Goal: Task Accomplishment & Management: Manage account settings

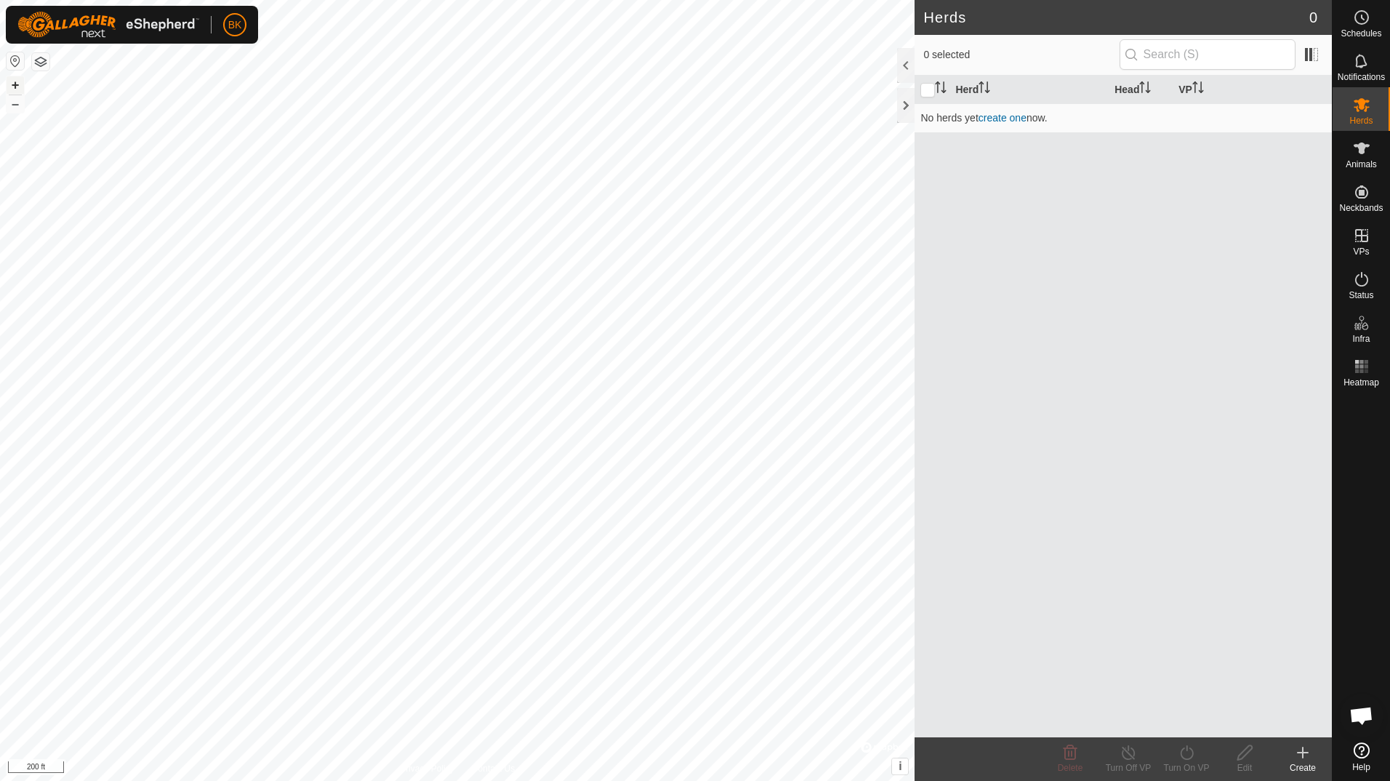
click at [20, 85] on button "+" at bounding box center [15, 84] width 17 height 17
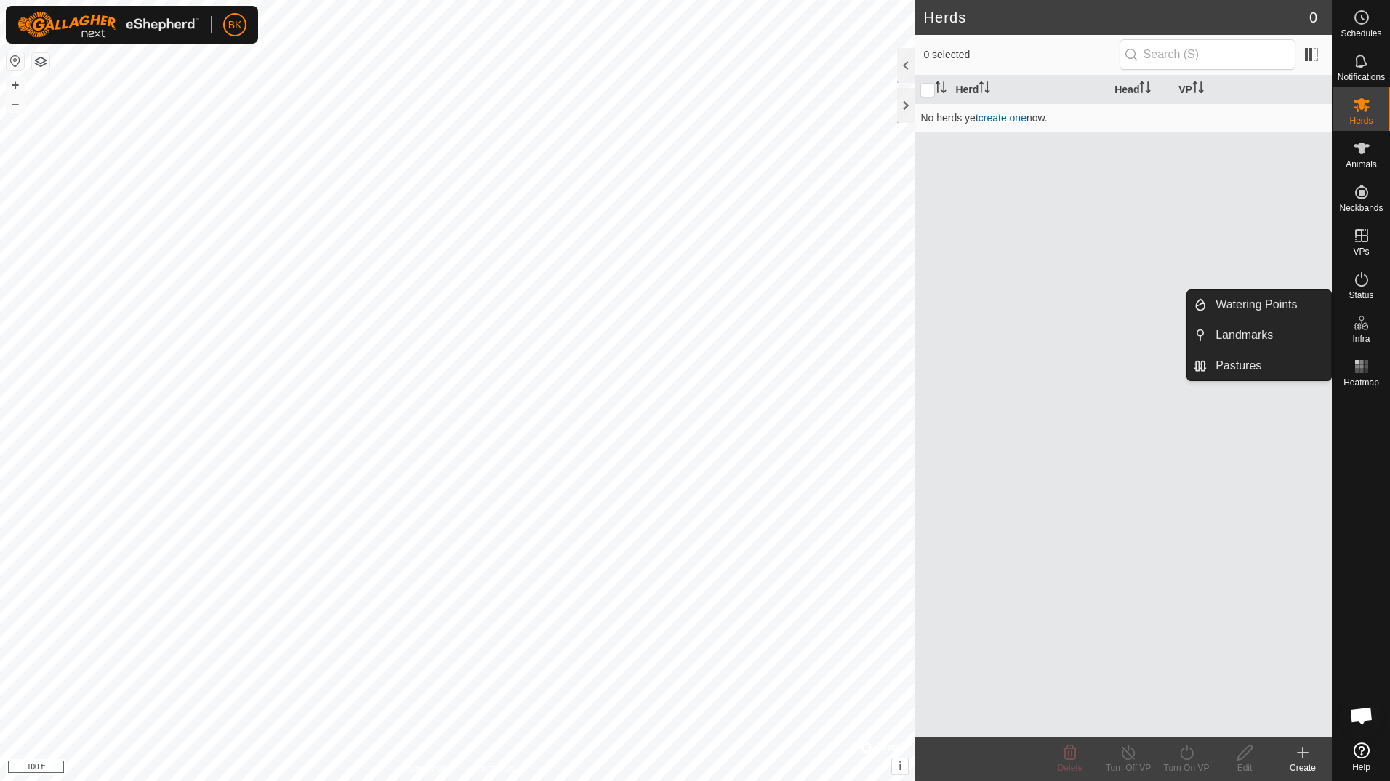
click at [1363, 325] on icon at bounding box center [1361, 322] width 17 height 17
click at [1267, 302] on link "Watering Points" at bounding box center [1269, 304] width 124 height 29
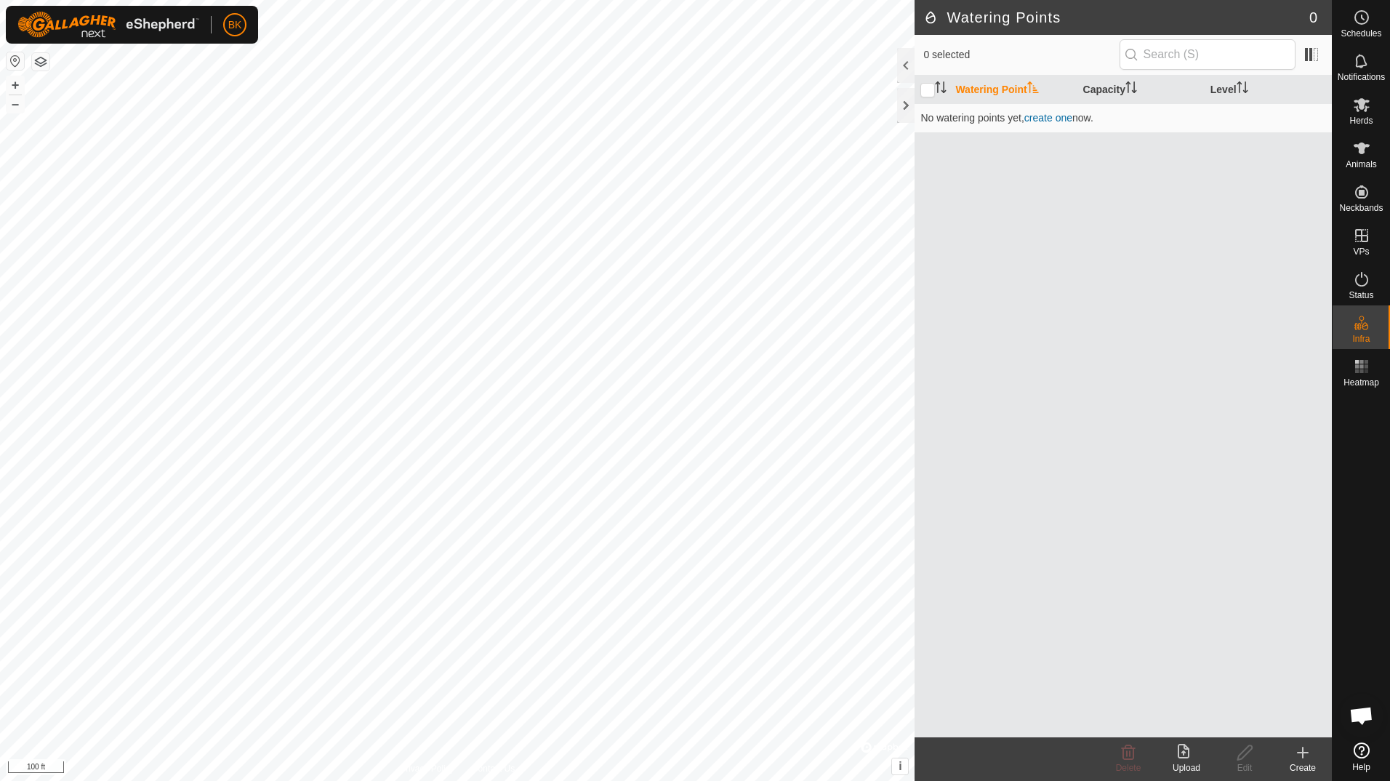
click at [1300, 753] on icon at bounding box center [1303, 753] width 10 height 0
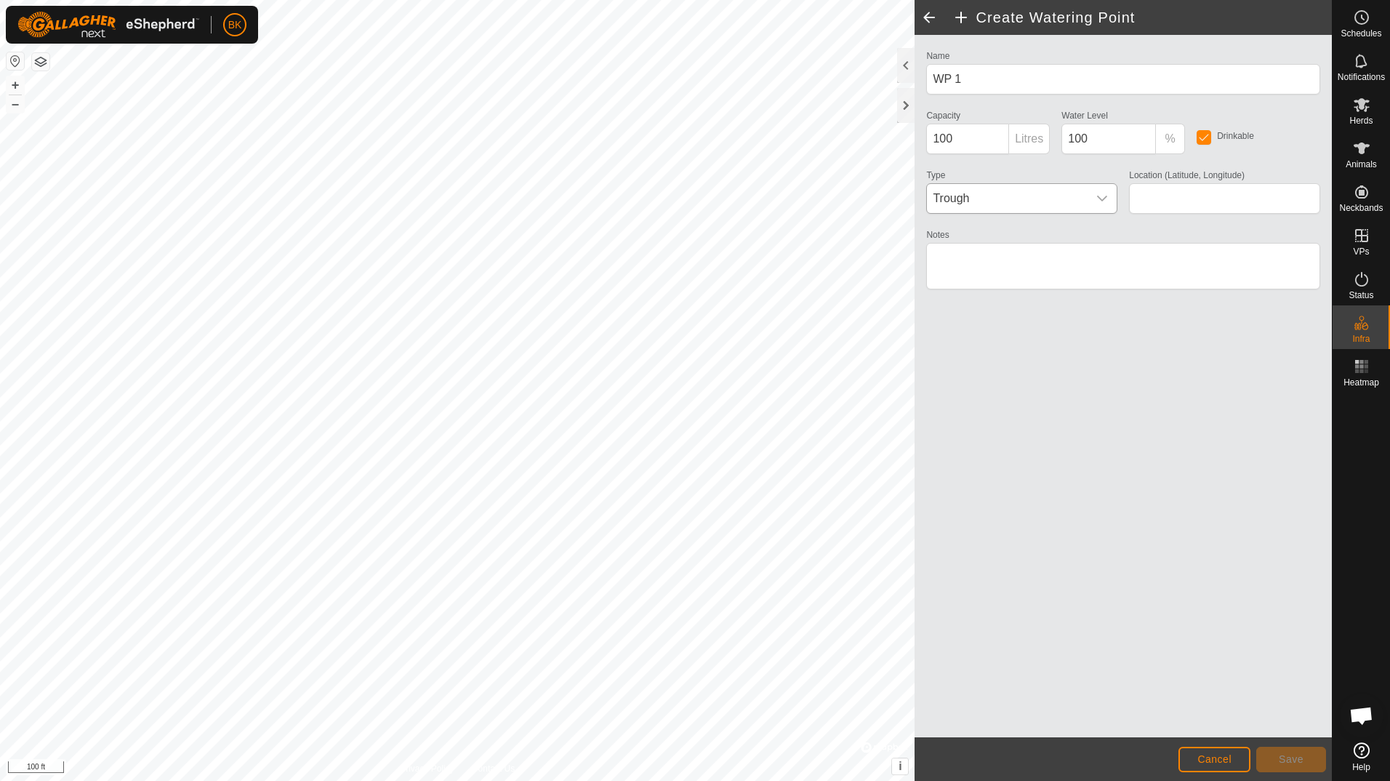
click at [1059, 202] on span "Trough" at bounding box center [1007, 198] width 161 height 29
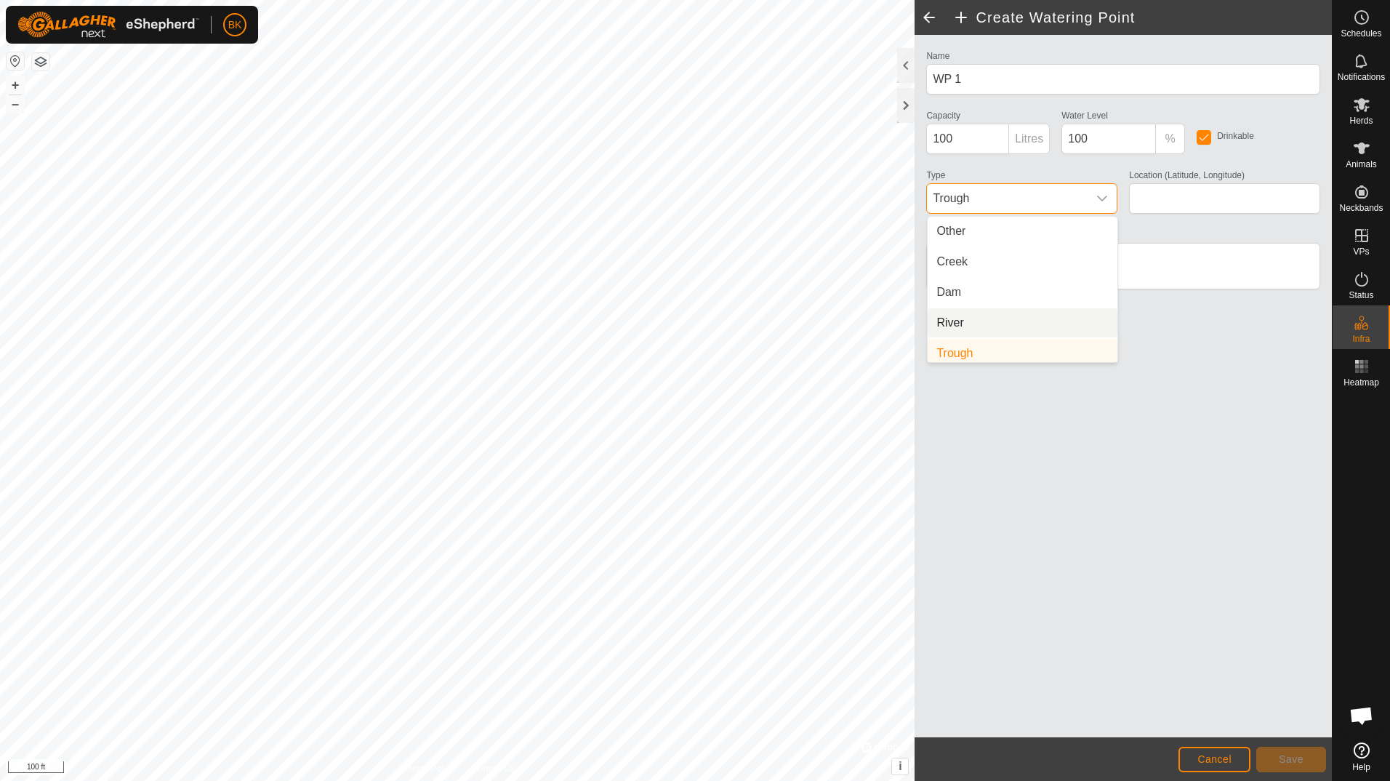
scroll to position [6, 0]
click at [959, 355] on li "Trough" at bounding box center [1023, 347] width 190 height 29
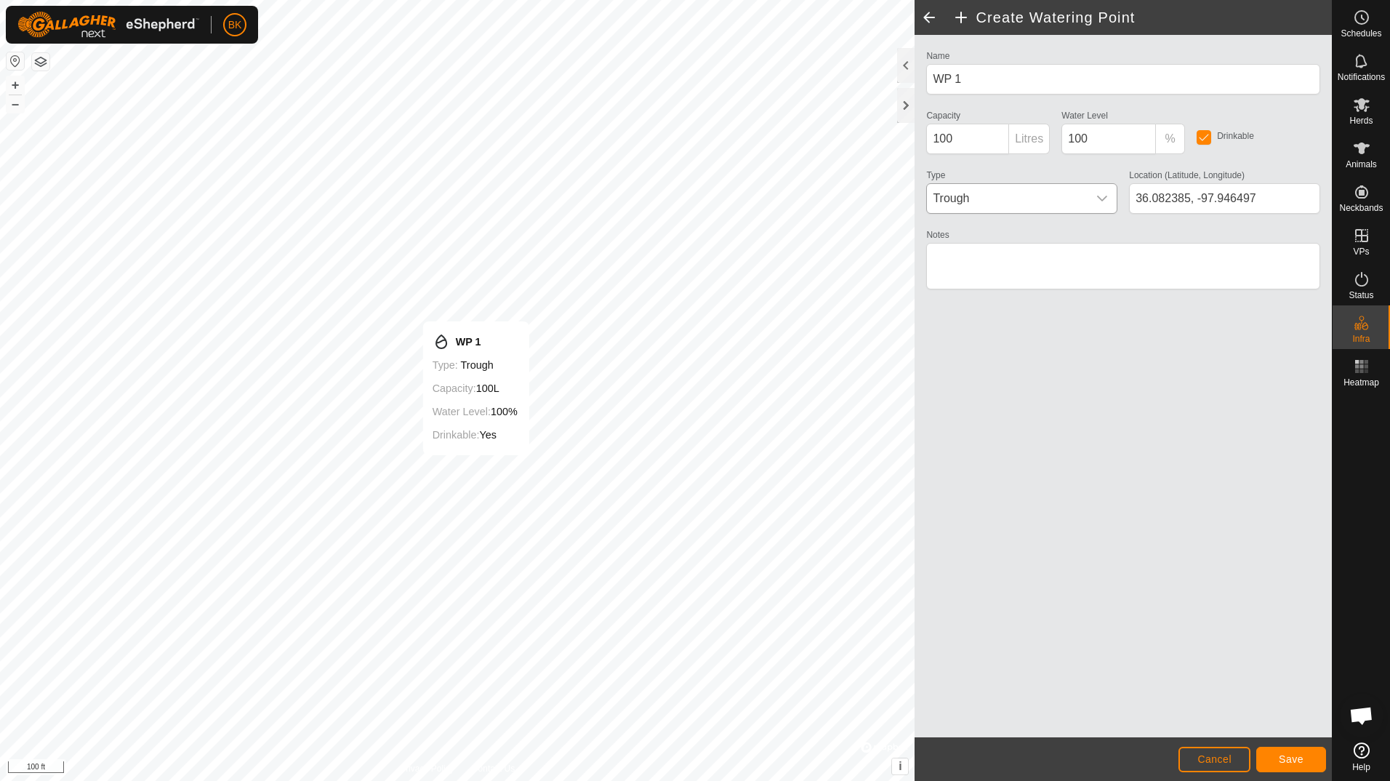
type input "36.082420, -97.946488"
click at [990, 145] on input "100" at bounding box center [967, 139] width 83 height 31
type input "100000"
click at [1007, 177] on div "Type Trough" at bounding box center [1022, 190] width 203 height 48
click at [1028, 193] on span "Trough" at bounding box center [1007, 198] width 161 height 29
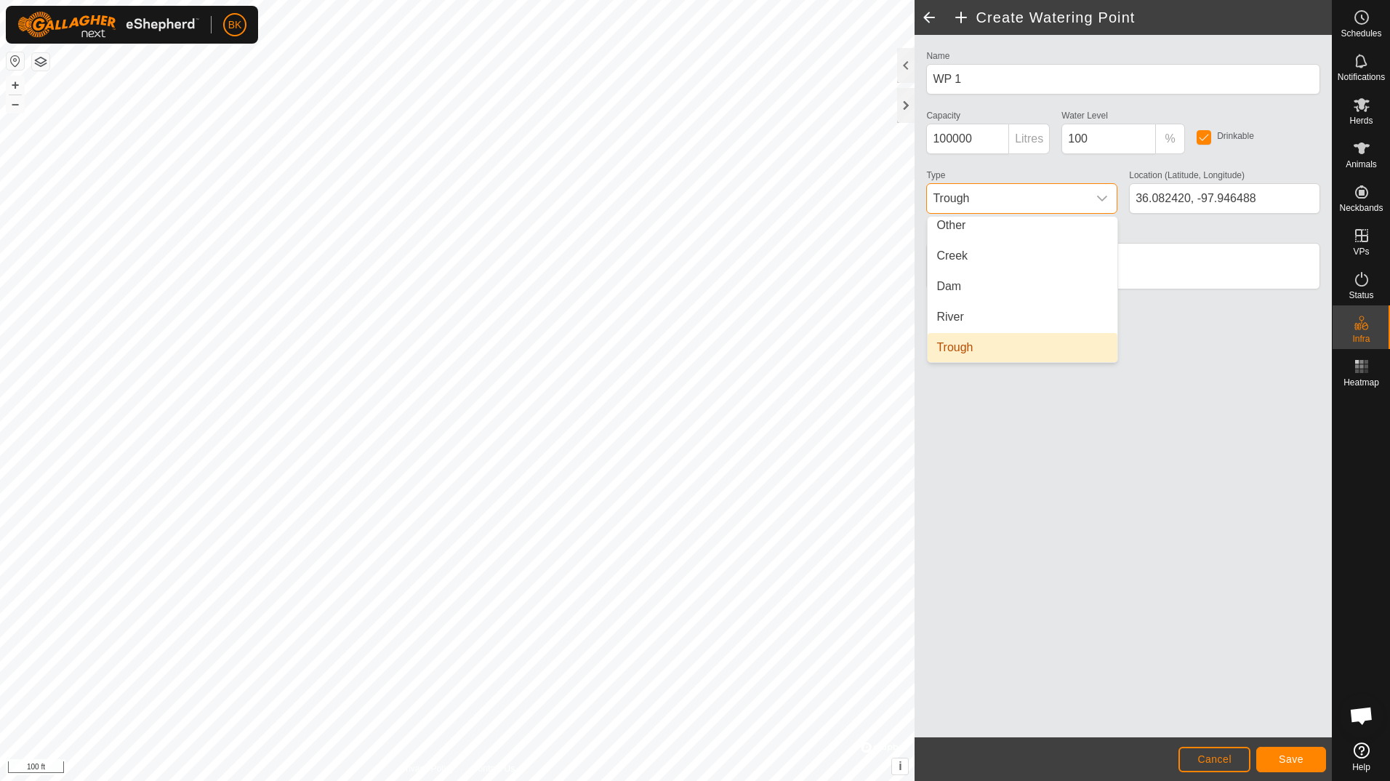
scroll to position [0, 0]
click at [957, 324] on li "River" at bounding box center [1023, 322] width 190 height 29
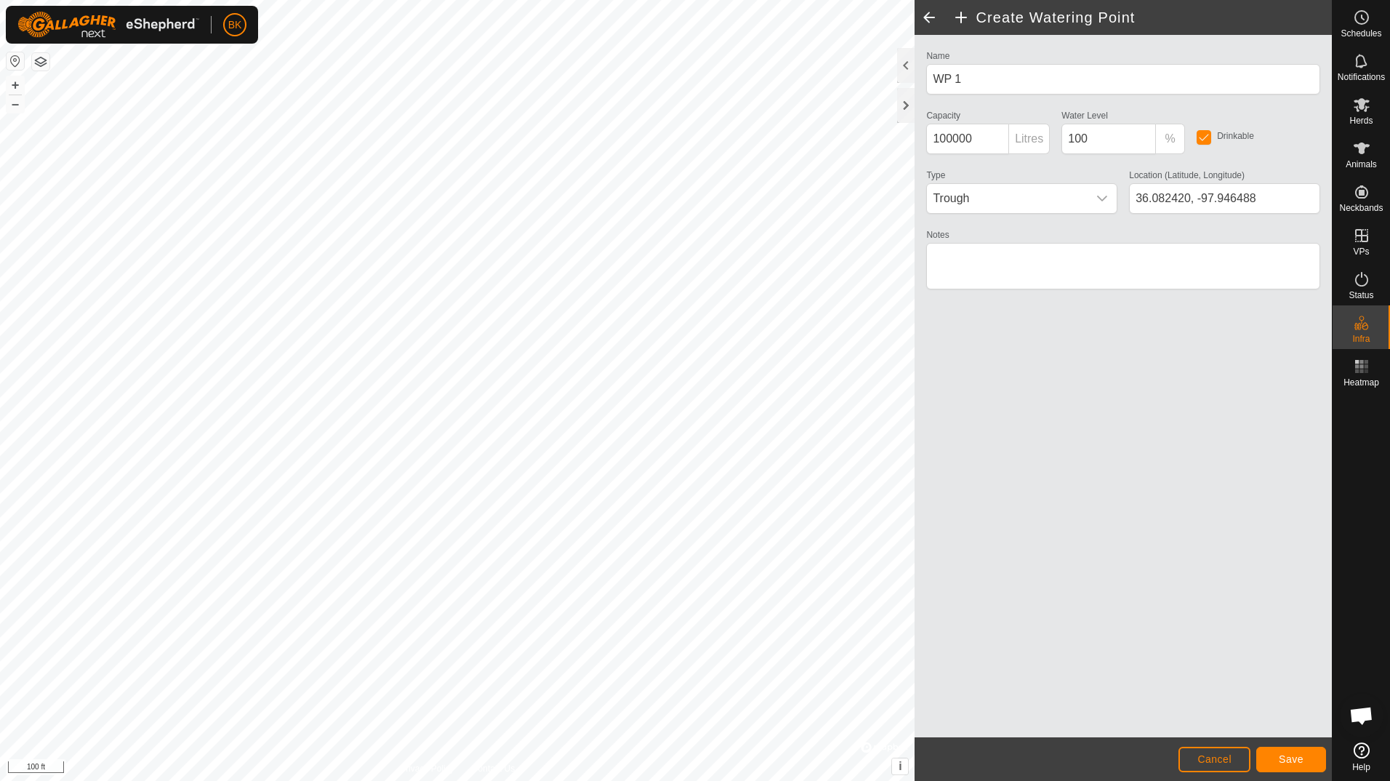
scroll to position [6, 0]
click at [988, 145] on input "100000" at bounding box center [967, 139] width 83 height 31
type input "36.082324, -97.946409"
click at [1043, 201] on span "River" at bounding box center [1007, 198] width 161 height 29
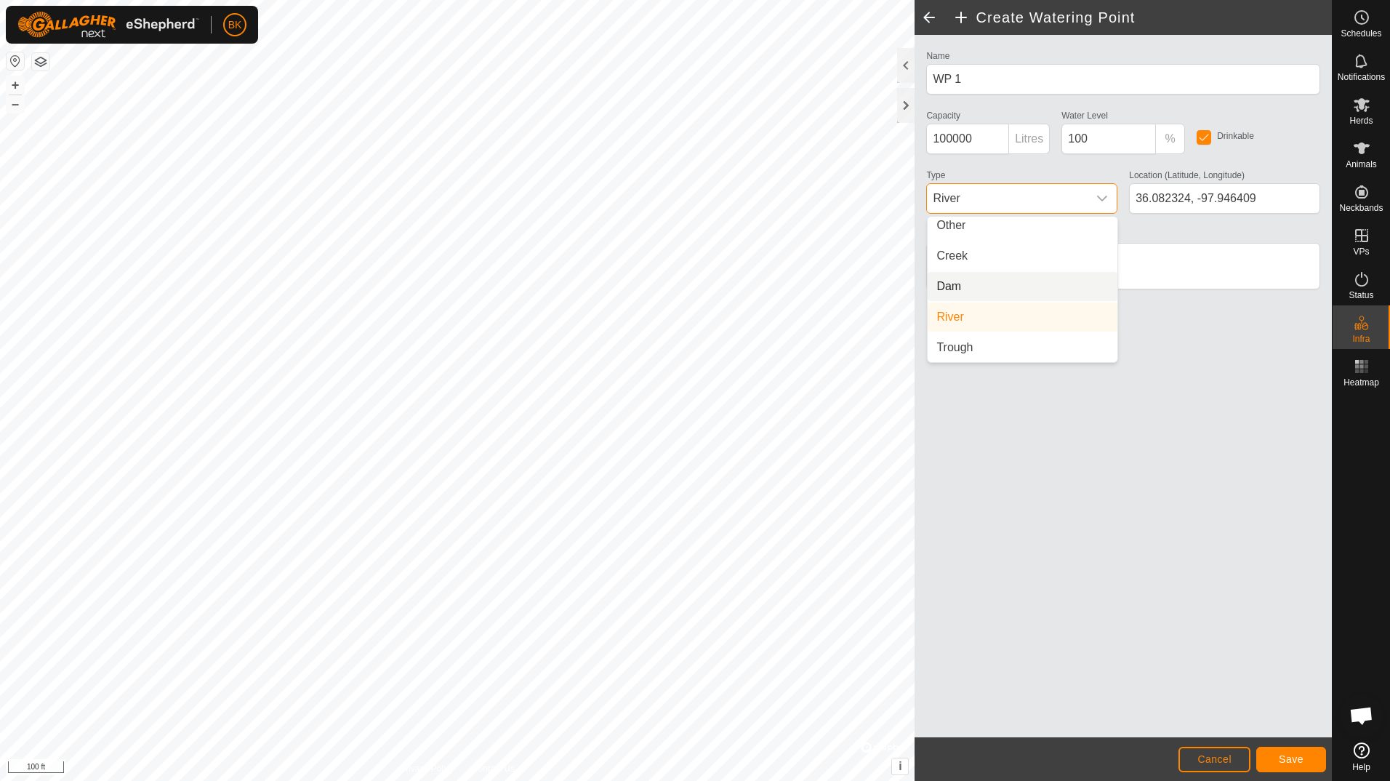
scroll to position [0, 0]
click at [977, 232] on li "Other" at bounding box center [1023, 231] width 190 height 29
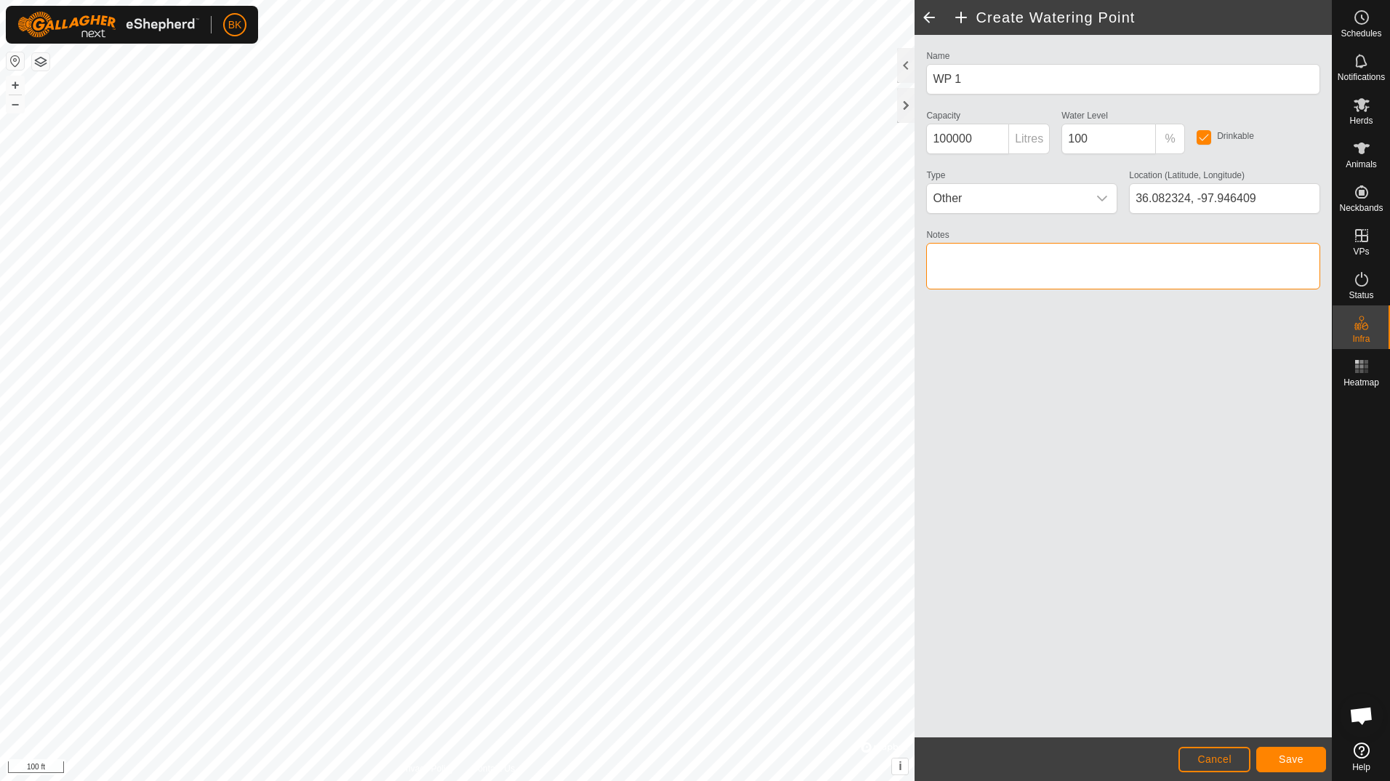
click at [975, 260] on textarea "Notes" at bounding box center [1123, 266] width 394 height 47
type textarea "pond"
click at [1009, 329] on div "Name WP 1 Capacity 100000 Litres Water Level 100 % Drinkable Type Other Locatio…" at bounding box center [1123, 386] width 417 height 702
click at [1289, 760] on span "Save" at bounding box center [1291, 759] width 25 height 12
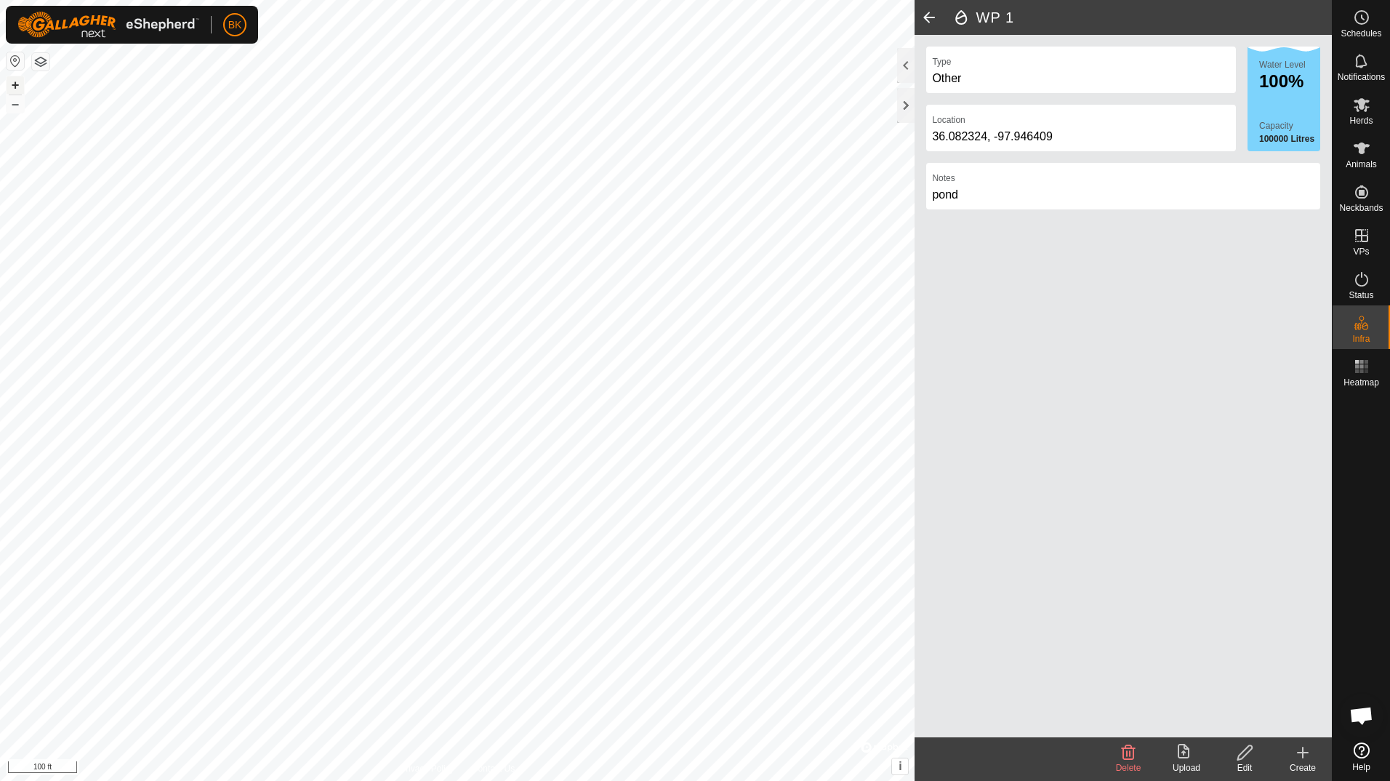
click at [17, 84] on button "+" at bounding box center [15, 84] width 17 height 17
click at [14, 103] on button "–" at bounding box center [15, 103] width 17 height 17
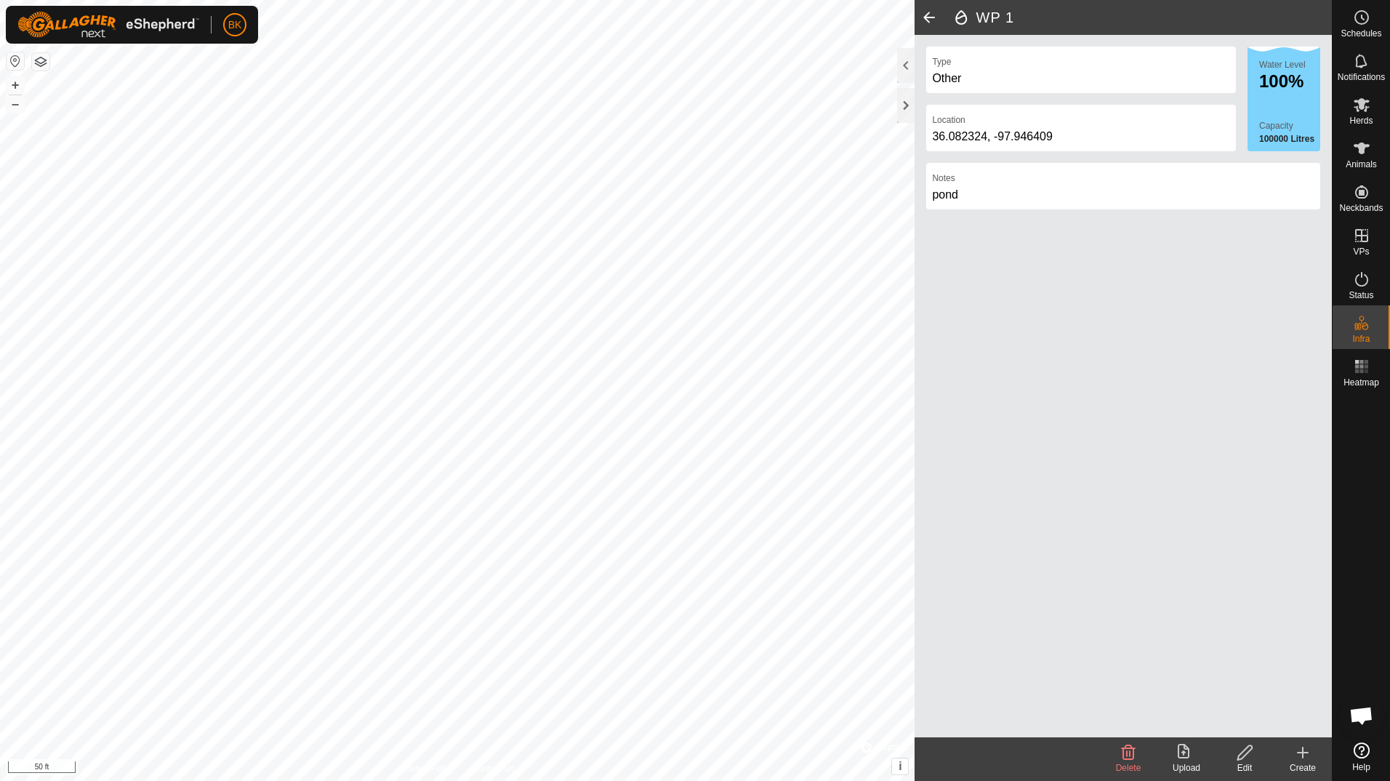
click at [937, 20] on span at bounding box center [929, 17] width 29 height 35
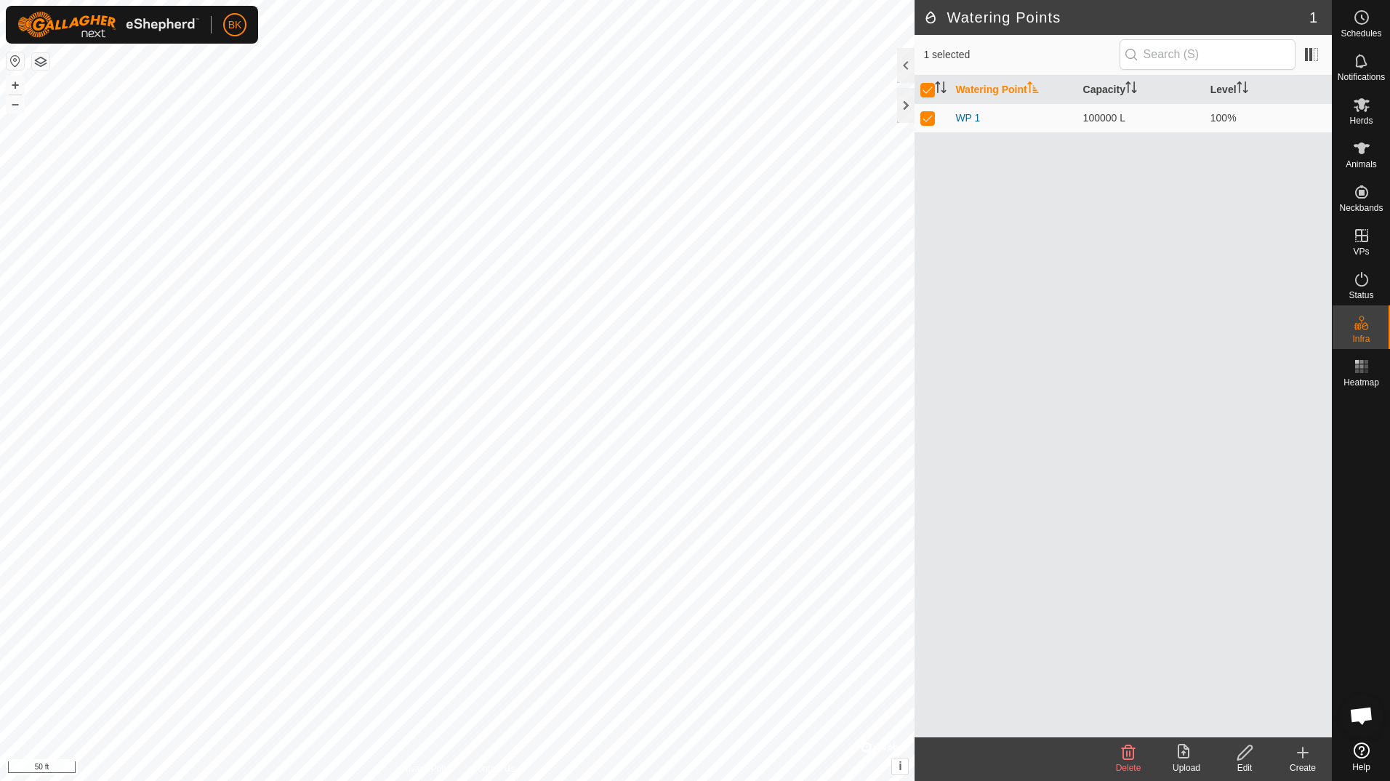
click at [1299, 761] on icon at bounding box center [1302, 752] width 17 height 17
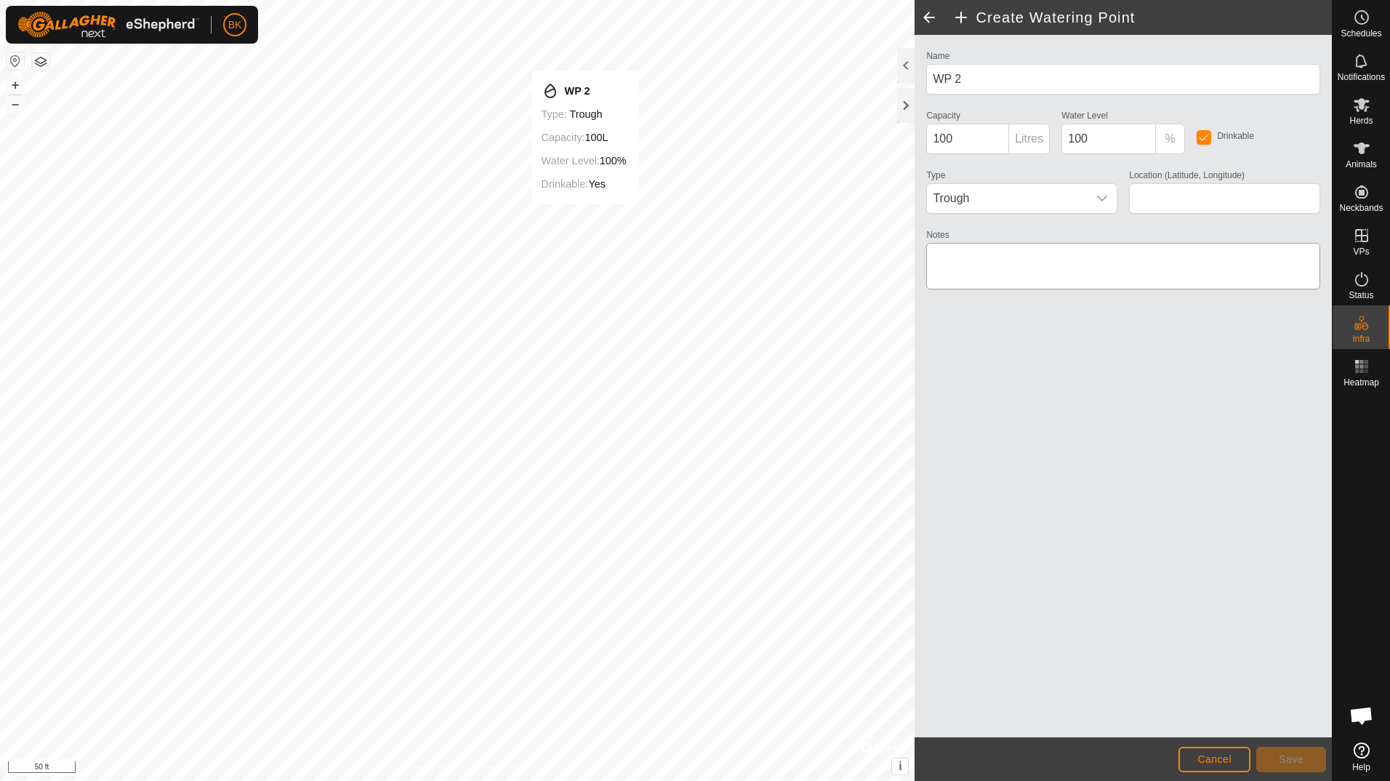
type input "36.084679, -97.945144"
click at [1295, 753] on span "Save" at bounding box center [1291, 759] width 25 height 12
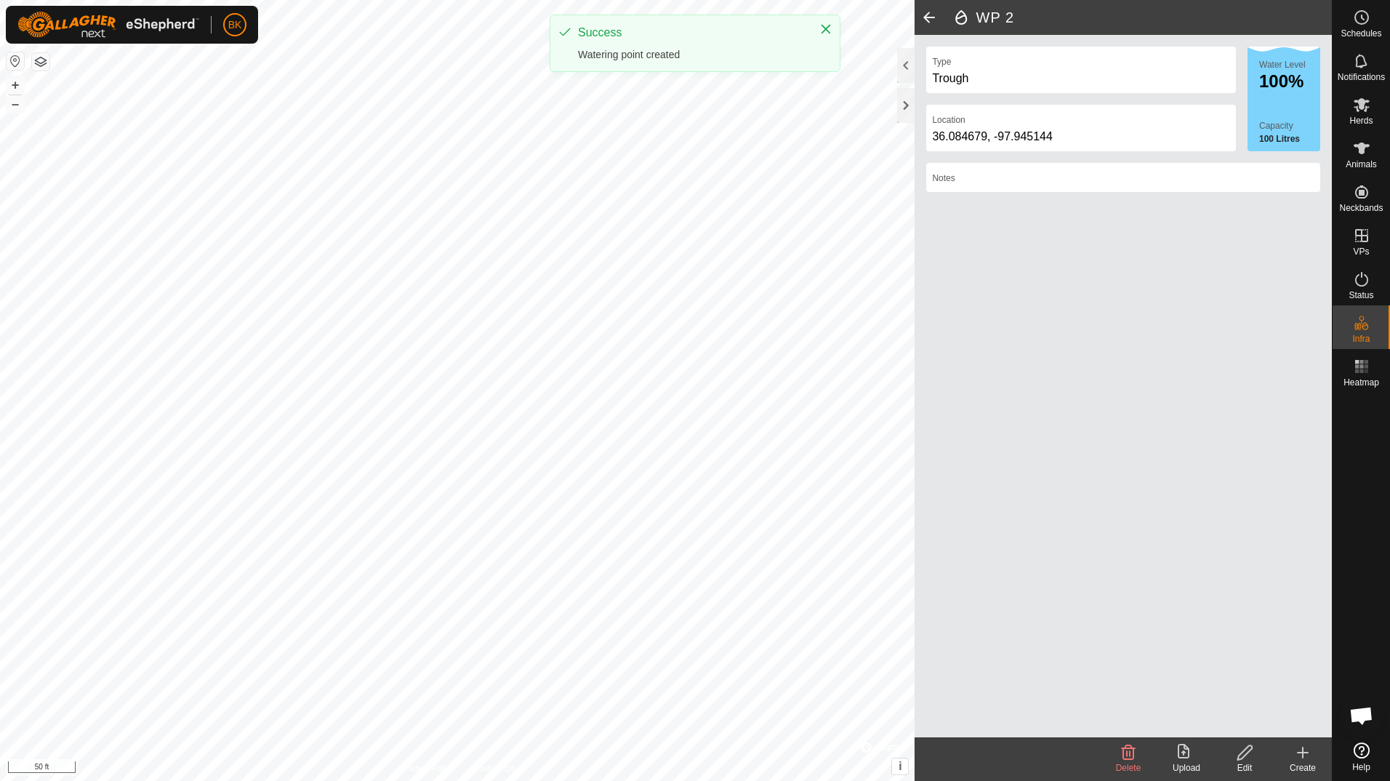
click at [1307, 750] on icon at bounding box center [1302, 752] width 17 height 17
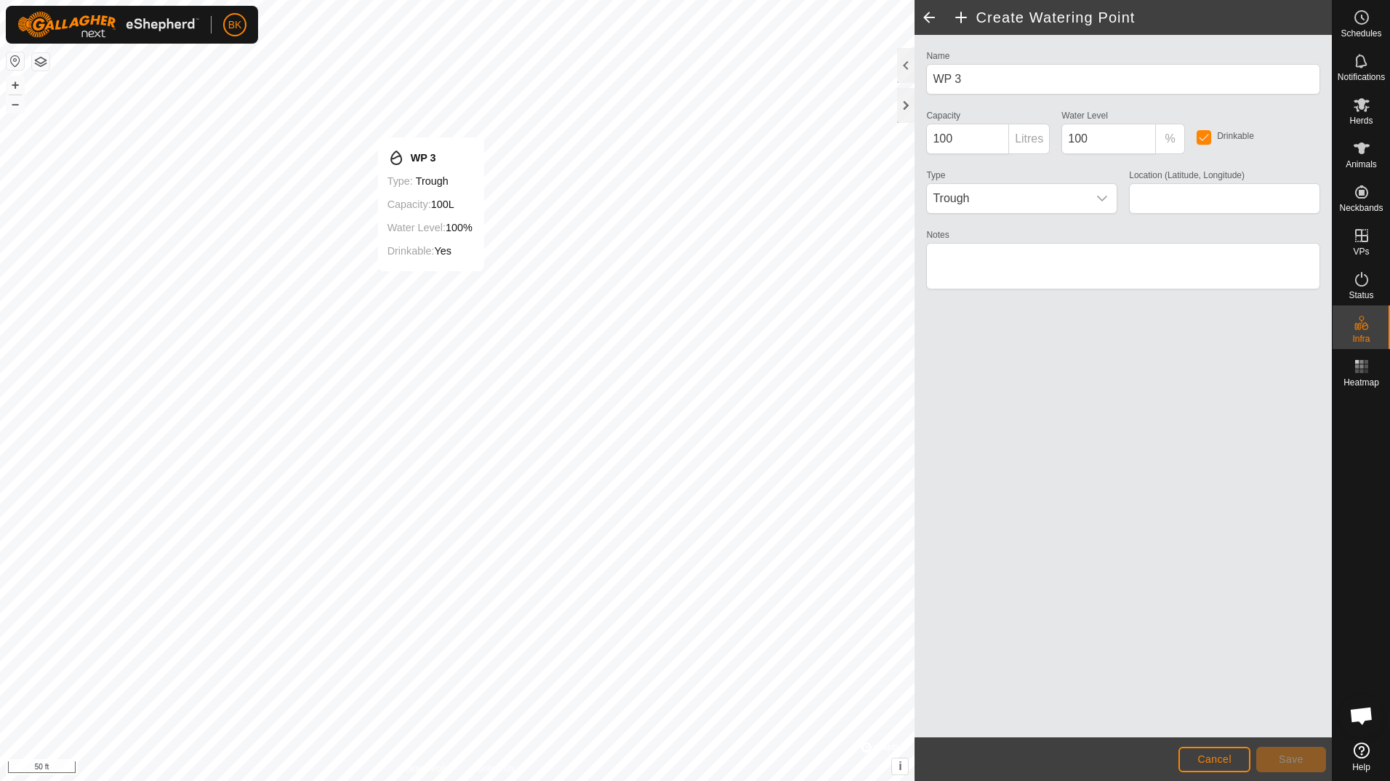
type input "36.084543, -97.945530"
click at [1288, 758] on span "Save" at bounding box center [1291, 759] width 25 height 12
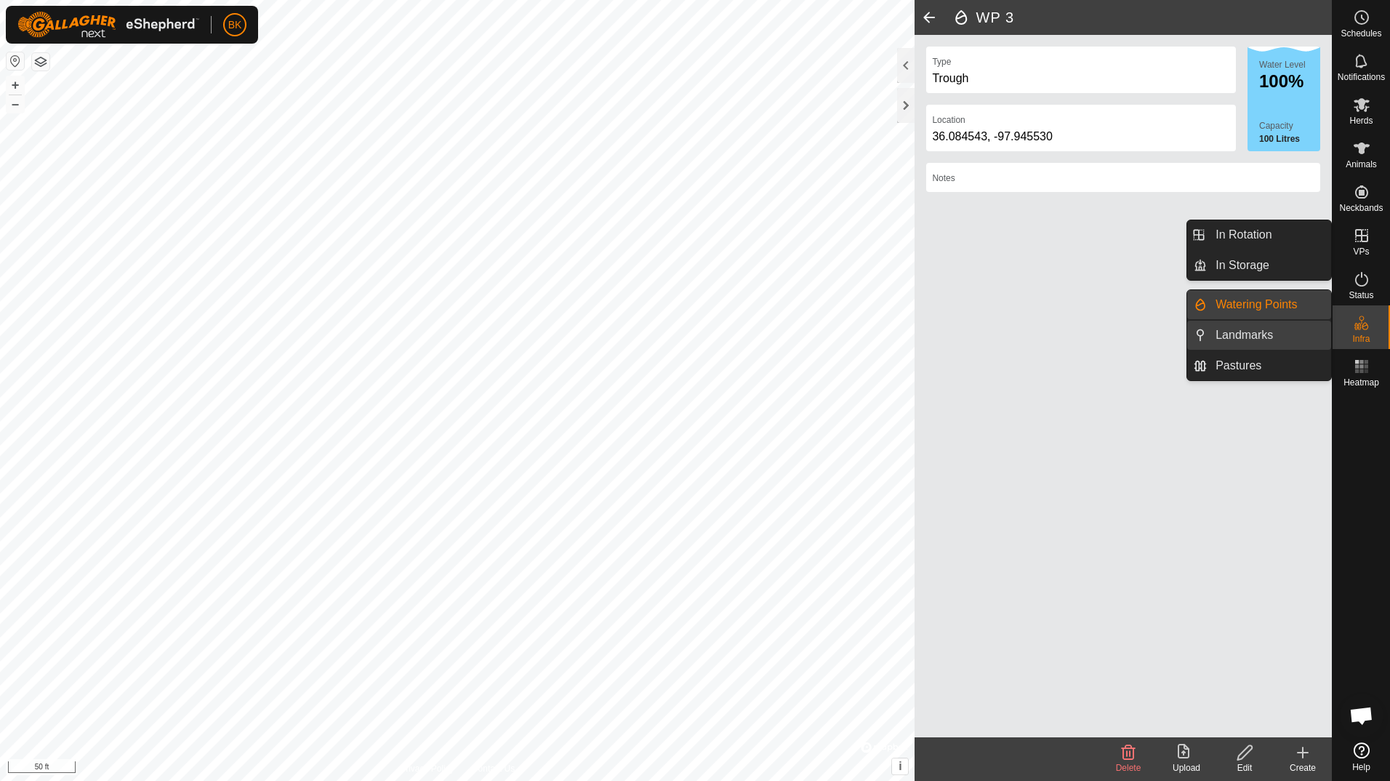
click at [1278, 334] on link "Landmarks" at bounding box center [1269, 335] width 124 height 29
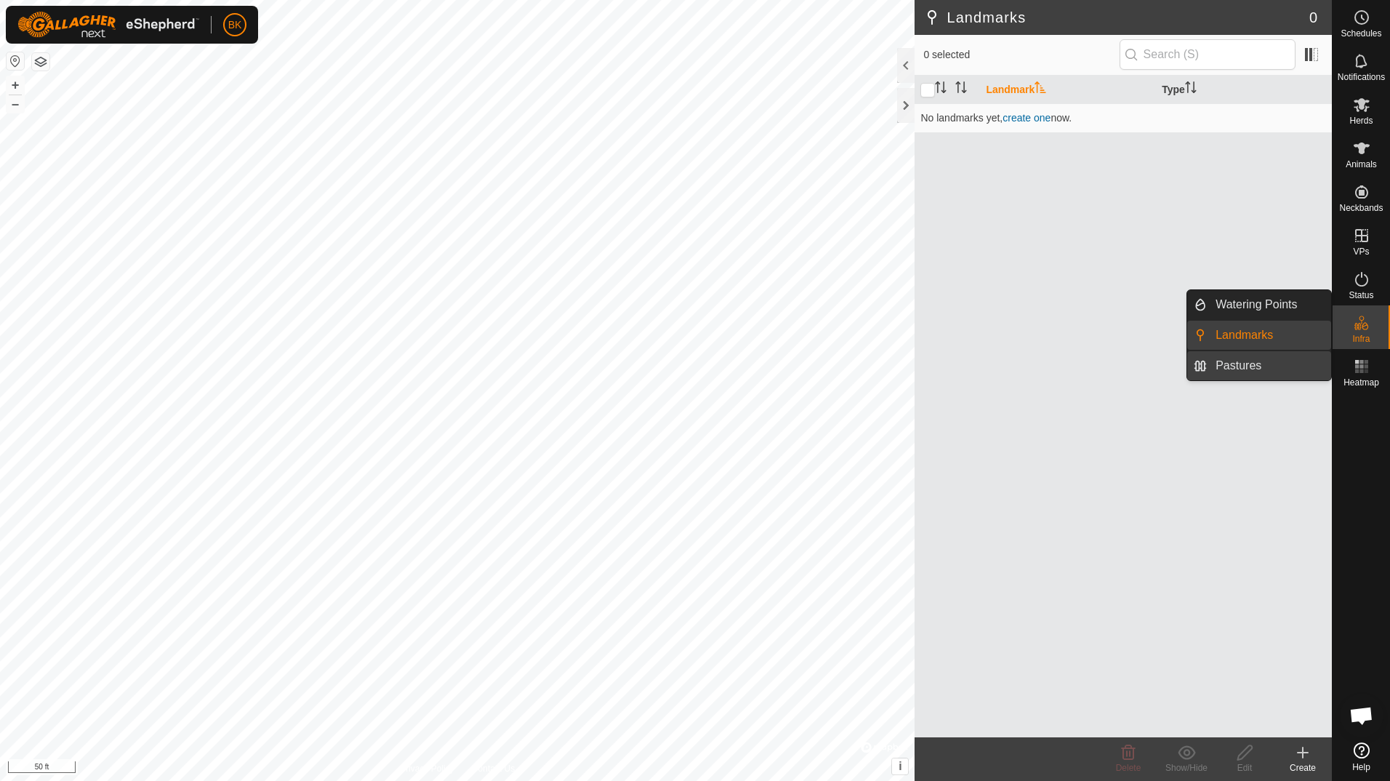
click at [1257, 361] on link "Pastures" at bounding box center [1269, 365] width 124 height 29
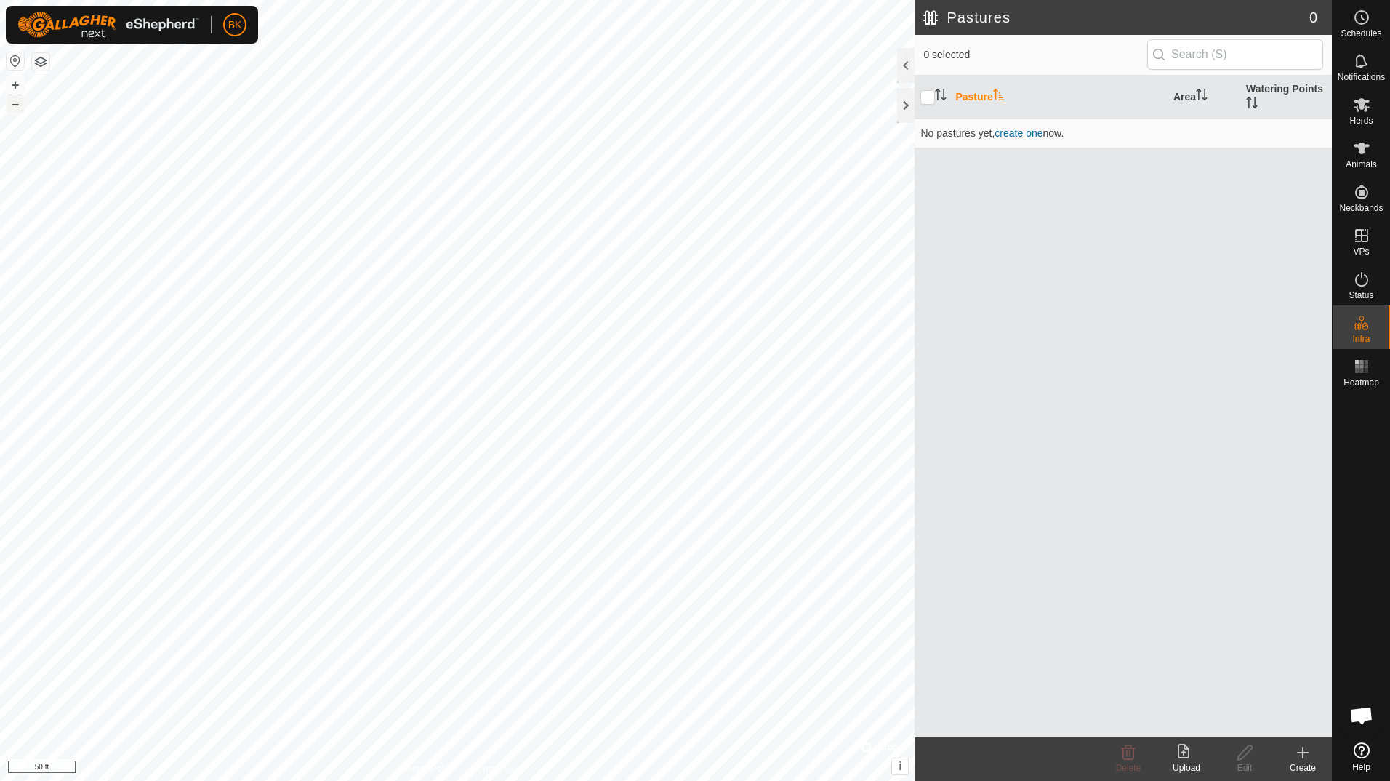
click at [21, 110] on button "–" at bounding box center [15, 103] width 17 height 17
click at [1295, 760] on icon at bounding box center [1302, 752] width 17 height 17
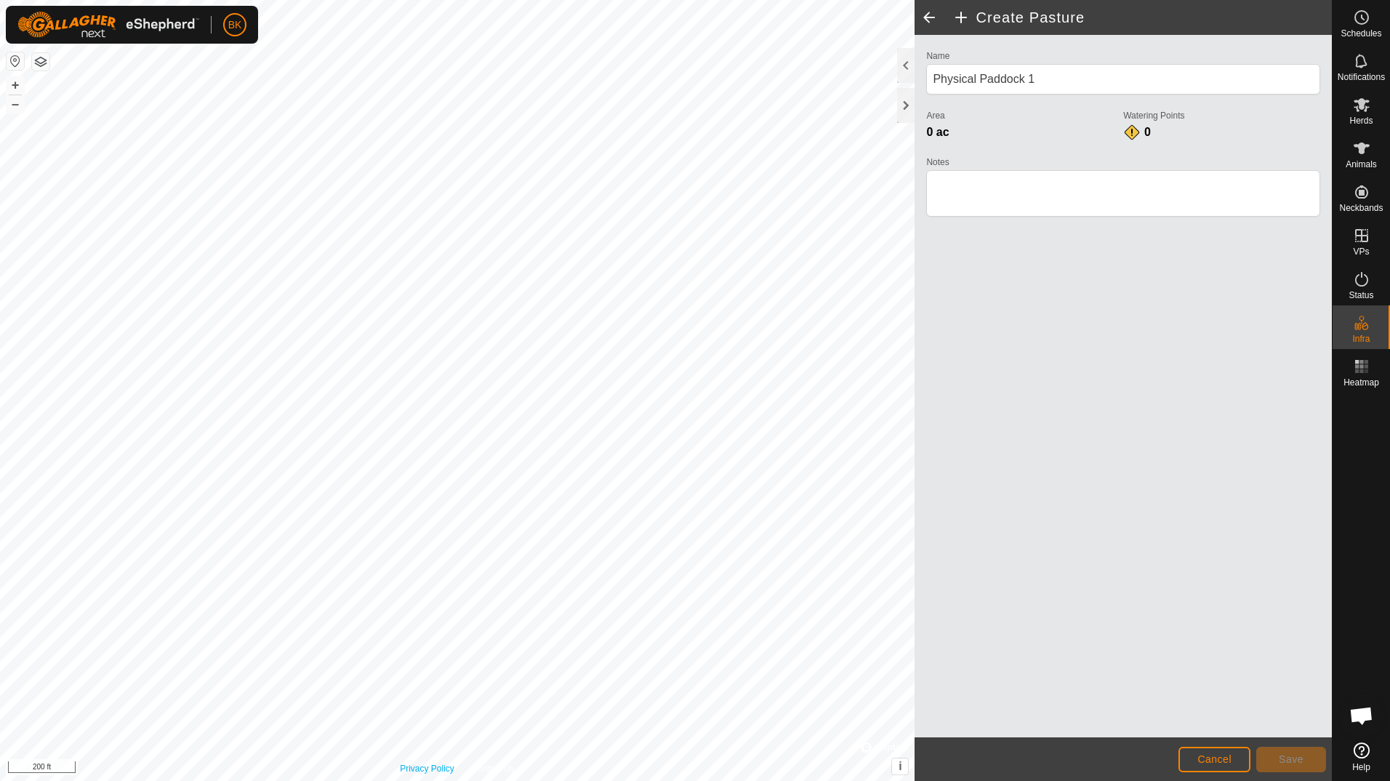
click at [421, 768] on link "Privacy Policy" at bounding box center [427, 768] width 55 height 13
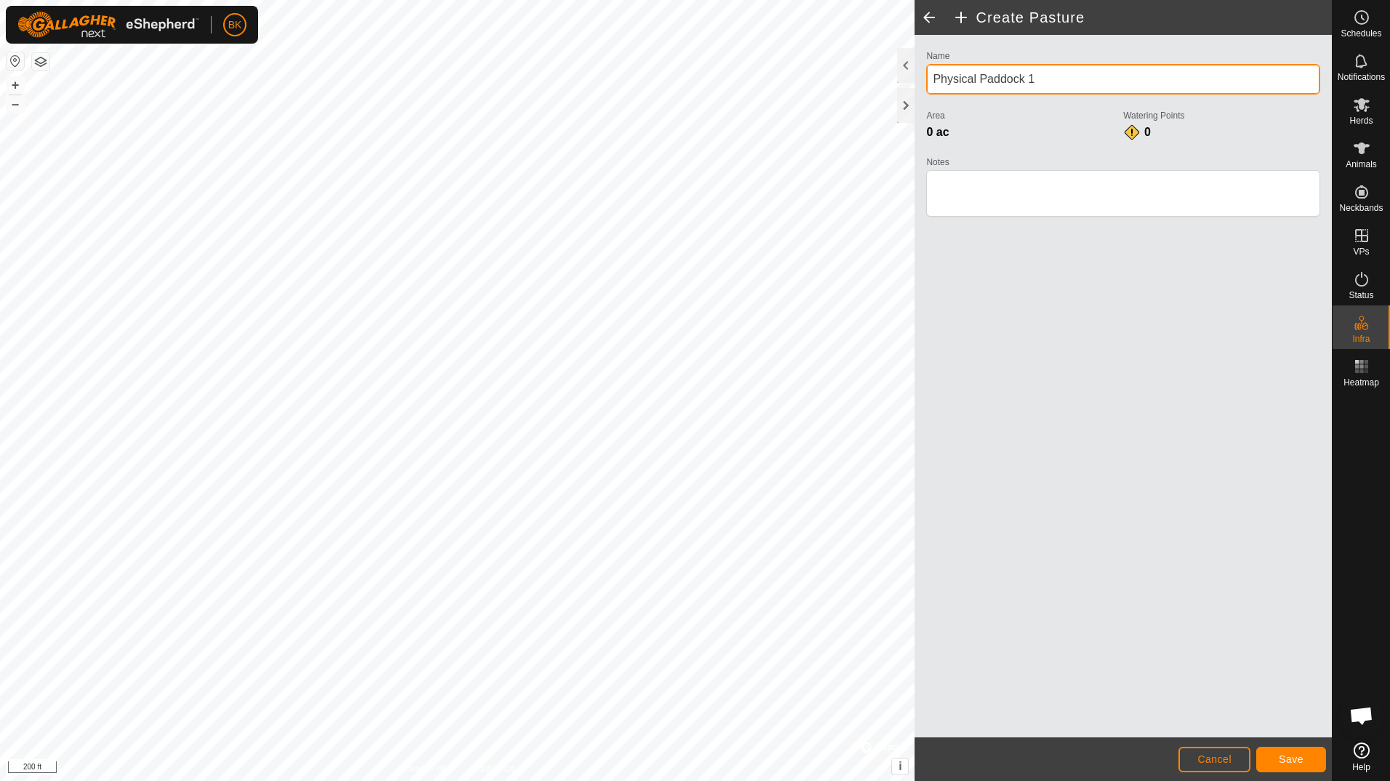
click at [1065, 81] on input "Physical Paddock 1" at bounding box center [1123, 79] width 394 height 31
click at [877, 71] on div "Create Pasture Name Physical Paddock 1 Area 0 ac Watering Points 0 Notes Cancel…" at bounding box center [666, 390] width 1332 height 781
type input "[PERSON_NAME][GEOGRAPHIC_DATA]"
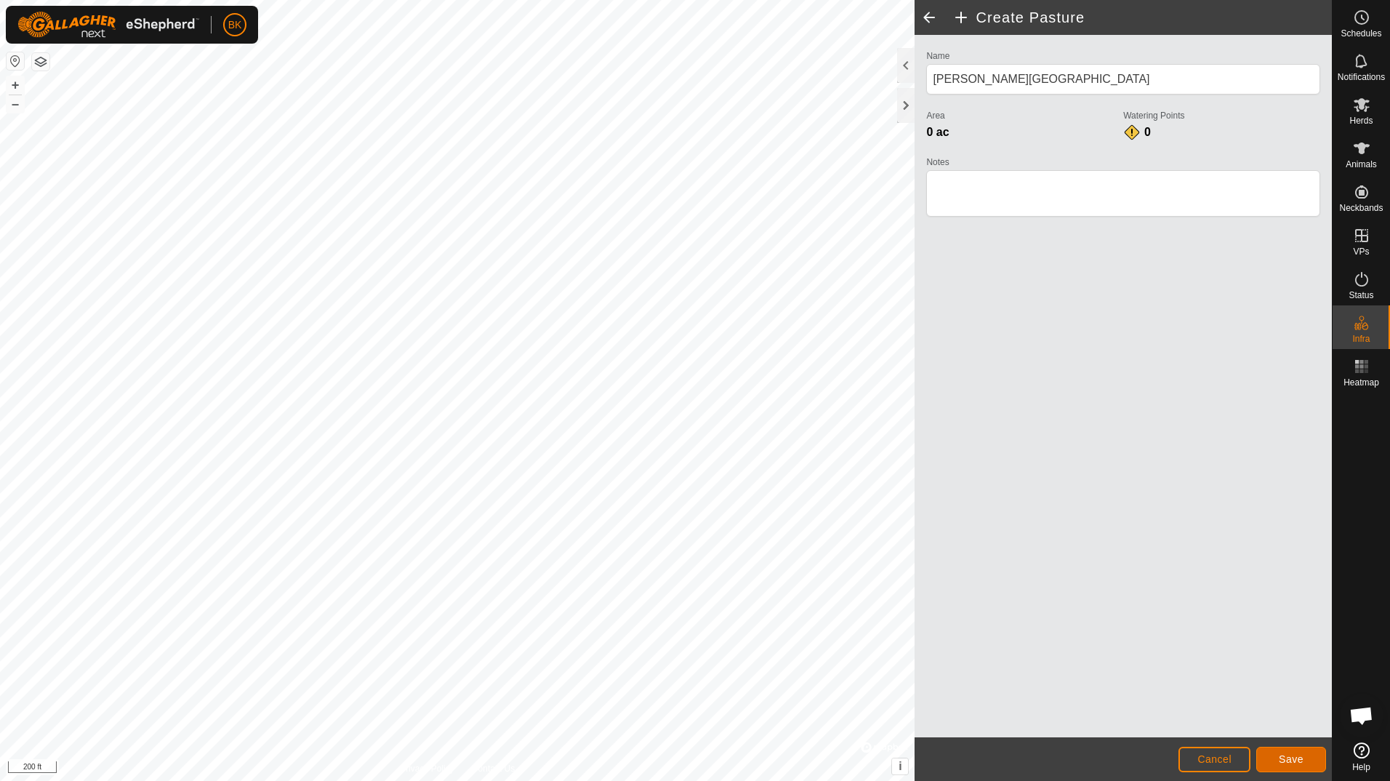
click at [1298, 761] on span "Save" at bounding box center [1291, 759] width 25 height 12
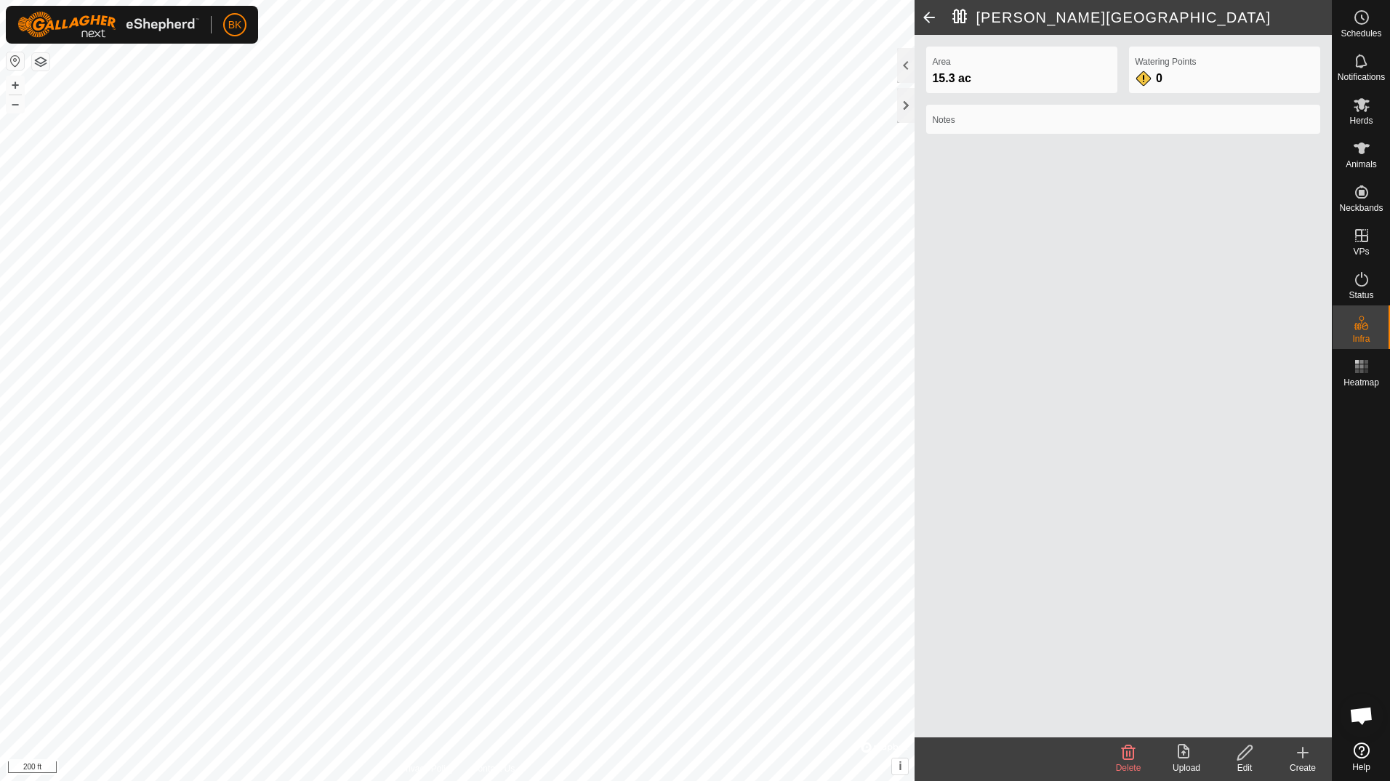
click at [1298, 761] on icon at bounding box center [1302, 752] width 17 height 17
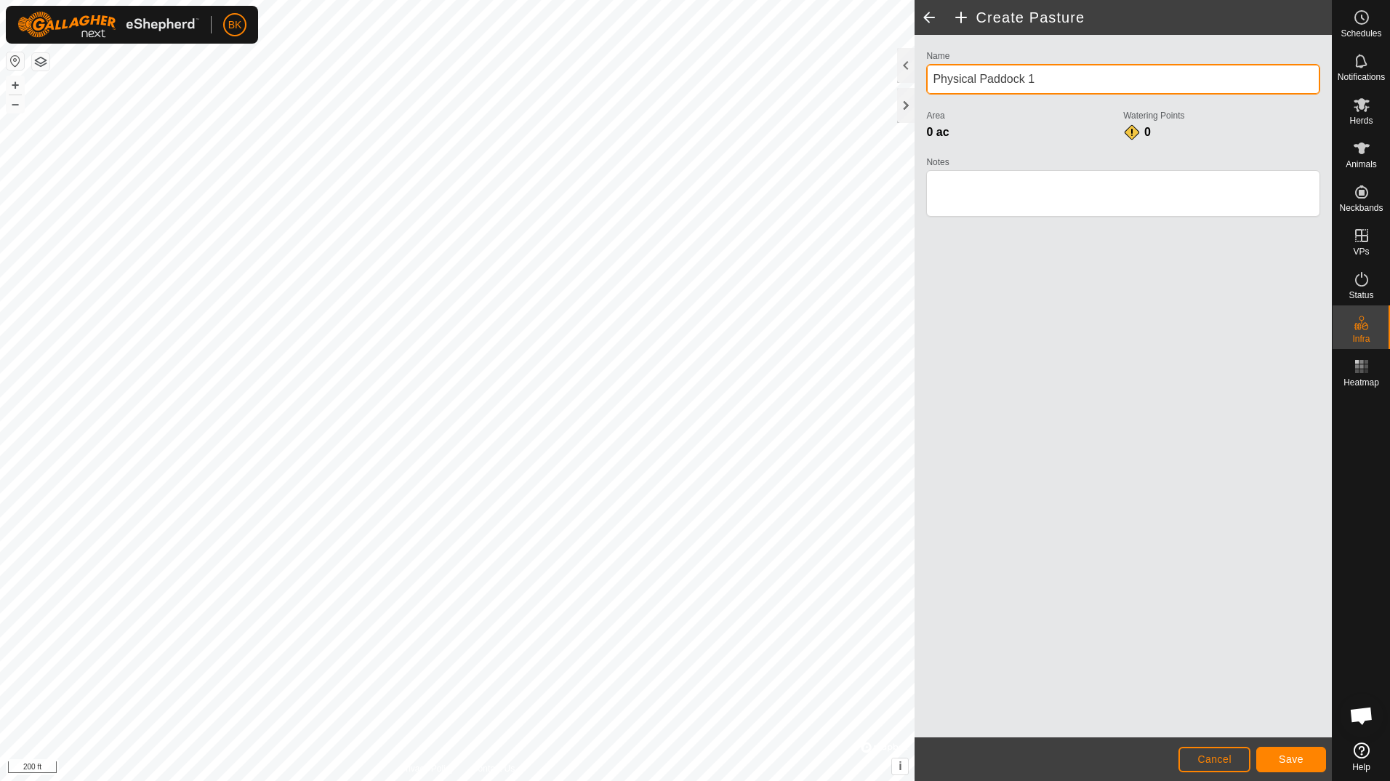
click at [747, 84] on div "Create Pasture Name Physical Paddock 1 Area 0 ac Watering Points 0 Notes Cancel…" at bounding box center [666, 390] width 1332 height 781
type input "[PERSON_NAME] drive way"
click at [1288, 754] on span "Save" at bounding box center [1291, 759] width 25 height 12
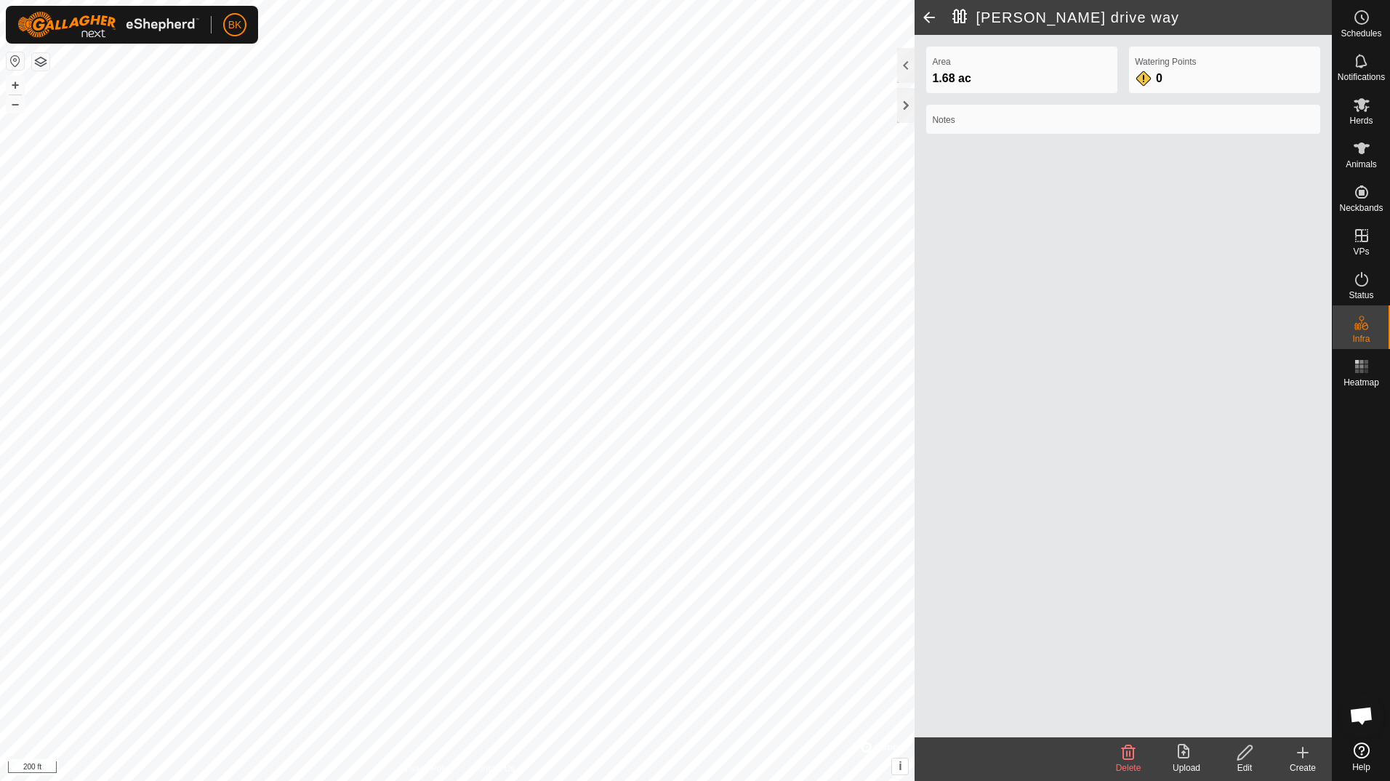
click at [1297, 755] on icon at bounding box center [1302, 752] width 17 height 17
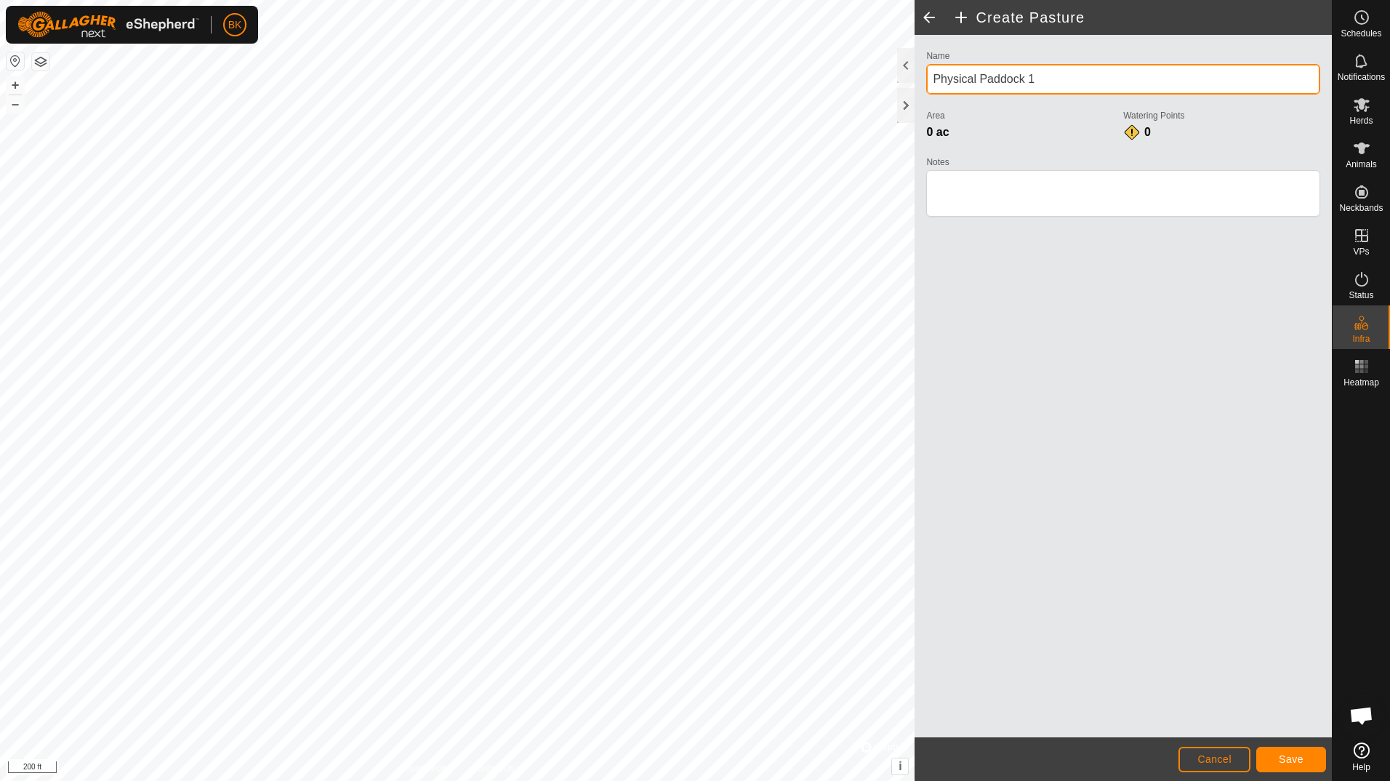
click at [822, 99] on div "Create Pasture Name Physical Paddock 1 Area 0 ac Watering Points 0 Notes Cancel…" at bounding box center [666, 390] width 1332 height 781
type input "[PERSON_NAME] [GEOGRAPHIC_DATA]"
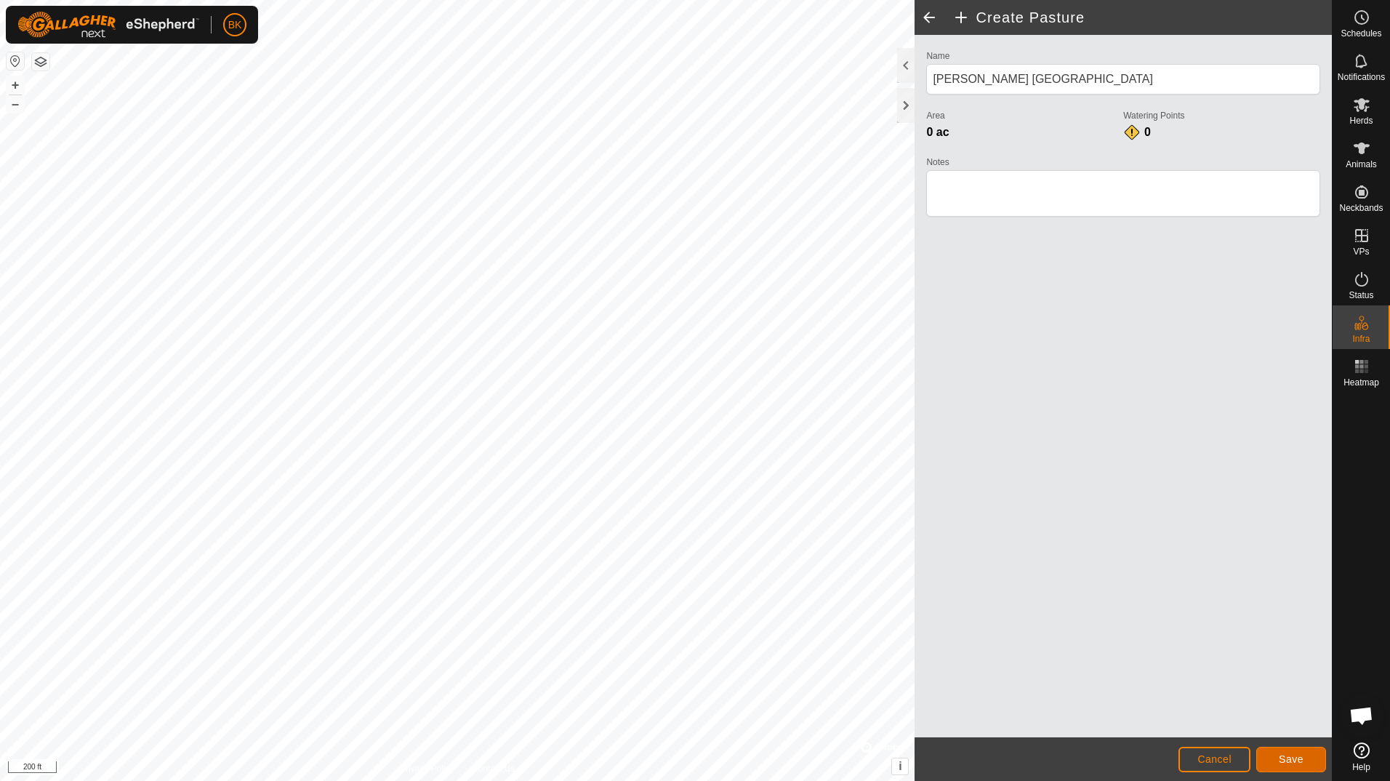
click at [1291, 761] on span "Save" at bounding box center [1291, 759] width 25 height 12
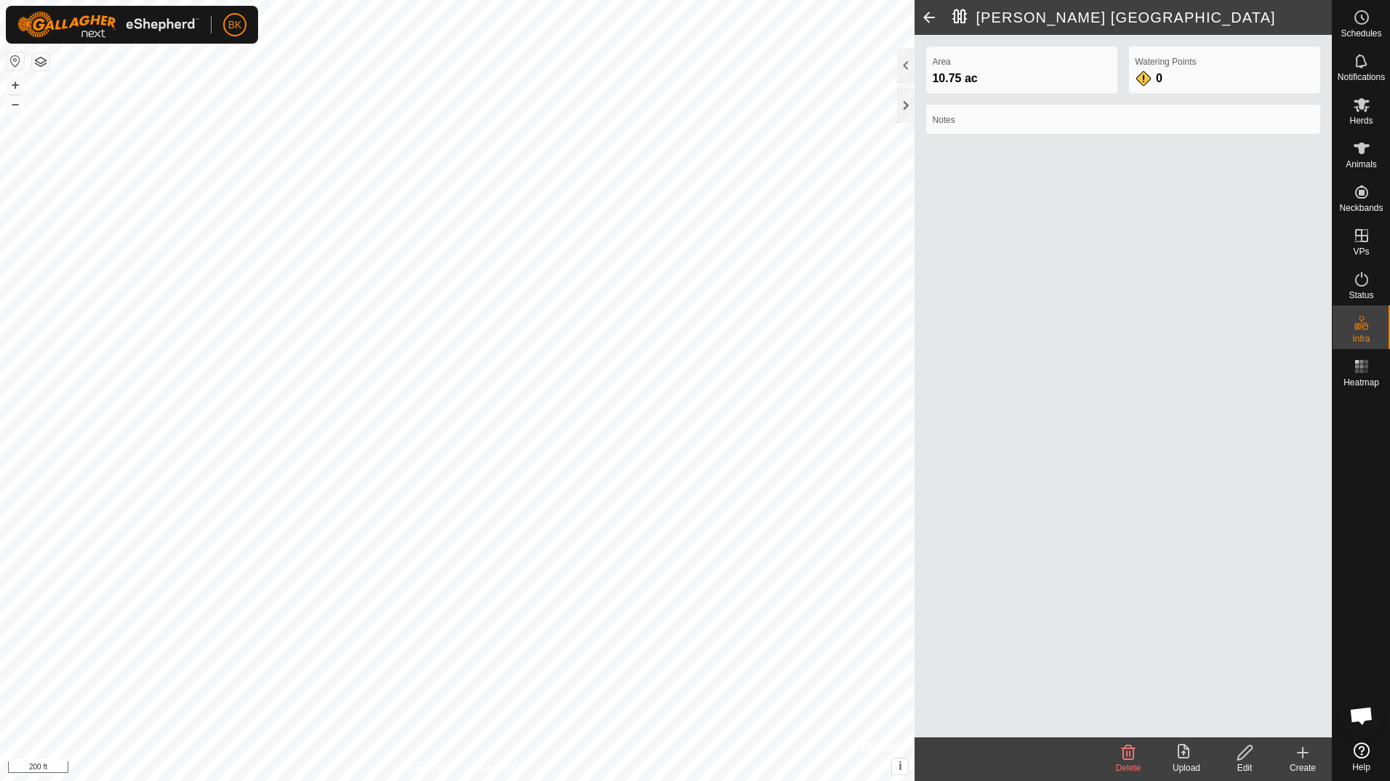
click at [1304, 763] on div "Create" at bounding box center [1303, 767] width 58 height 13
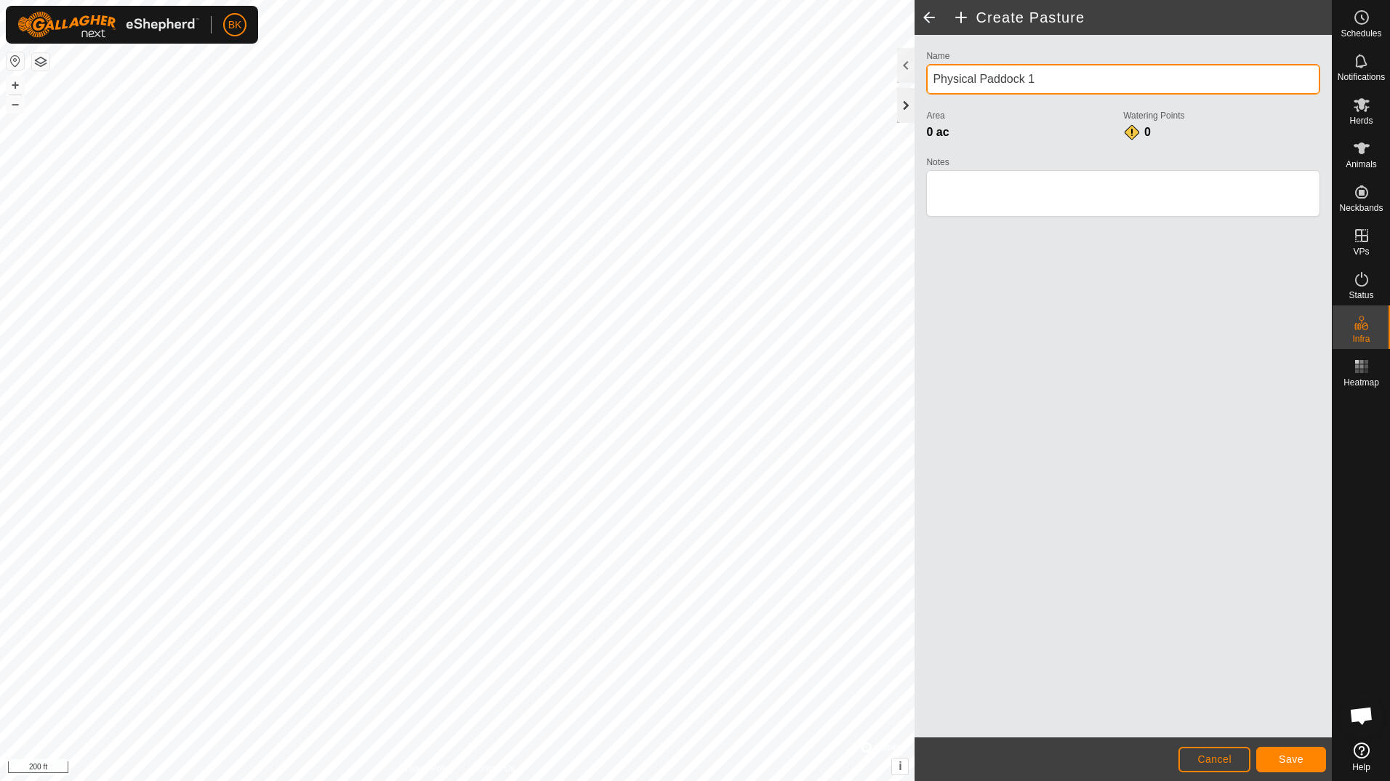
click at [857, 97] on div "Create Pasture Name Physical Paddock 1 Area 0 ac Watering Points 0 Notes Cancel…" at bounding box center [666, 390] width 1332 height 781
type input "[PERSON_NAME] north pasture area"
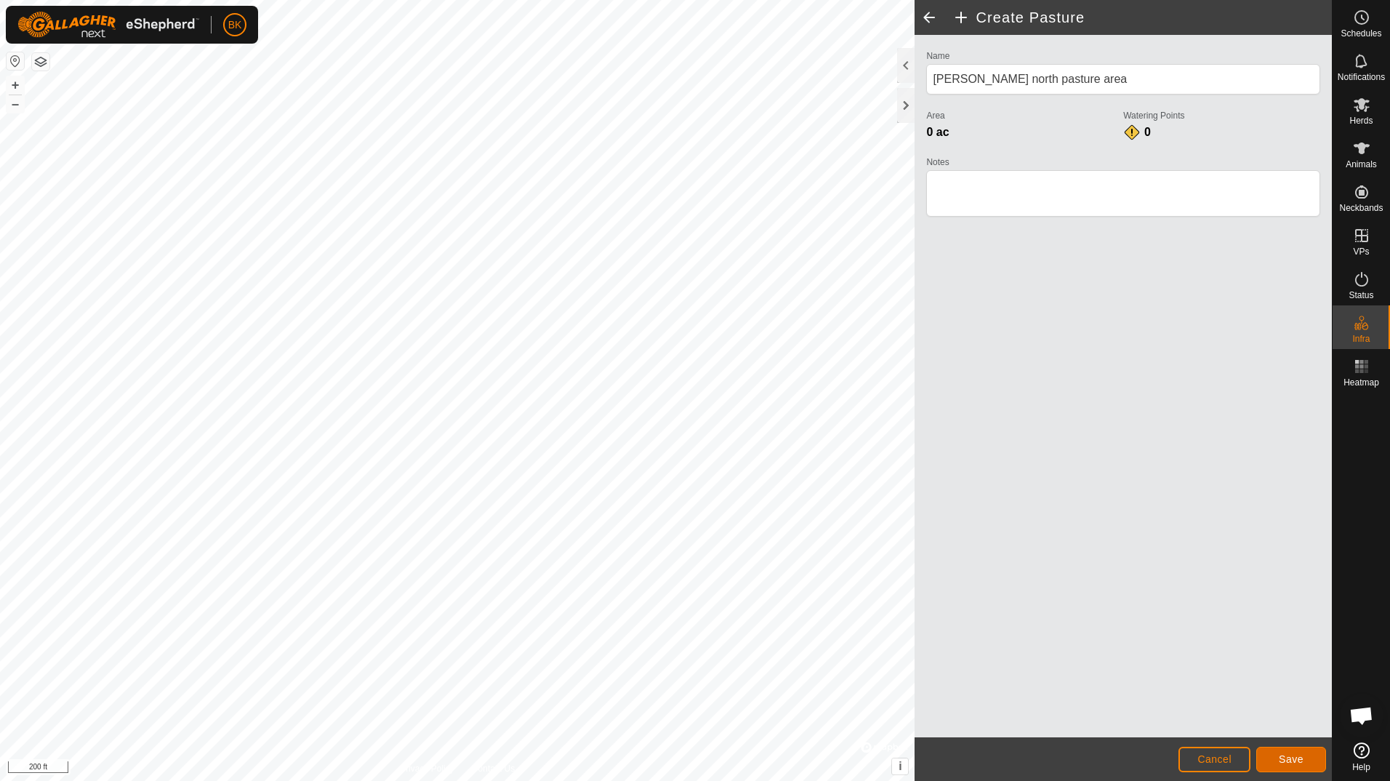
click at [1292, 763] on span "Save" at bounding box center [1291, 759] width 25 height 12
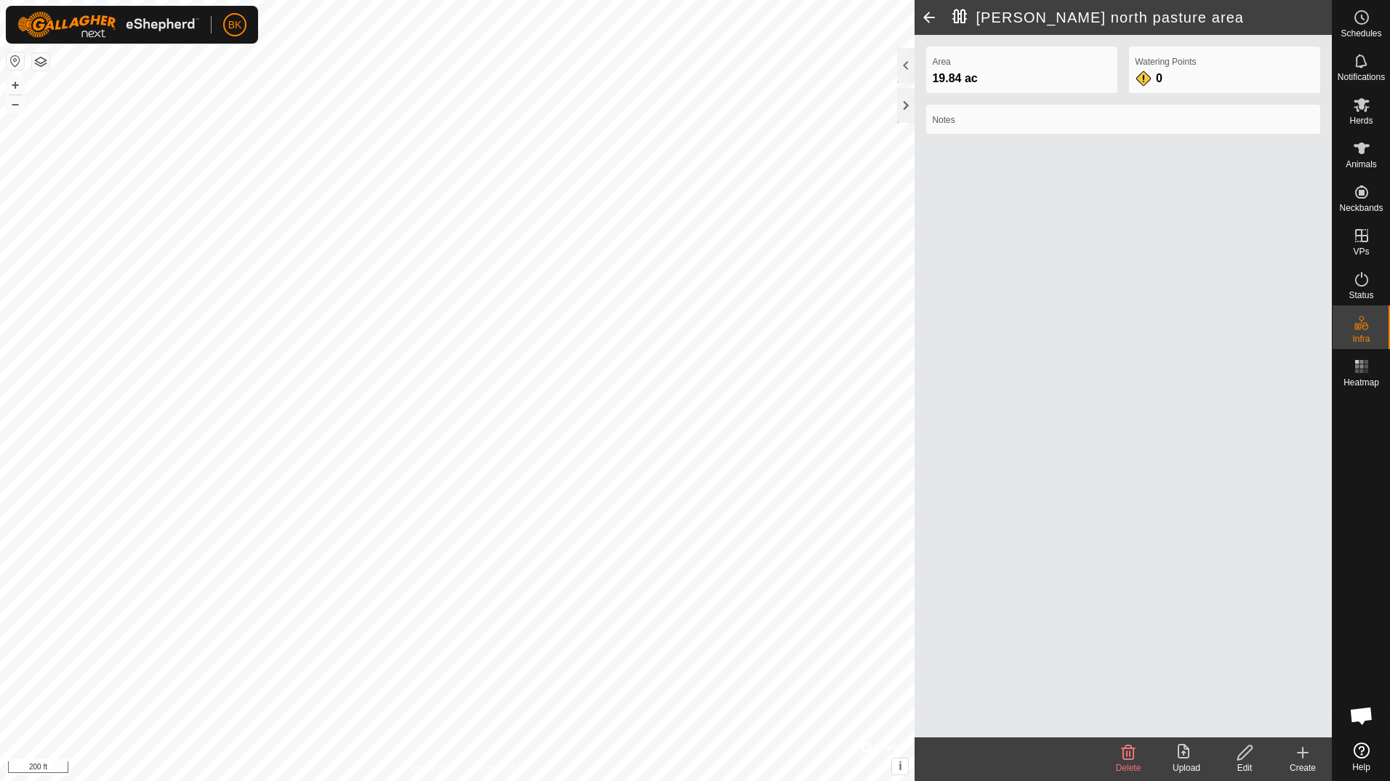
click at [1307, 756] on icon at bounding box center [1302, 752] width 17 height 17
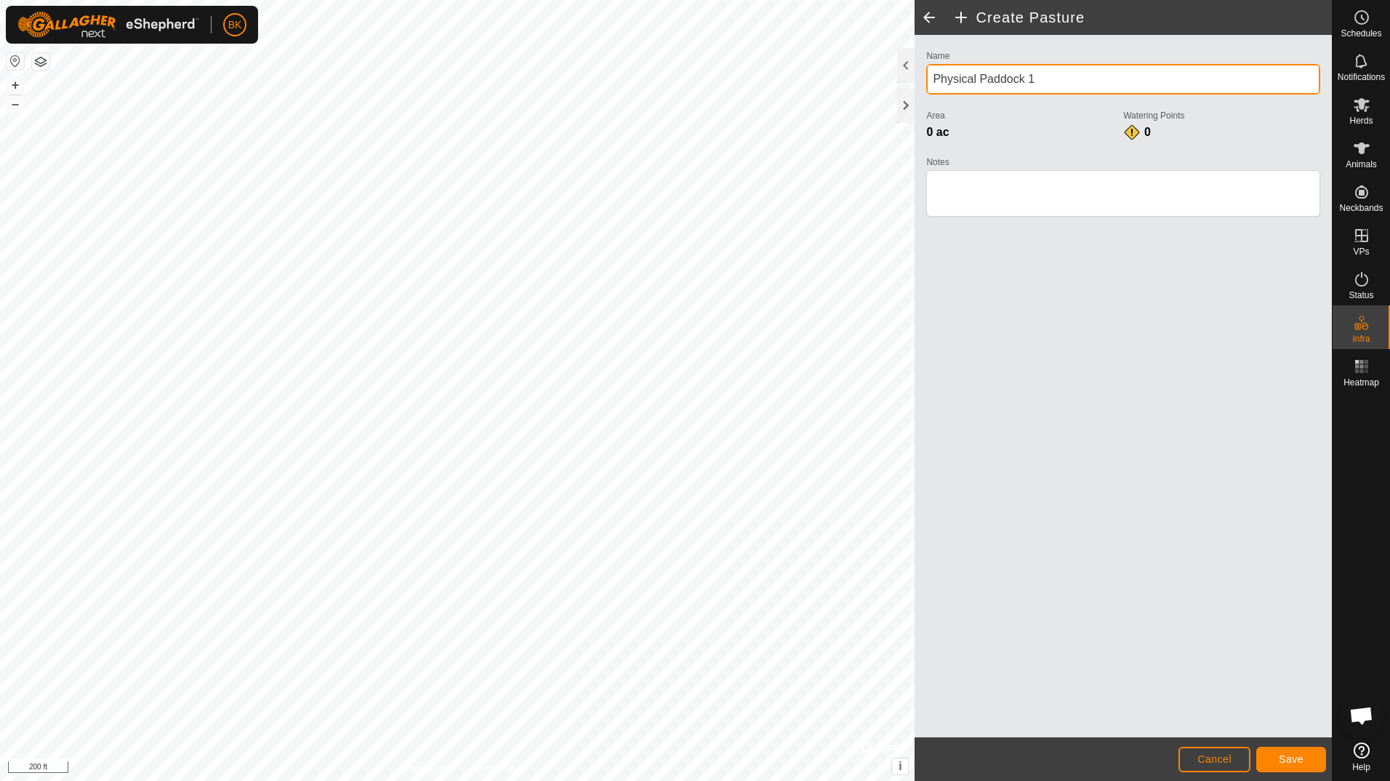
click at [776, 126] on div "Create Pasture Name Physical Paddock 1 Area 0 ac Watering Points 0 Notes Cancel…" at bounding box center [666, 390] width 1332 height 781
type input "h"
type input "[PERSON_NAME] hay pen"
click at [1310, 759] on button "Save" at bounding box center [1291, 759] width 70 height 25
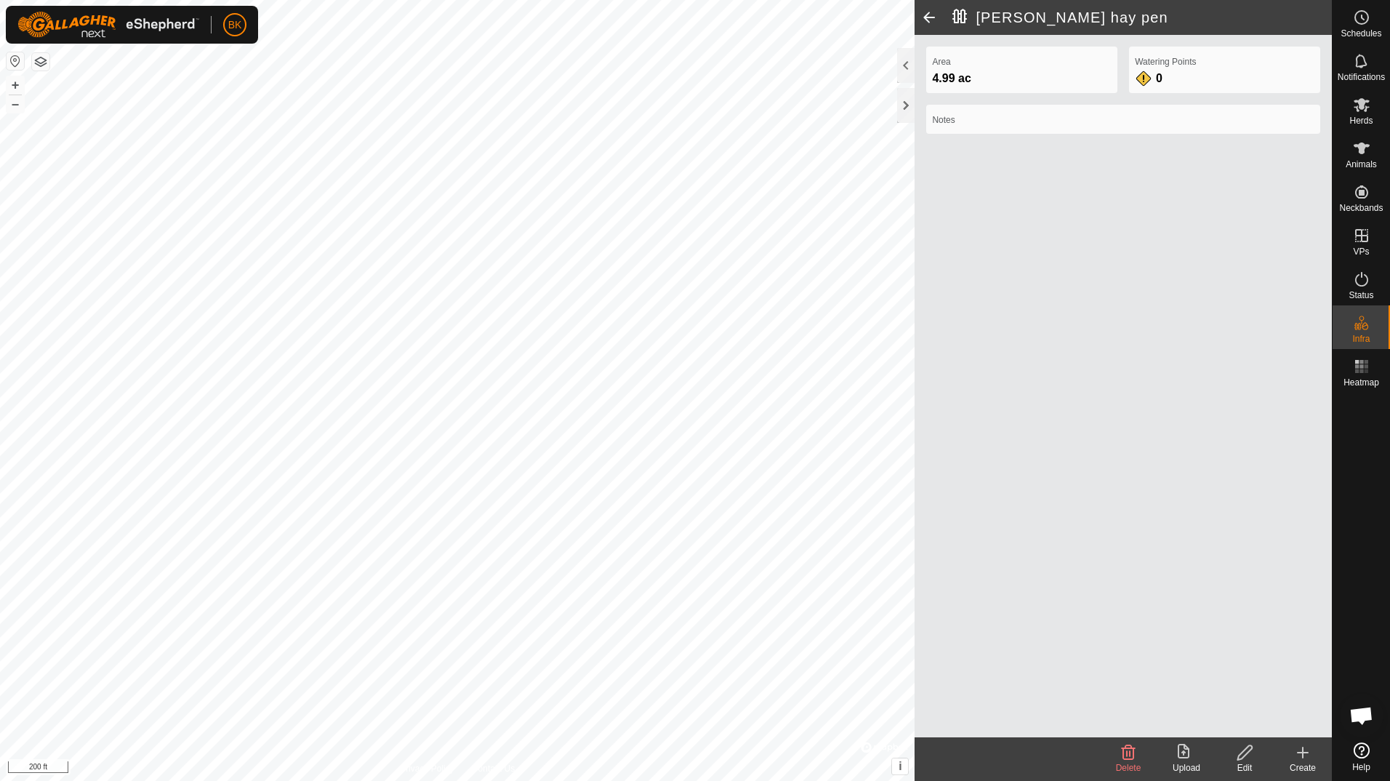
click at [1310, 761] on icon at bounding box center [1302, 752] width 17 height 17
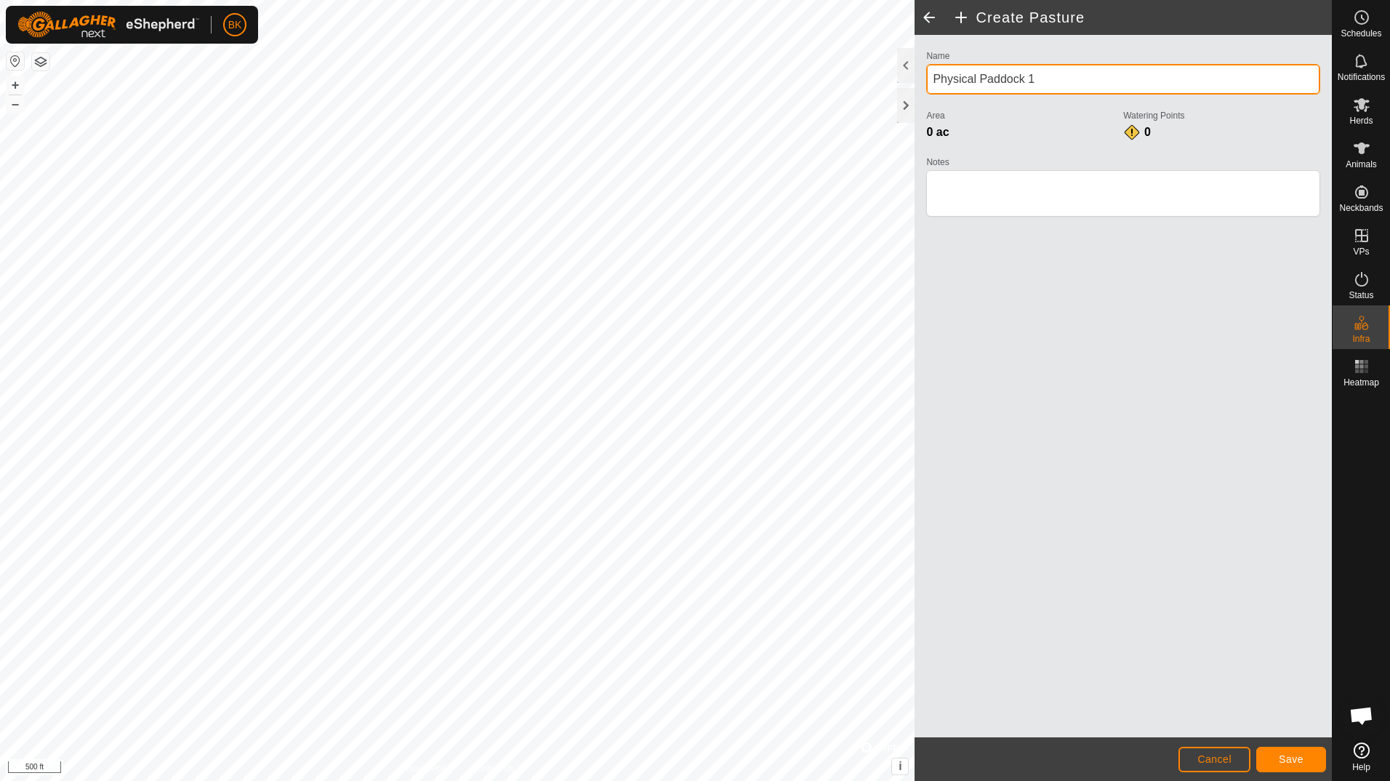
click at [1041, 80] on input "Physical Paddock 1" at bounding box center [1123, 79] width 394 height 31
click at [674, 103] on div "Create Pasture Name Physical Paddock 1 Area 0 ac Watering Points 0 Notes Cancel…" at bounding box center [666, 390] width 1332 height 781
type input "[PERSON_NAME] big field"
click at [953, 191] on textarea "Notes" at bounding box center [1123, 193] width 394 height 47
click at [1273, 753] on button "Save" at bounding box center [1291, 759] width 70 height 25
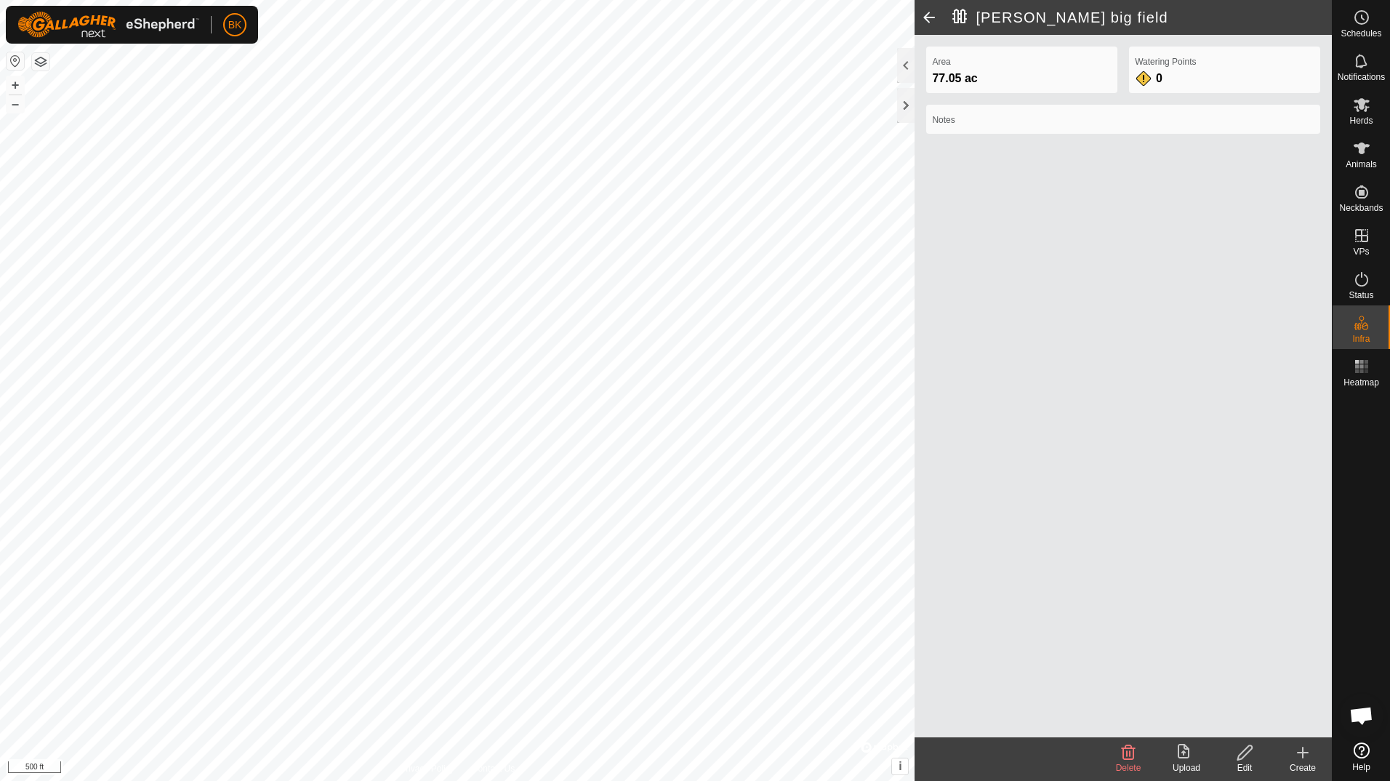
click at [1312, 753] on create-svg-icon at bounding box center [1303, 752] width 58 height 17
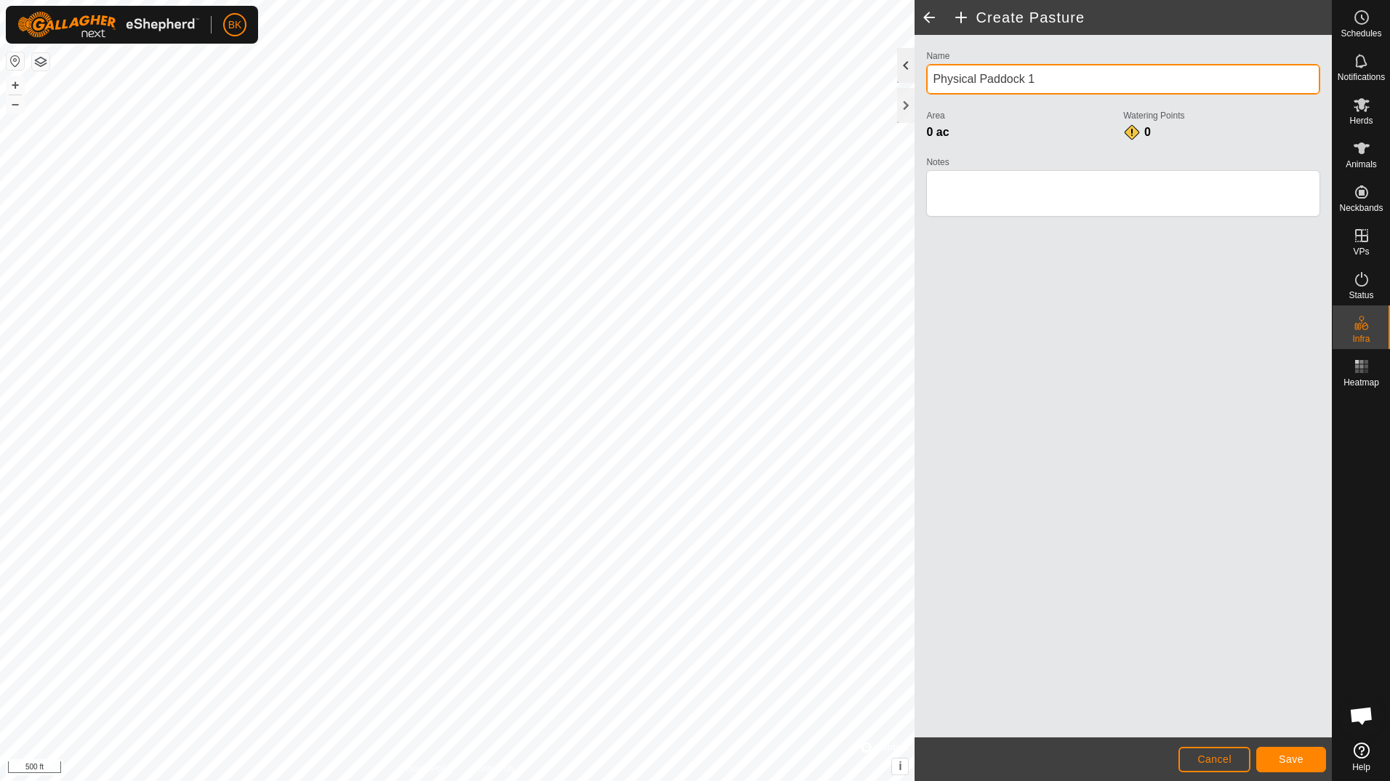
click at [698, 72] on div "Create Pasture Name Physical Paddock 1 Area 0 ac Watering Points 0 Notes Cancel…" at bounding box center [666, 390] width 1332 height 781
type input "[PERSON_NAME][GEOGRAPHIC_DATA] area"
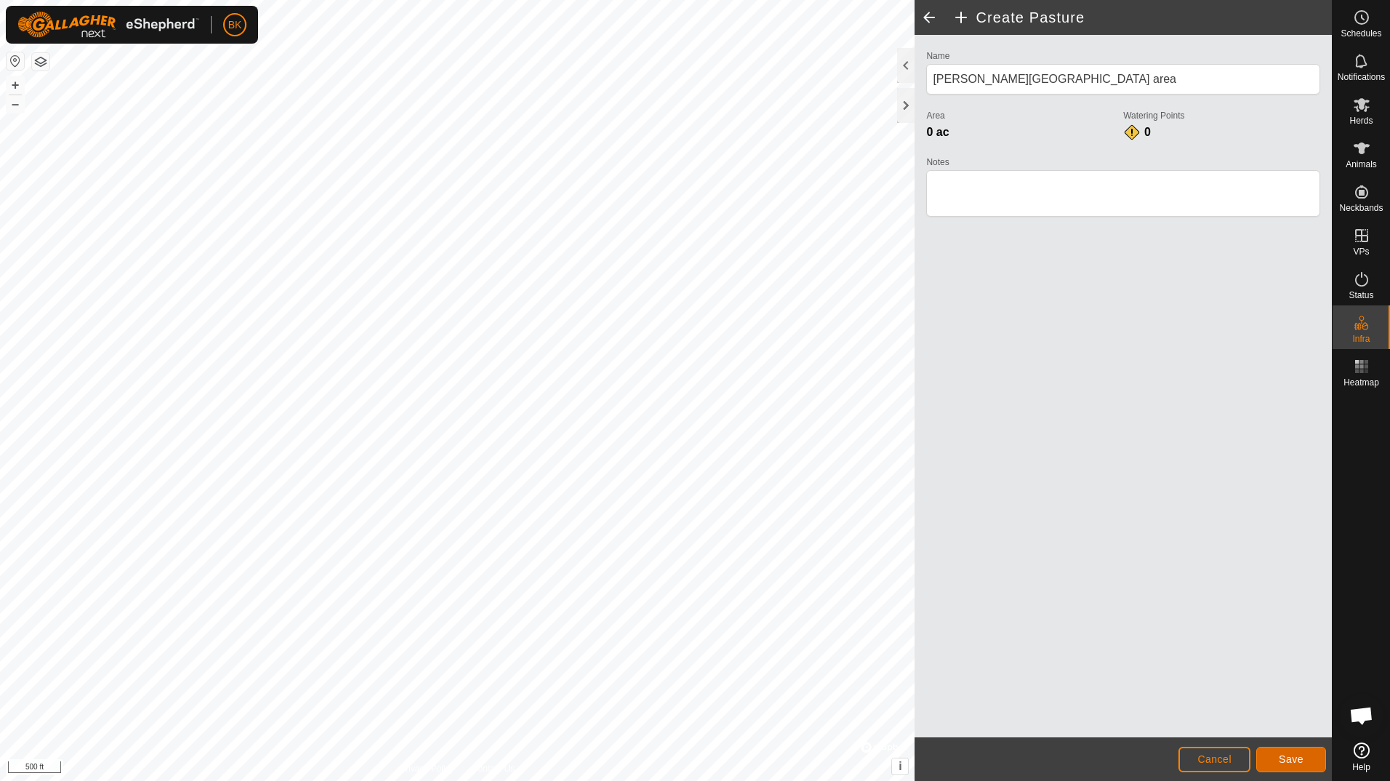
click at [1280, 755] on span "Save" at bounding box center [1291, 759] width 25 height 12
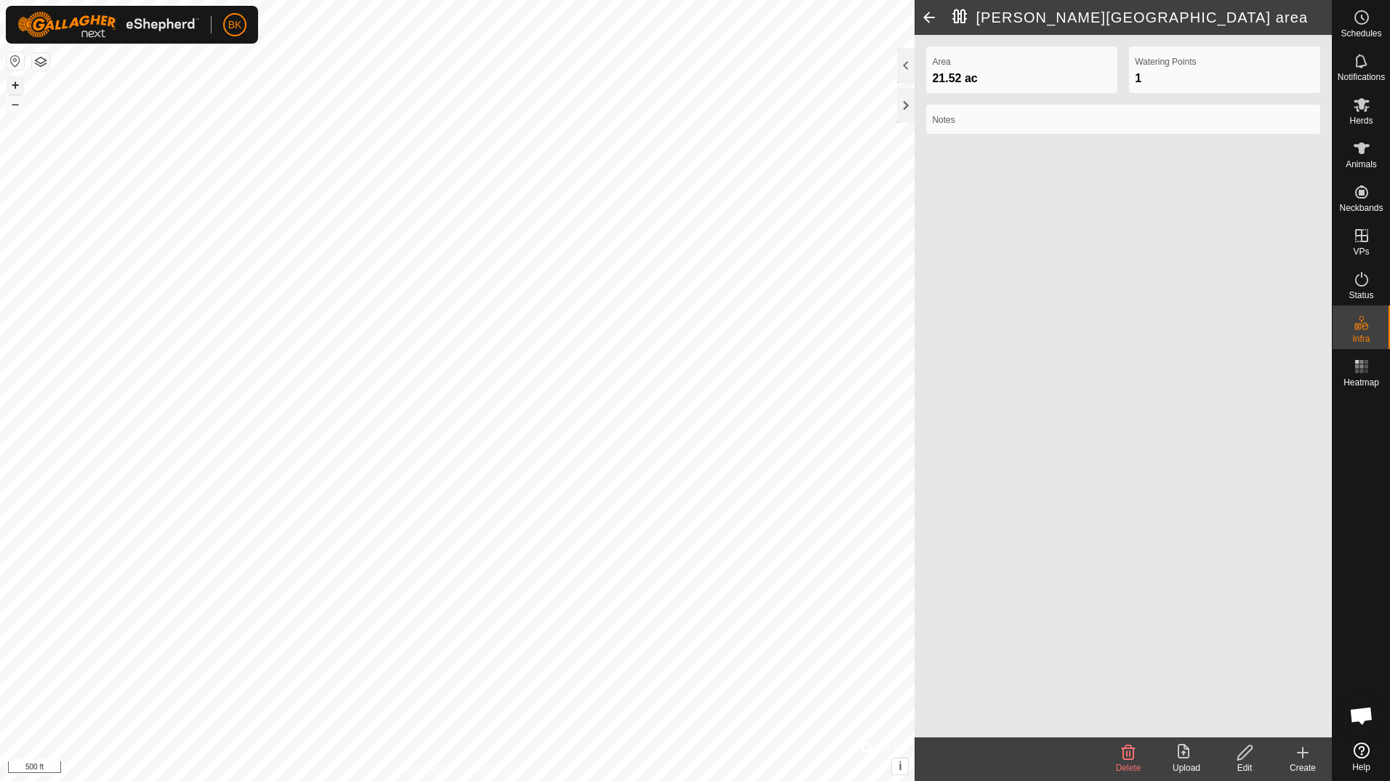
click at [15, 83] on button "+" at bounding box center [15, 84] width 17 height 17
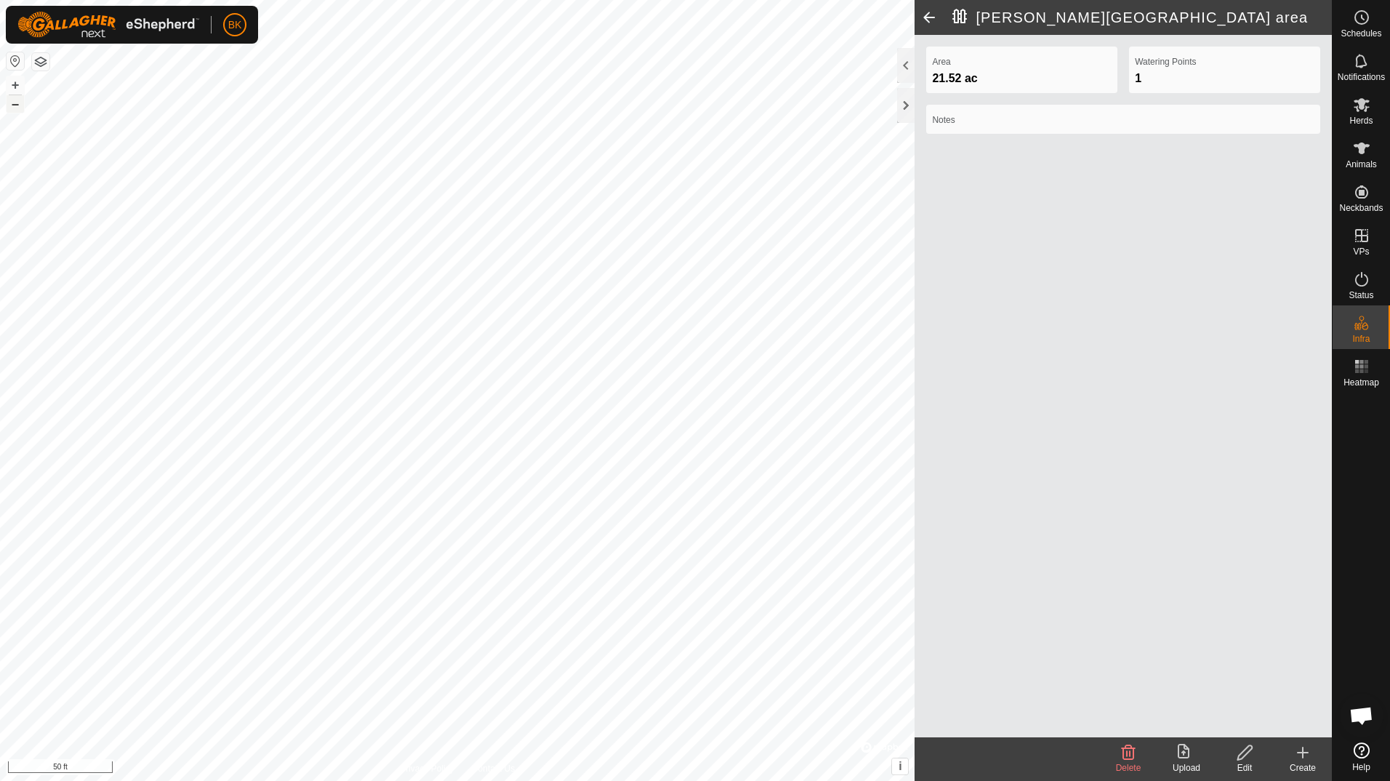
click at [12, 105] on button "–" at bounding box center [15, 103] width 17 height 17
click at [1299, 757] on icon at bounding box center [1302, 752] width 17 height 17
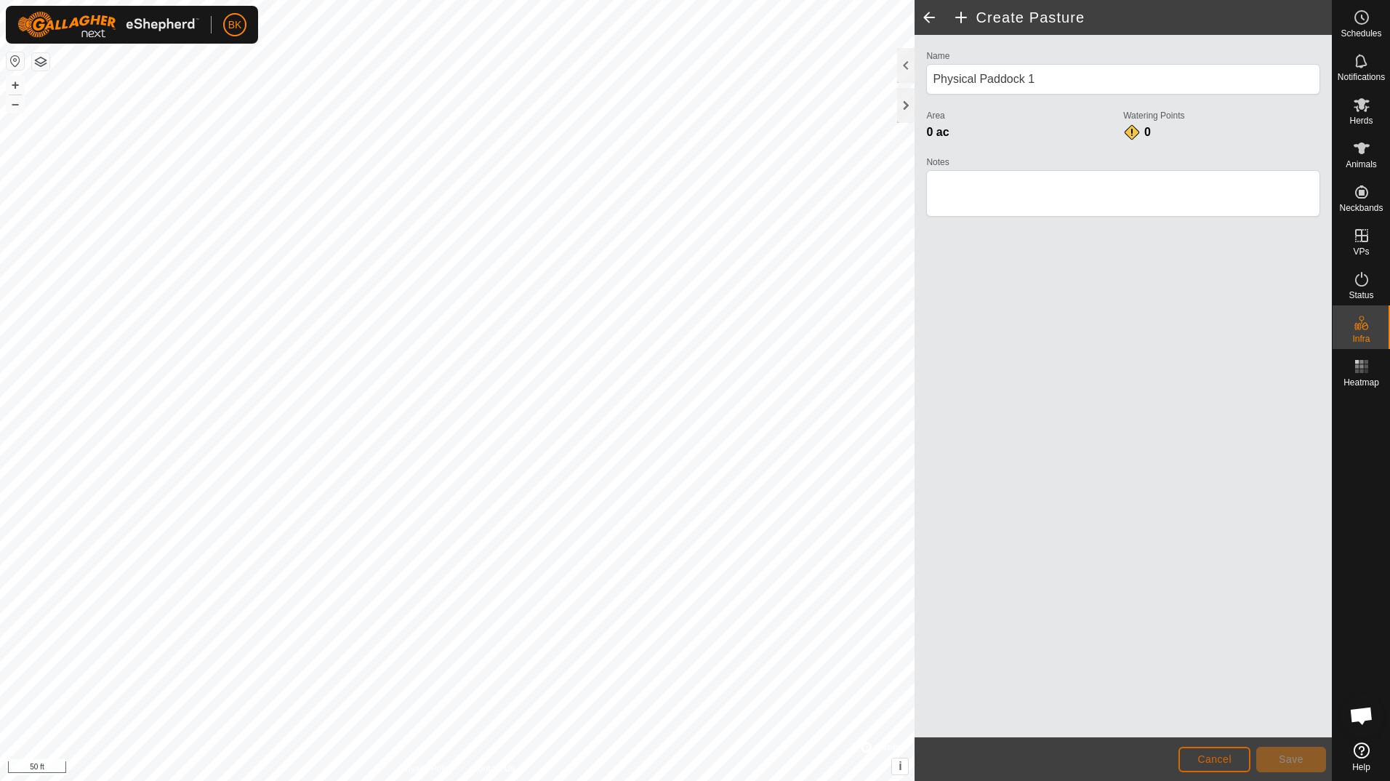
click at [1206, 757] on span "Cancel" at bounding box center [1215, 759] width 34 height 12
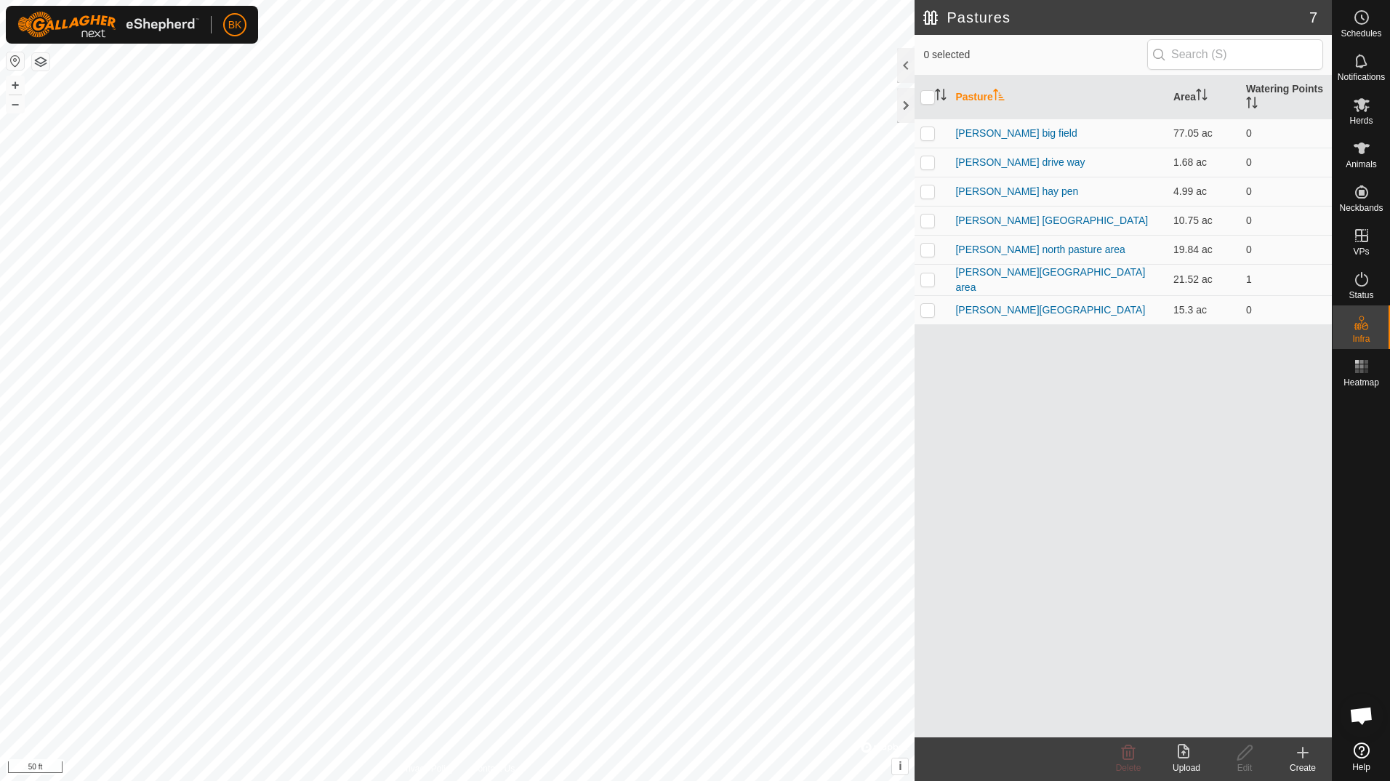
click at [1297, 760] on icon at bounding box center [1302, 752] width 17 height 17
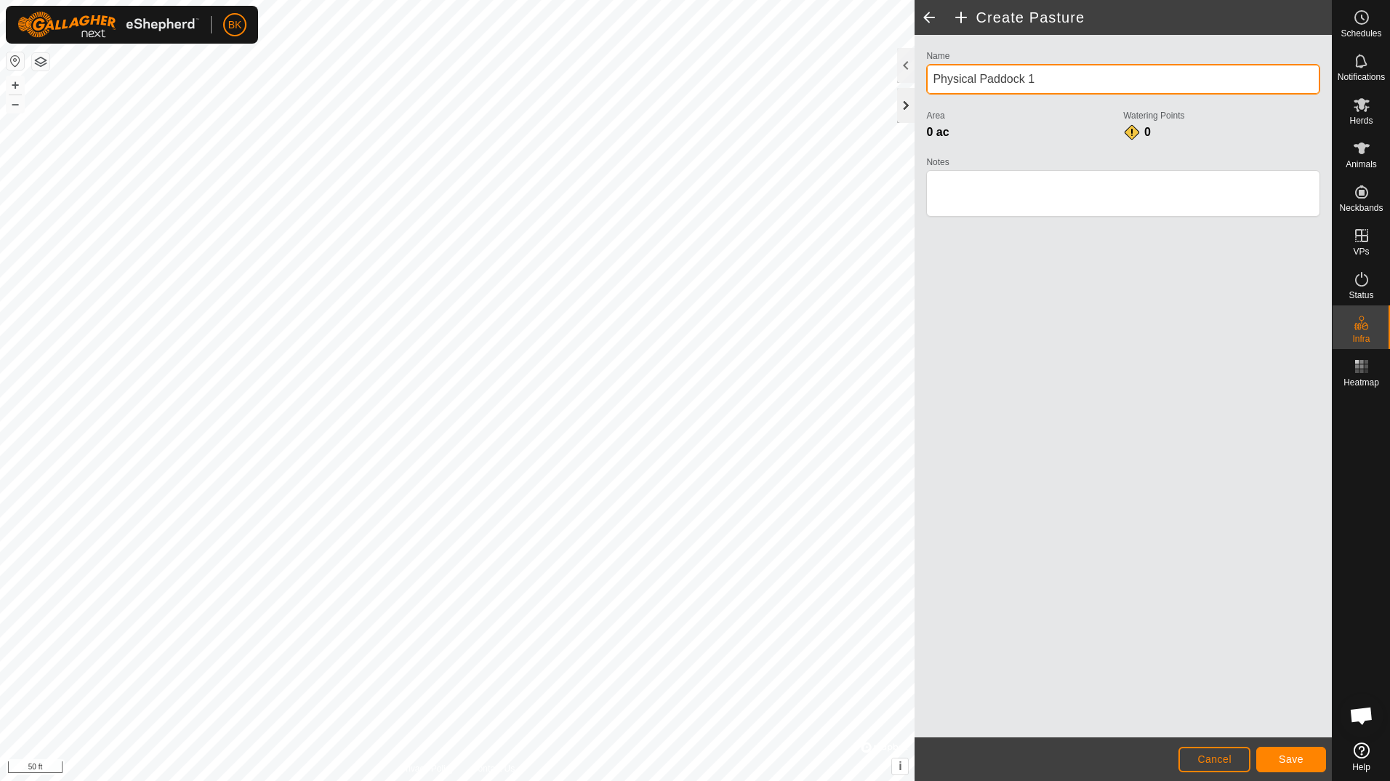
click at [787, 129] on div "Create Pasture Name Physical Paddock 1 Area 0 ac Watering Points 0 Notes Cancel…" at bounding box center [666, 390] width 1332 height 781
type input "cattle pen"
click at [1279, 756] on button "Save" at bounding box center [1291, 759] width 70 height 25
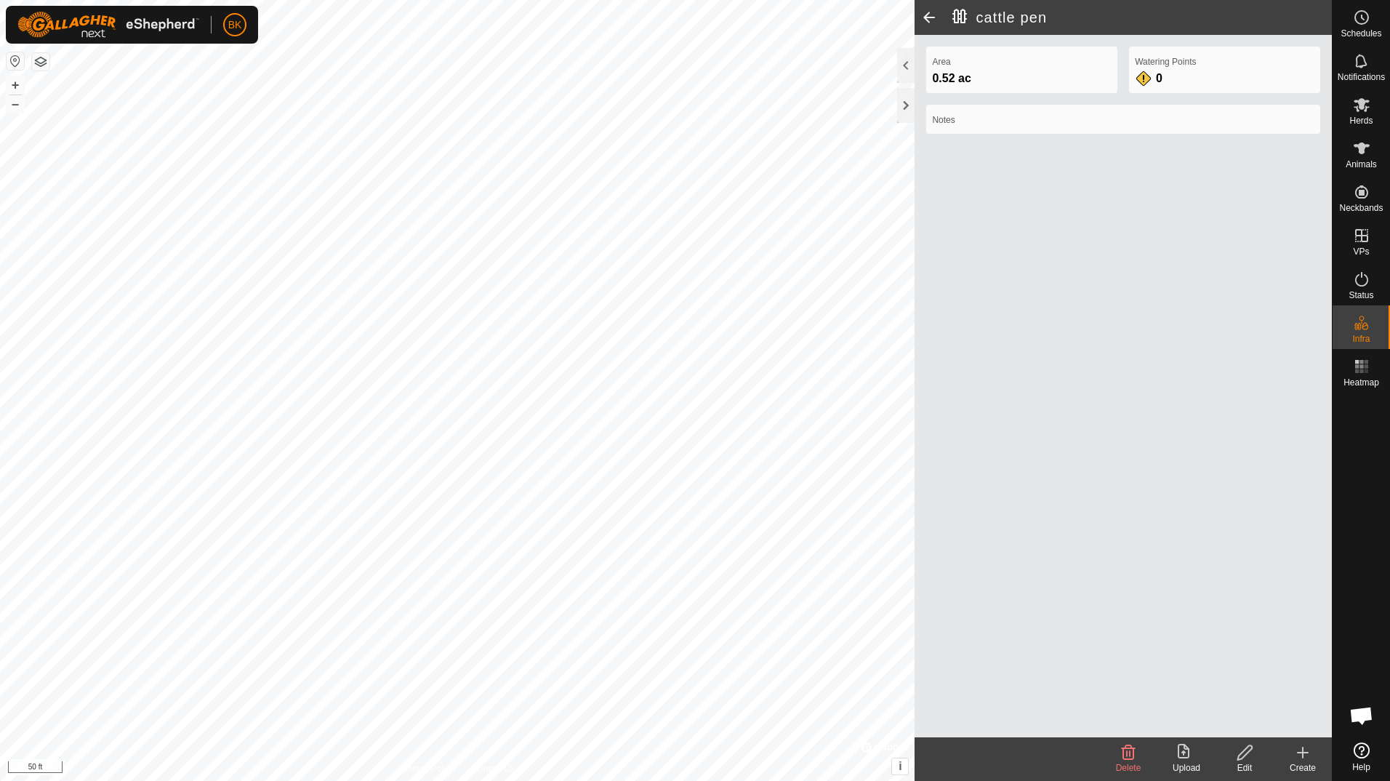
click at [926, 16] on span at bounding box center [929, 17] width 29 height 35
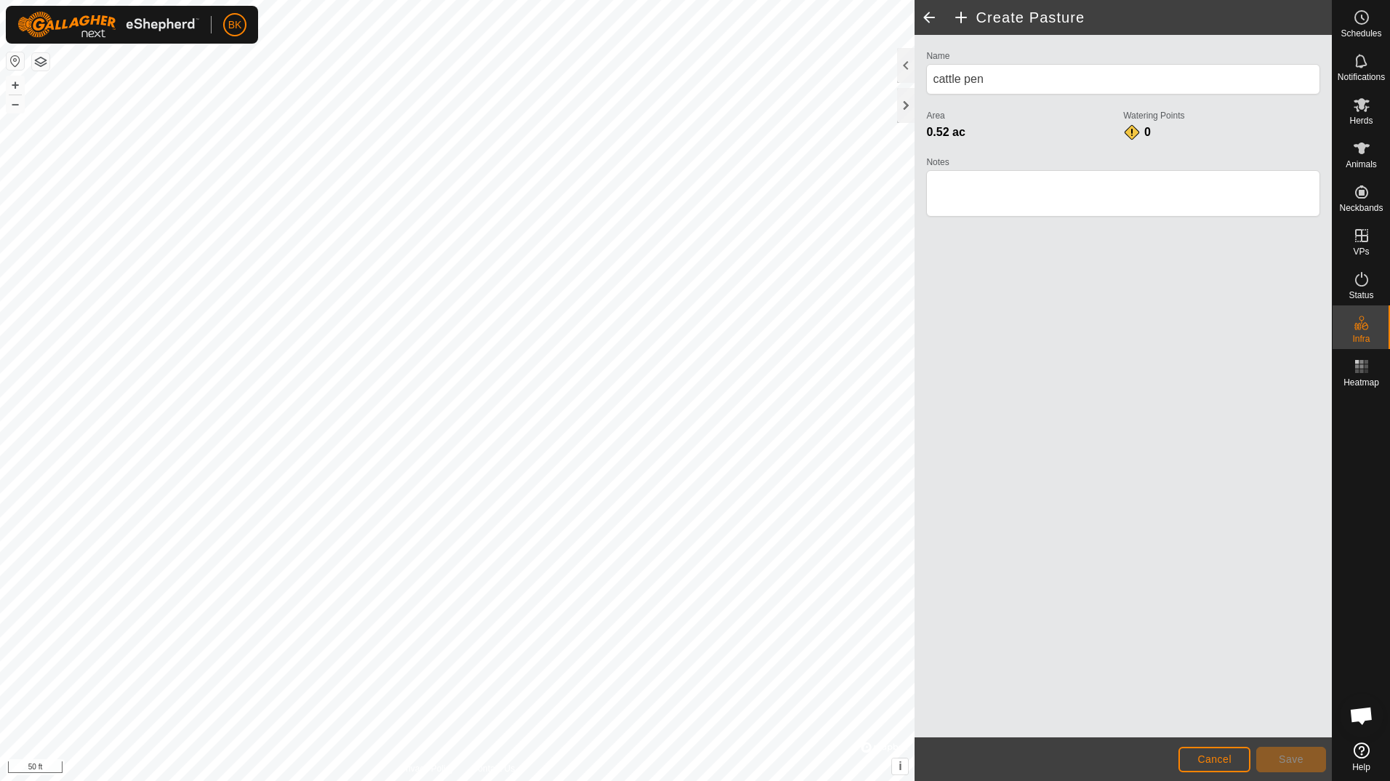
click at [929, 20] on span at bounding box center [929, 17] width 29 height 35
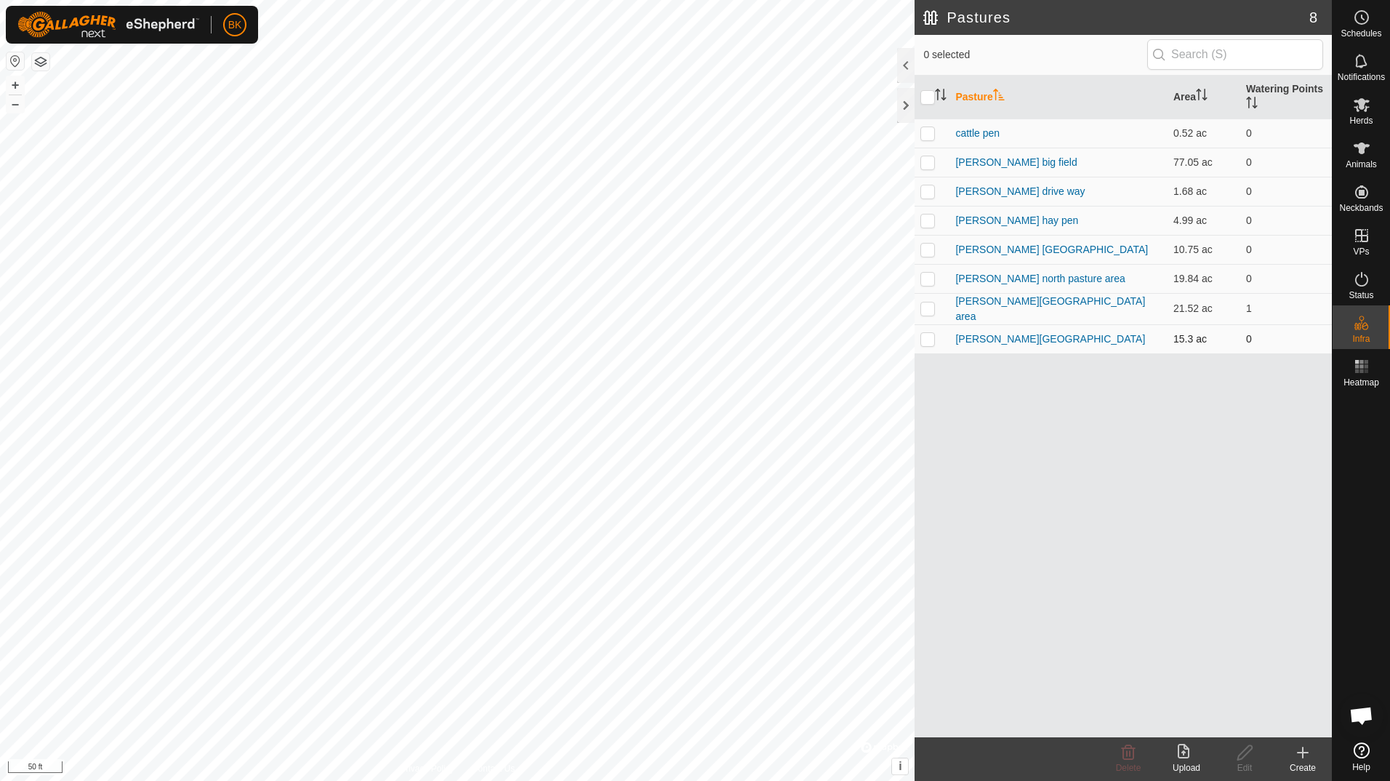
click at [929, 338] on p-checkbox at bounding box center [928, 339] width 15 height 12
checkbox input "true"
click at [1240, 763] on div "Edit" at bounding box center [1245, 767] width 58 height 13
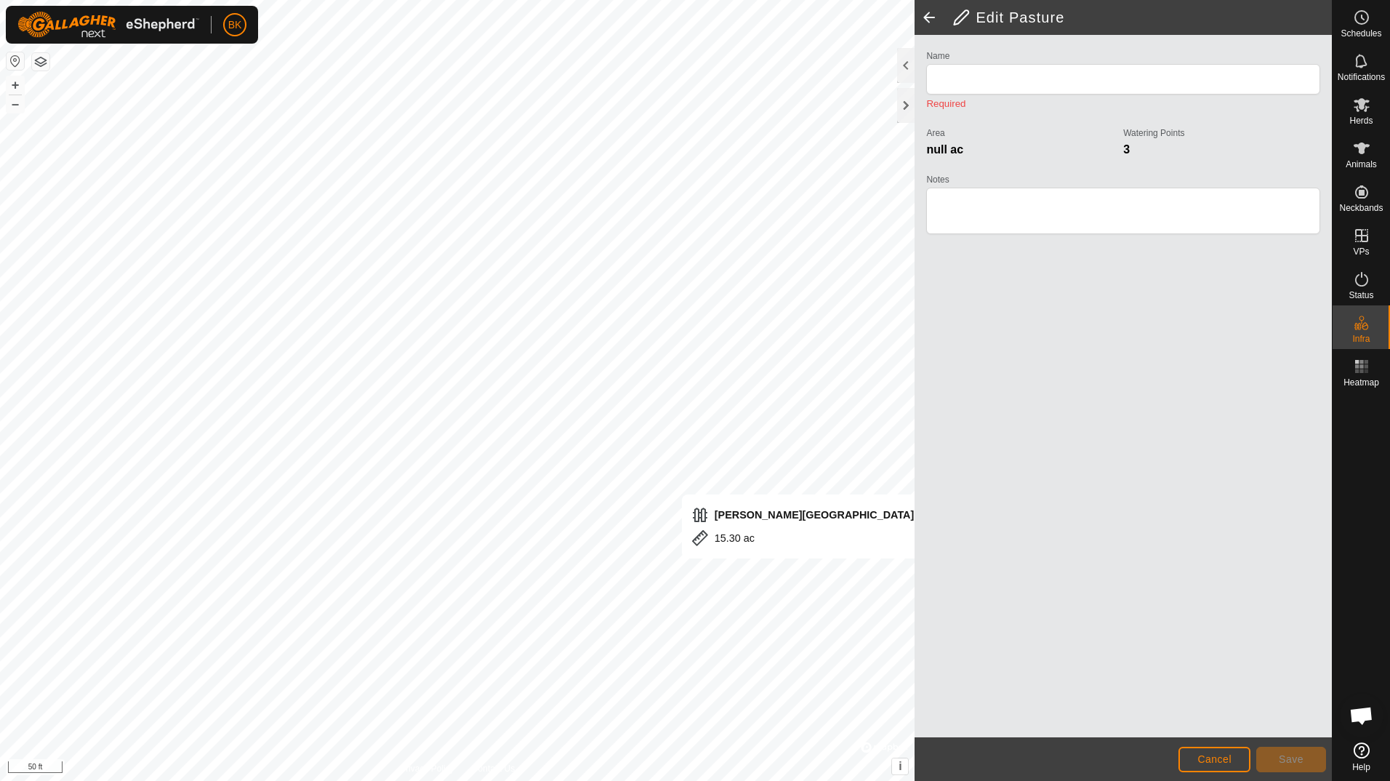
type input "[PERSON_NAME][GEOGRAPHIC_DATA]"
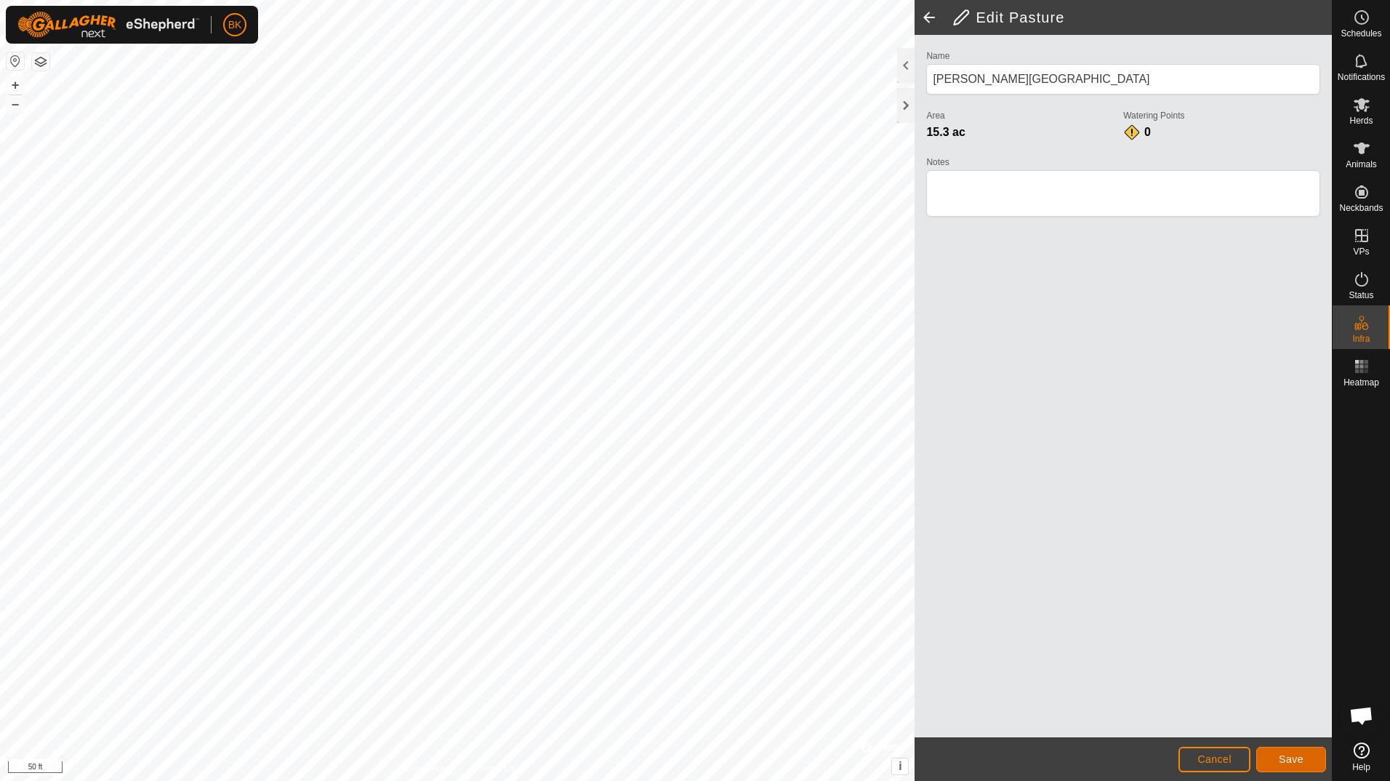
click at [1276, 753] on button "Save" at bounding box center [1291, 759] width 70 height 25
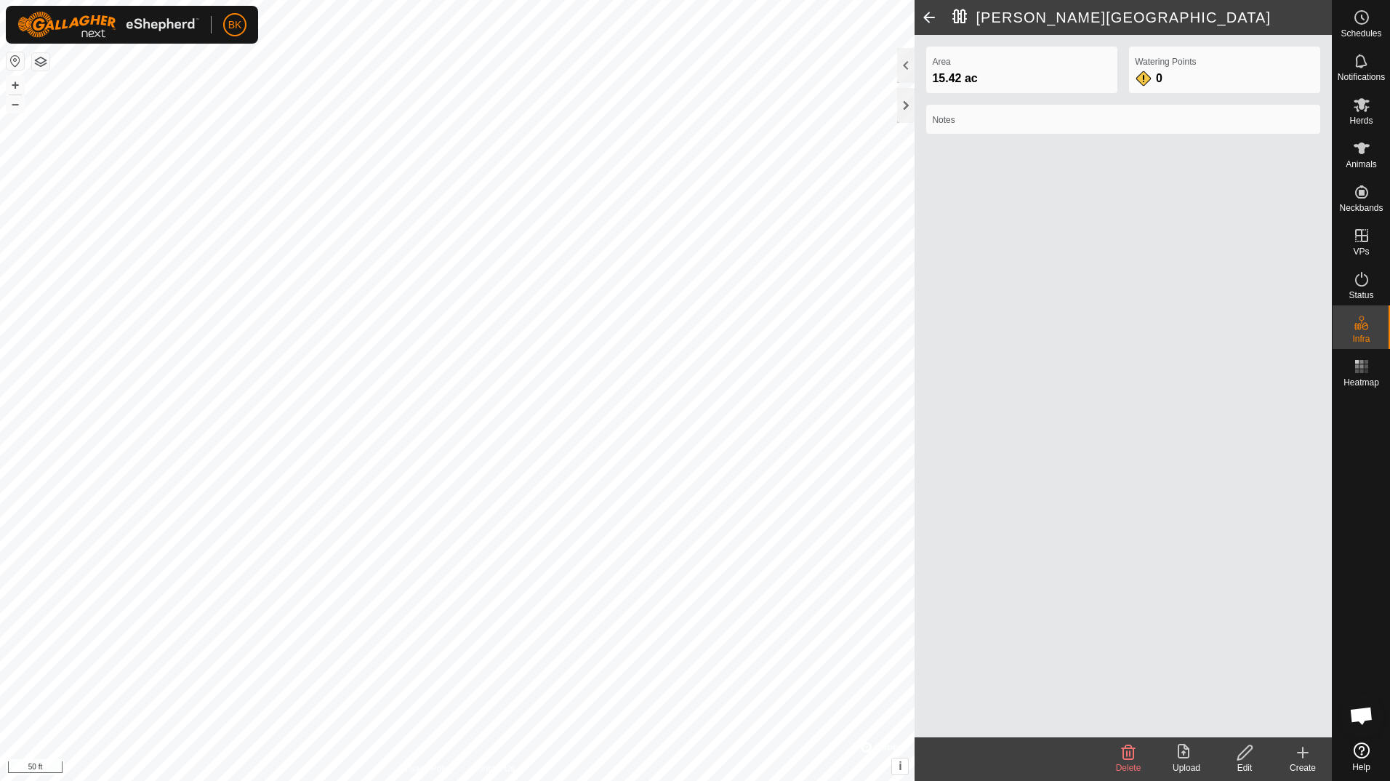
click at [934, 20] on span at bounding box center [929, 17] width 29 height 35
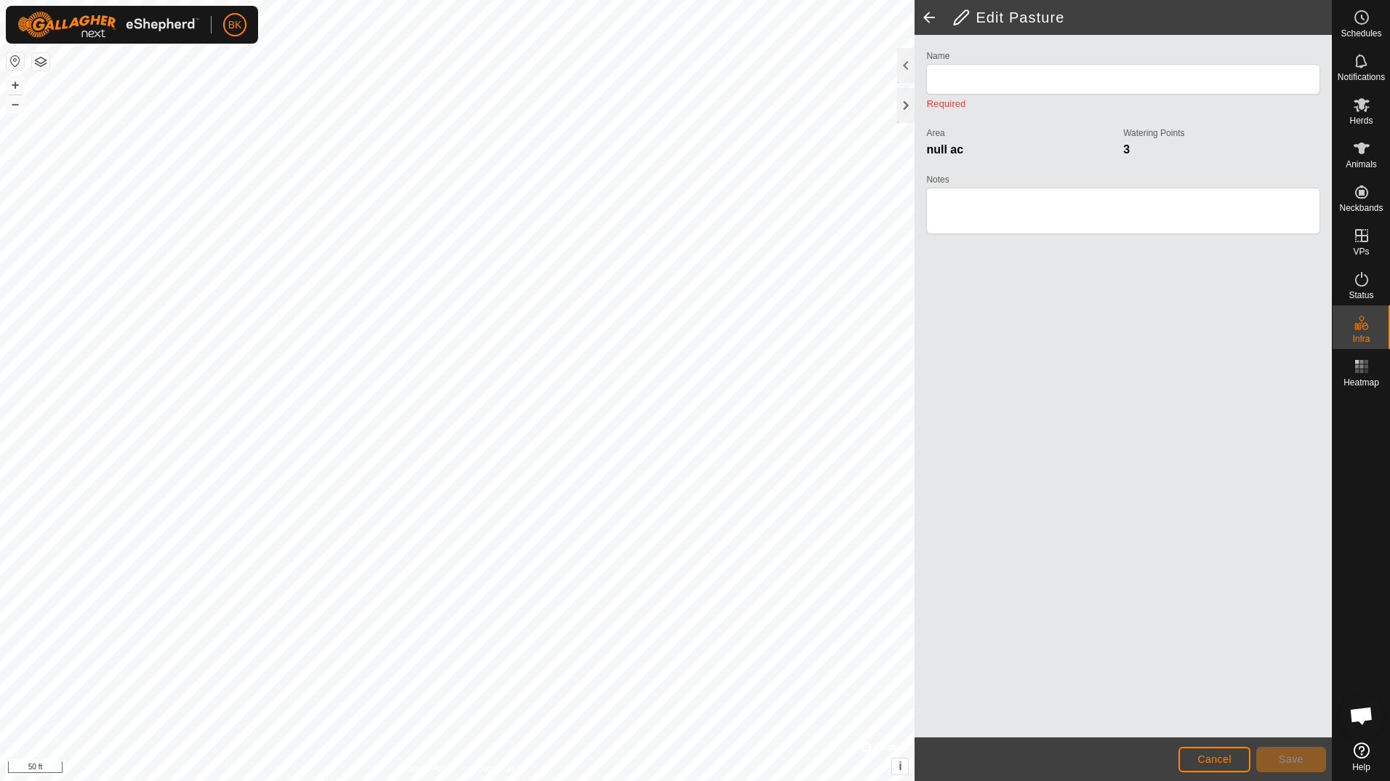
type input "[PERSON_NAME][GEOGRAPHIC_DATA]"
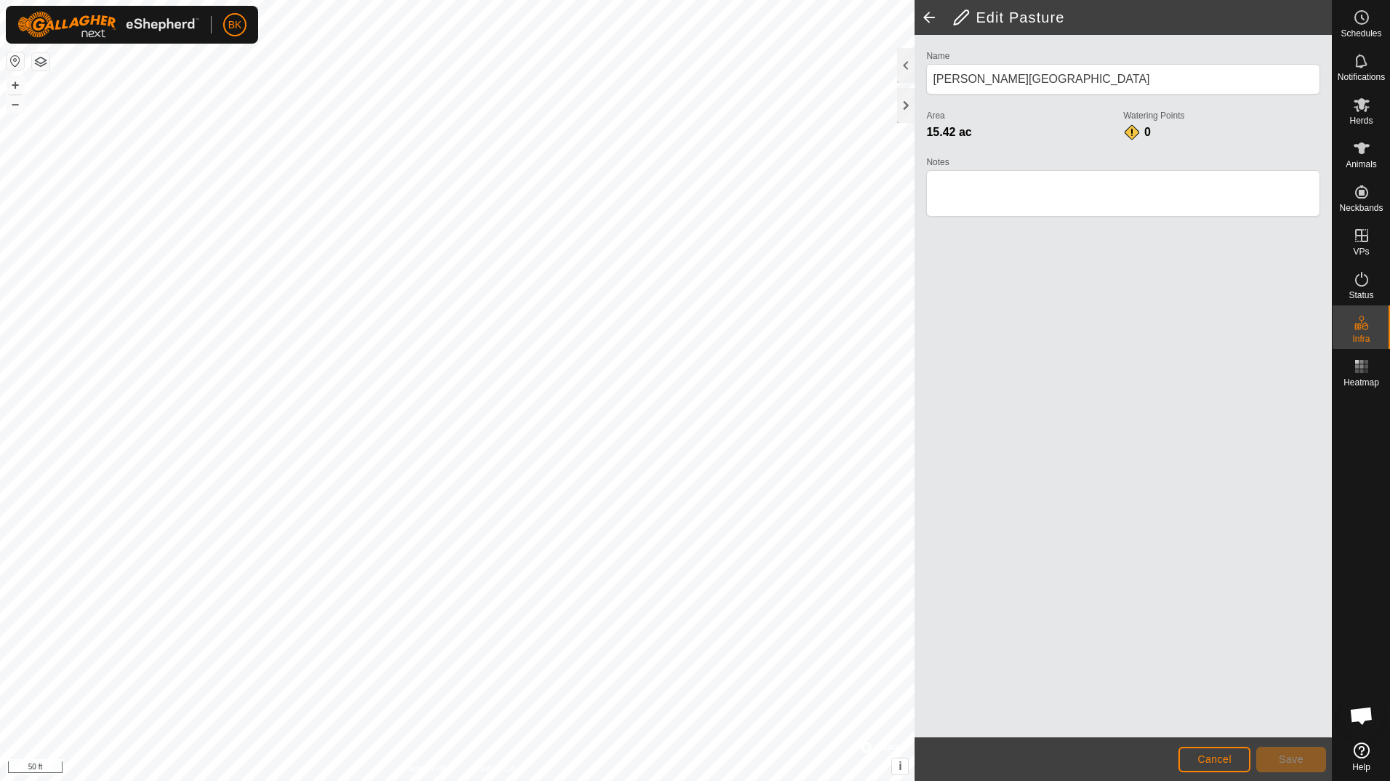
click at [922, 10] on span at bounding box center [929, 17] width 29 height 35
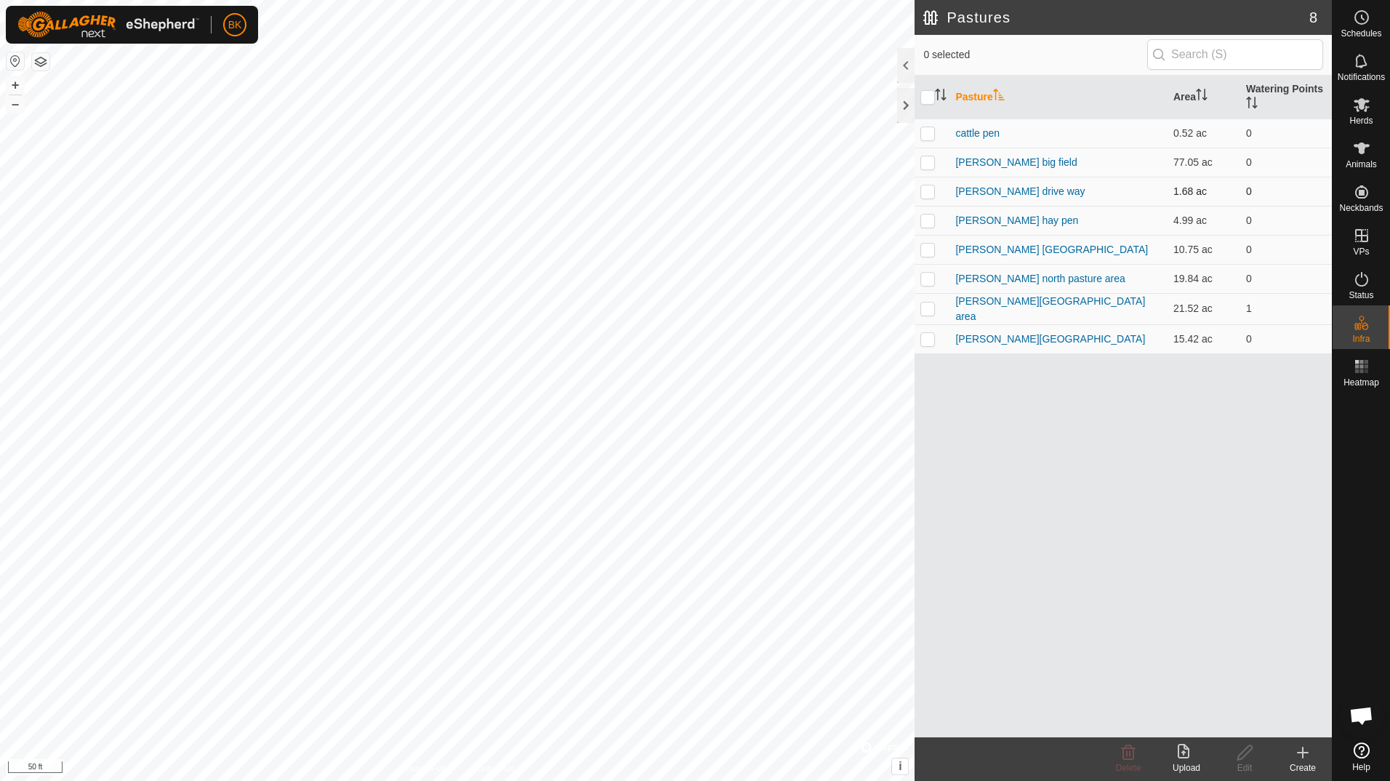
click at [927, 191] on p-checkbox at bounding box center [928, 191] width 15 height 12
checkbox input "true"
click at [1248, 753] on icon at bounding box center [1245, 752] width 15 height 15
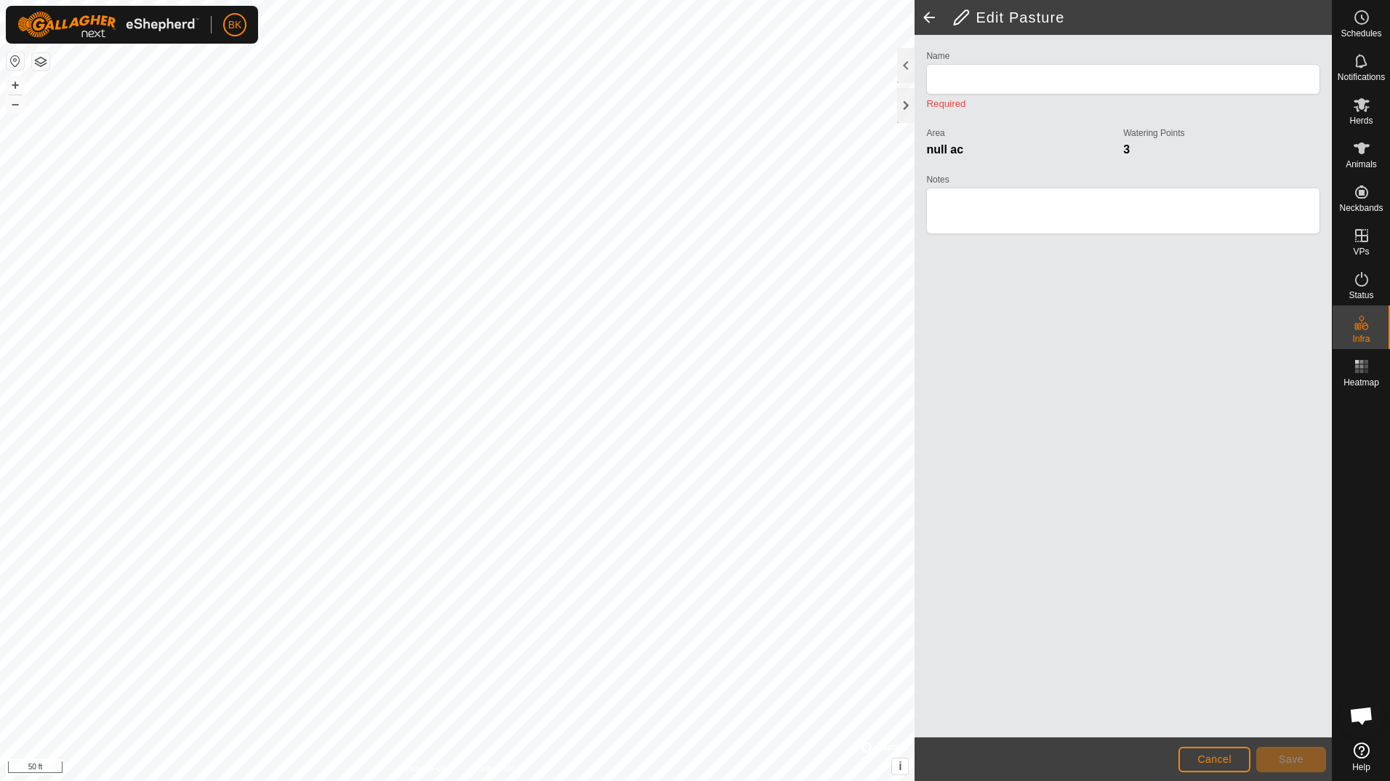
type input "[PERSON_NAME] drive way"
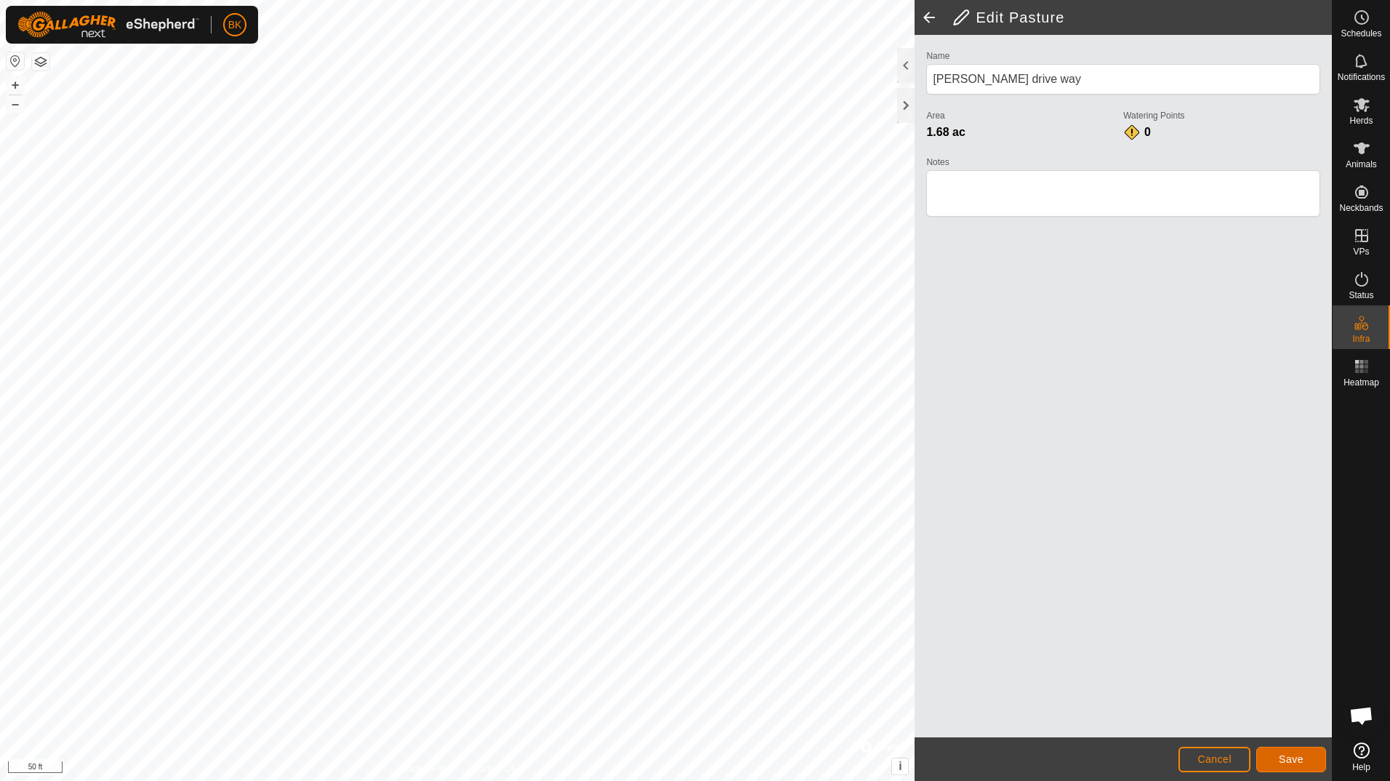
click at [1293, 758] on span "Save" at bounding box center [1291, 759] width 25 height 12
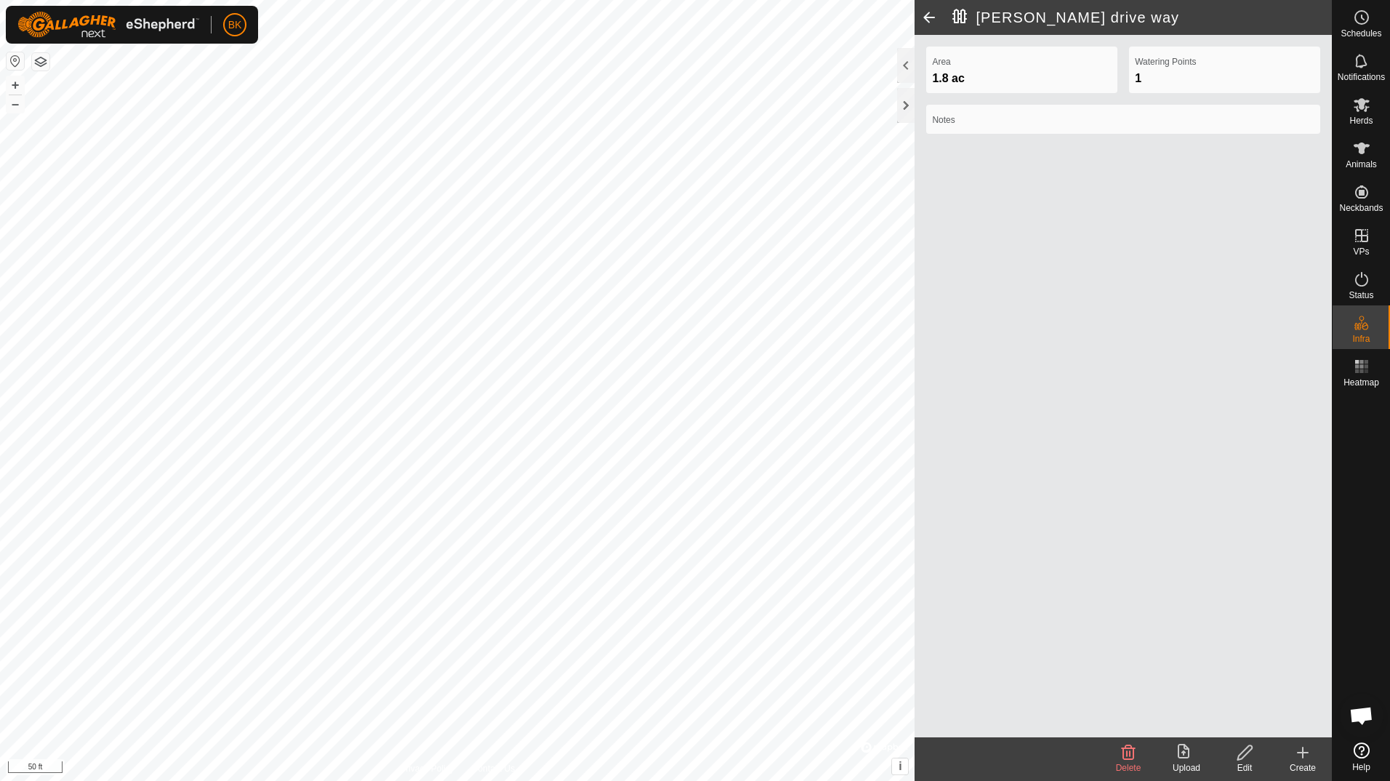
click at [1304, 757] on icon at bounding box center [1302, 752] width 17 height 17
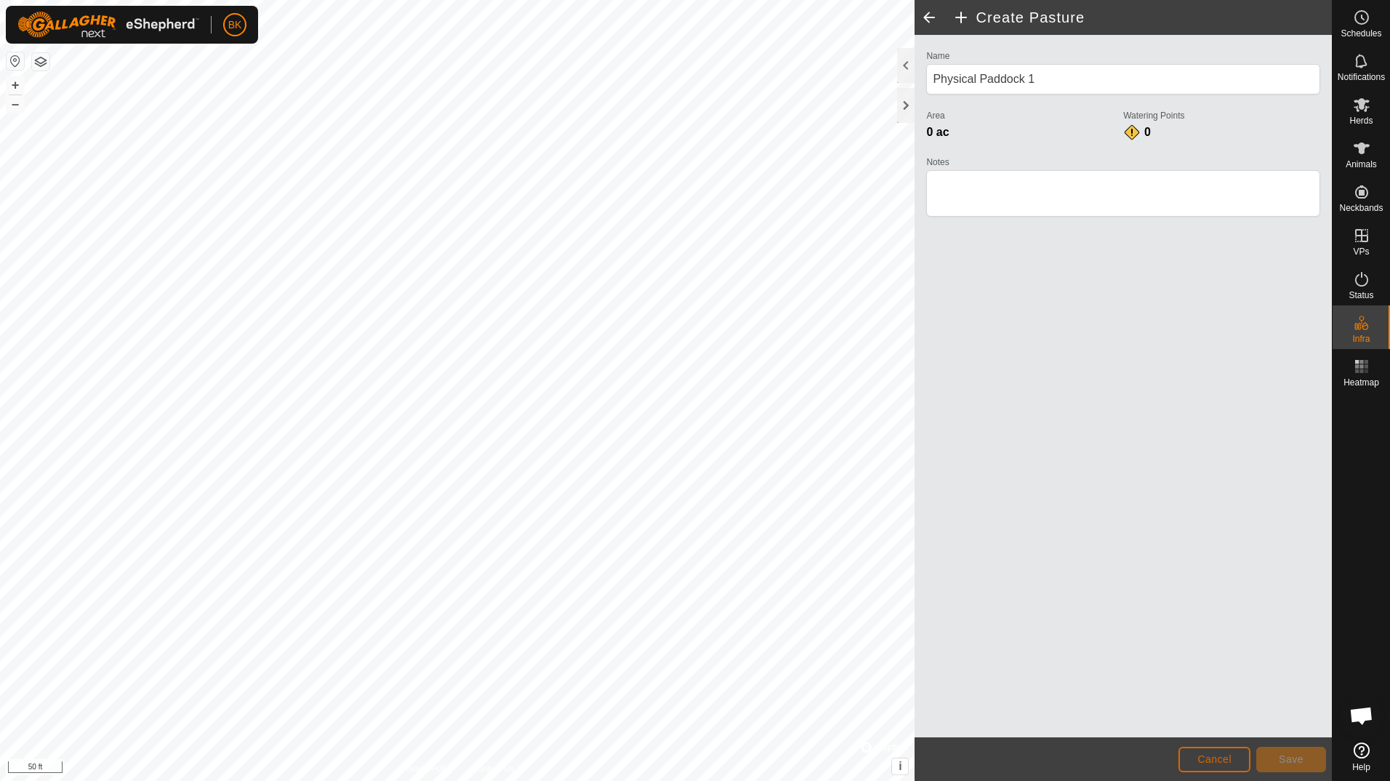
click at [1227, 766] on button "Cancel" at bounding box center [1215, 759] width 72 height 25
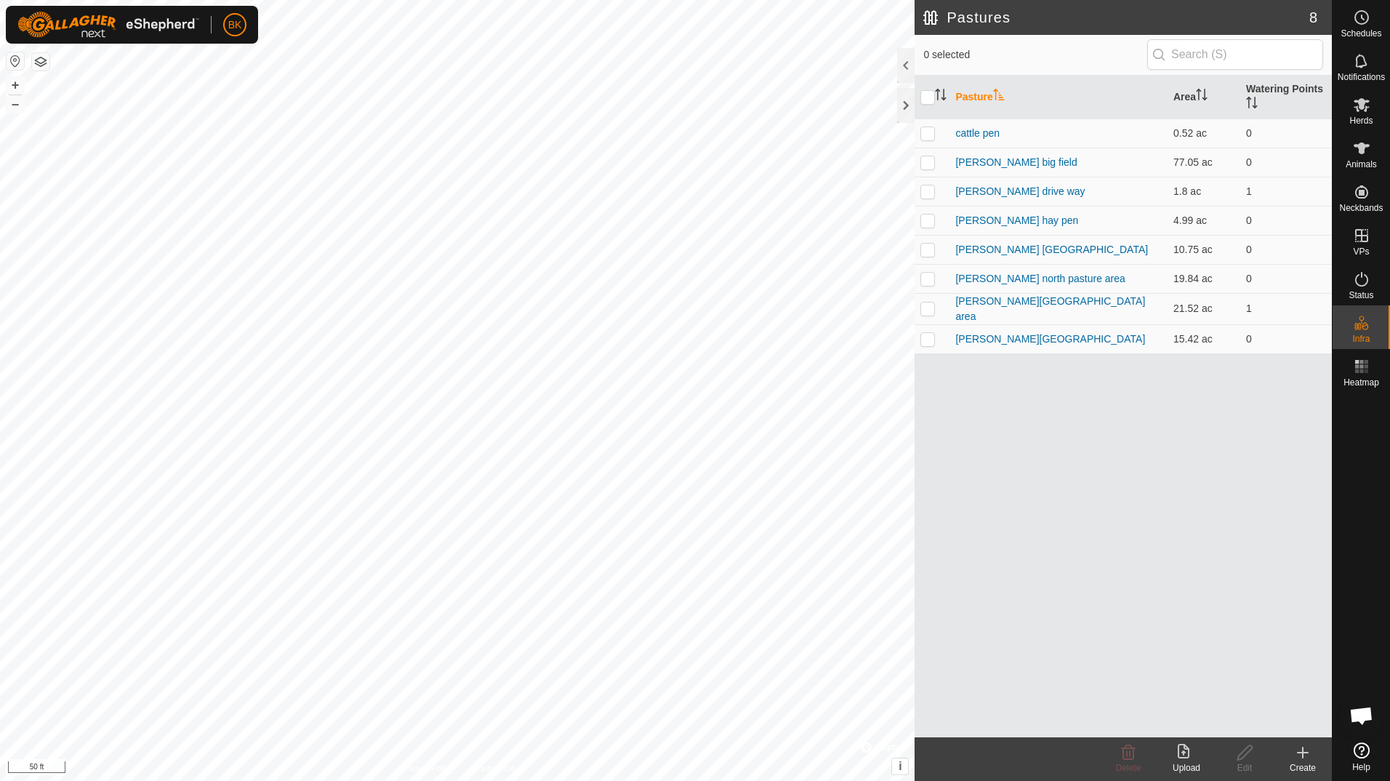
click at [504, 0] on html "BK Schedules Notifications Herds Animals Neckbands VPs Status Infra Heatmap Hel…" at bounding box center [695, 390] width 1390 height 781
click at [589, 780] on html "BK Schedules Notifications Herds Animals Neckbands VPs Status Infra Heatmap Hel…" at bounding box center [695, 390] width 1390 height 781
click at [561, 780] on html "BK Schedules Notifications Herds Animals Neckbands VPs Status Infra Heatmap Hel…" at bounding box center [695, 390] width 1390 height 781
click at [1362, 242] on icon at bounding box center [1361, 235] width 17 height 17
click at [1360, 246] on es-virtualpaddocks-svg-icon at bounding box center [1362, 235] width 26 height 23
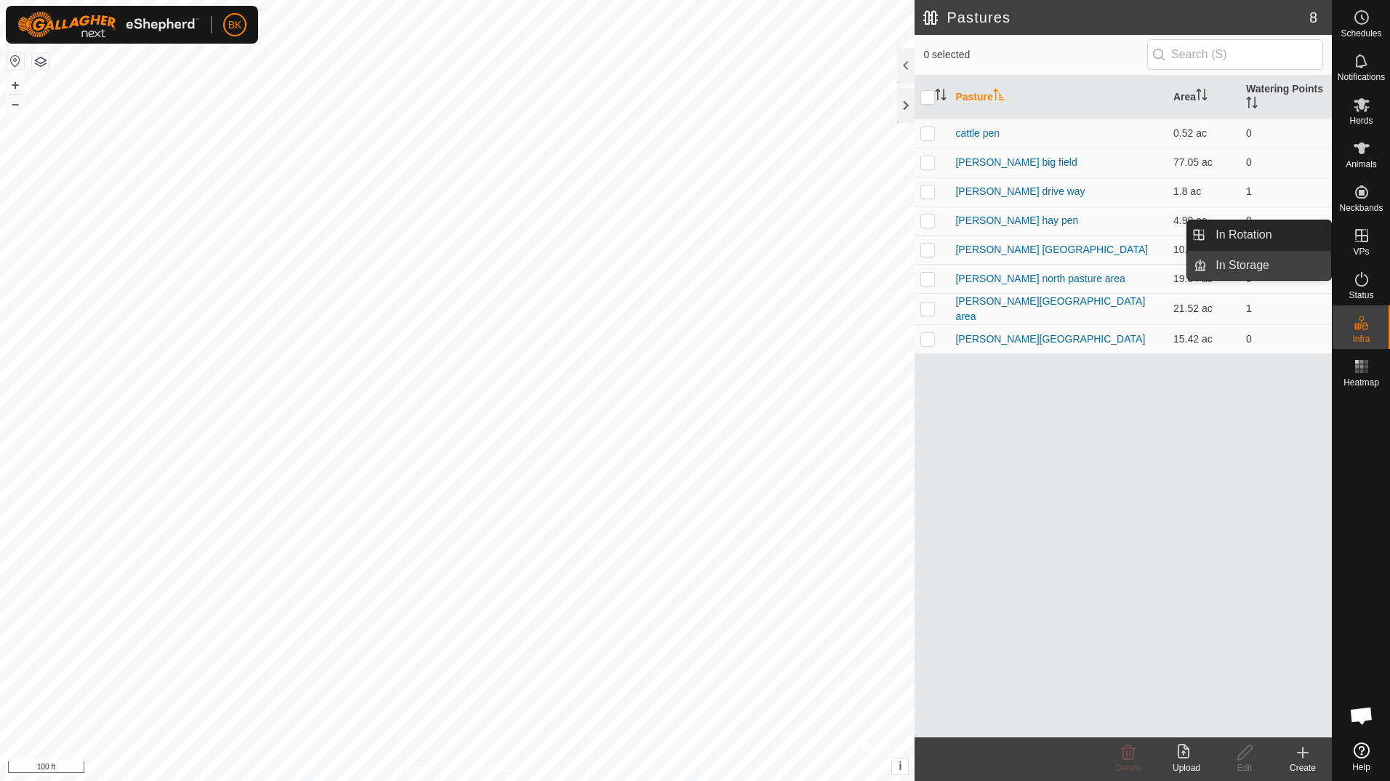
click at [1254, 267] on link "In Storage" at bounding box center [1269, 265] width 124 height 29
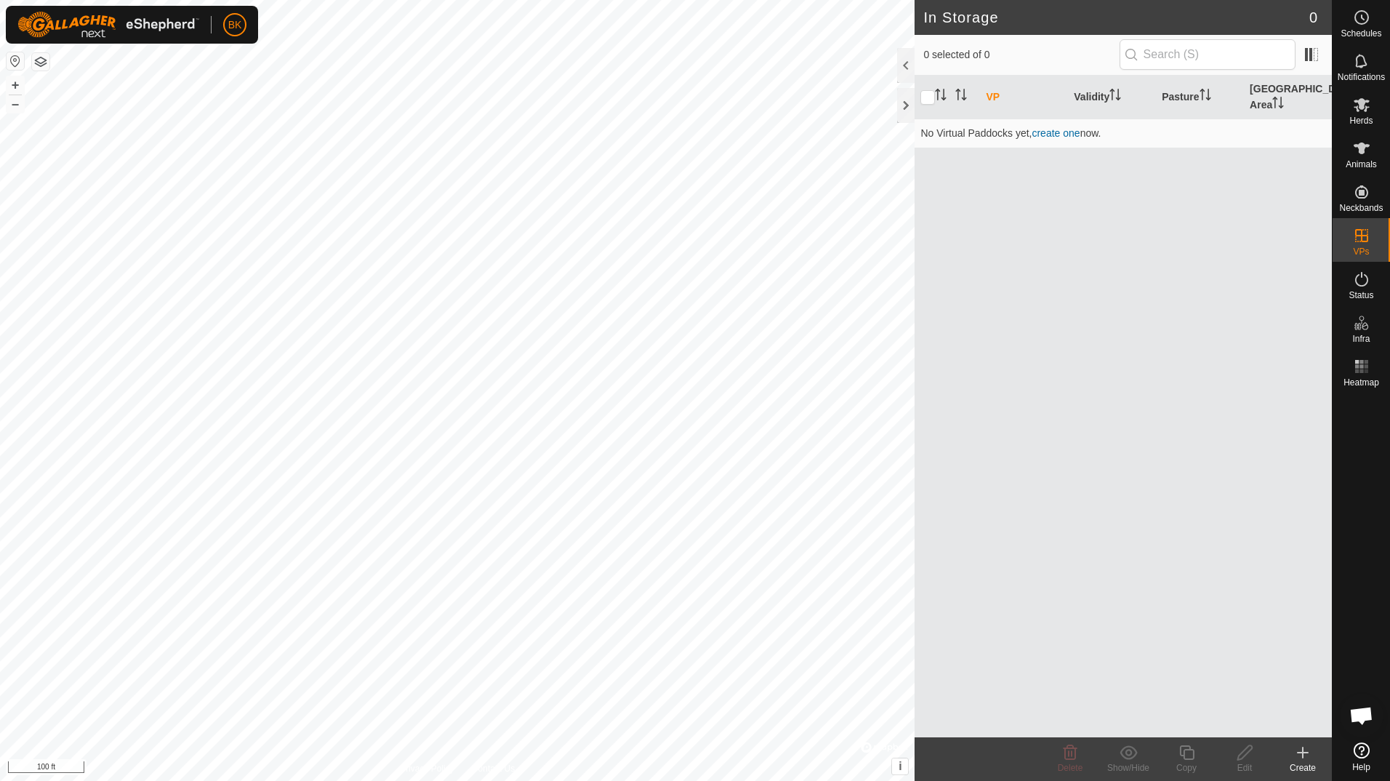
click at [1302, 761] on icon at bounding box center [1302, 752] width 17 height 17
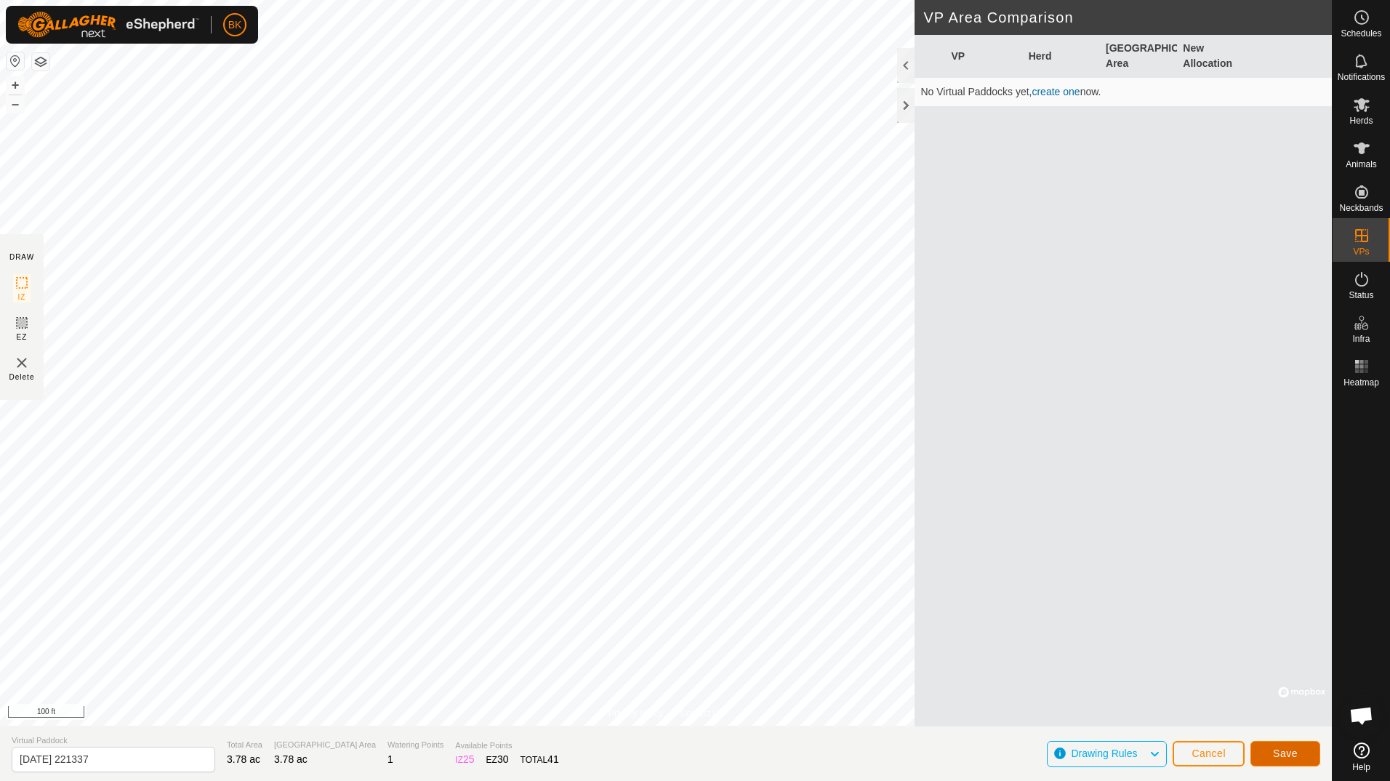
click at [1273, 760] on button "Save" at bounding box center [1286, 753] width 70 height 25
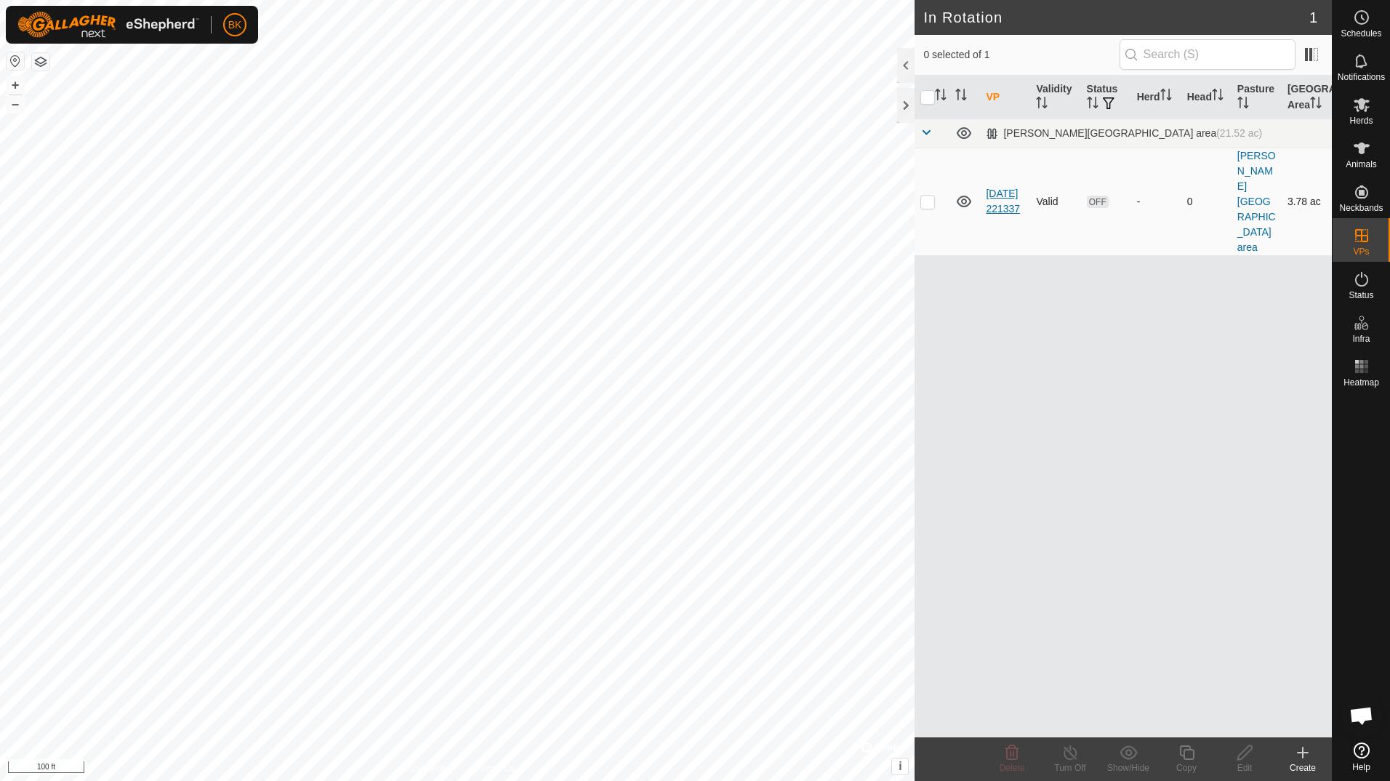
click at [999, 188] on link "[DATE] 221337" at bounding box center [1003, 201] width 34 height 27
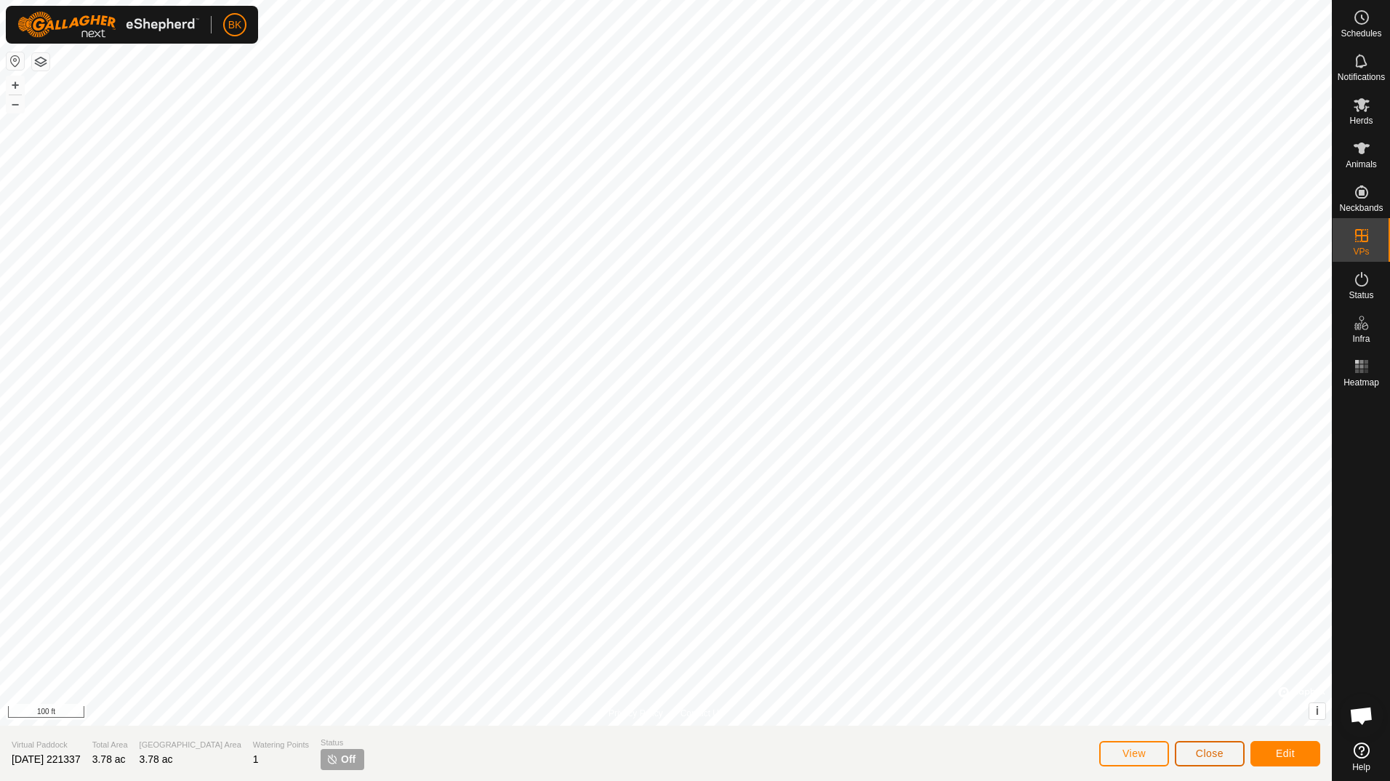
click at [1219, 754] on span "Close" at bounding box center [1210, 753] width 28 height 12
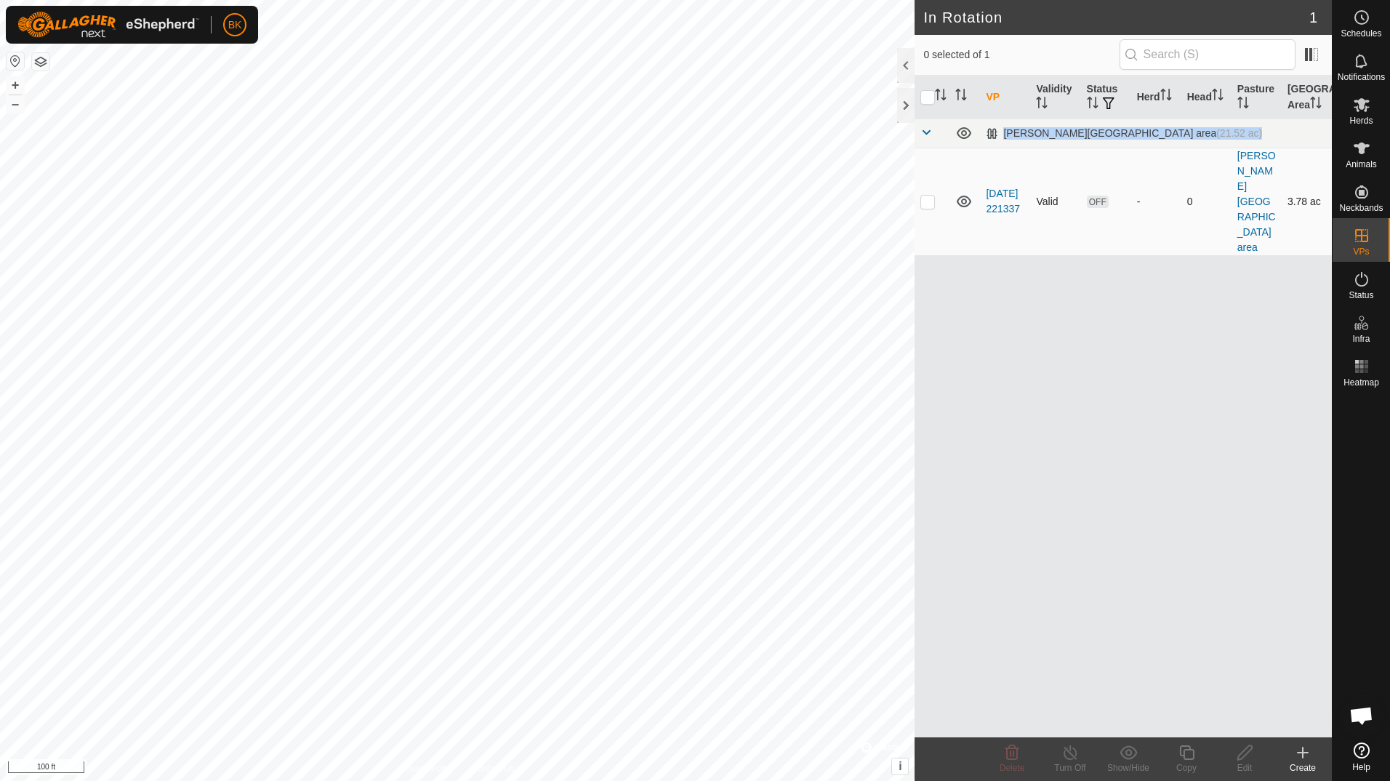
drag, startPoint x: 1001, startPoint y: 182, endPoint x: 932, endPoint y: 164, distance: 71.2
click at [932, 164] on div "VP Validity Status Herd Head Pasture [GEOGRAPHIC_DATA] Area [PERSON_NAME][GEOGR…" at bounding box center [1123, 407] width 417 height 662
click at [932, 196] on p-tablecheckbox at bounding box center [928, 202] width 15 height 12
checkbox input "true"
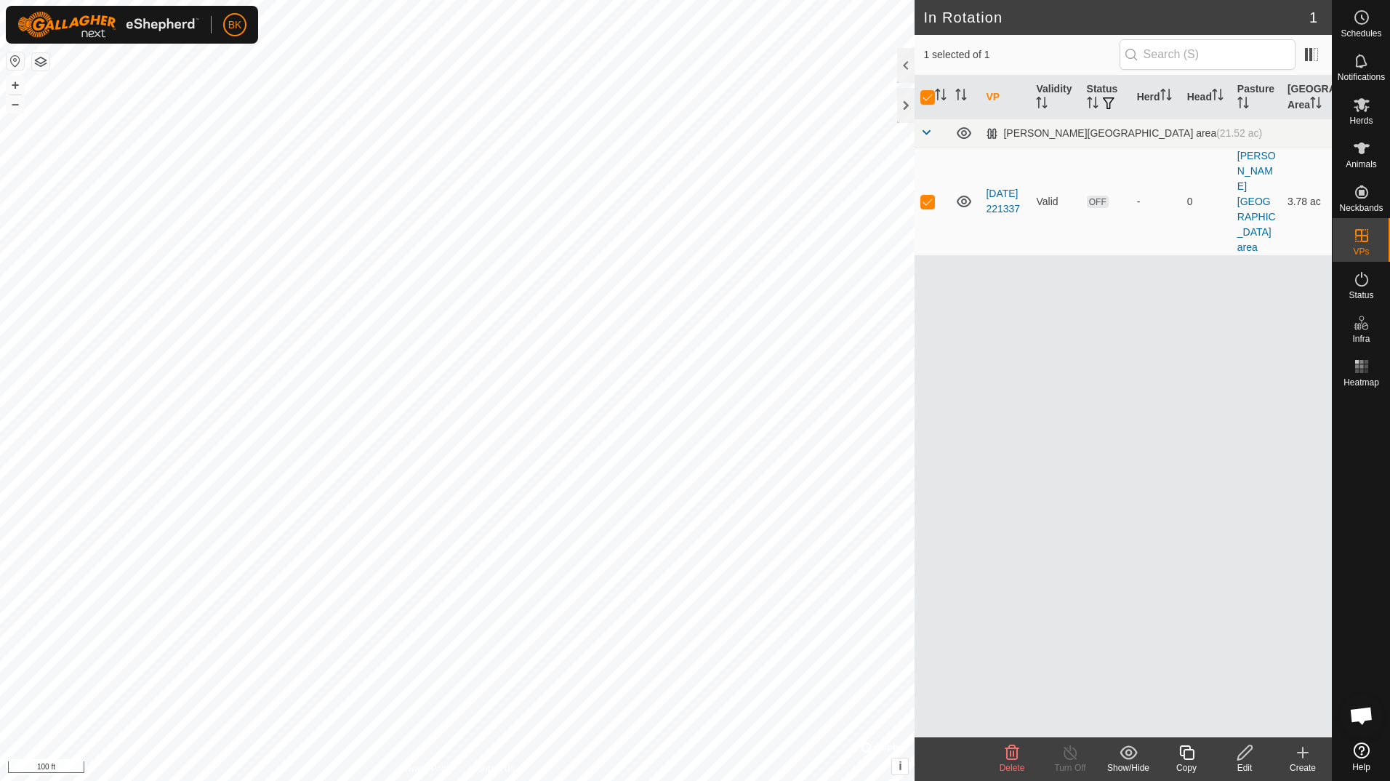
click at [993, 225] on div "VP Validity Status Herd Head Pasture [GEOGRAPHIC_DATA] Area [PERSON_NAME][GEOGR…" at bounding box center [1123, 407] width 417 height 662
click at [1288, 753] on create-svg-icon at bounding box center [1303, 752] width 58 height 17
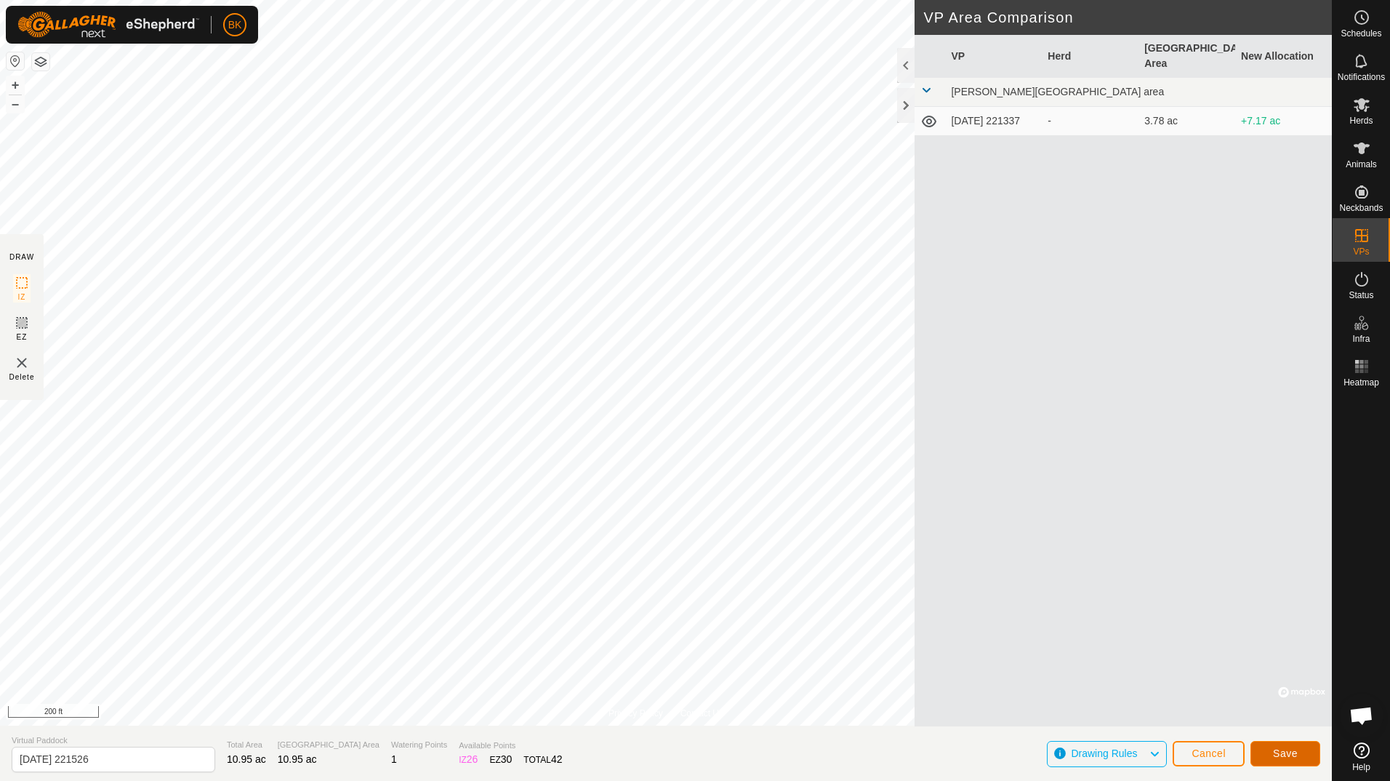
click at [1304, 755] on button "Save" at bounding box center [1286, 753] width 70 height 25
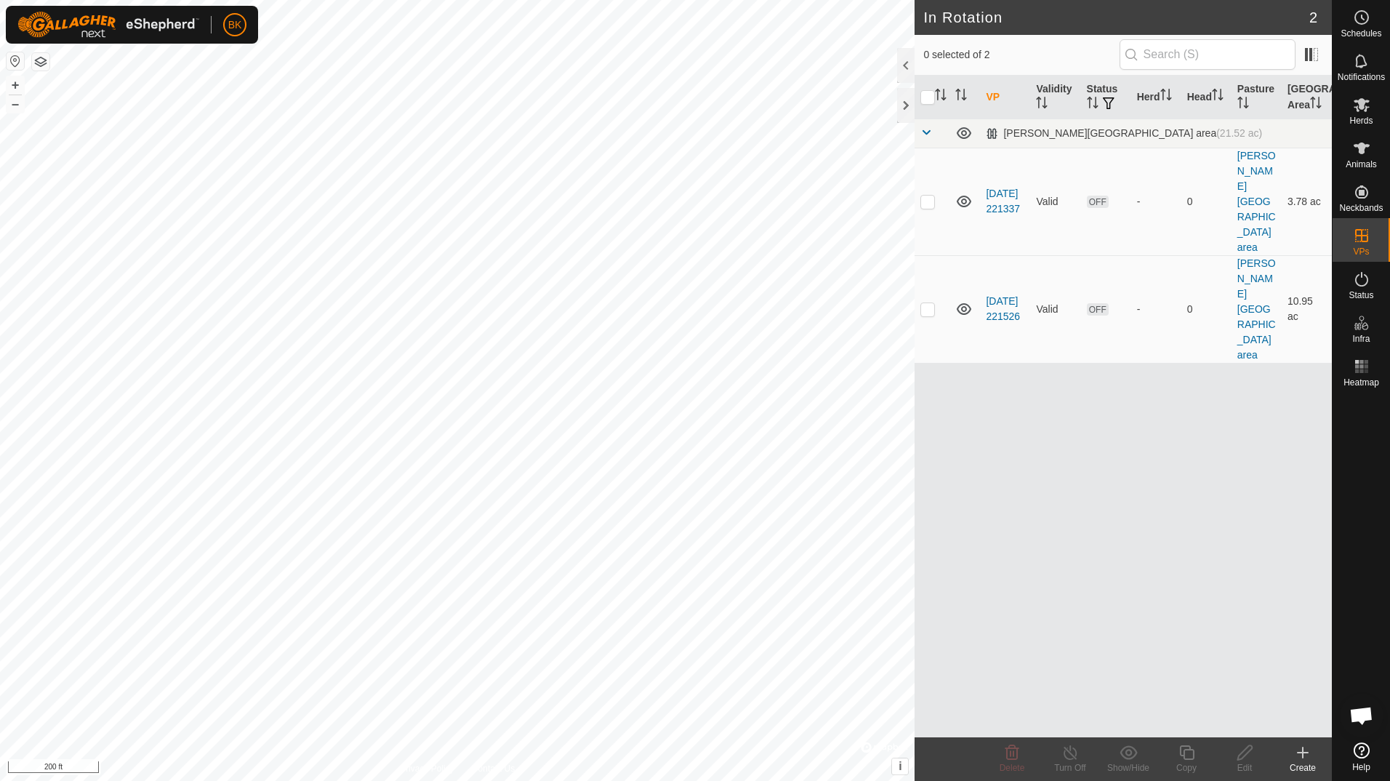
click at [1303, 753] on icon at bounding box center [1303, 753] width 10 height 0
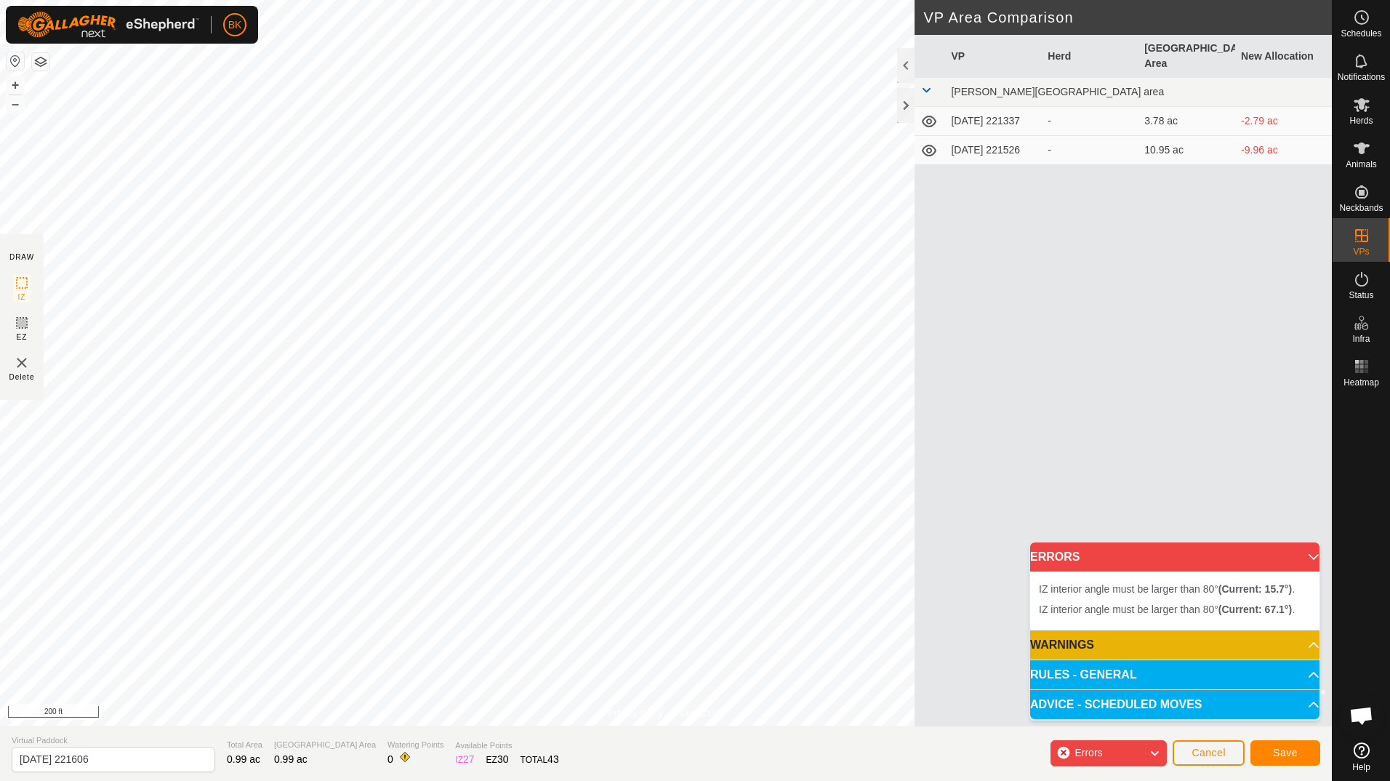
click at [1147, 747] on div "Errors" at bounding box center [1109, 753] width 116 height 26
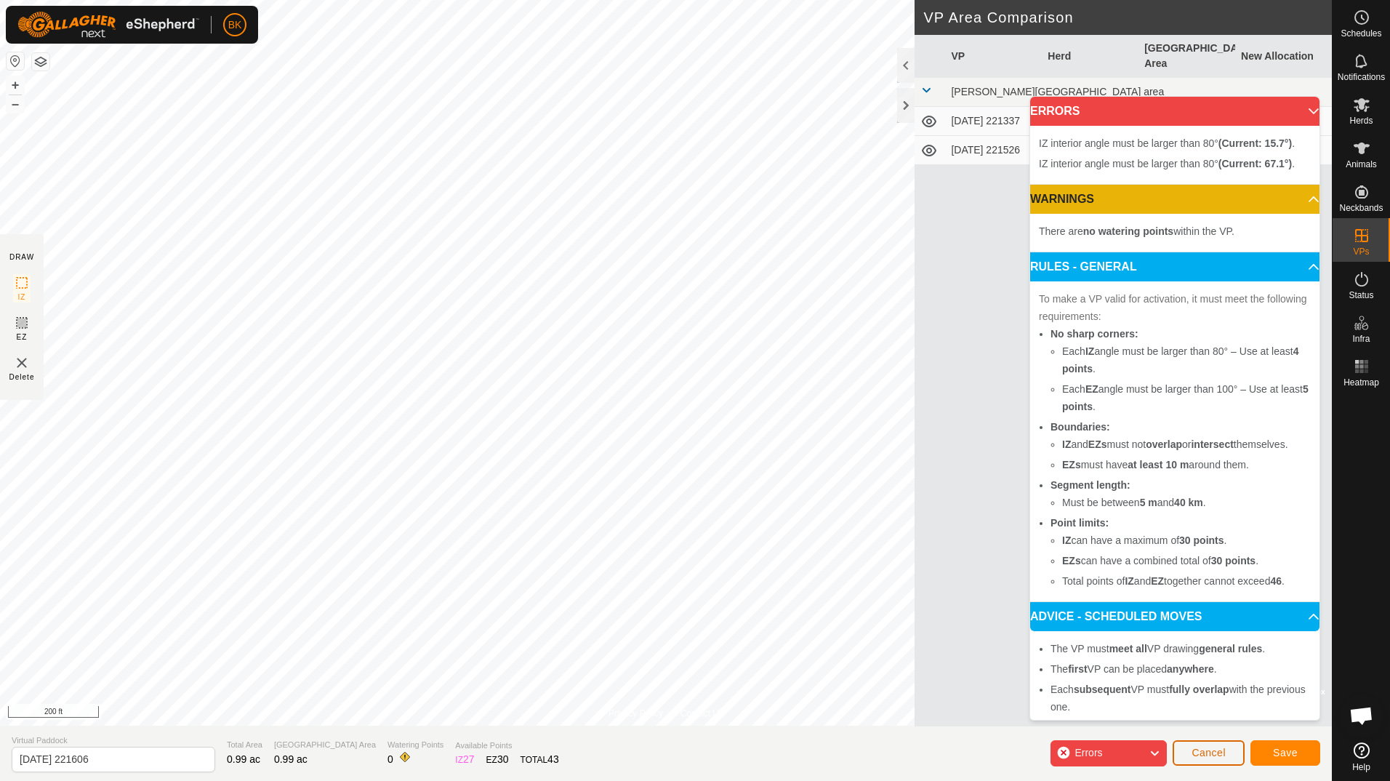
click at [1206, 756] on span "Cancel" at bounding box center [1209, 753] width 34 height 12
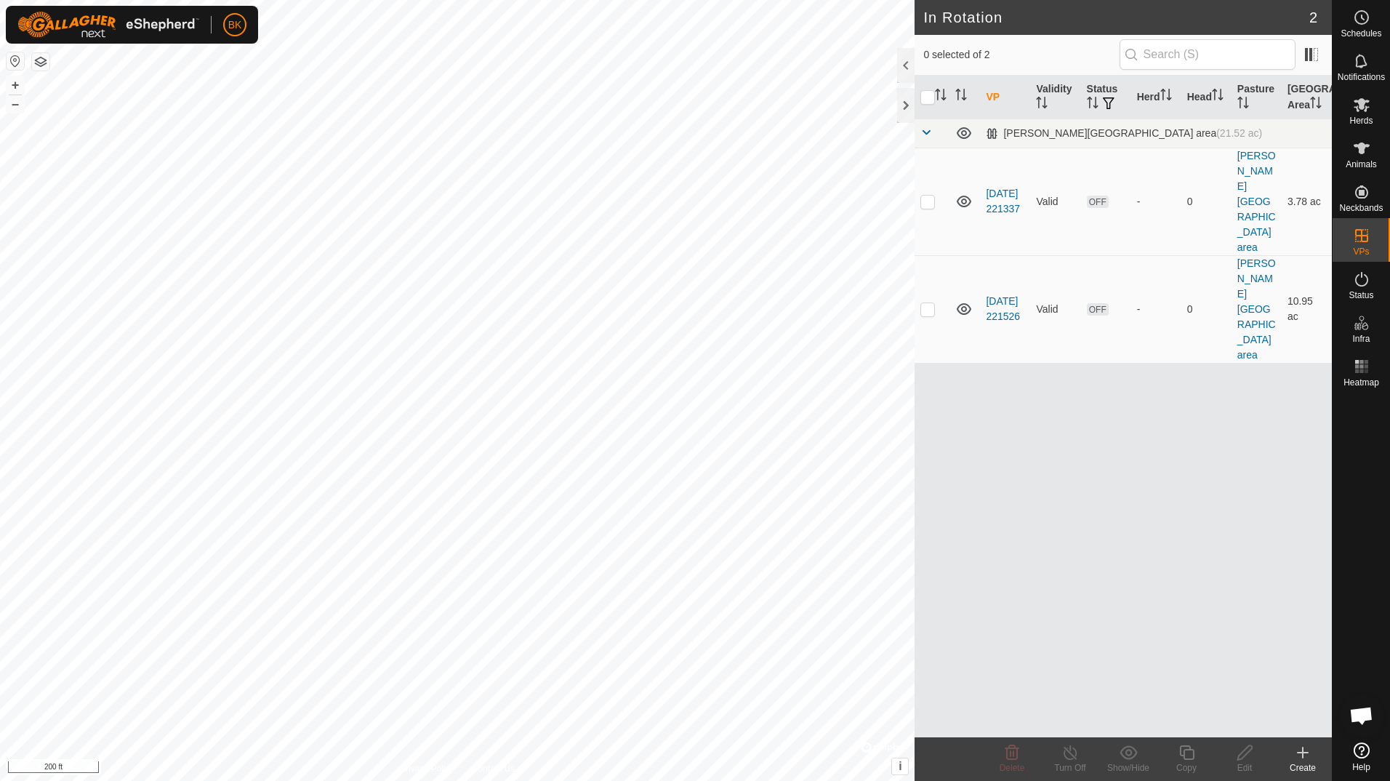
click at [1300, 751] on icon at bounding box center [1302, 752] width 17 height 17
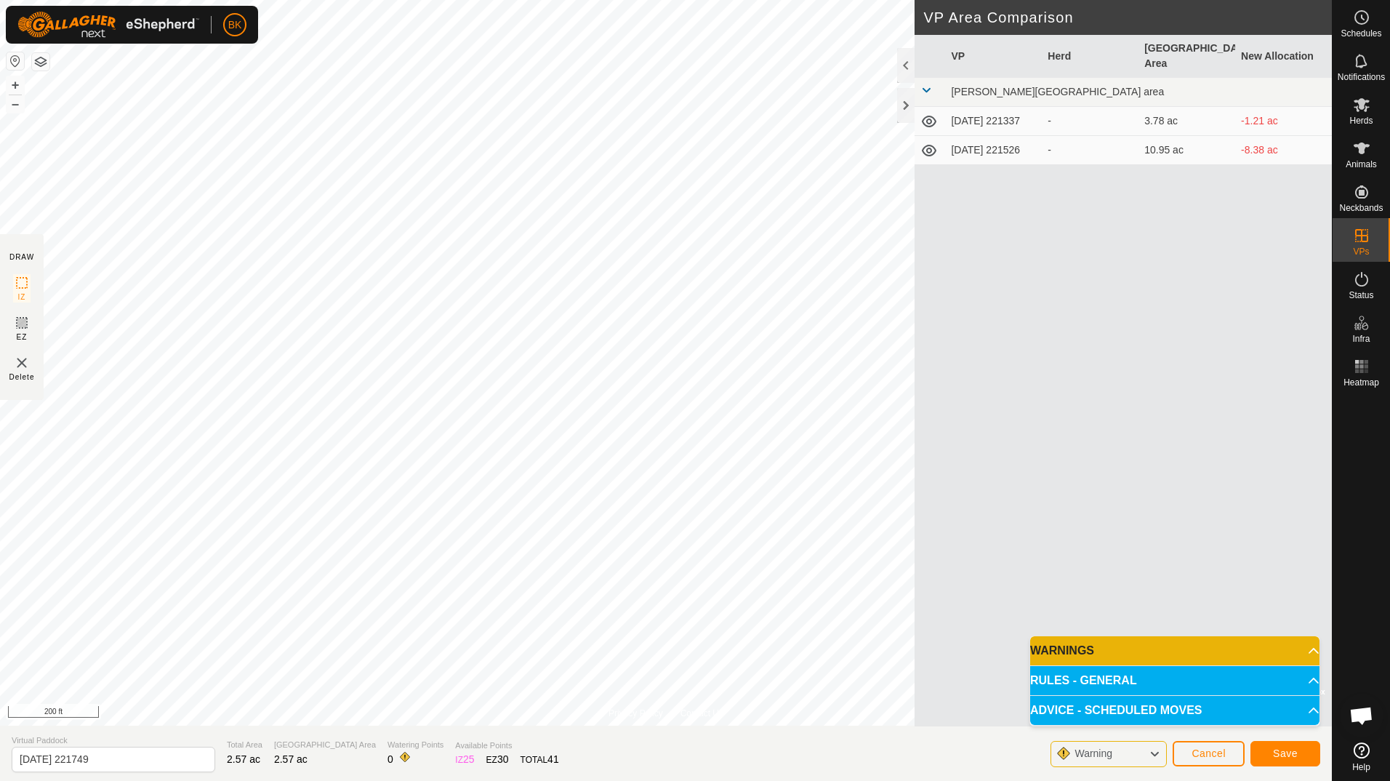
click at [1239, 657] on p-accordion-header "WARNINGS" at bounding box center [1174, 650] width 289 height 29
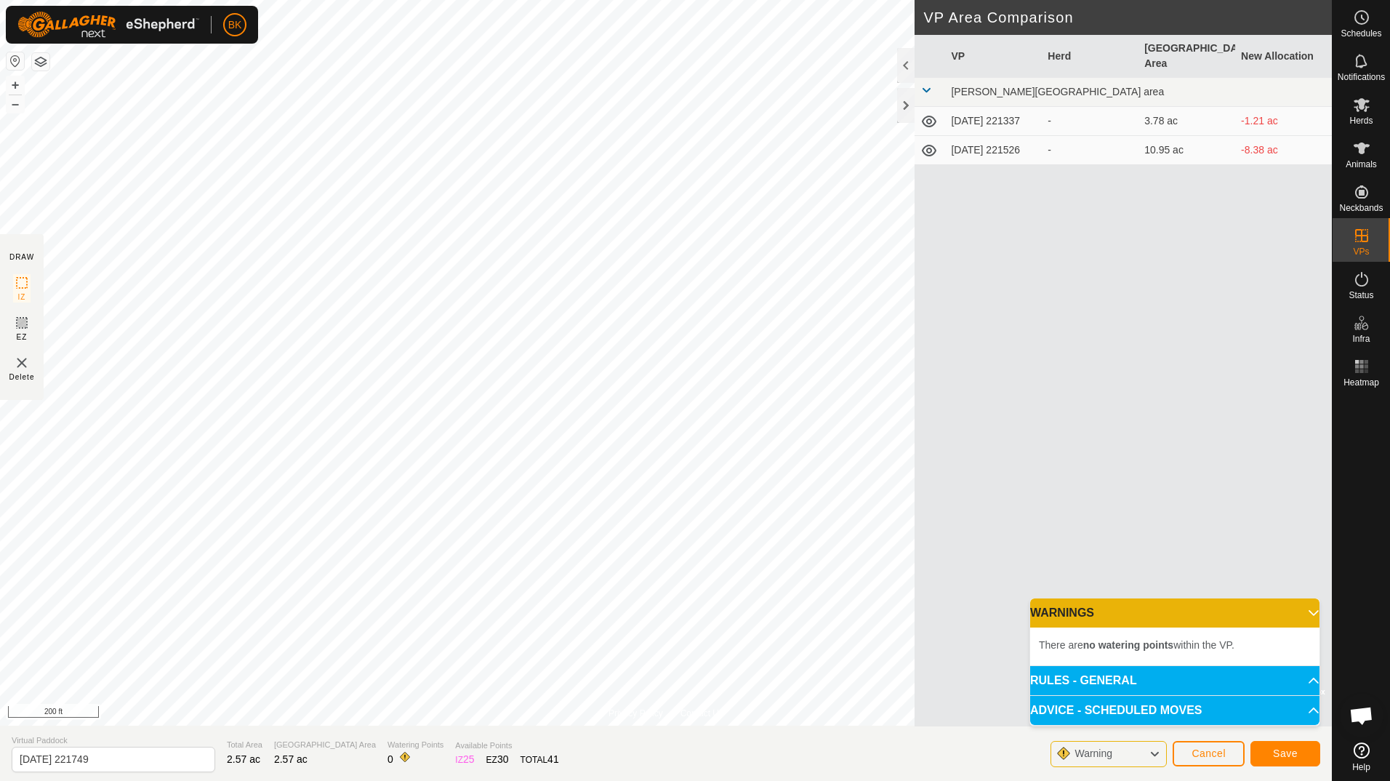
click at [1237, 682] on p-accordion-header "RULES - GENERAL" at bounding box center [1174, 680] width 289 height 29
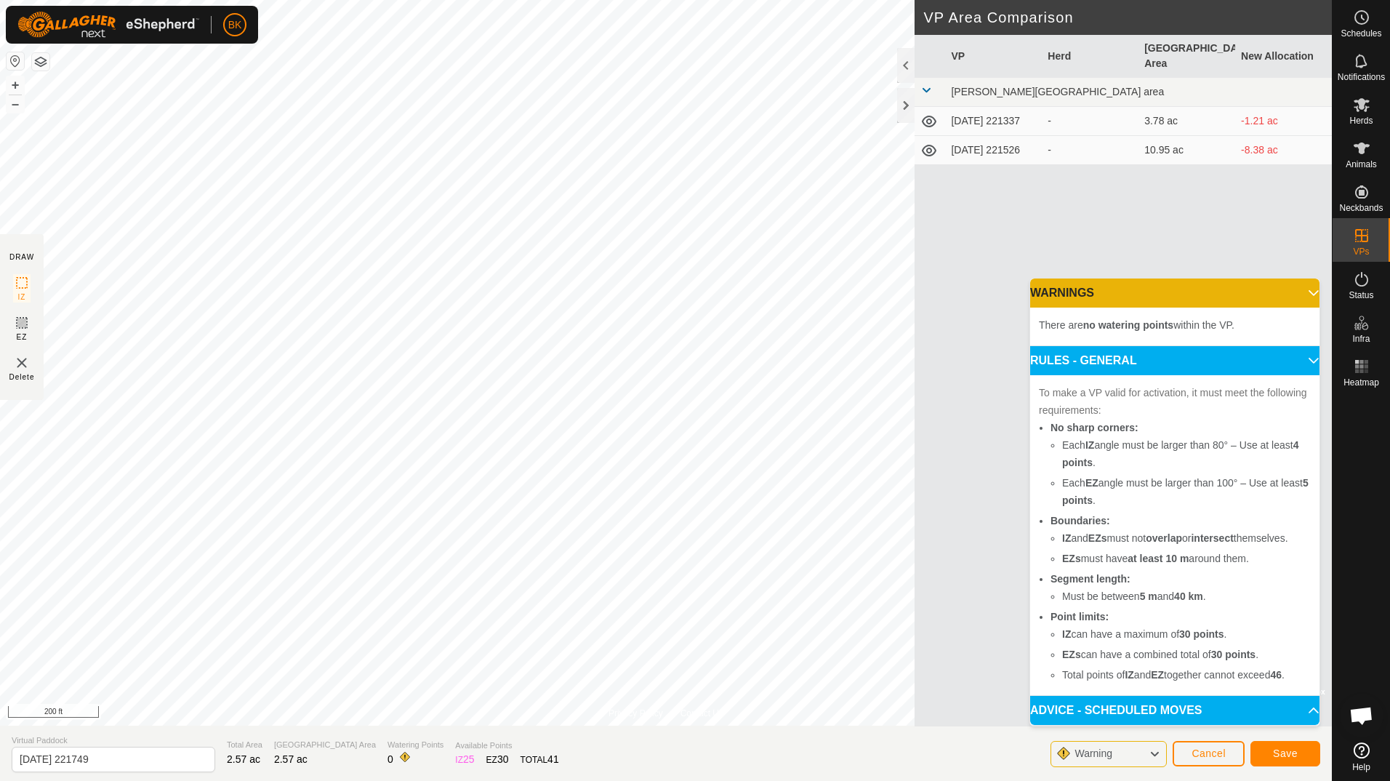
click at [1238, 707] on p-accordion-header "ADVICE - SCHEDULED MOVES" at bounding box center [1174, 710] width 289 height 29
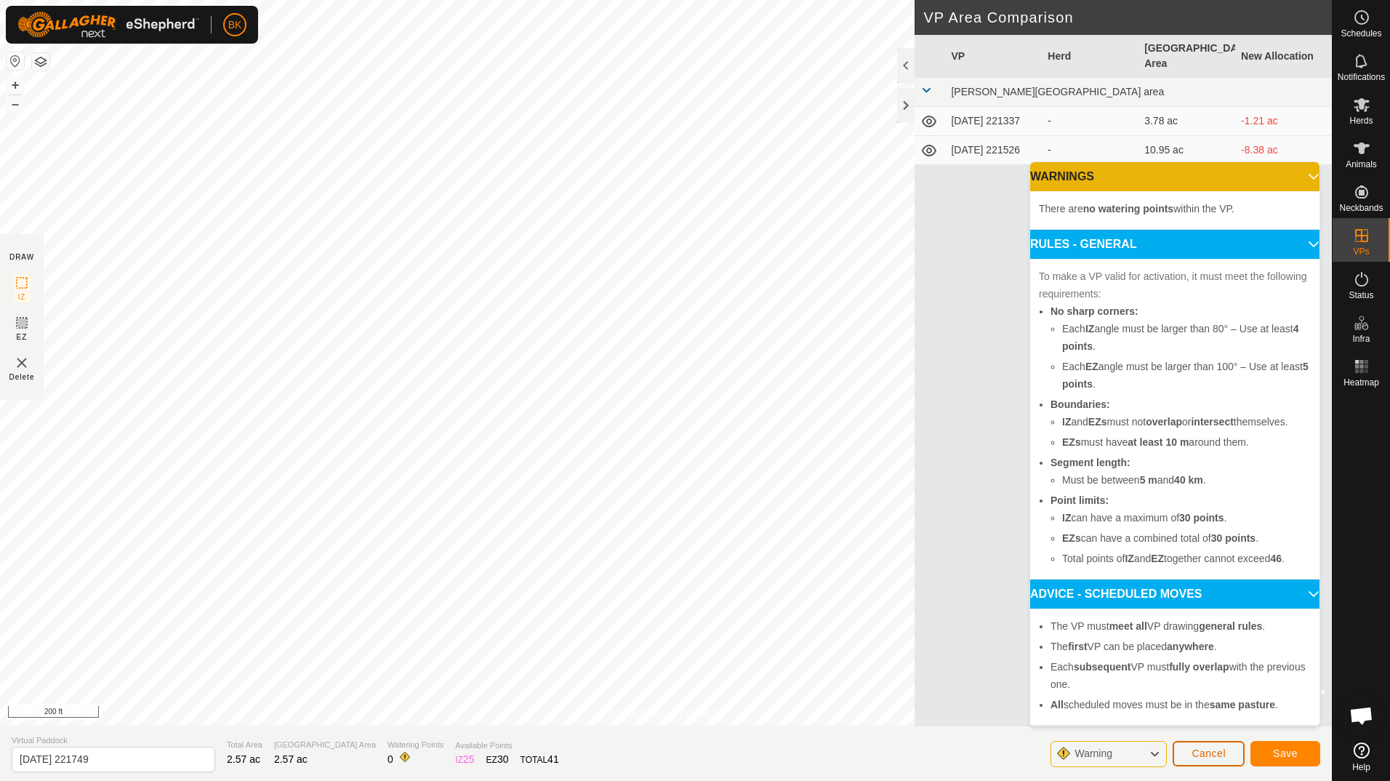
click at [1197, 753] on span "Cancel" at bounding box center [1209, 753] width 34 height 12
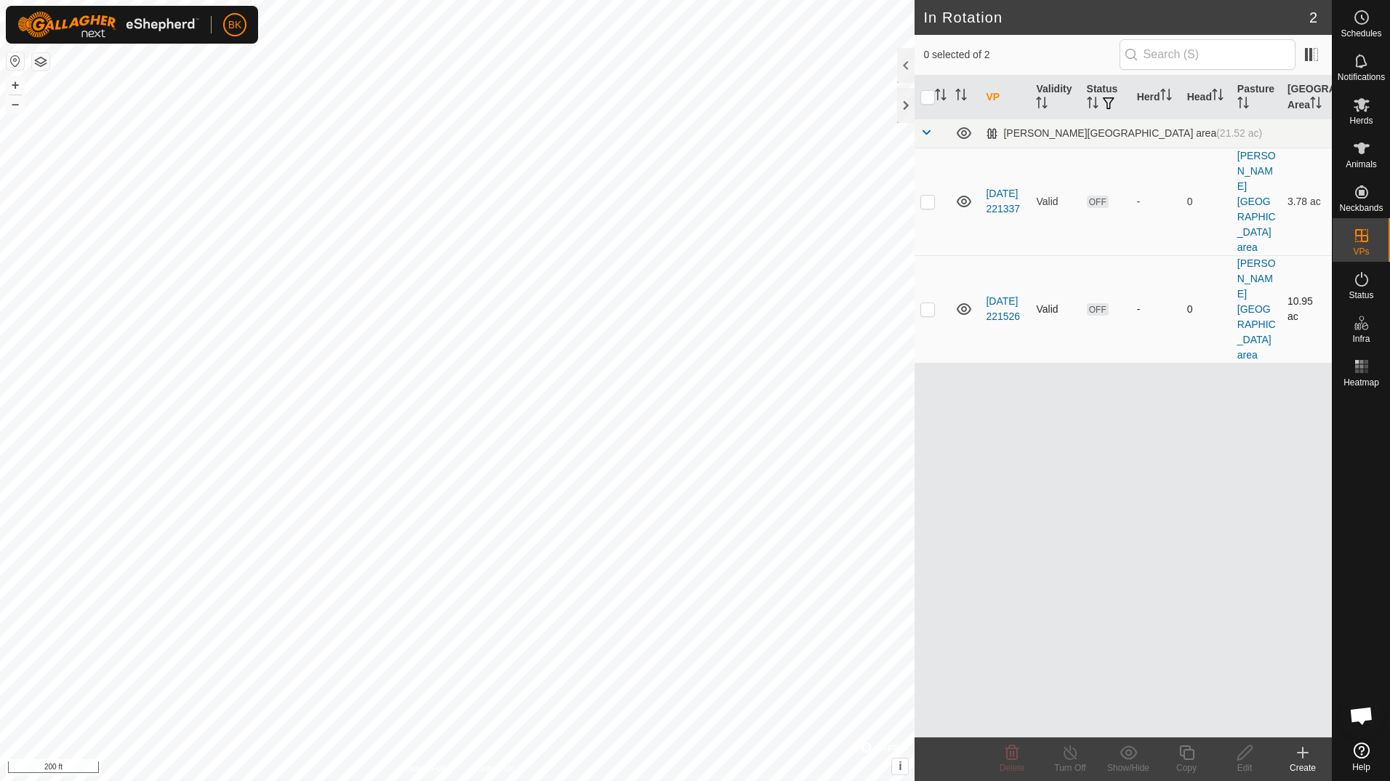
click at [933, 255] on td at bounding box center [932, 309] width 35 height 108
checkbox input "true"
click at [1187, 755] on icon at bounding box center [1187, 752] width 18 height 17
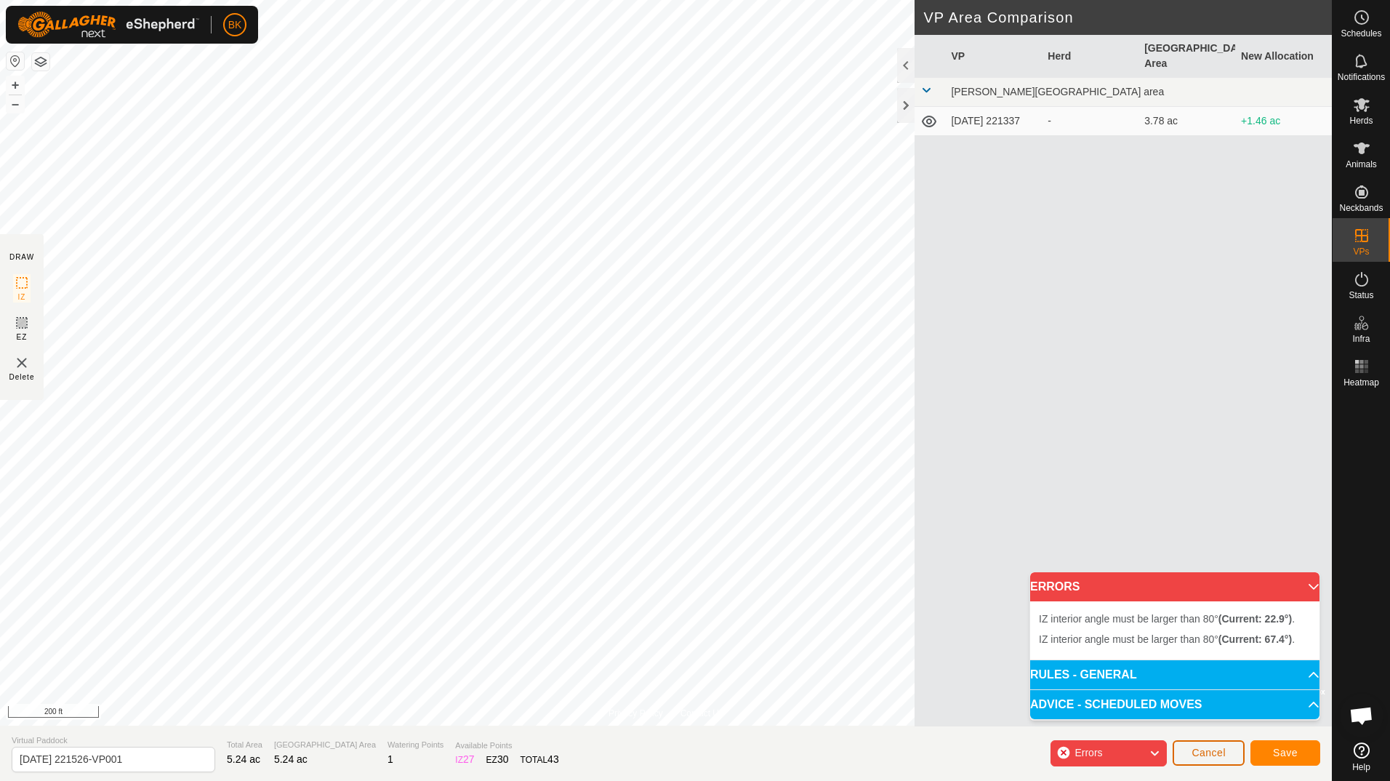
click at [1209, 754] on span "Cancel" at bounding box center [1209, 753] width 34 height 12
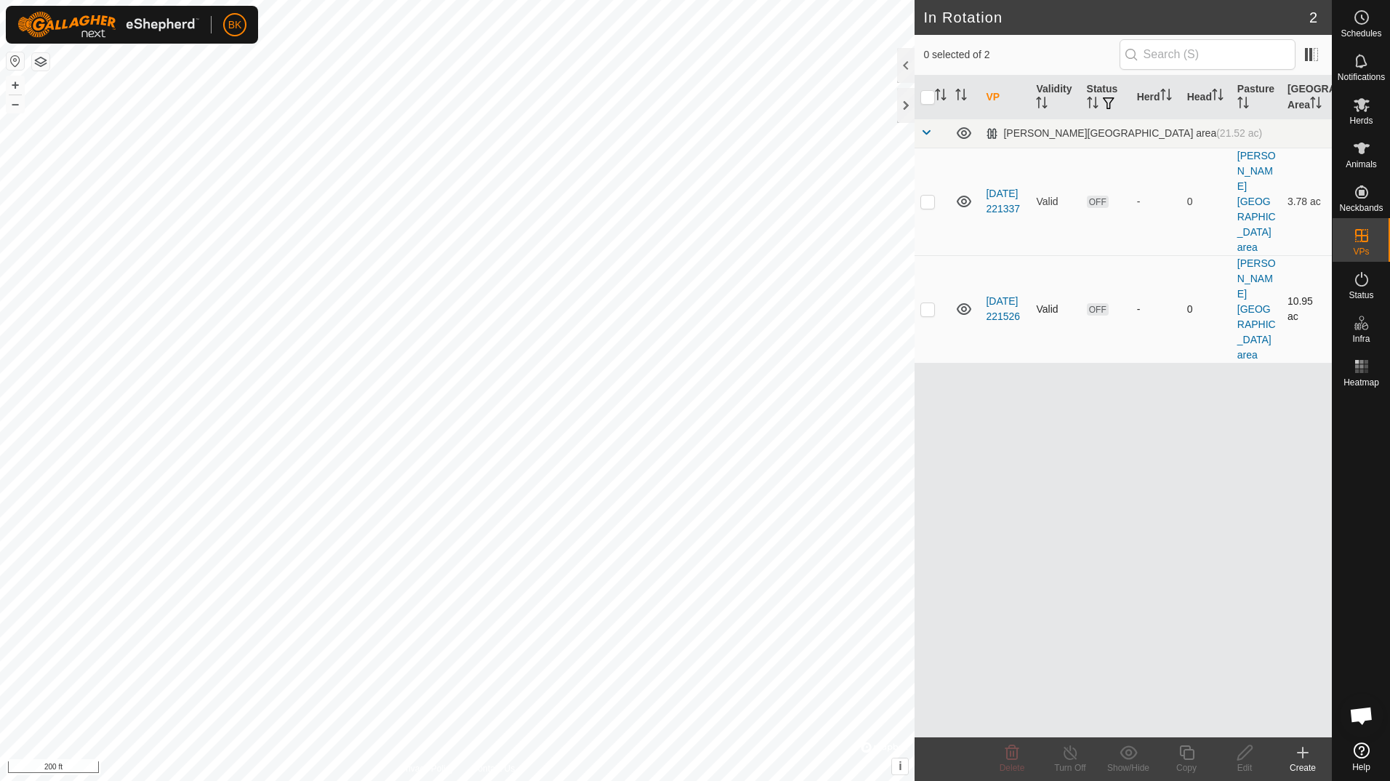
click at [929, 303] on p-checkbox at bounding box center [928, 309] width 15 height 12
checkbox input "true"
click at [1187, 750] on icon at bounding box center [1186, 752] width 15 height 15
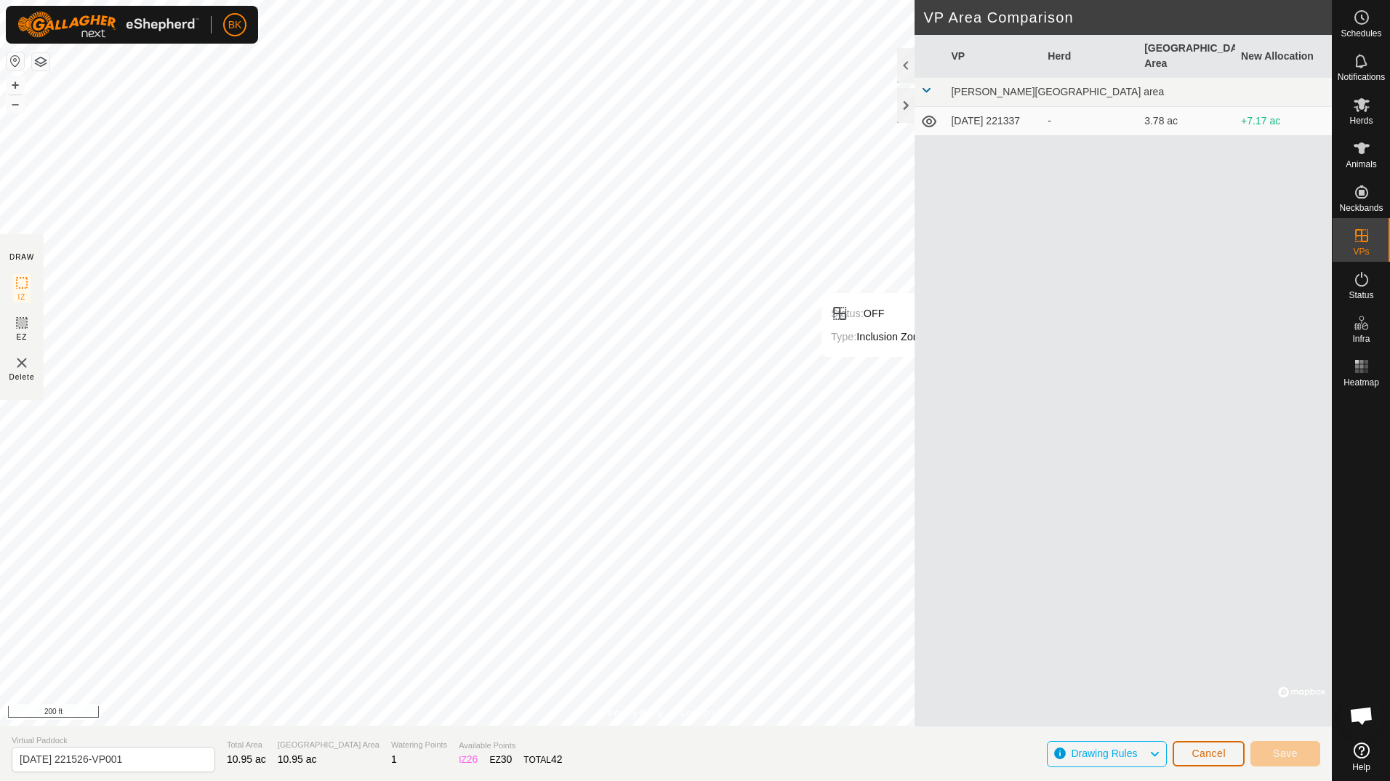
click at [1214, 758] on span "Cancel" at bounding box center [1209, 753] width 34 height 12
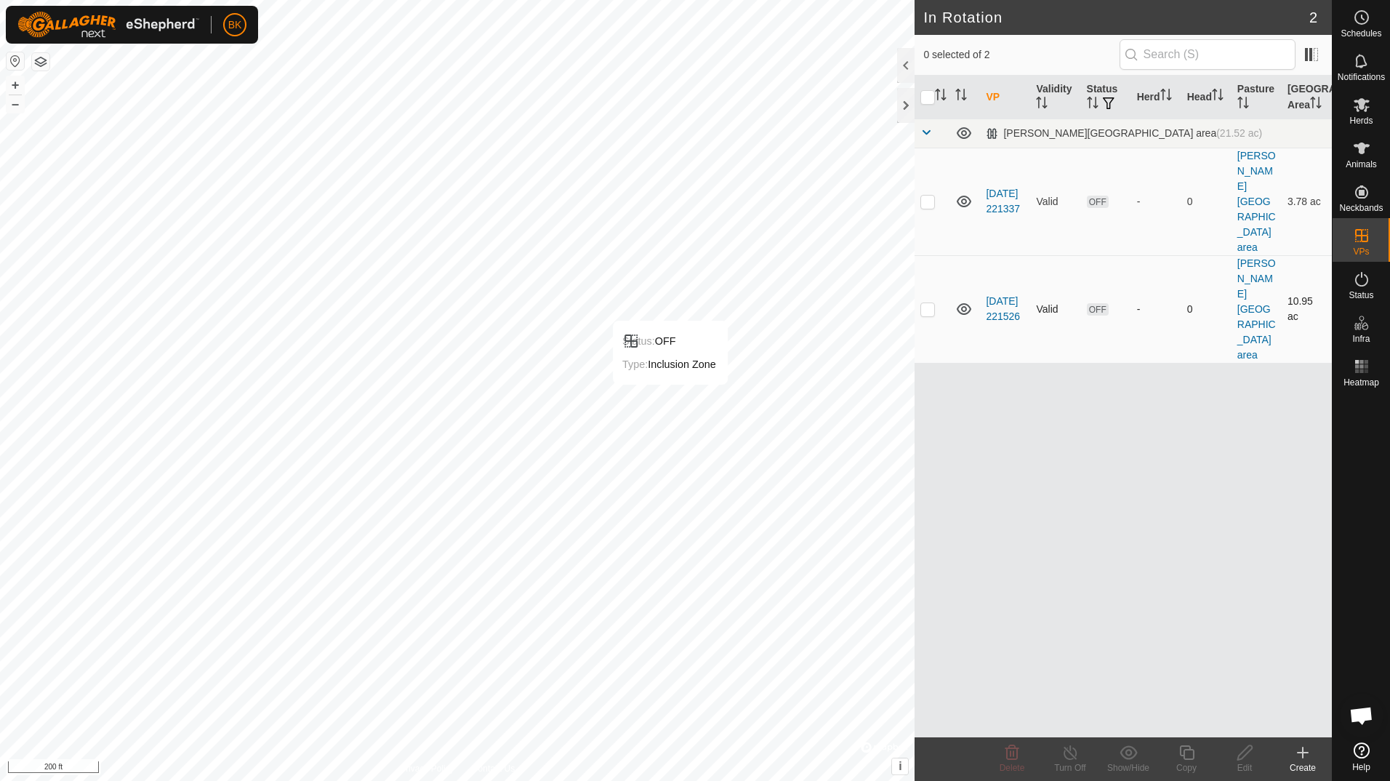
click at [929, 303] on p-checkbox at bounding box center [928, 309] width 15 height 12
checkbox input "true"
click at [1188, 762] on div "Copy" at bounding box center [1187, 767] width 58 height 13
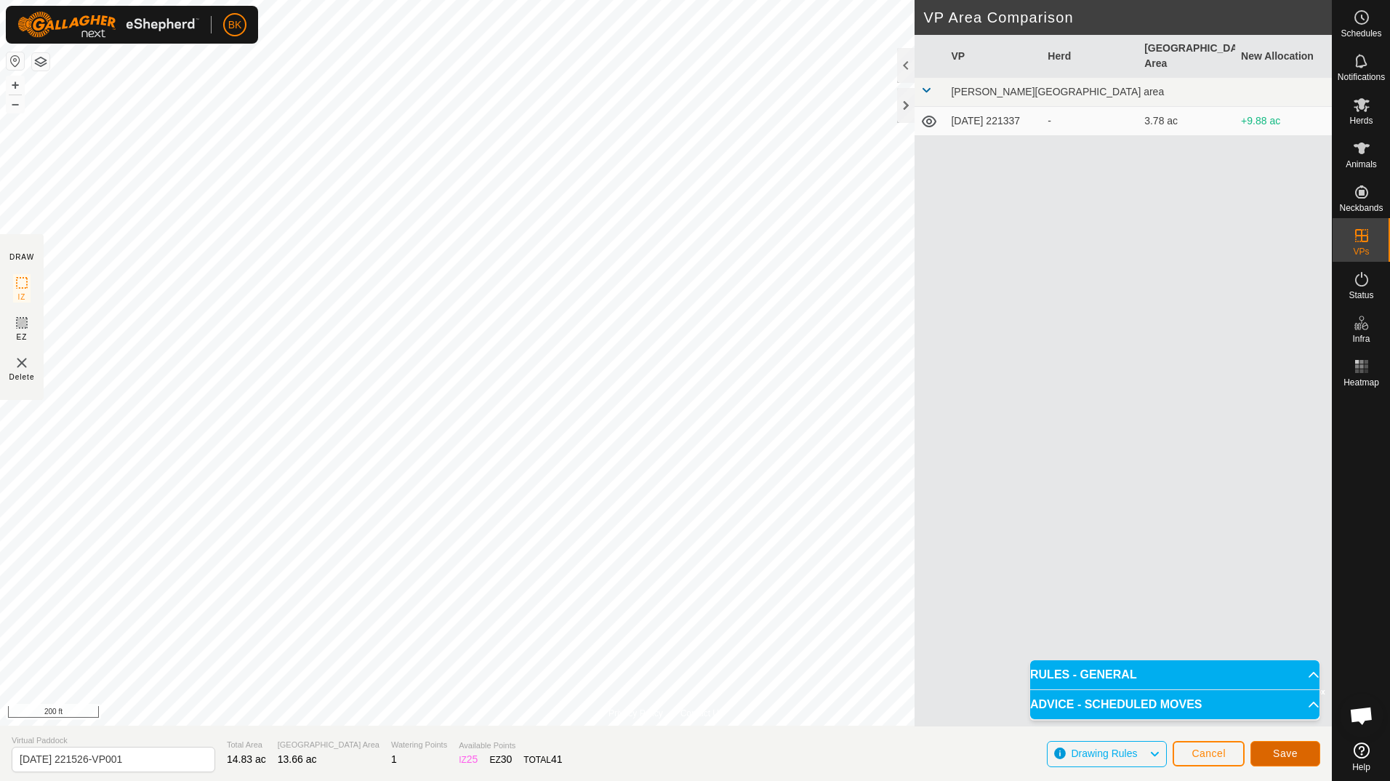
click at [1286, 755] on span "Save" at bounding box center [1285, 753] width 25 height 12
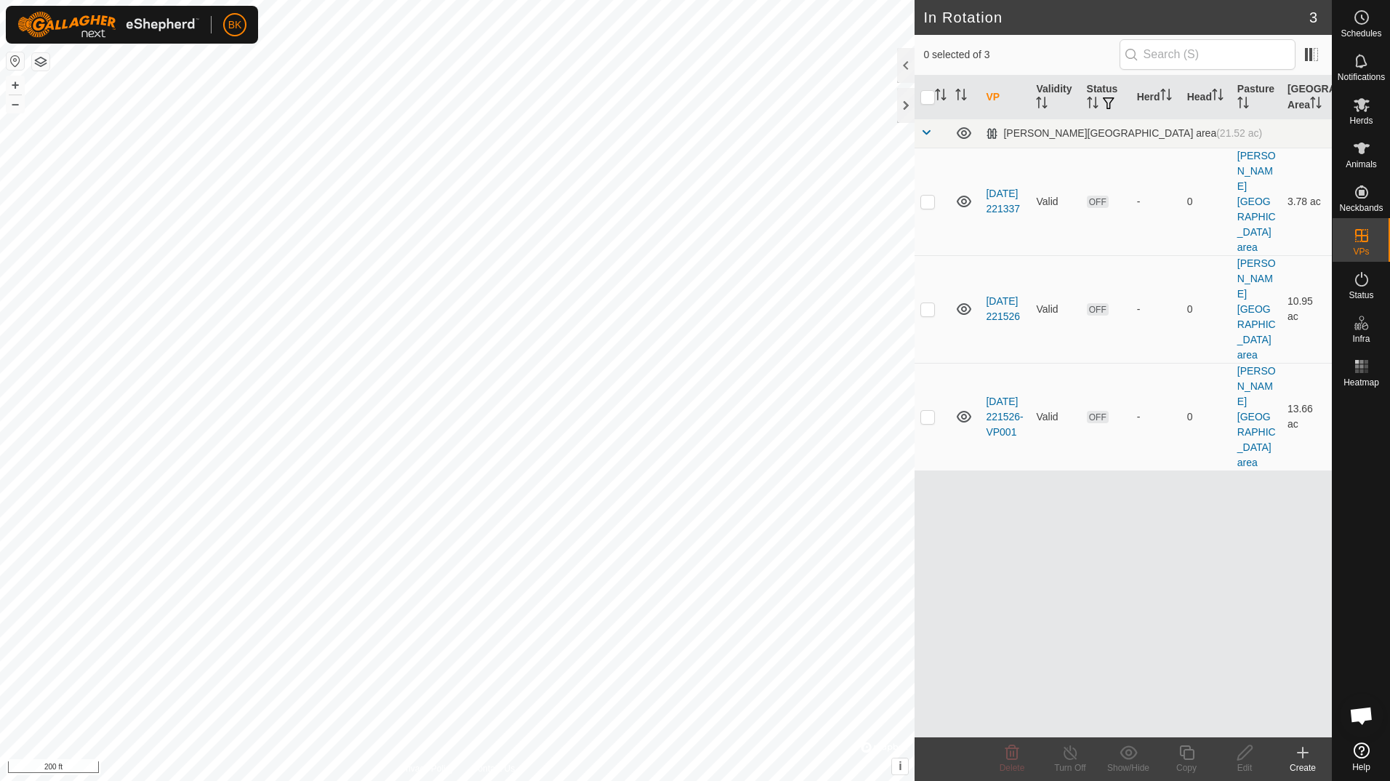
checkbox input "true"
click at [1185, 759] on icon at bounding box center [1186, 752] width 15 height 15
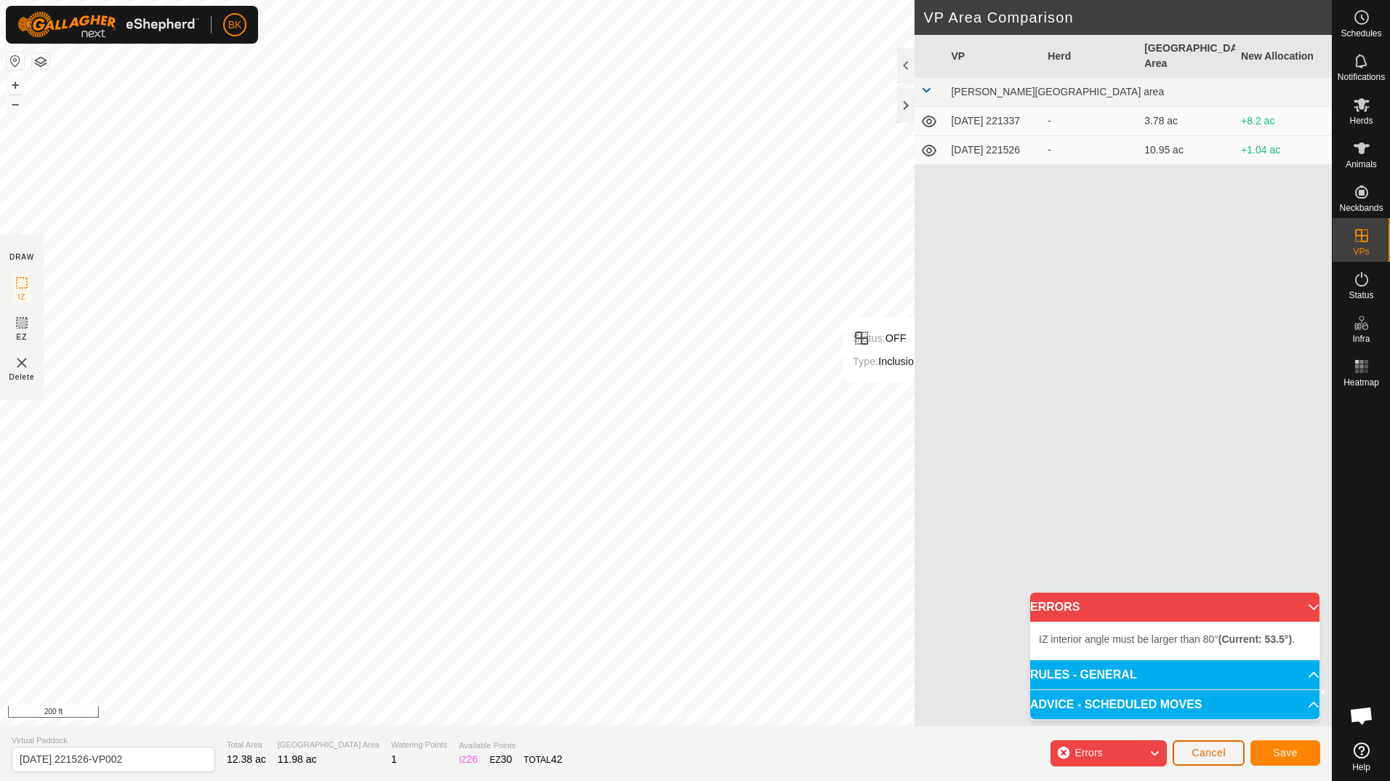
click at [1199, 747] on span "Cancel" at bounding box center [1209, 753] width 34 height 12
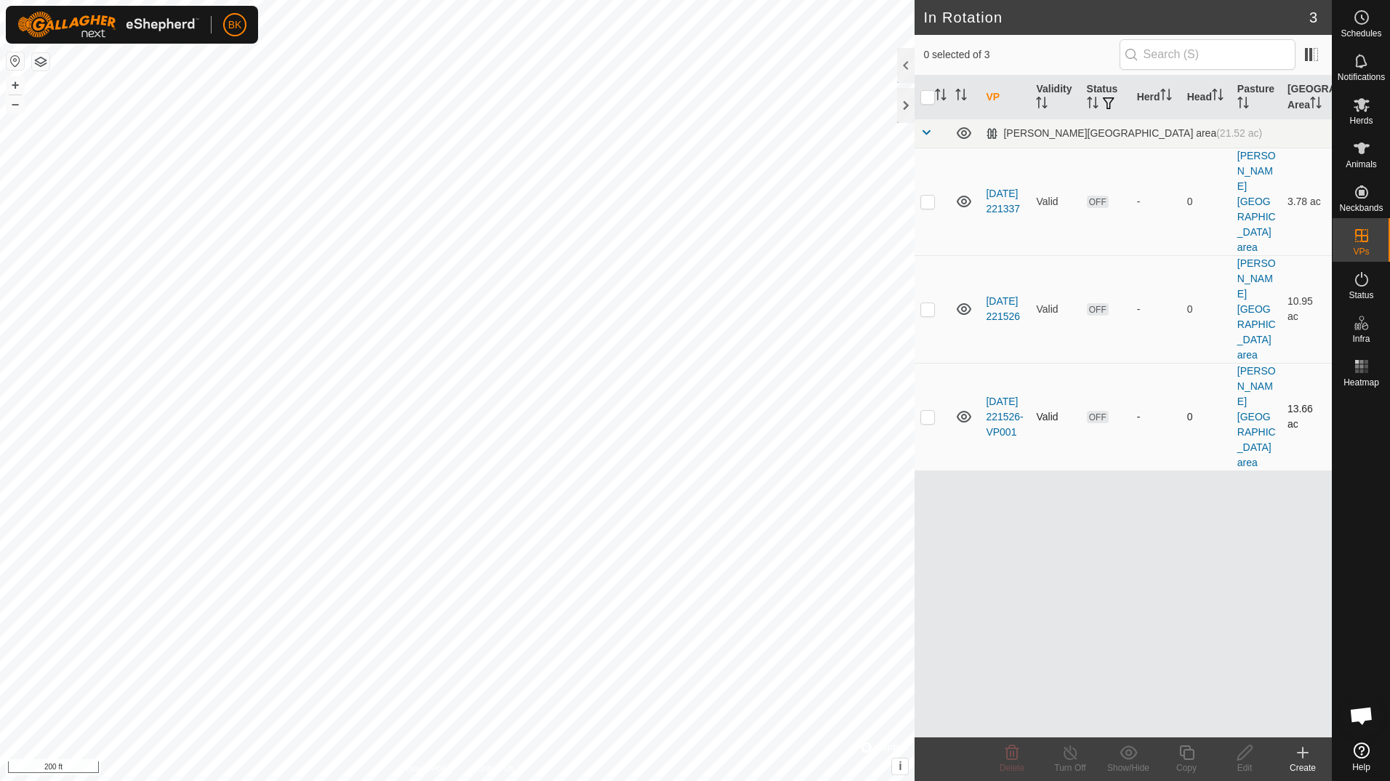
click at [929, 411] on p-checkbox at bounding box center [928, 417] width 15 height 12
checkbox input "true"
click at [1185, 754] on icon at bounding box center [1187, 752] width 18 height 17
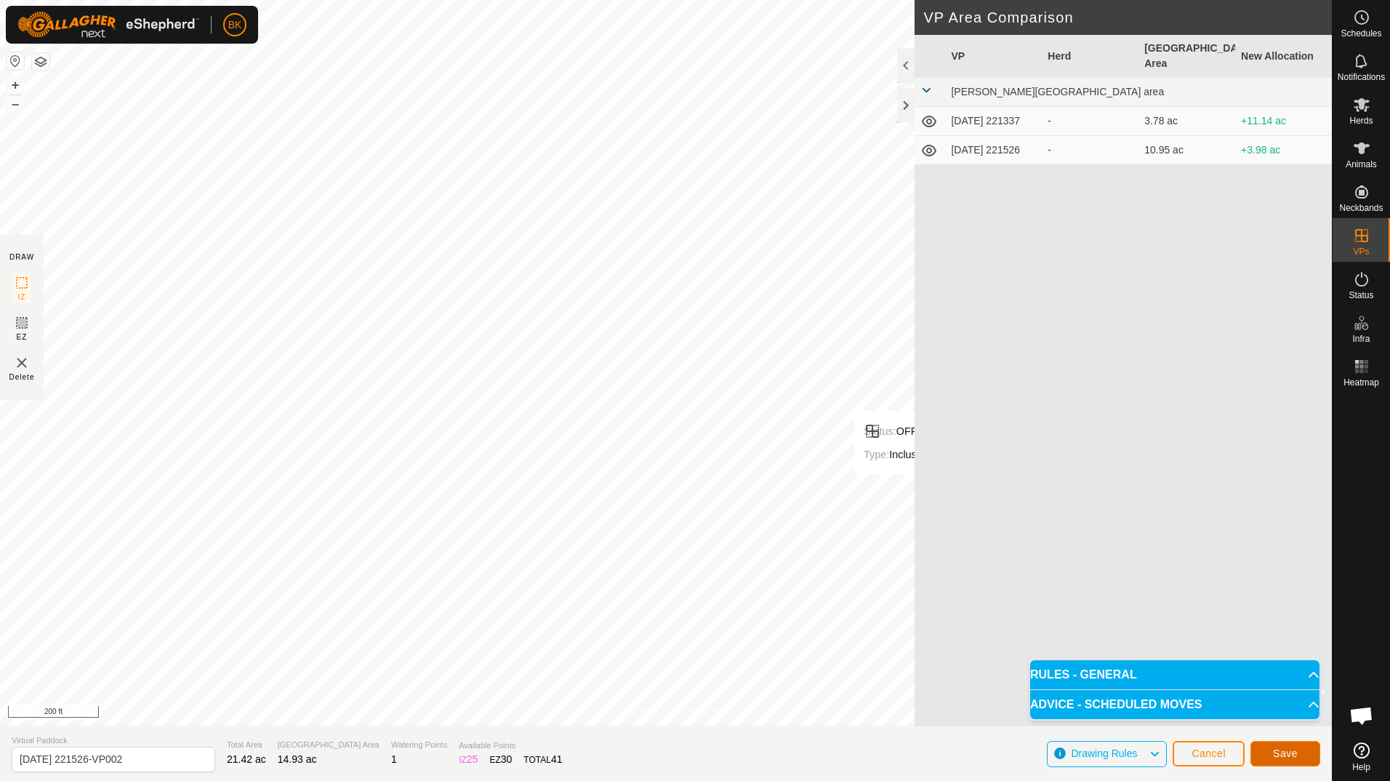
click at [1272, 750] on button "Save" at bounding box center [1286, 753] width 70 height 25
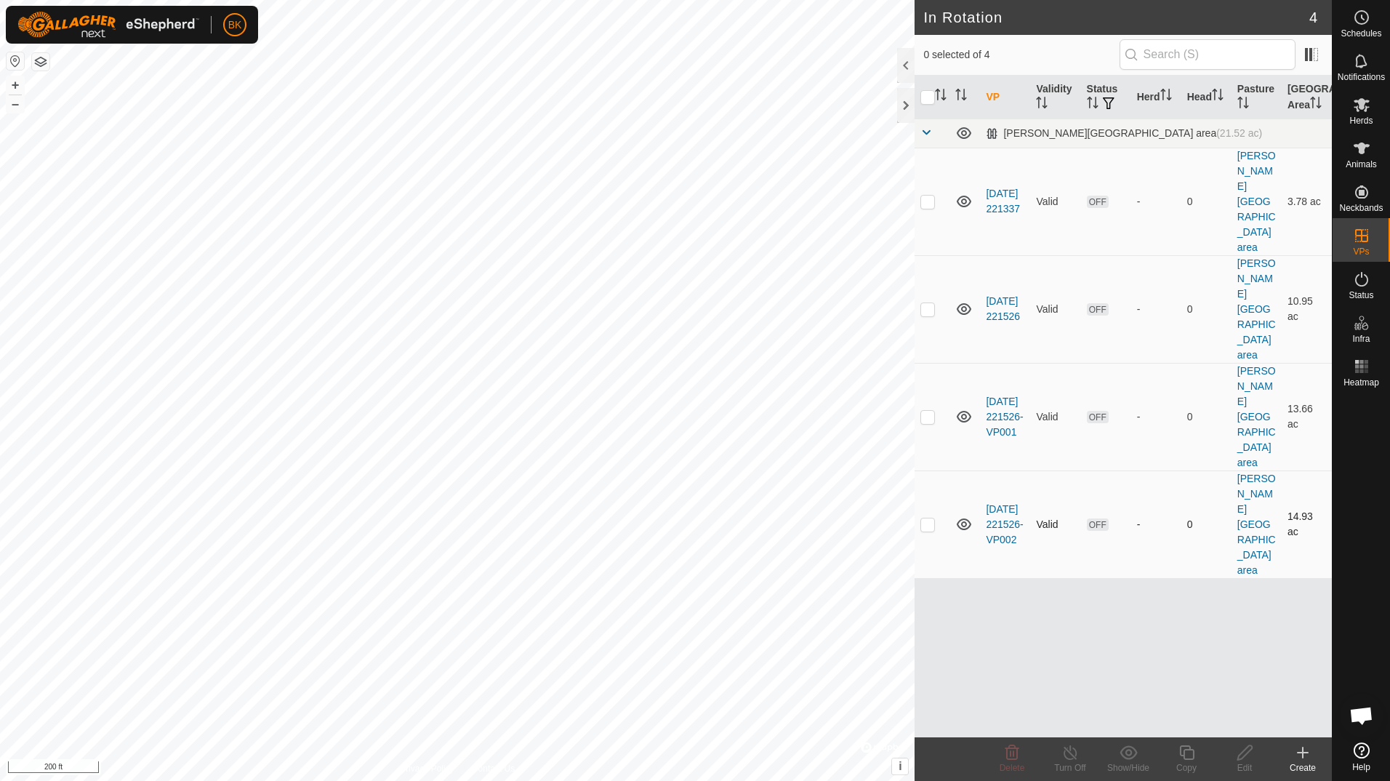
click at [932, 518] on p-checkbox at bounding box center [928, 524] width 15 height 12
checkbox input "true"
click at [1183, 766] on div "Copy" at bounding box center [1187, 767] width 58 height 13
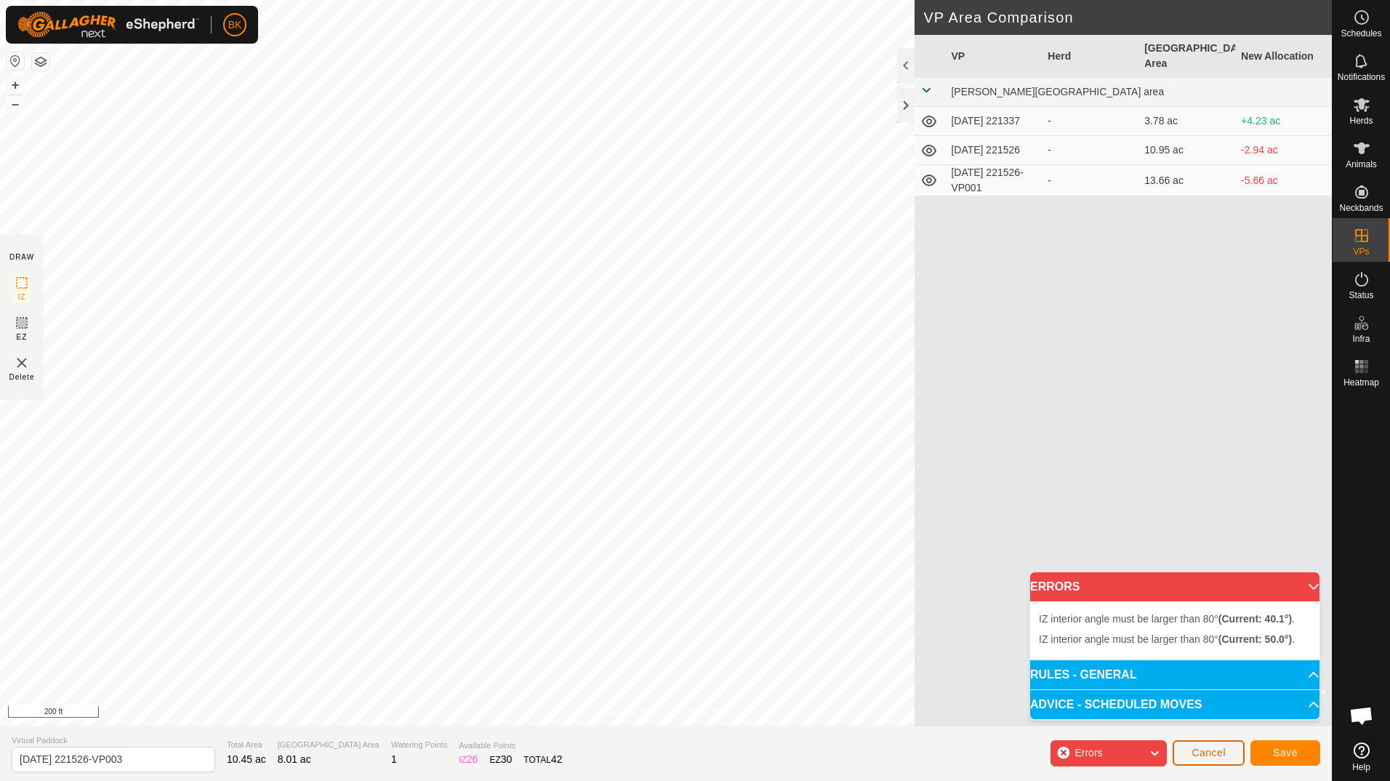
click at [1209, 759] on button "Cancel" at bounding box center [1209, 752] width 72 height 25
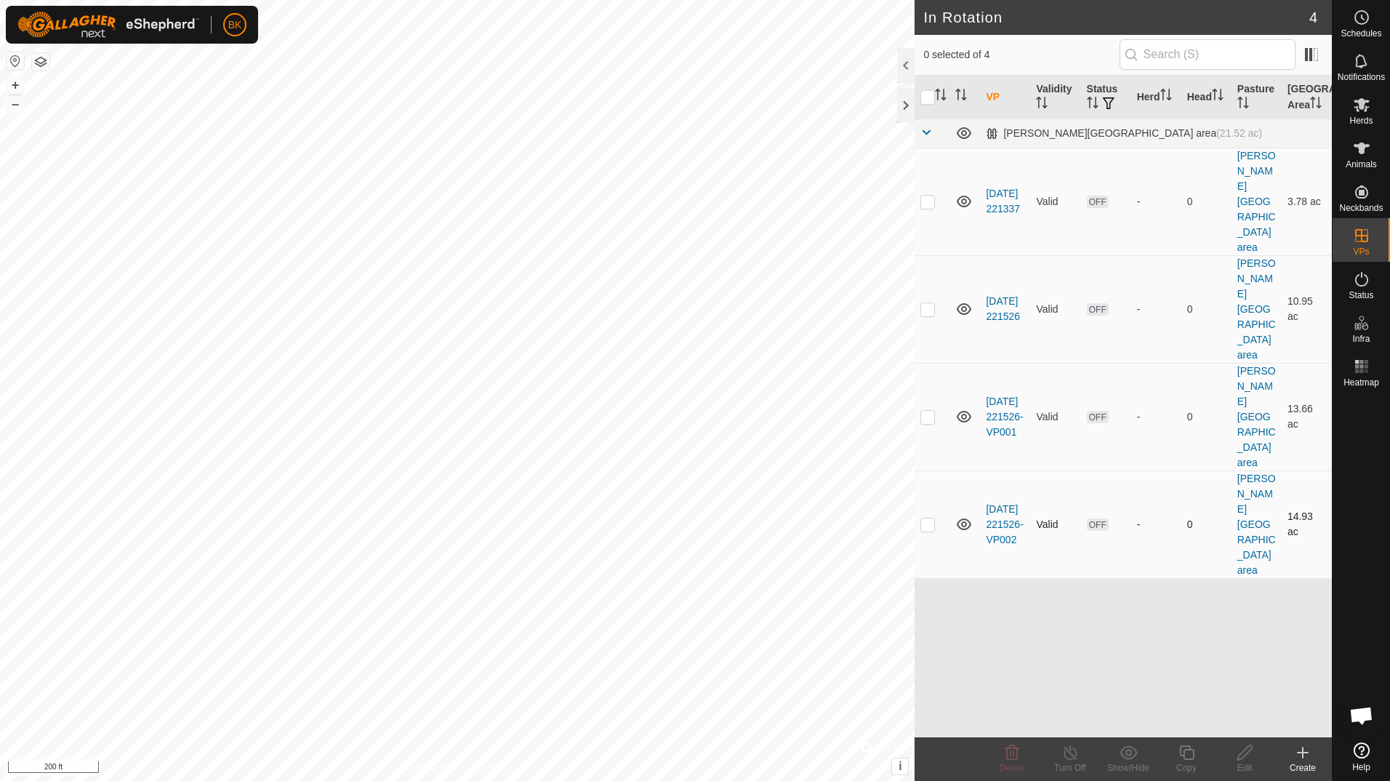
click at [928, 518] on p-checkbox at bounding box center [928, 524] width 15 height 12
checkbox input "true"
click at [1188, 760] on icon at bounding box center [1186, 752] width 15 height 15
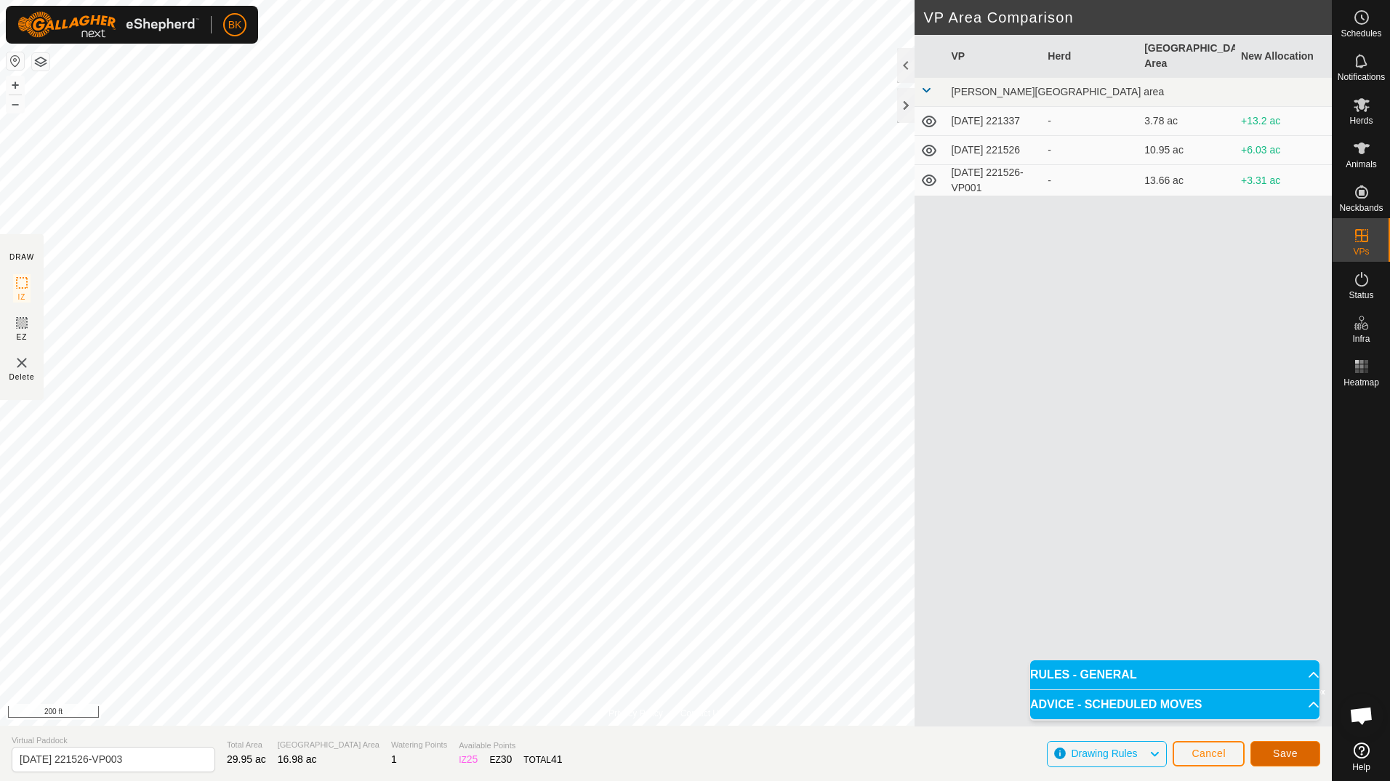
click at [1282, 760] on button "Save" at bounding box center [1286, 753] width 70 height 25
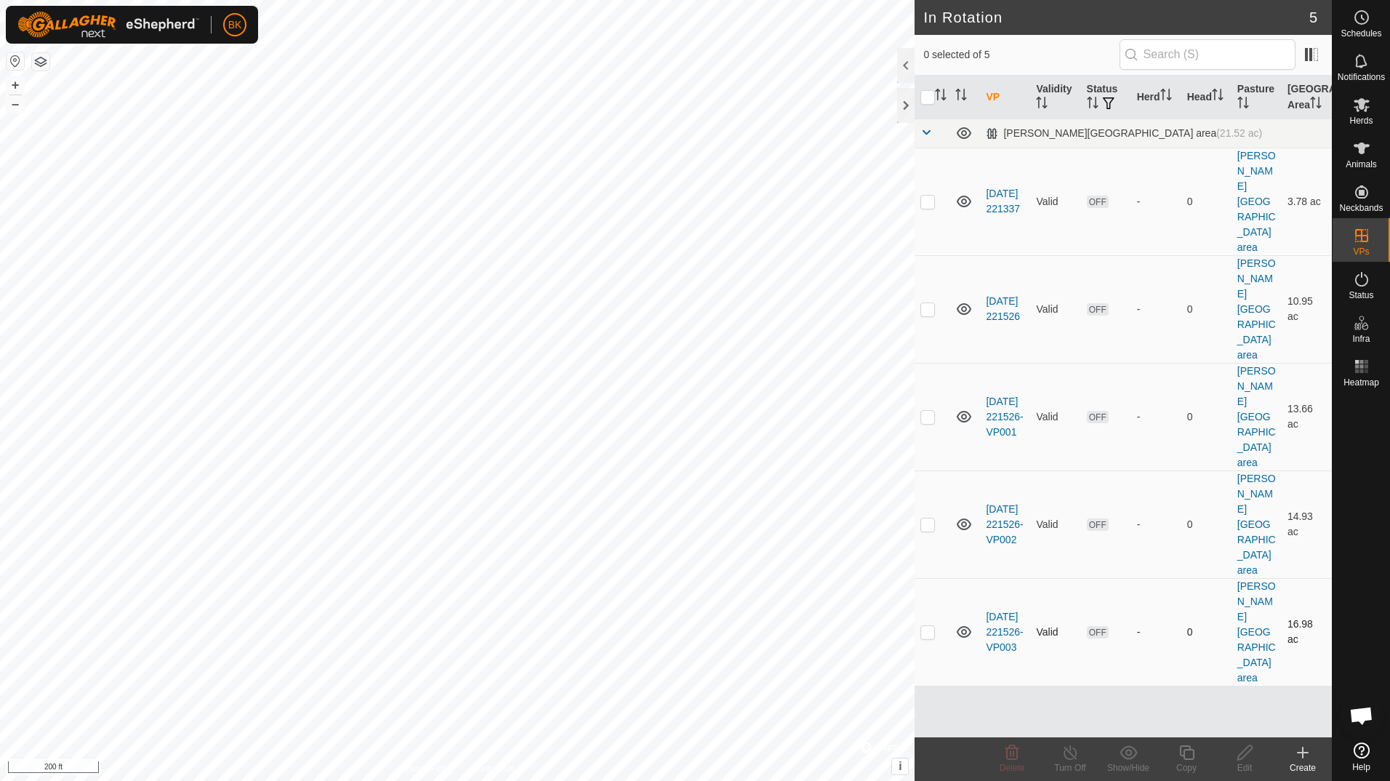
click at [923, 626] on p-checkbox at bounding box center [928, 632] width 15 height 12
checkbox input "true"
click at [1185, 761] on div "Copy" at bounding box center [1187, 767] width 58 height 13
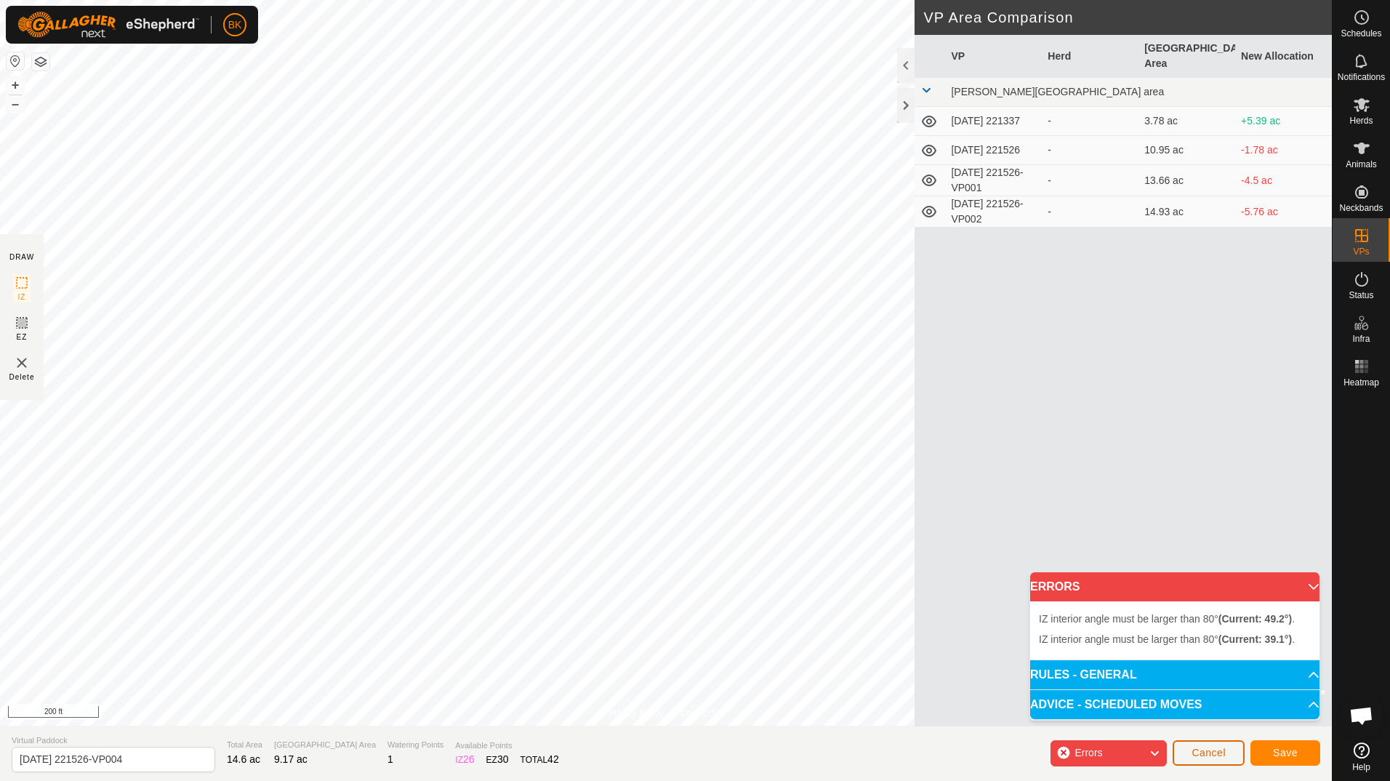
click at [1222, 752] on span "Cancel" at bounding box center [1209, 753] width 34 height 12
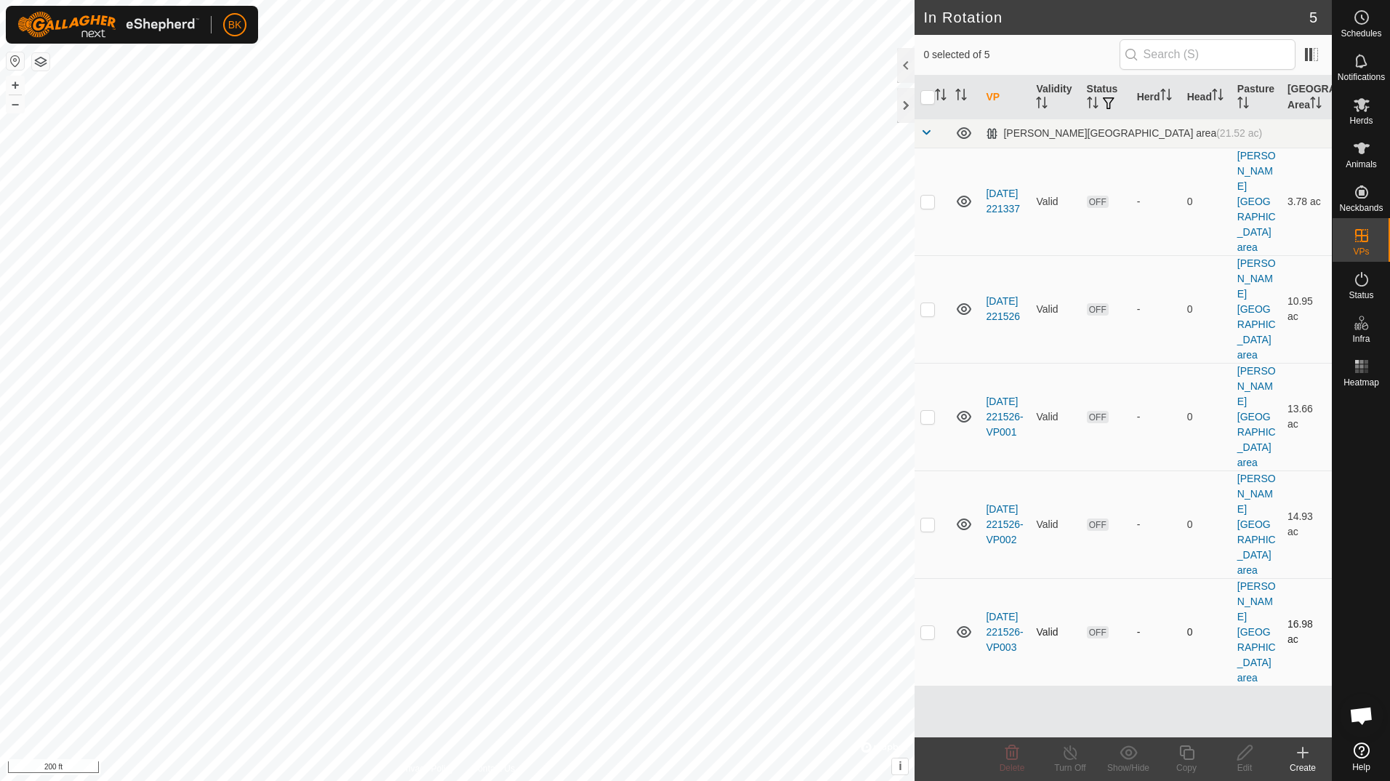
click at [929, 626] on p-checkbox at bounding box center [928, 632] width 15 height 12
checkbox input "true"
click at [1188, 758] on icon at bounding box center [1186, 752] width 15 height 15
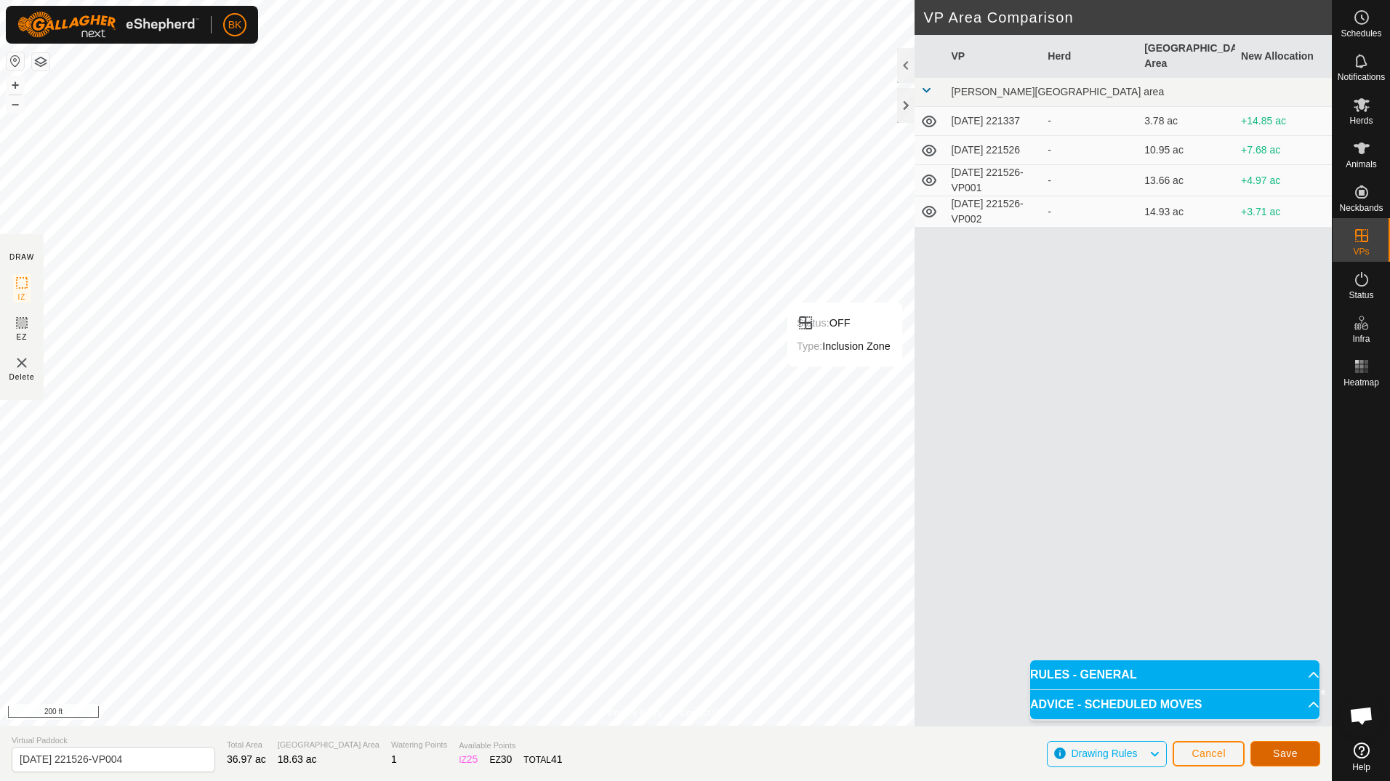
click at [1293, 755] on span "Save" at bounding box center [1285, 753] width 25 height 12
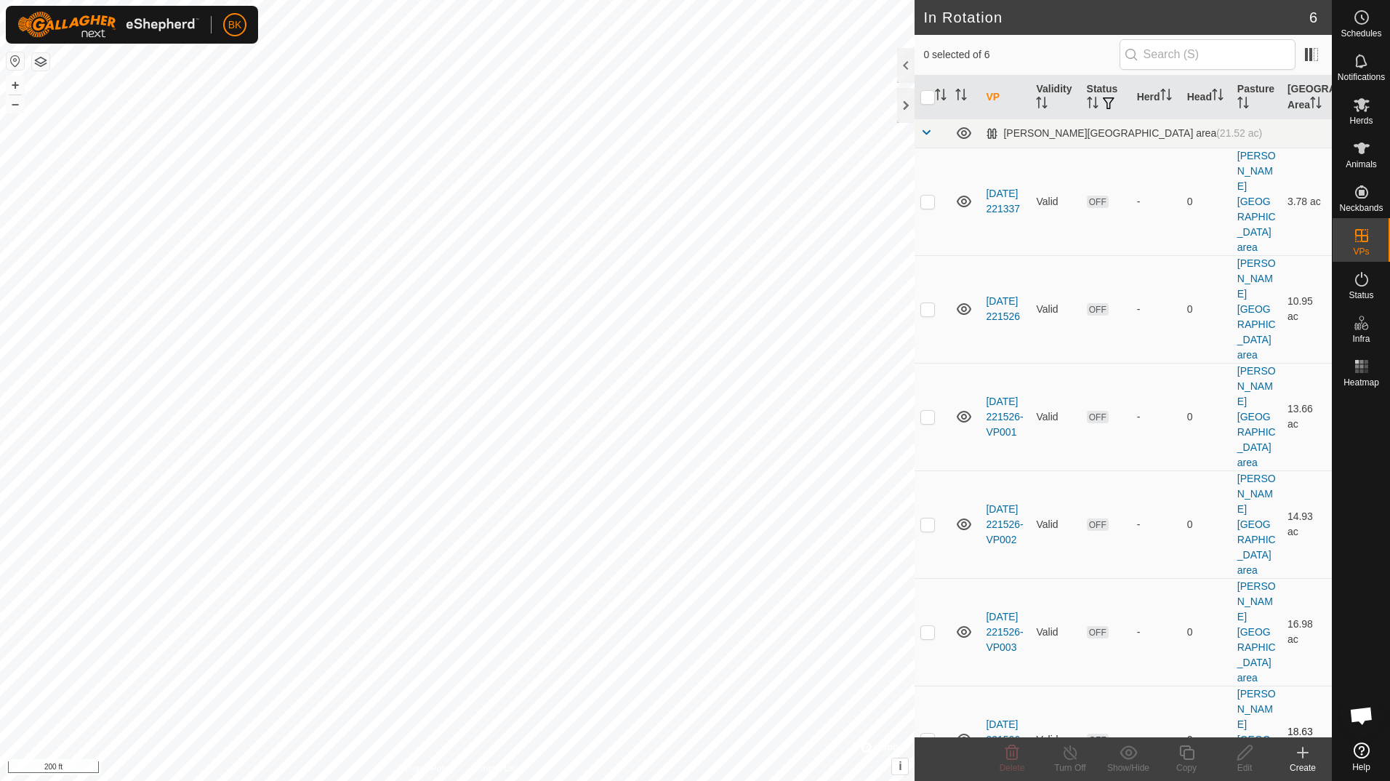
click at [926, 734] on p-checkbox at bounding box center [928, 740] width 15 height 12
checkbox input "true"
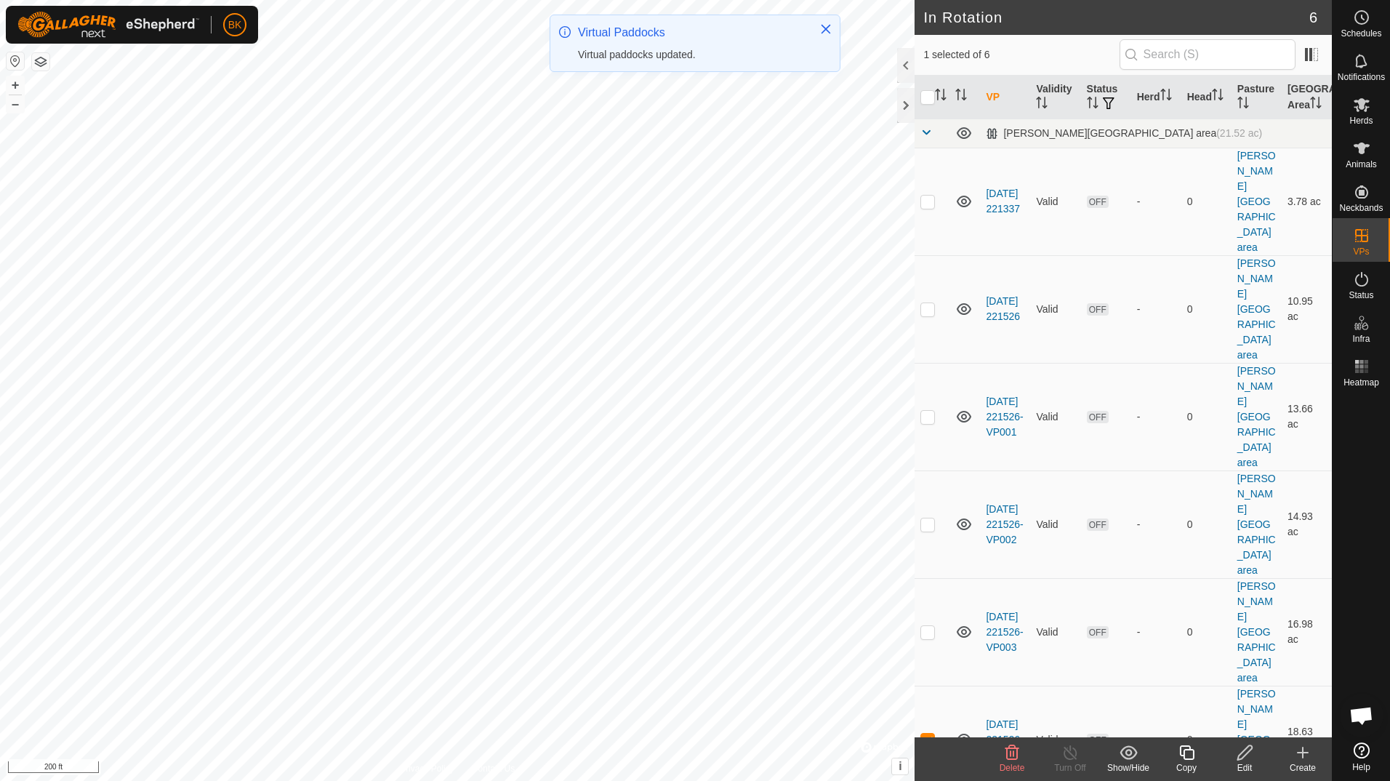
click at [1189, 760] on icon at bounding box center [1186, 752] width 15 height 15
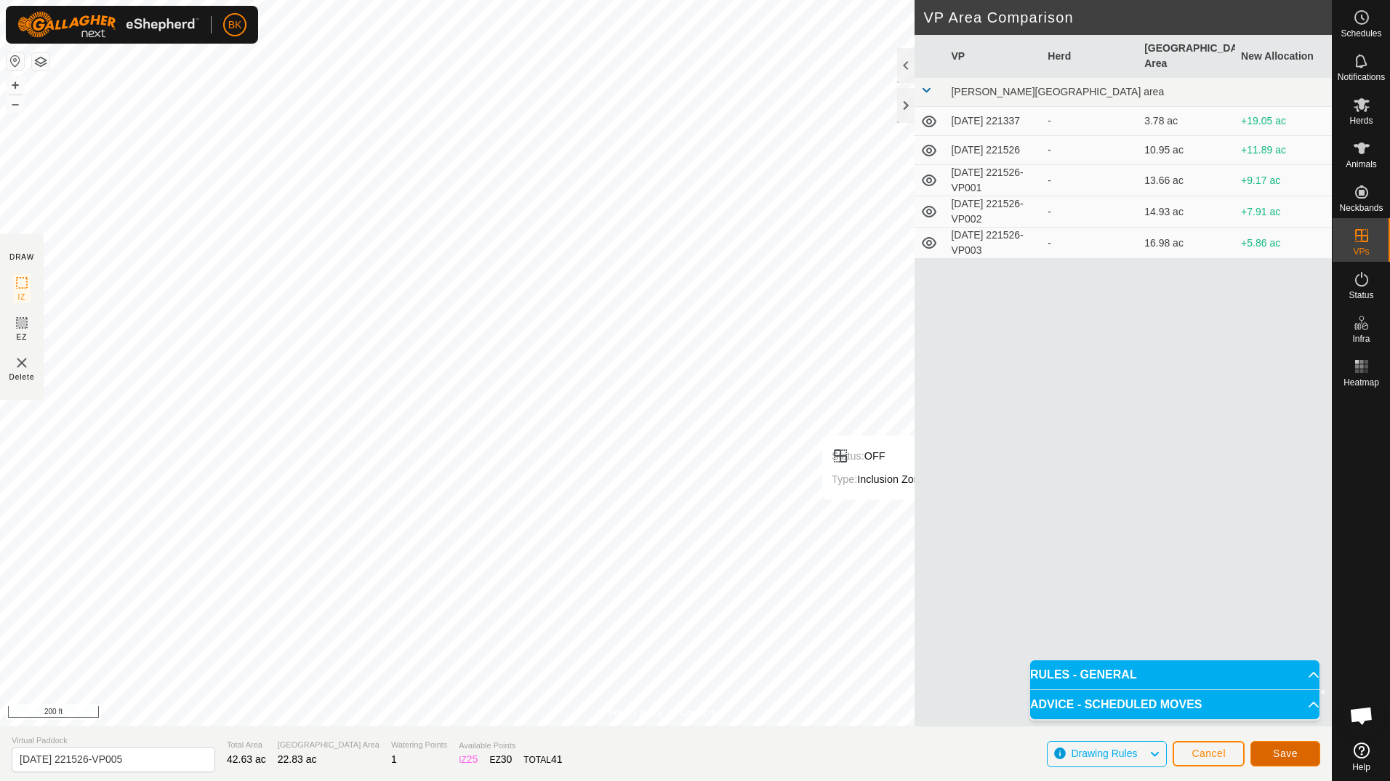
click at [1280, 753] on span "Save" at bounding box center [1285, 753] width 25 height 12
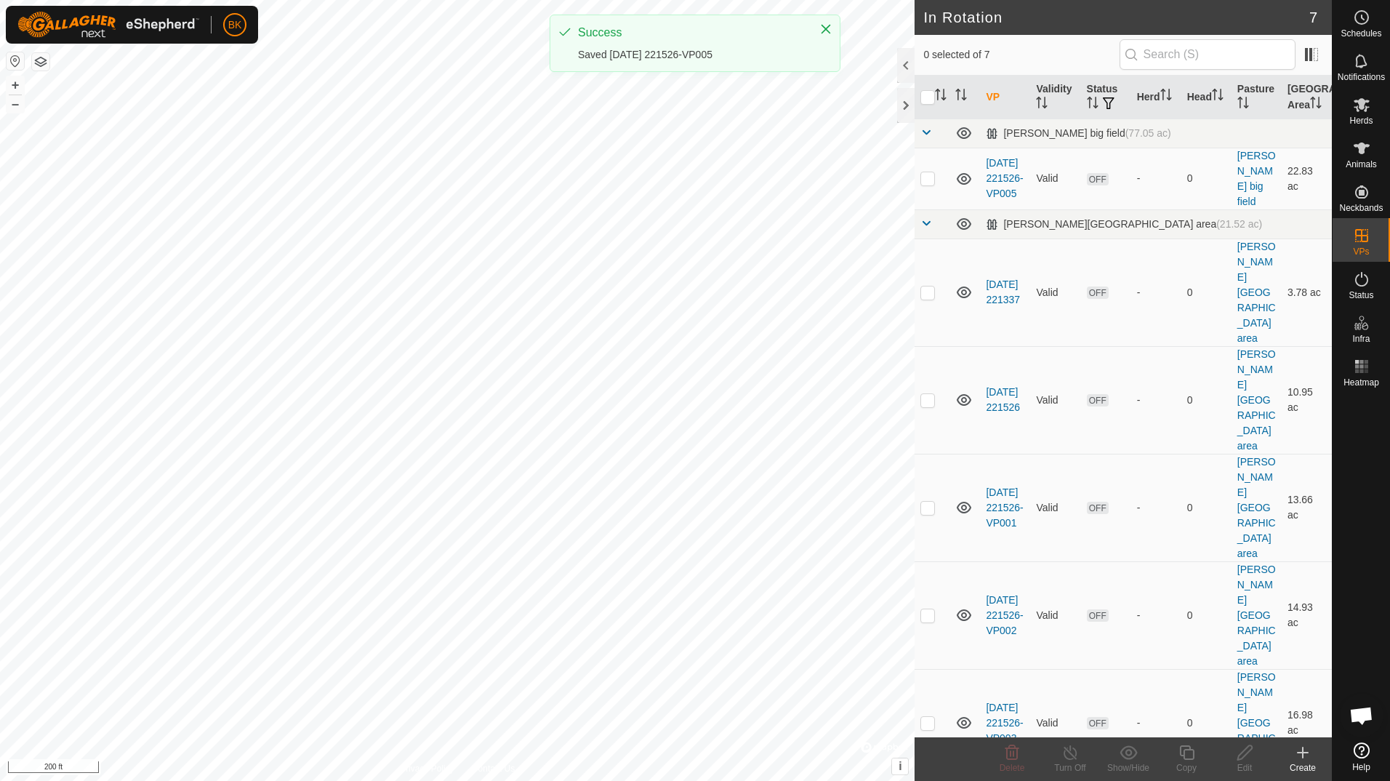
checkbox input "true"
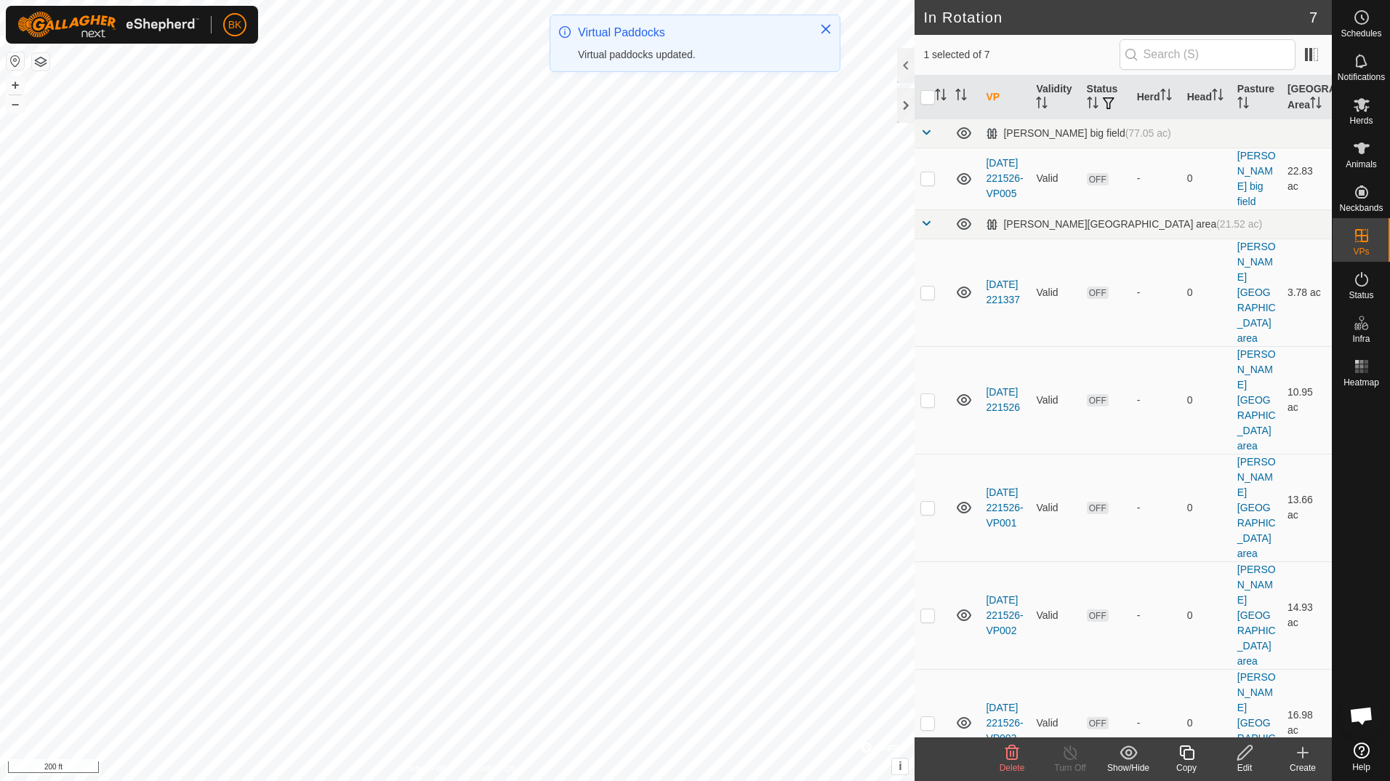
click at [1181, 757] on icon at bounding box center [1187, 752] width 18 height 17
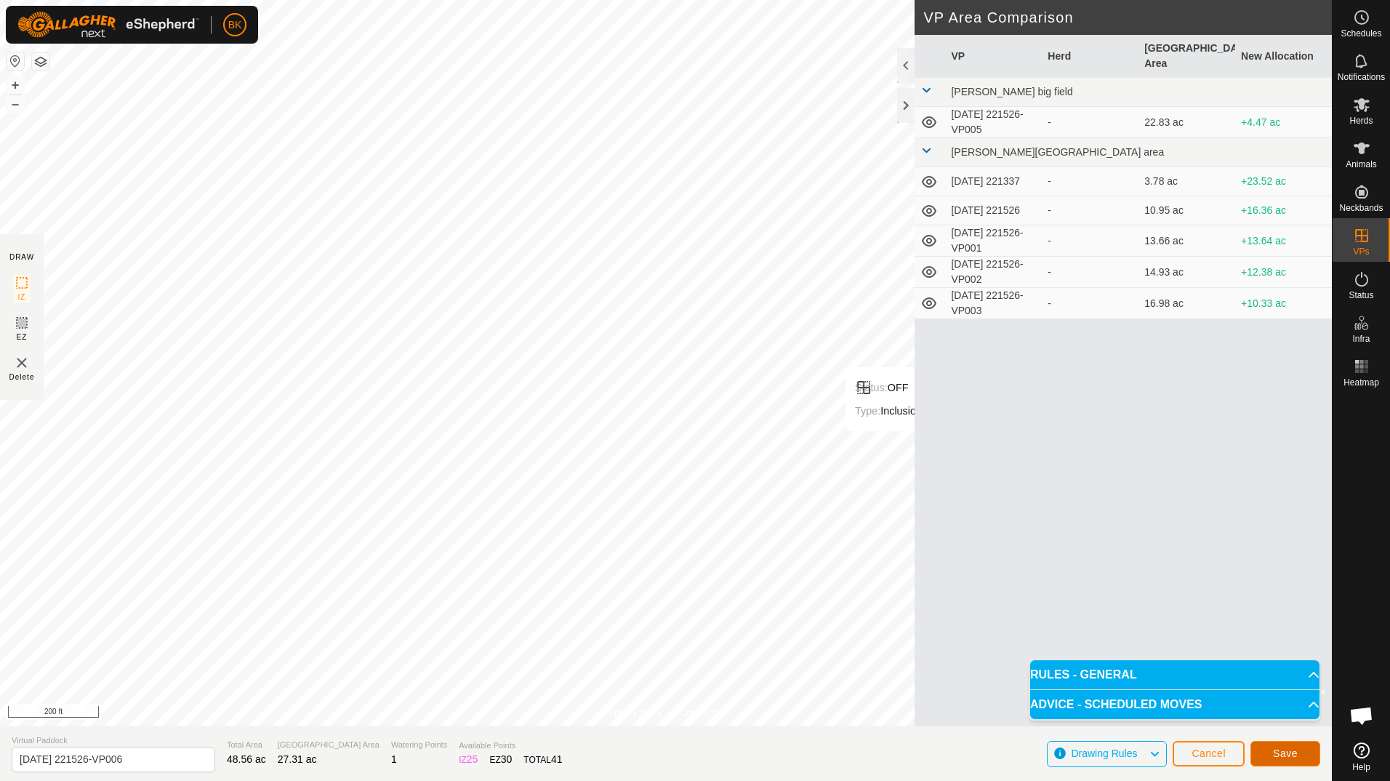
click at [1279, 754] on span "Save" at bounding box center [1285, 753] width 25 height 12
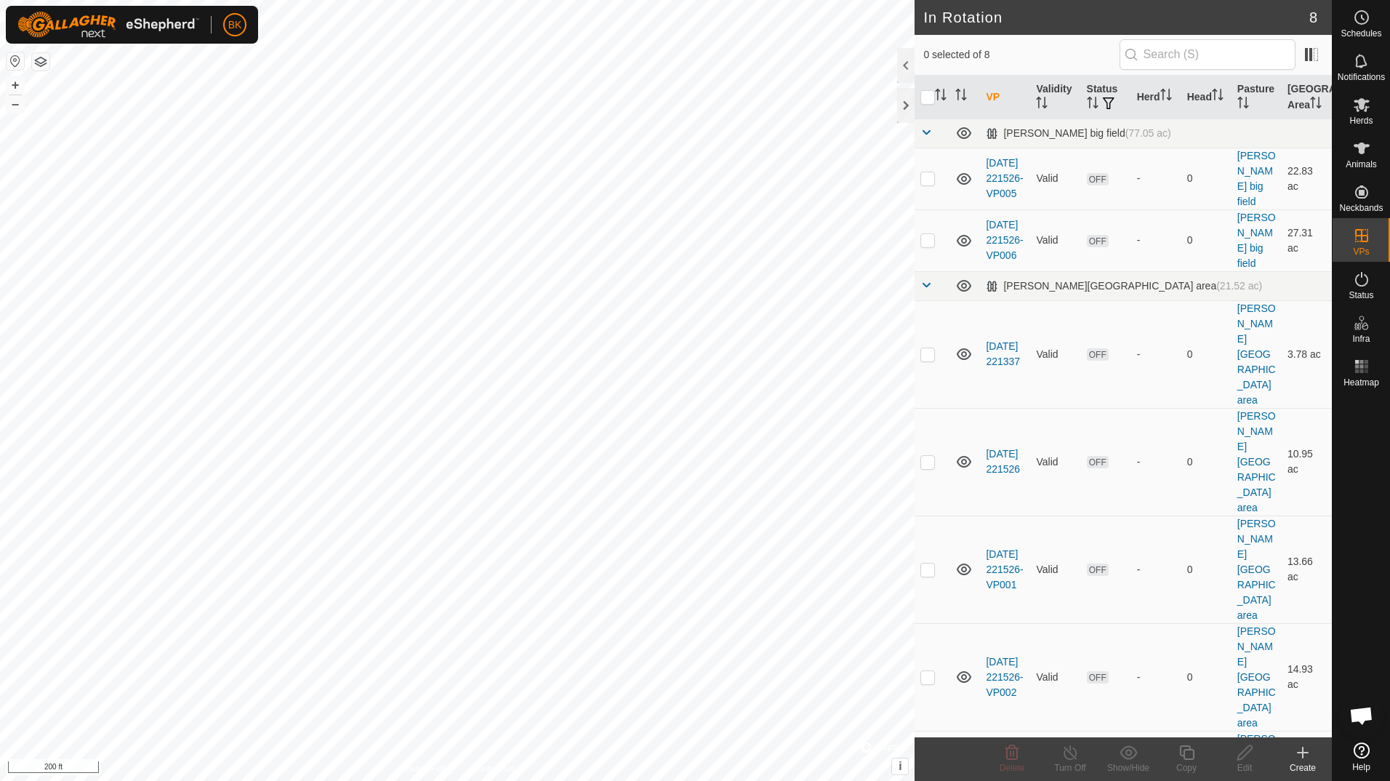
click at [1302, 760] on icon at bounding box center [1302, 752] width 17 height 17
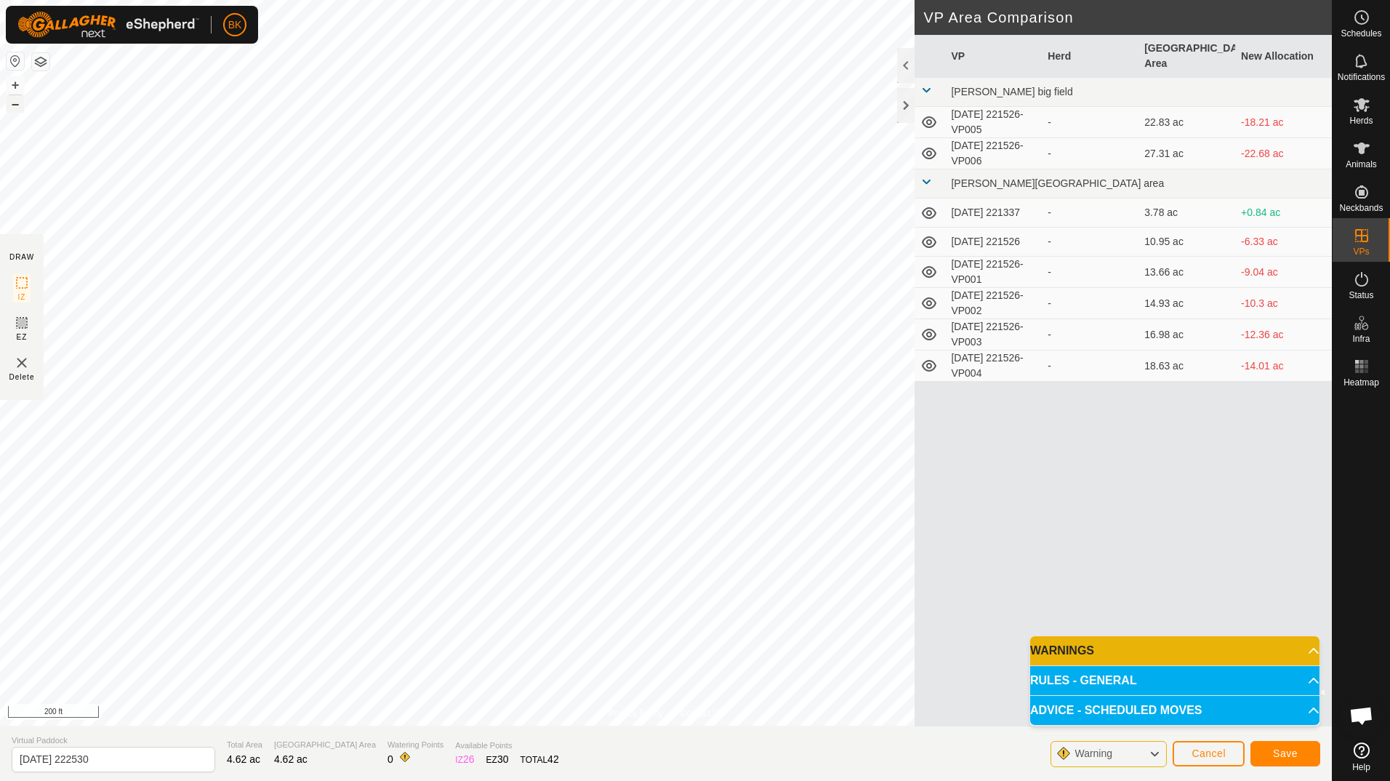
click at [14, 104] on button "–" at bounding box center [15, 103] width 17 height 17
click at [15, 81] on button "+" at bounding box center [15, 84] width 17 height 17
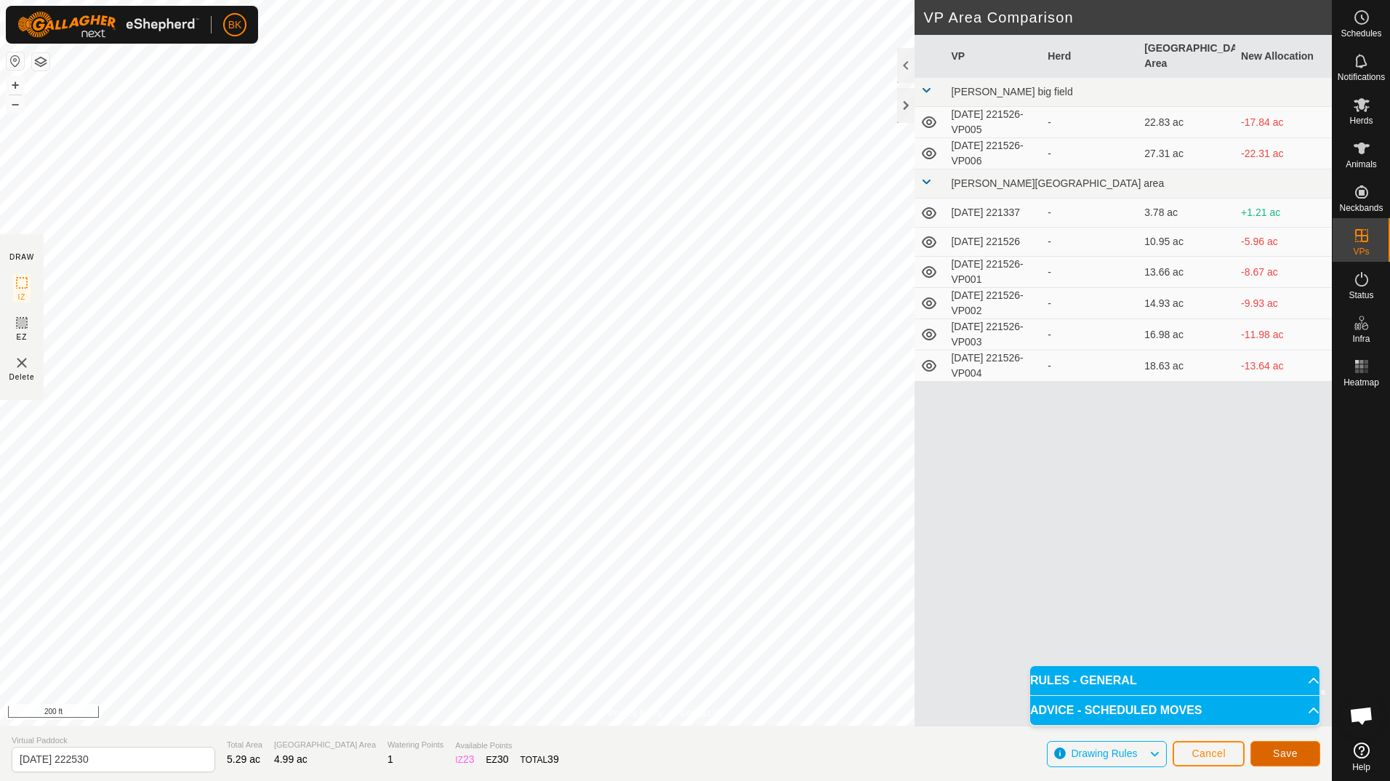
click at [1283, 754] on span "Save" at bounding box center [1285, 753] width 25 height 12
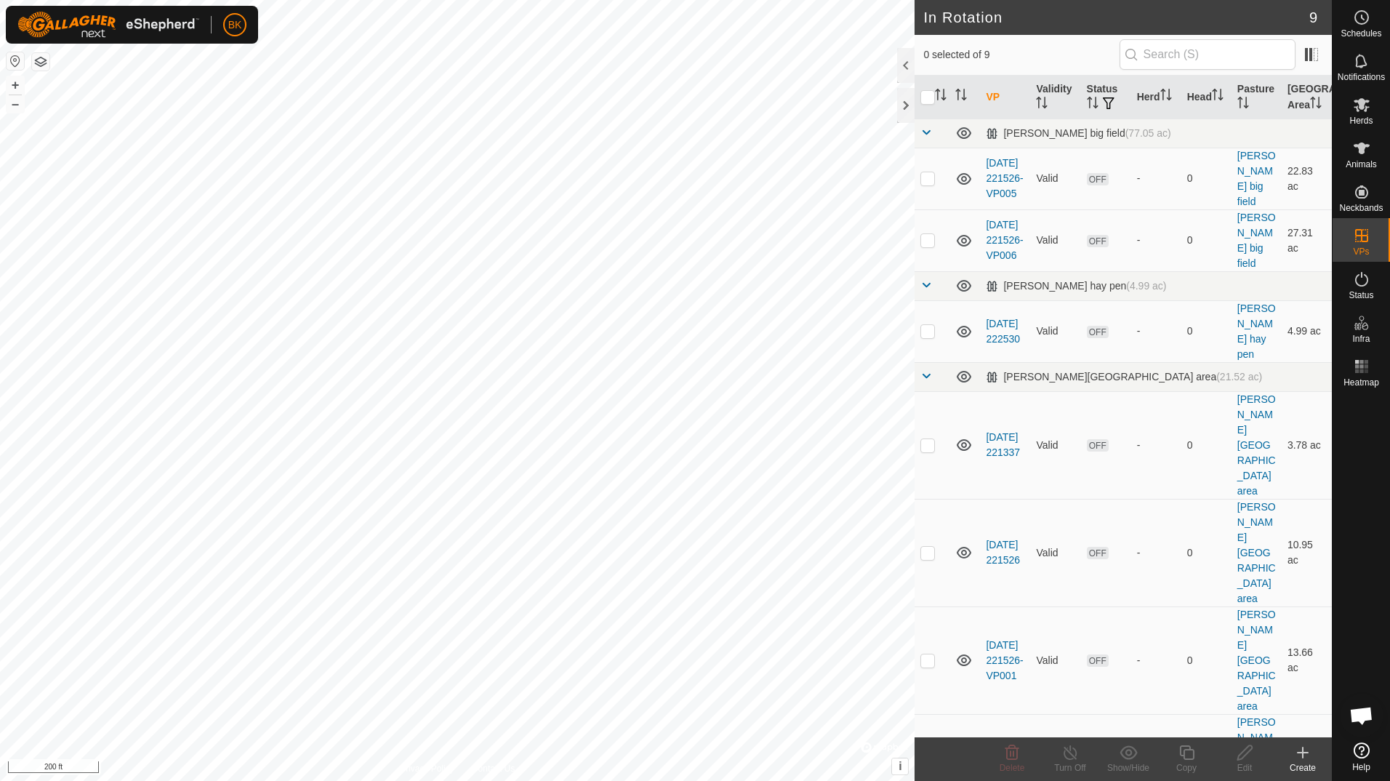
click at [1303, 756] on icon at bounding box center [1303, 752] width 0 height 10
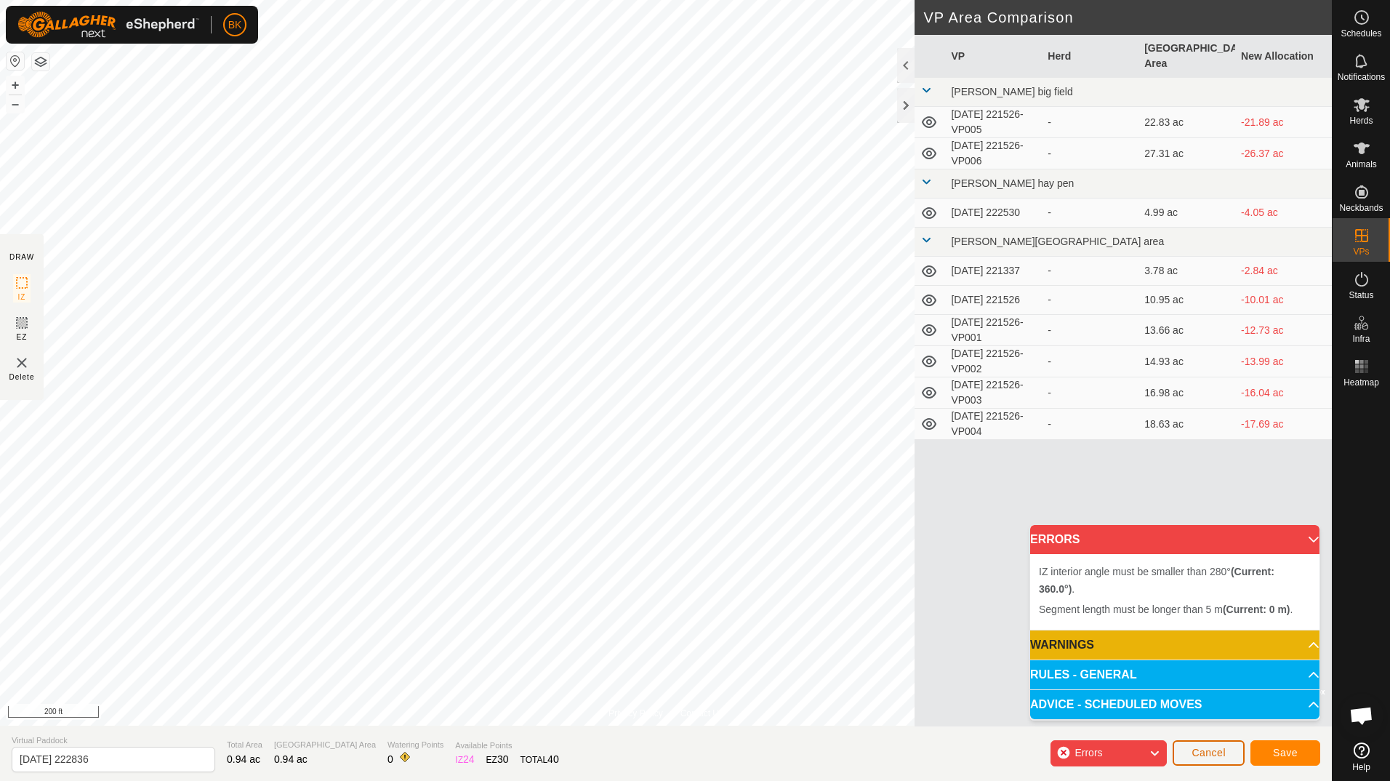
click at [1232, 748] on button "Cancel" at bounding box center [1209, 752] width 72 height 25
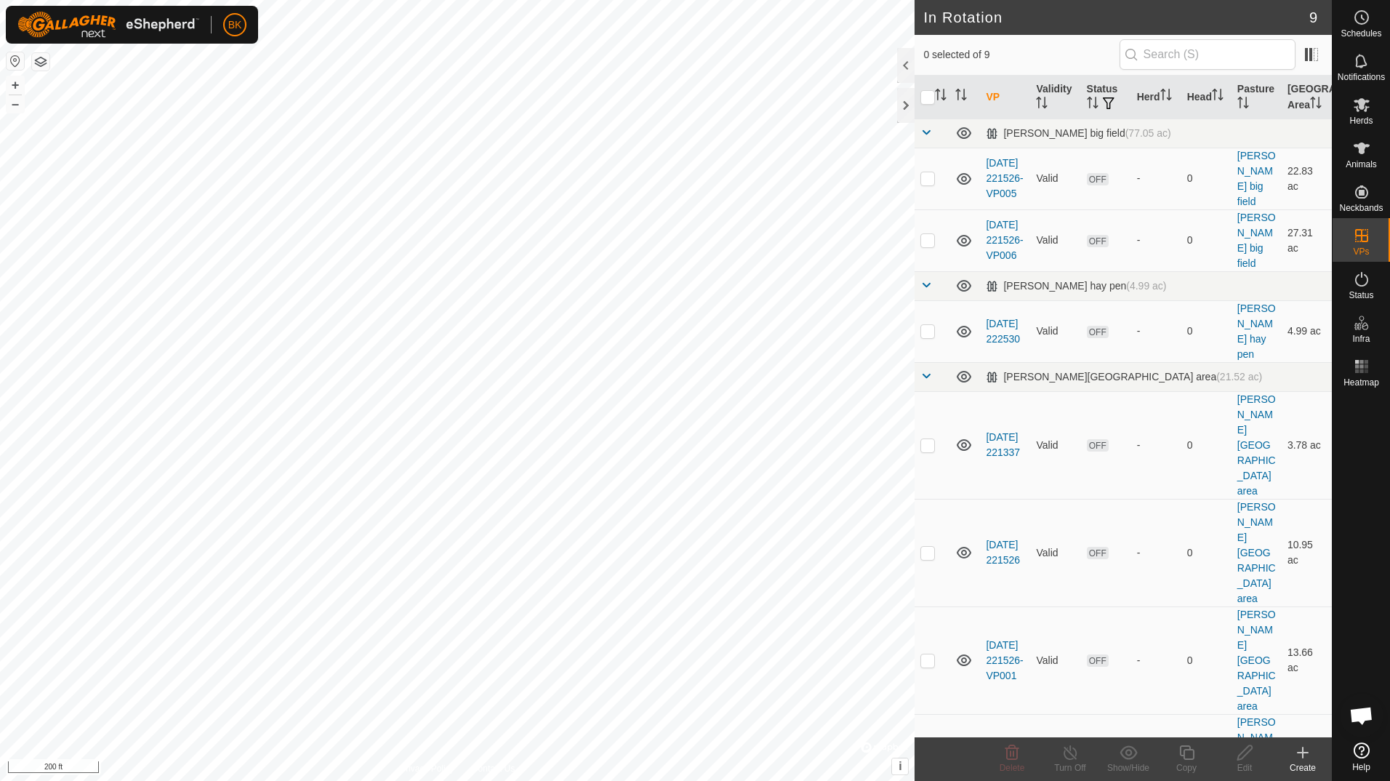
click at [1307, 750] on icon at bounding box center [1302, 752] width 17 height 17
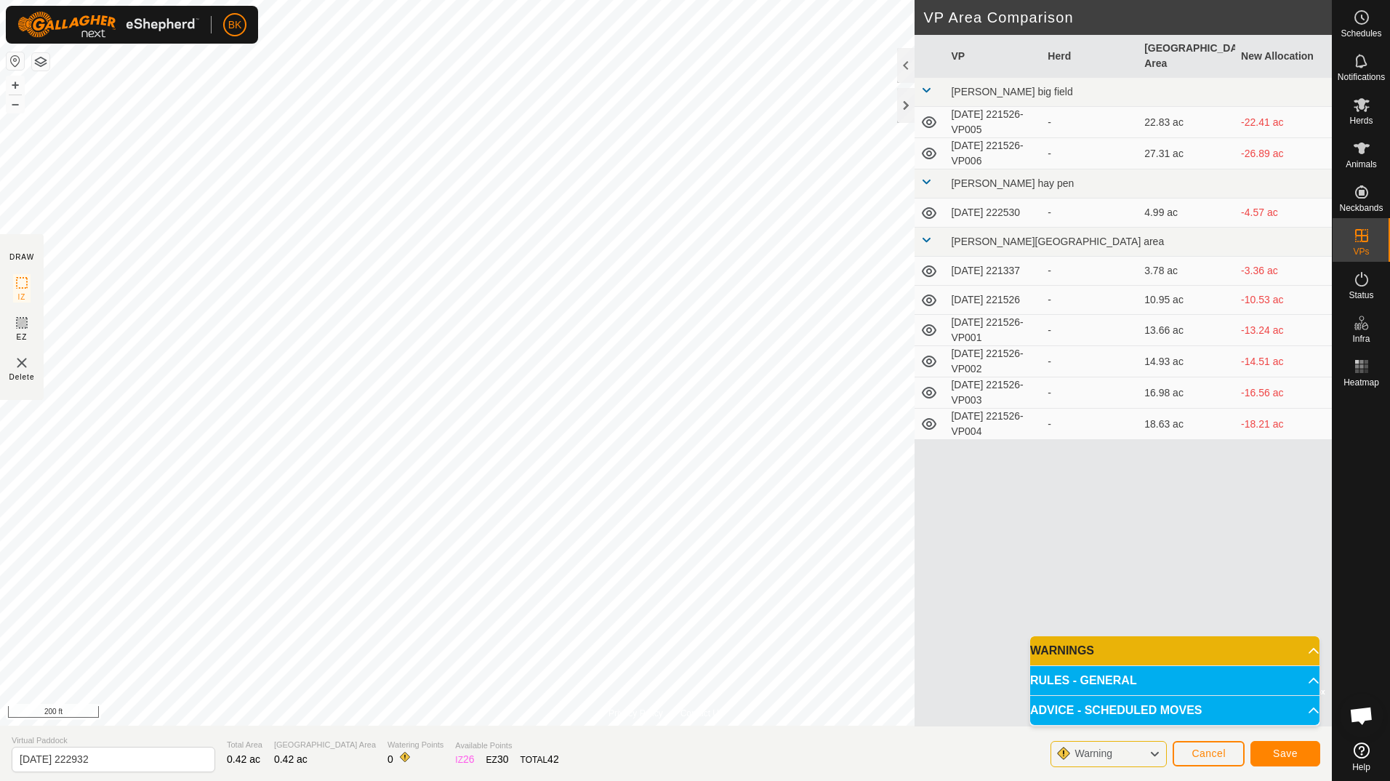
click at [1196, 649] on p-accordion-header "WARNINGS" at bounding box center [1174, 650] width 289 height 29
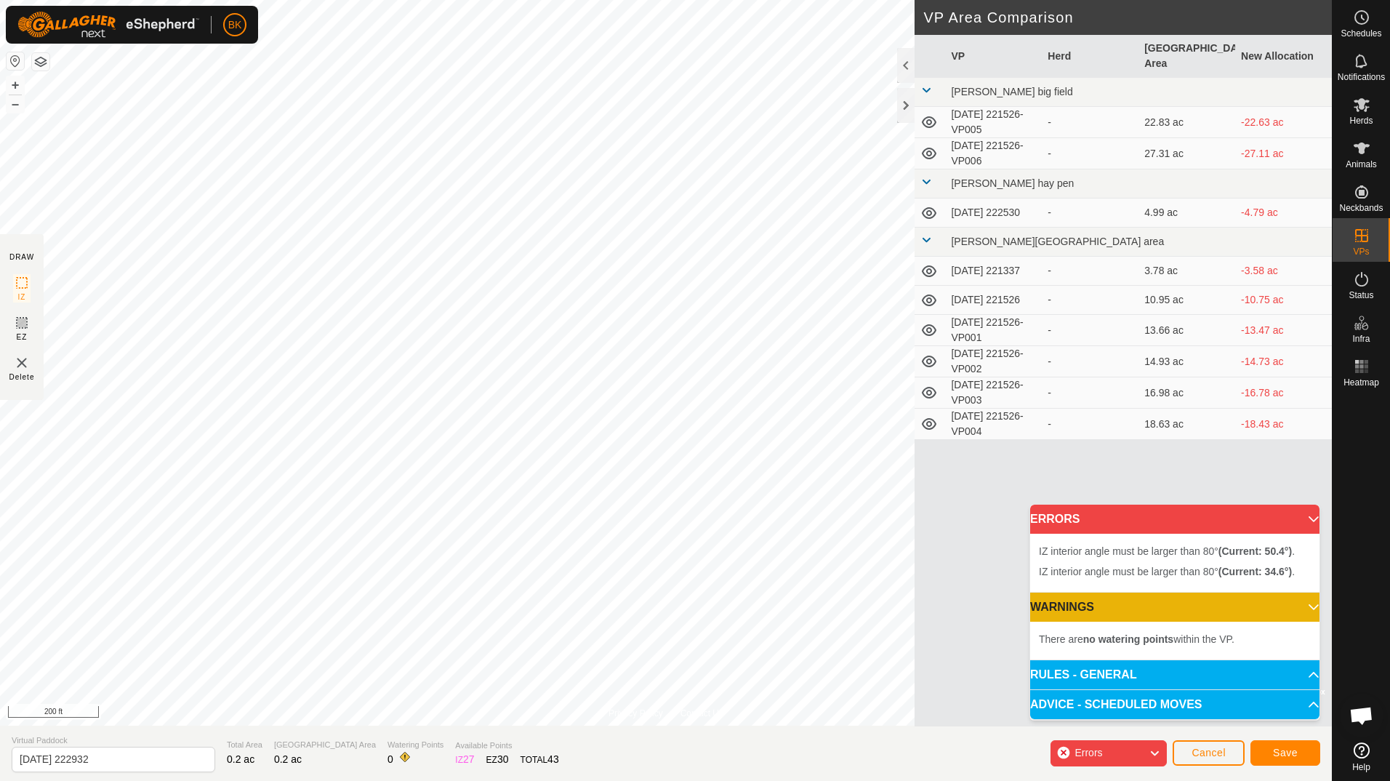
click at [1142, 756] on div "Errors" at bounding box center [1109, 753] width 116 height 26
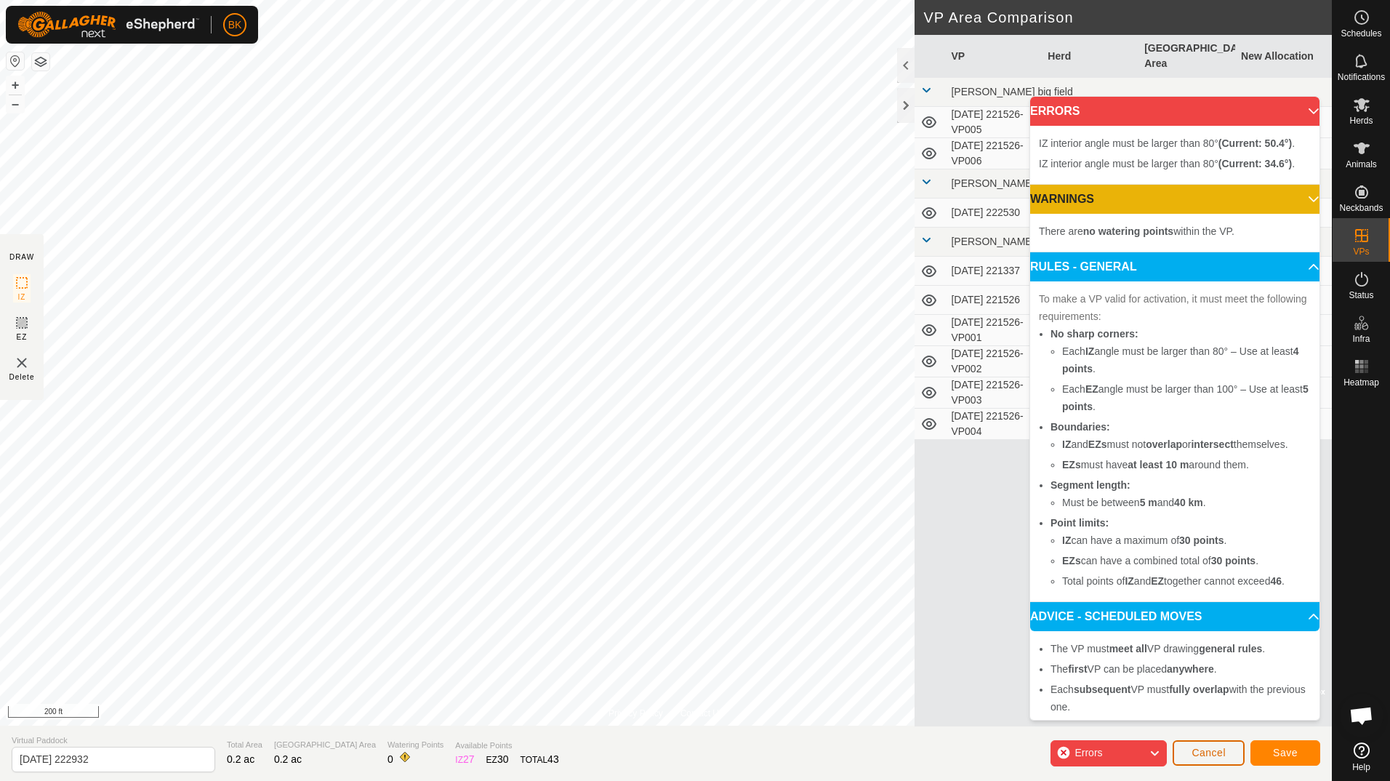
click at [1215, 751] on span "Cancel" at bounding box center [1209, 753] width 34 height 12
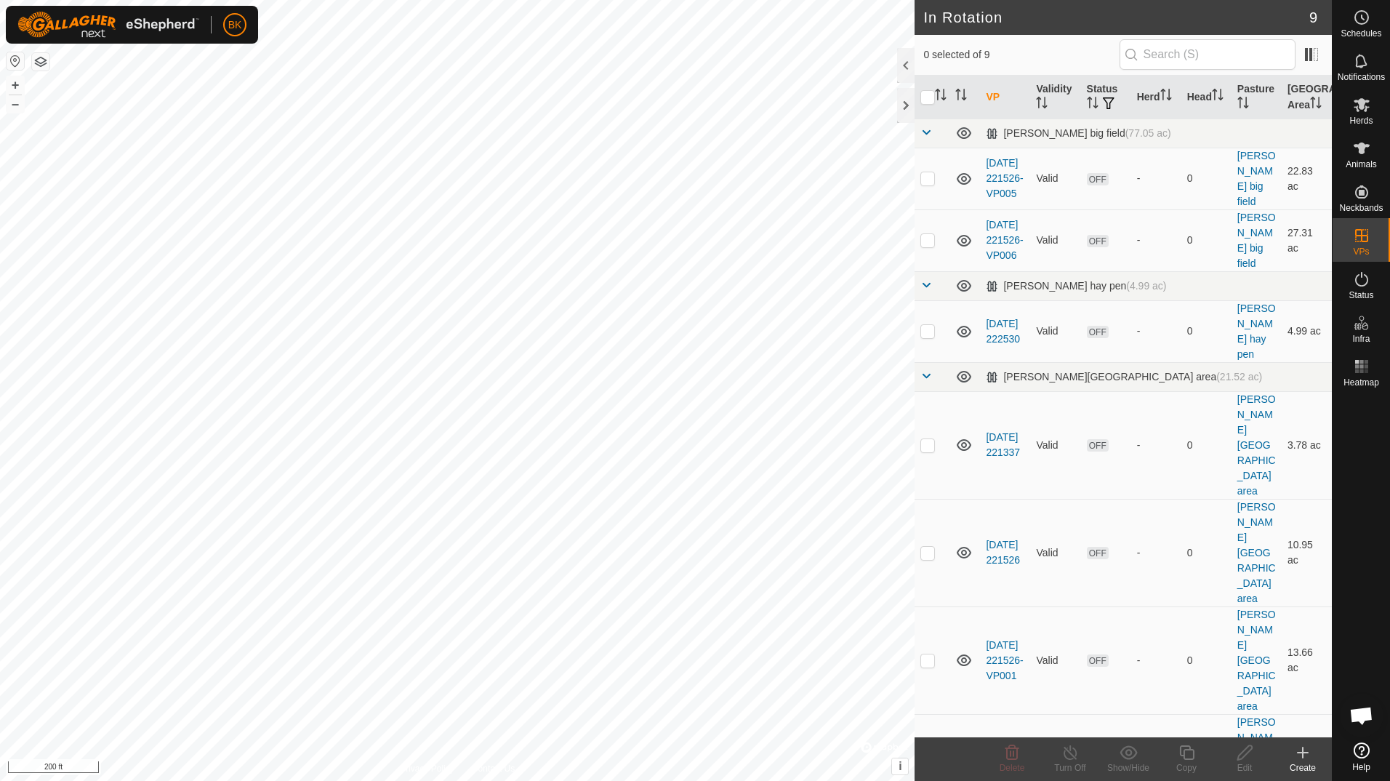
click at [1297, 749] on icon at bounding box center [1302, 752] width 17 height 17
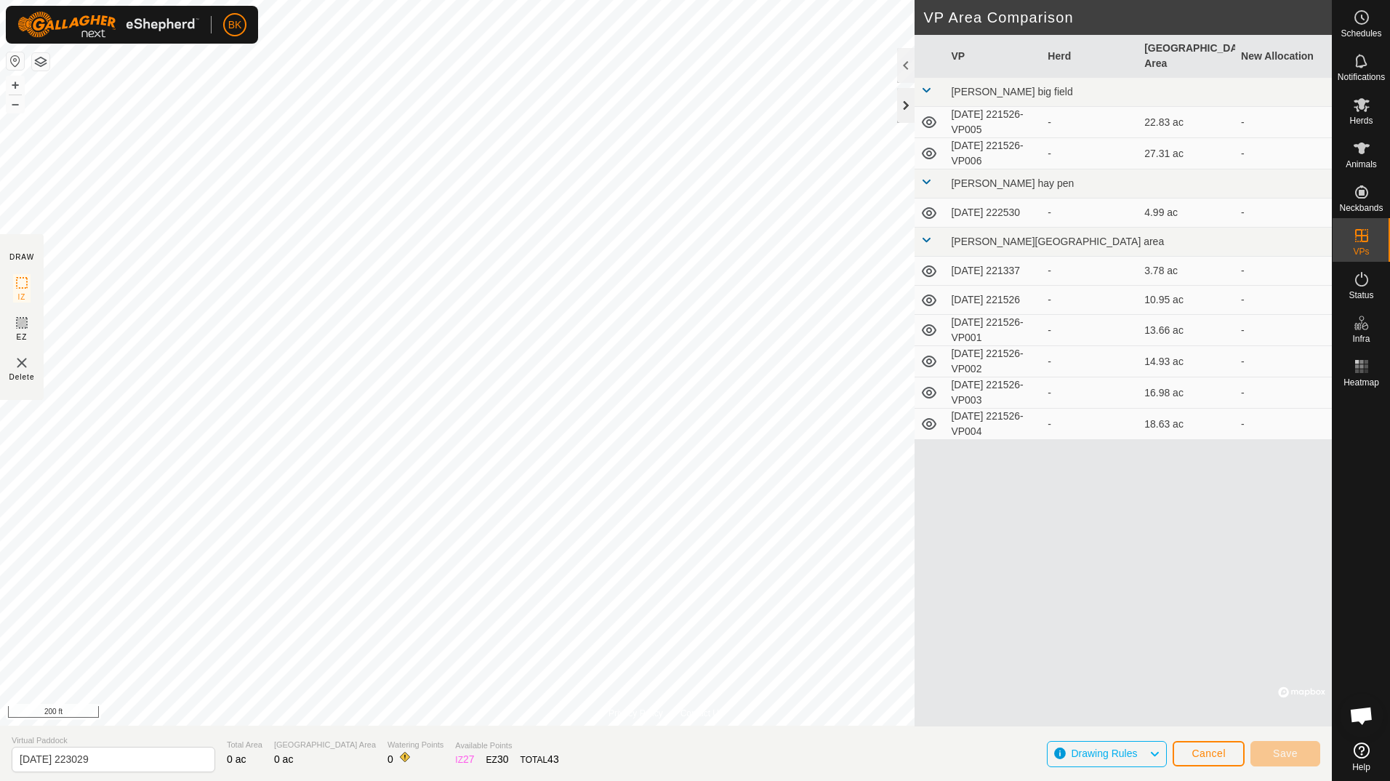
click at [902, 103] on div at bounding box center [905, 105] width 17 height 35
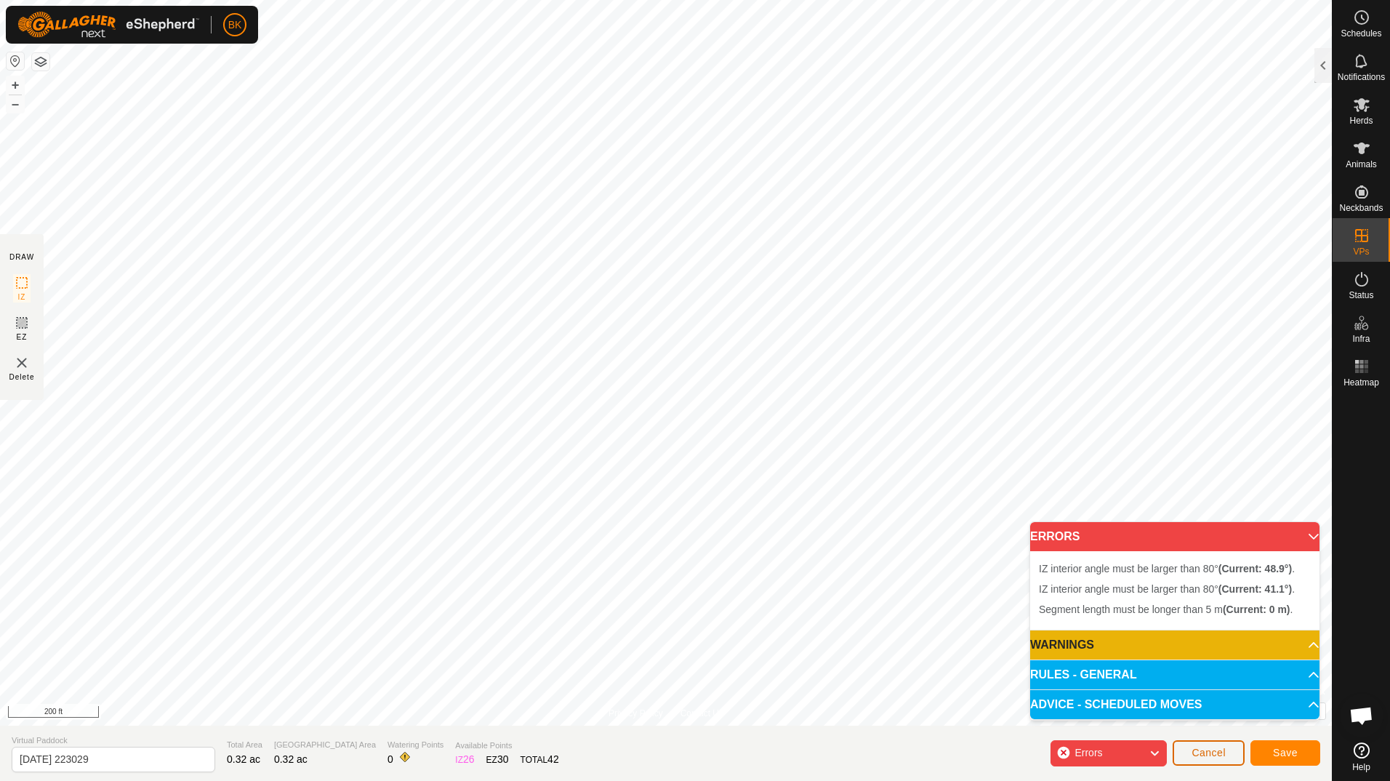
click at [1201, 756] on span "Cancel" at bounding box center [1209, 753] width 34 height 12
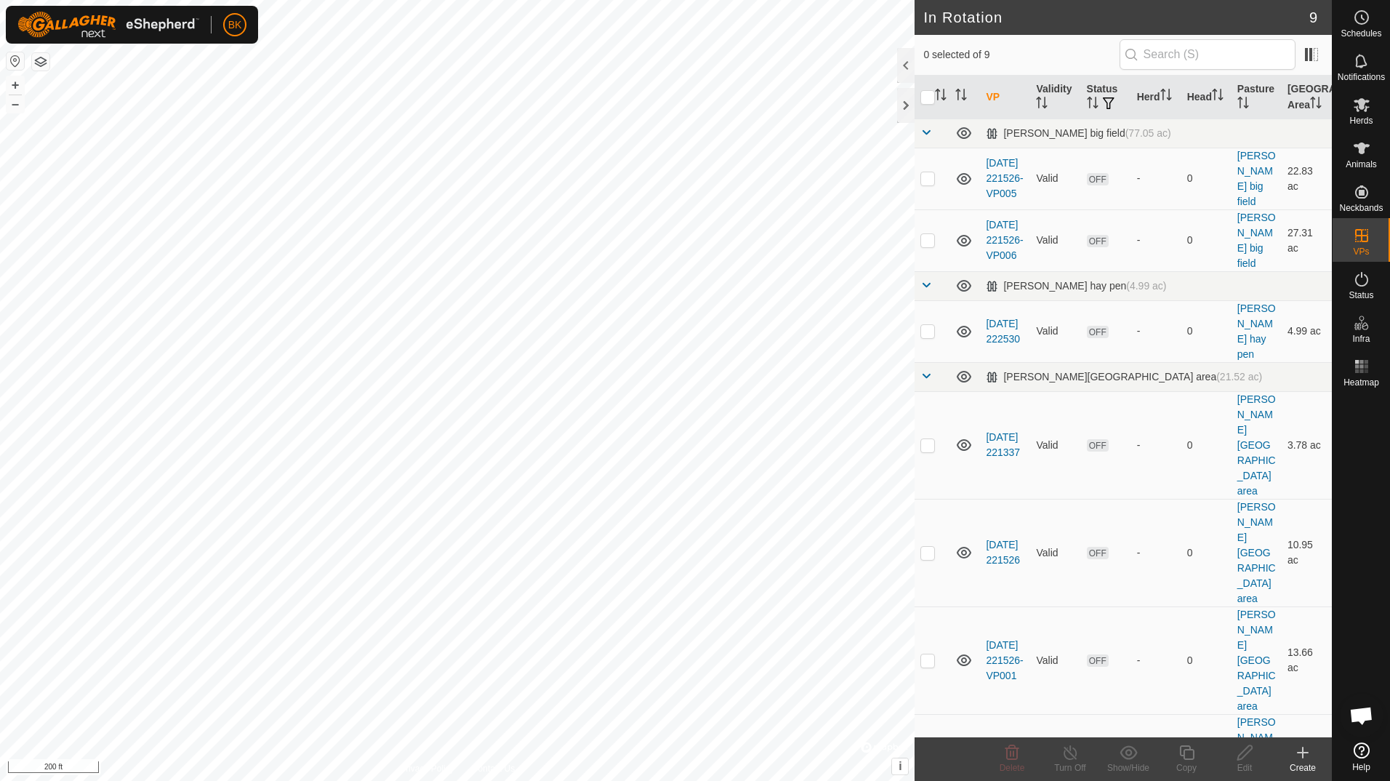
click at [1301, 753] on icon at bounding box center [1303, 753] width 10 height 0
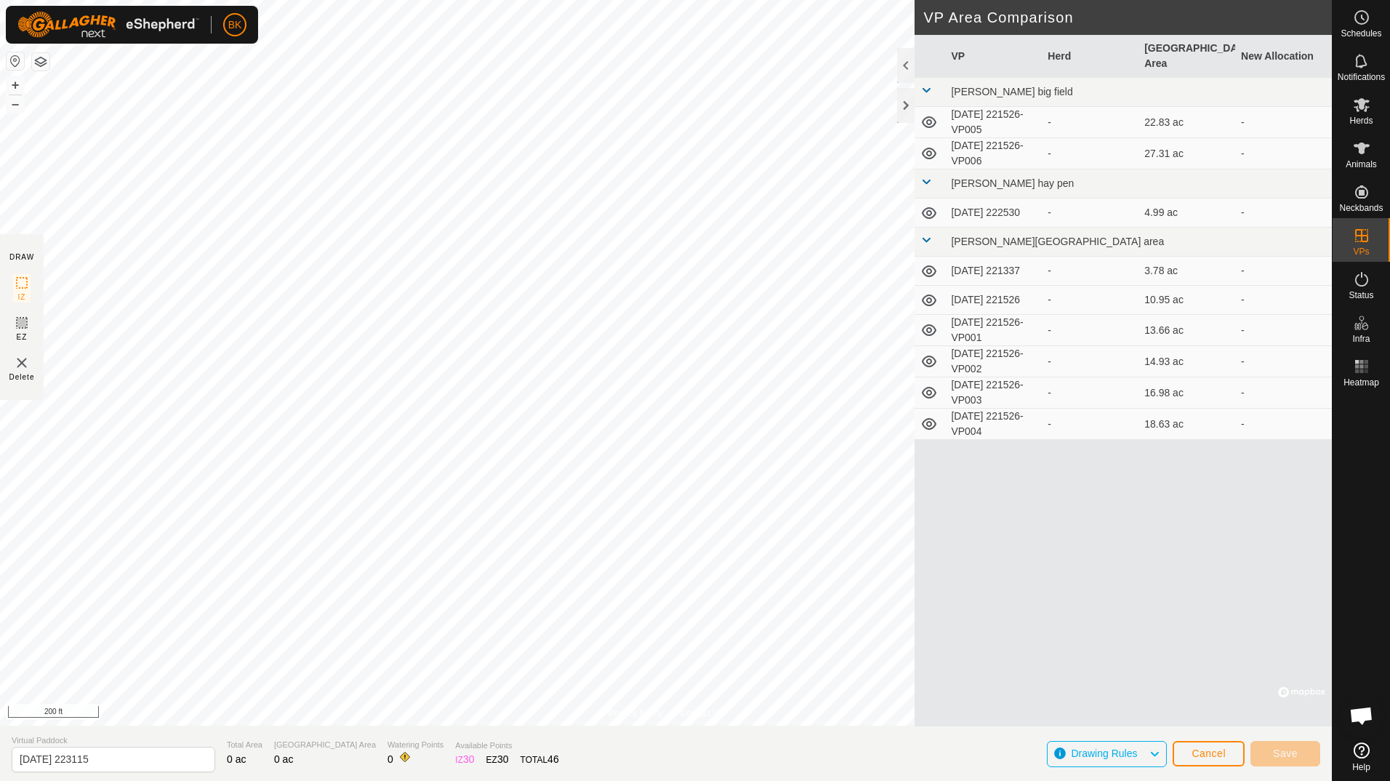
click at [1140, 761] on span "Drawing Rules" at bounding box center [1110, 754] width 78 height 19
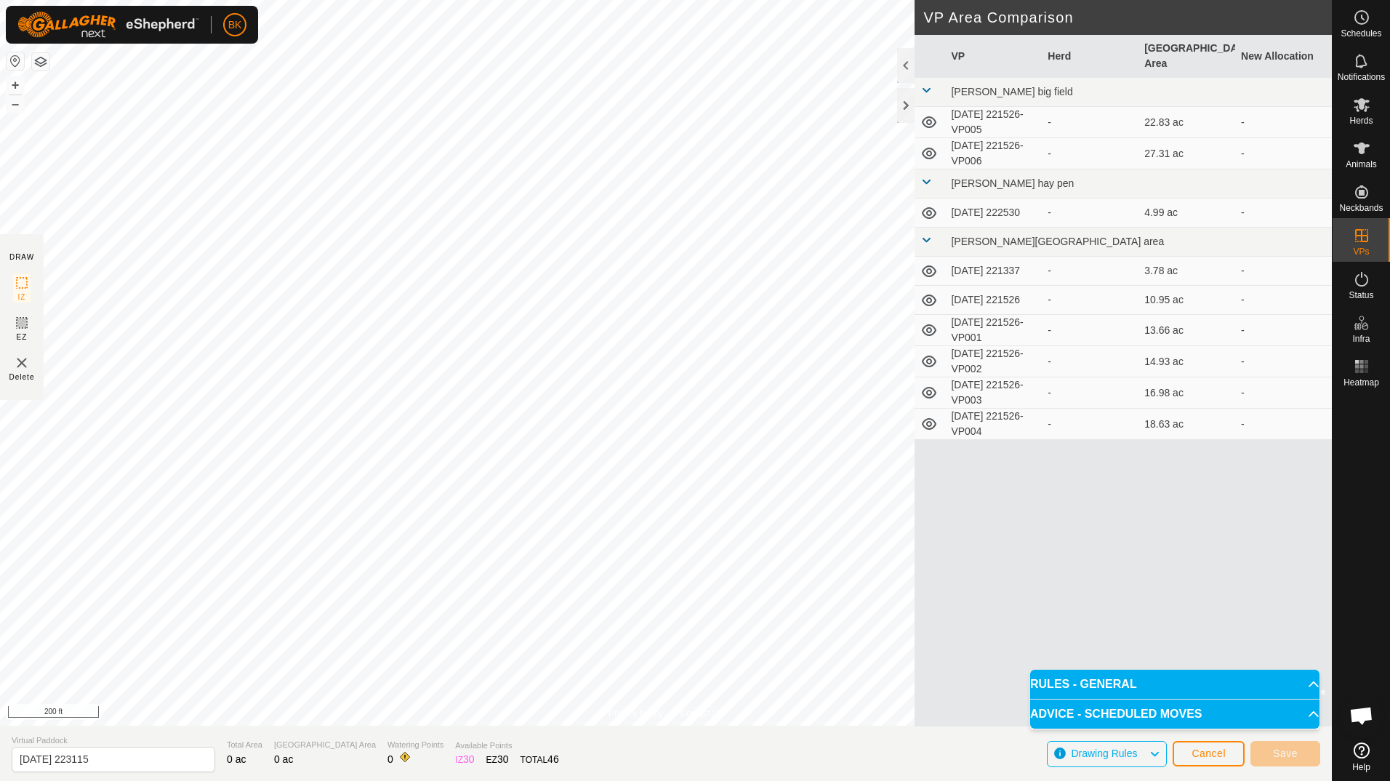
click at [1140, 761] on span "Drawing Rules" at bounding box center [1110, 754] width 78 height 19
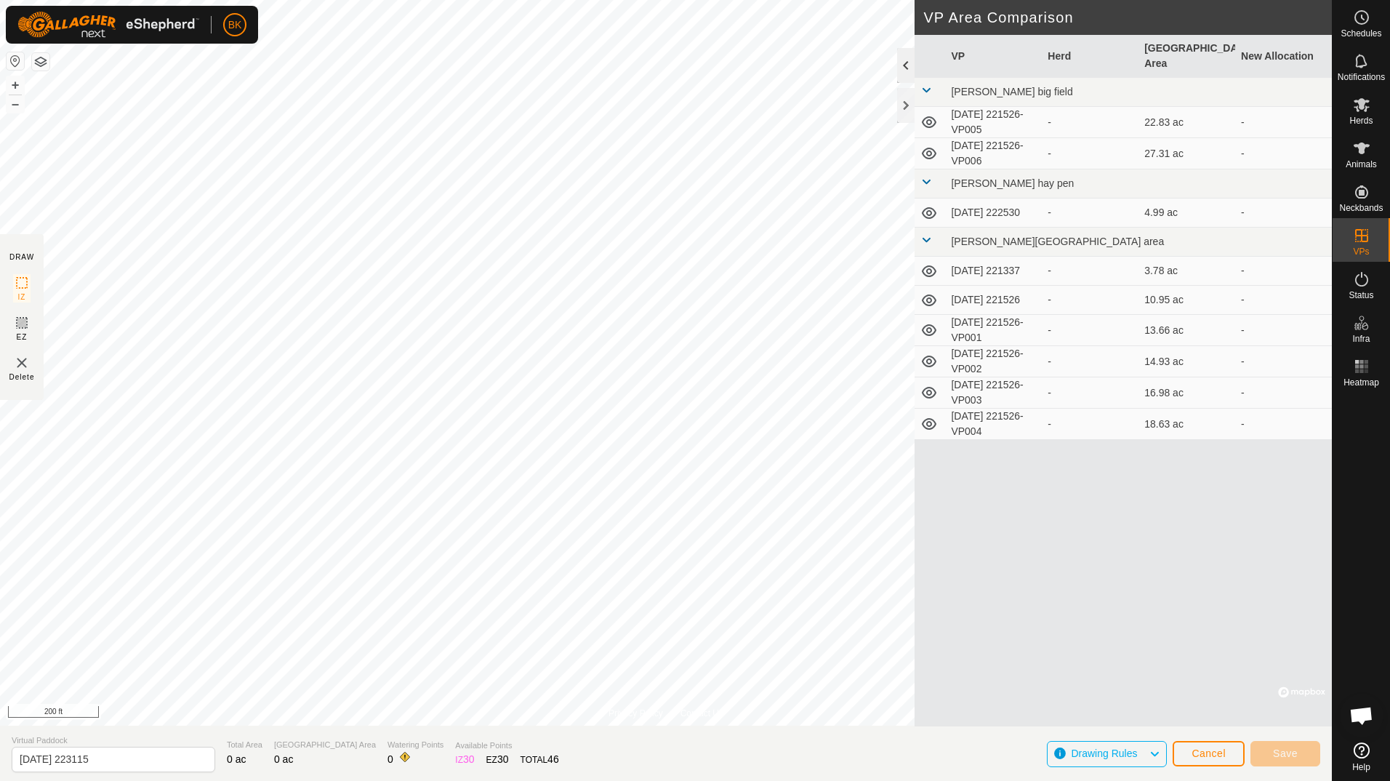
click at [907, 65] on div at bounding box center [905, 65] width 17 height 35
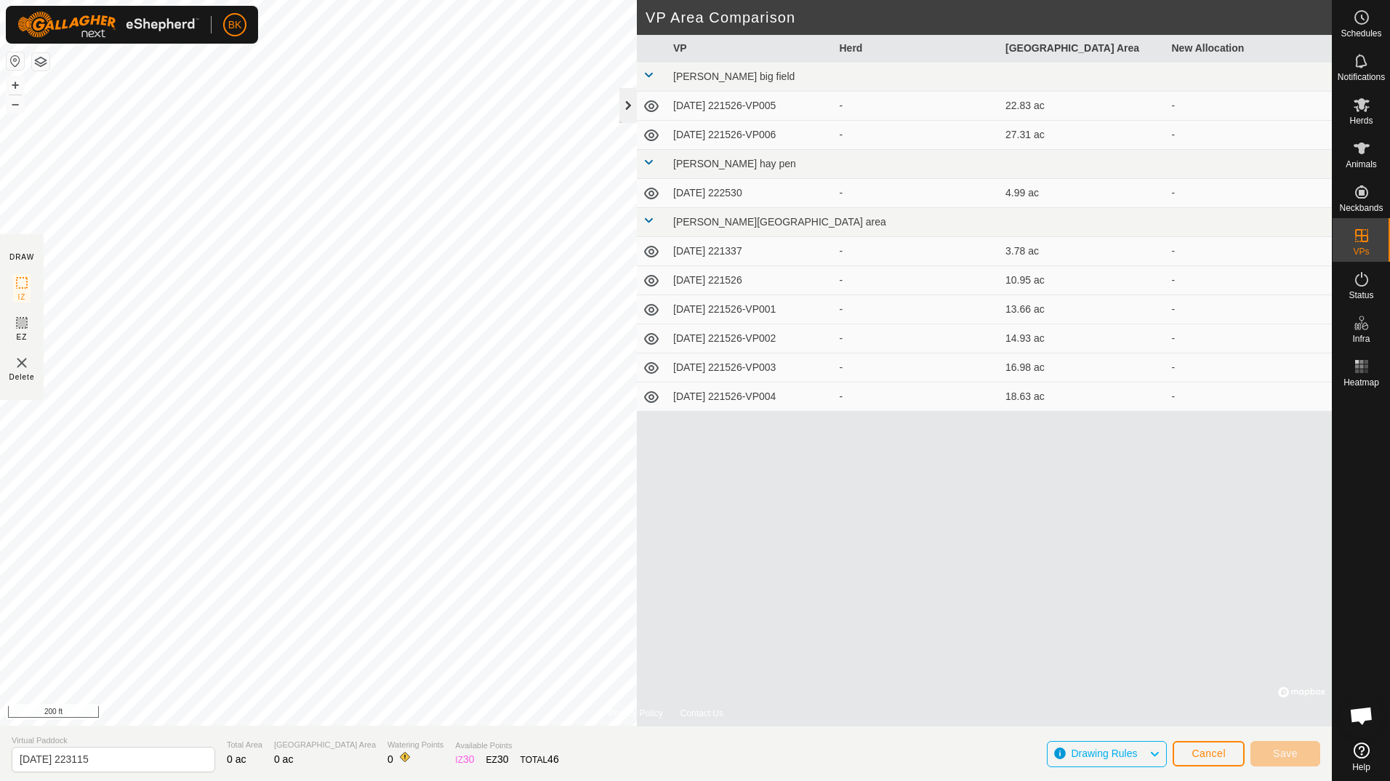
click at [629, 103] on div at bounding box center [628, 105] width 17 height 35
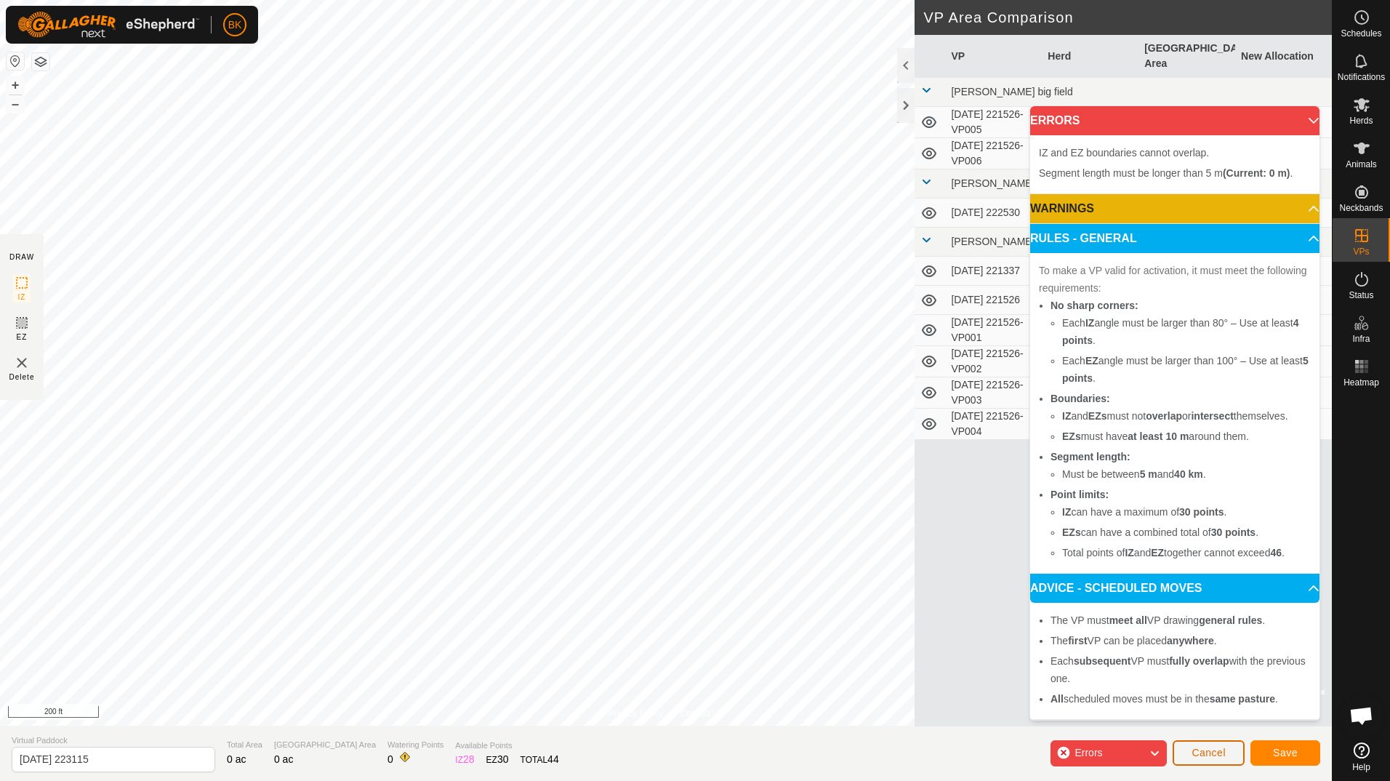
click at [1182, 761] on button "Cancel" at bounding box center [1209, 752] width 72 height 25
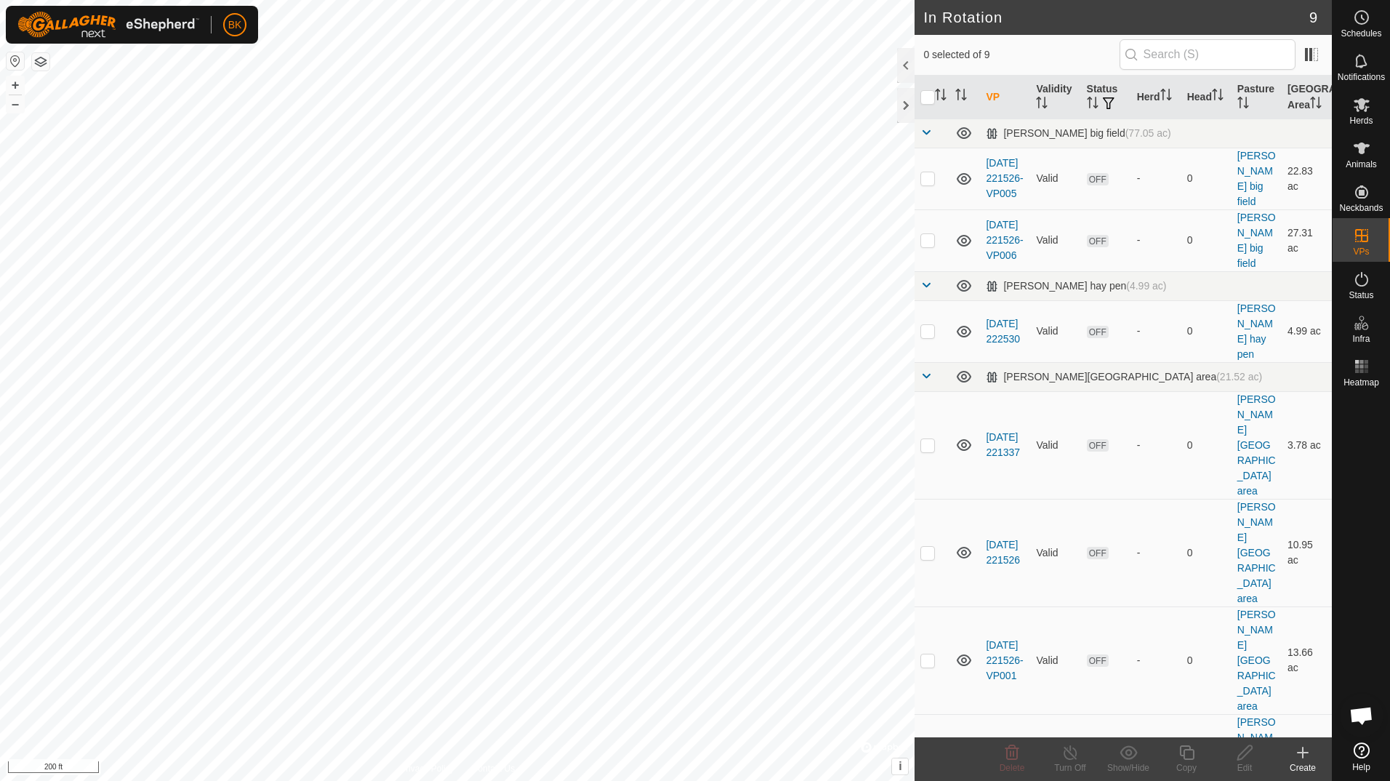
click at [1307, 755] on icon at bounding box center [1302, 752] width 17 height 17
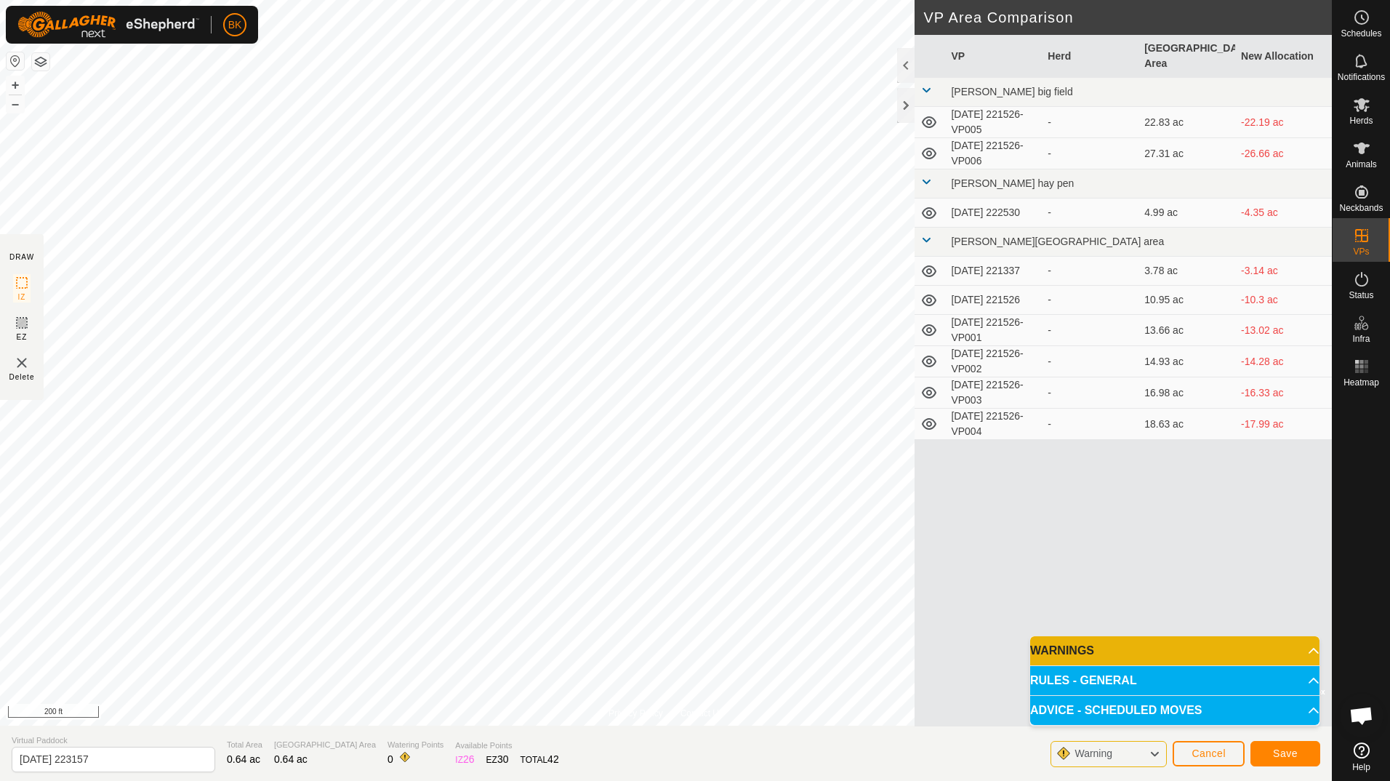
drag, startPoint x: 943, startPoint y: 524, endPoint x: 1132, endPoint y: 597, distance: 202.6
click at [1132, 597] on div "VP Herd Grazing Area New Allocation [PERSON_NAME] big field [DATE] 221526-VP005…" at bounding box center [1123, 381] width 417 height 692
click at [1151, 757] on icon at bounding box center [1155, 754] width 12 height 19
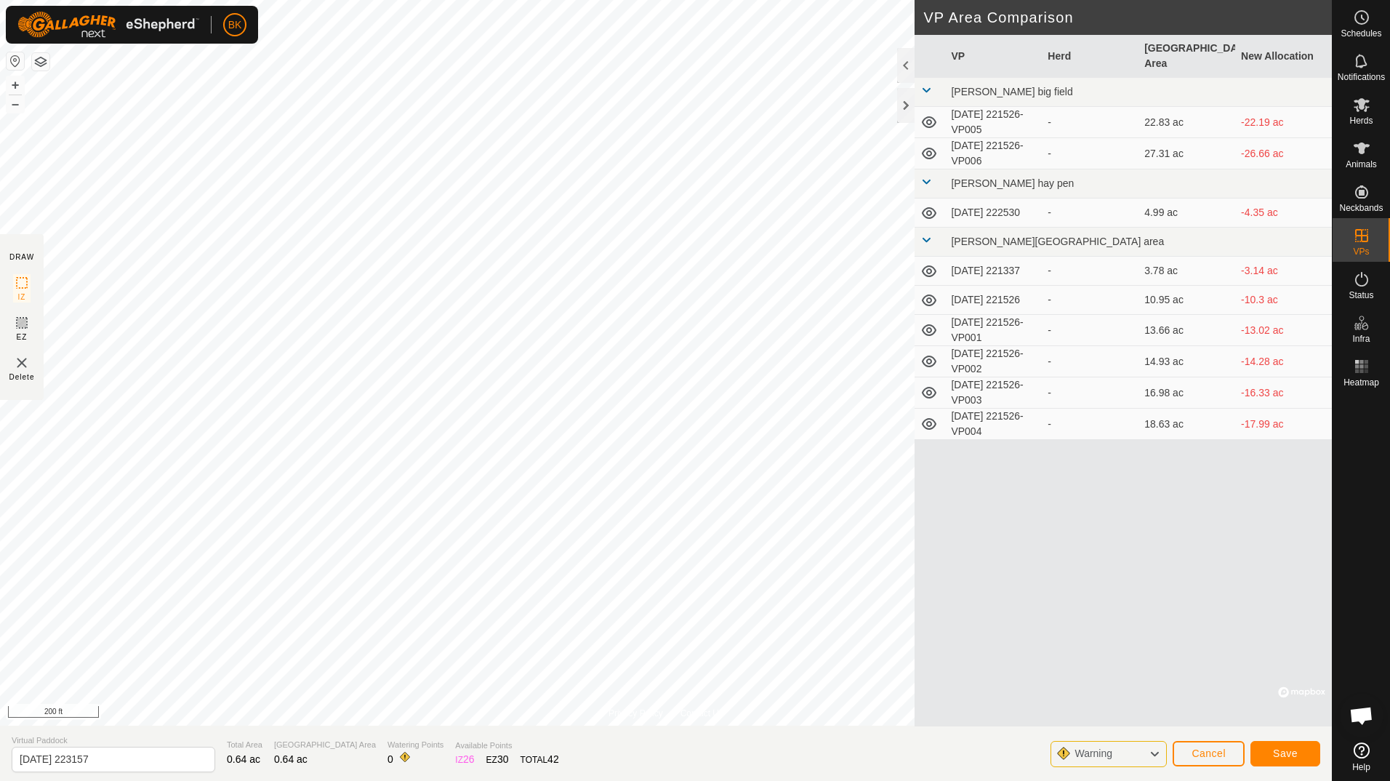
click at [1151, 757] on icon at bounding box center [1155, 754] width 12 height 19
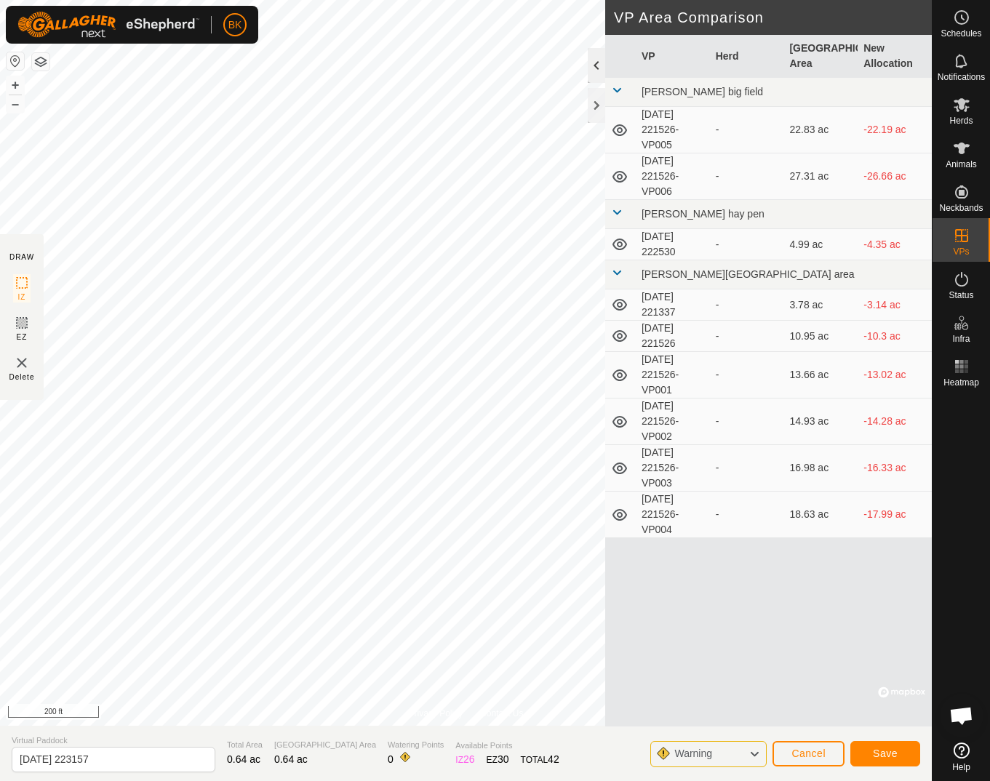
click at [595, 63] on div at bounding box center [596, 65] width 17 height 35
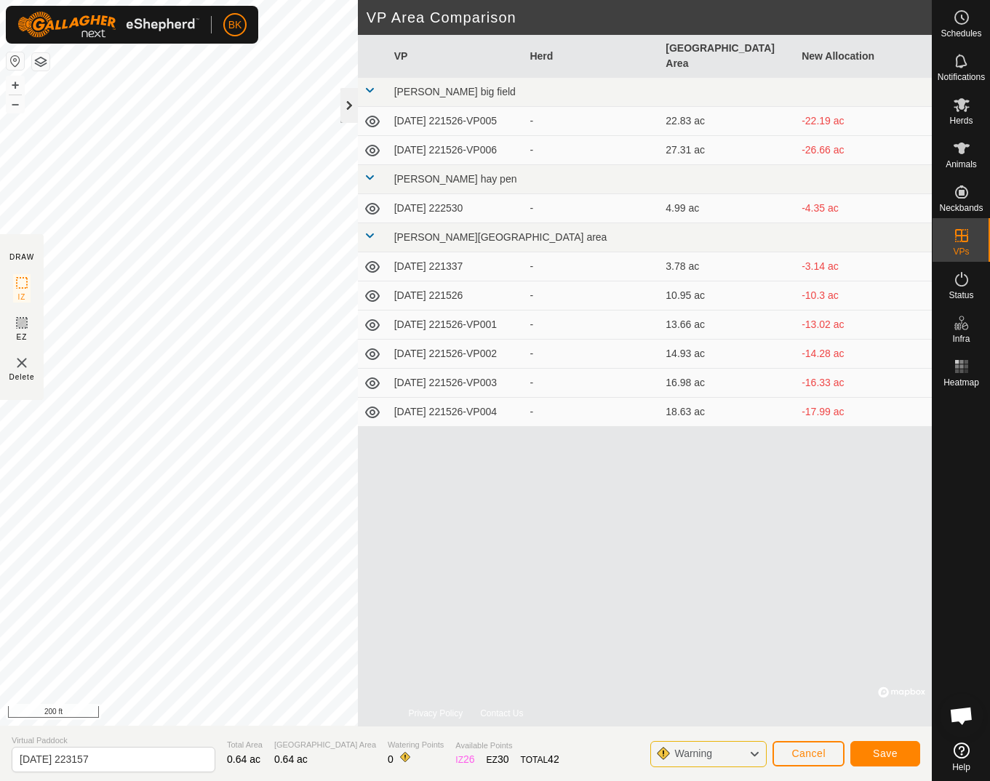
click at [350, 103] on div at bounding box center [348, 105] width 17 height 35
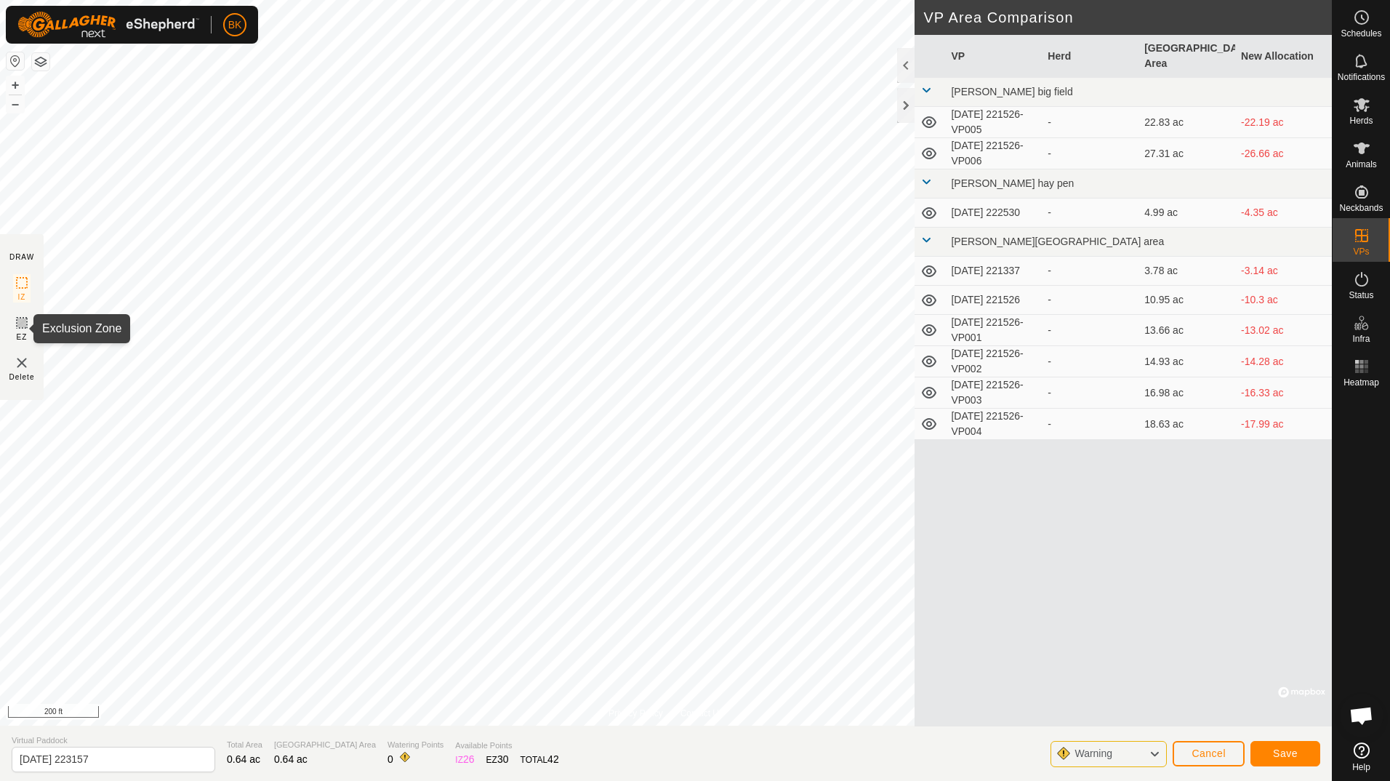
click at [25, 322] on icon at bounding box center [21, 322] width 9 height 9
click at [1210, 753] on span "Cancel" at bounding box center [1209, 753] width 34 height 12
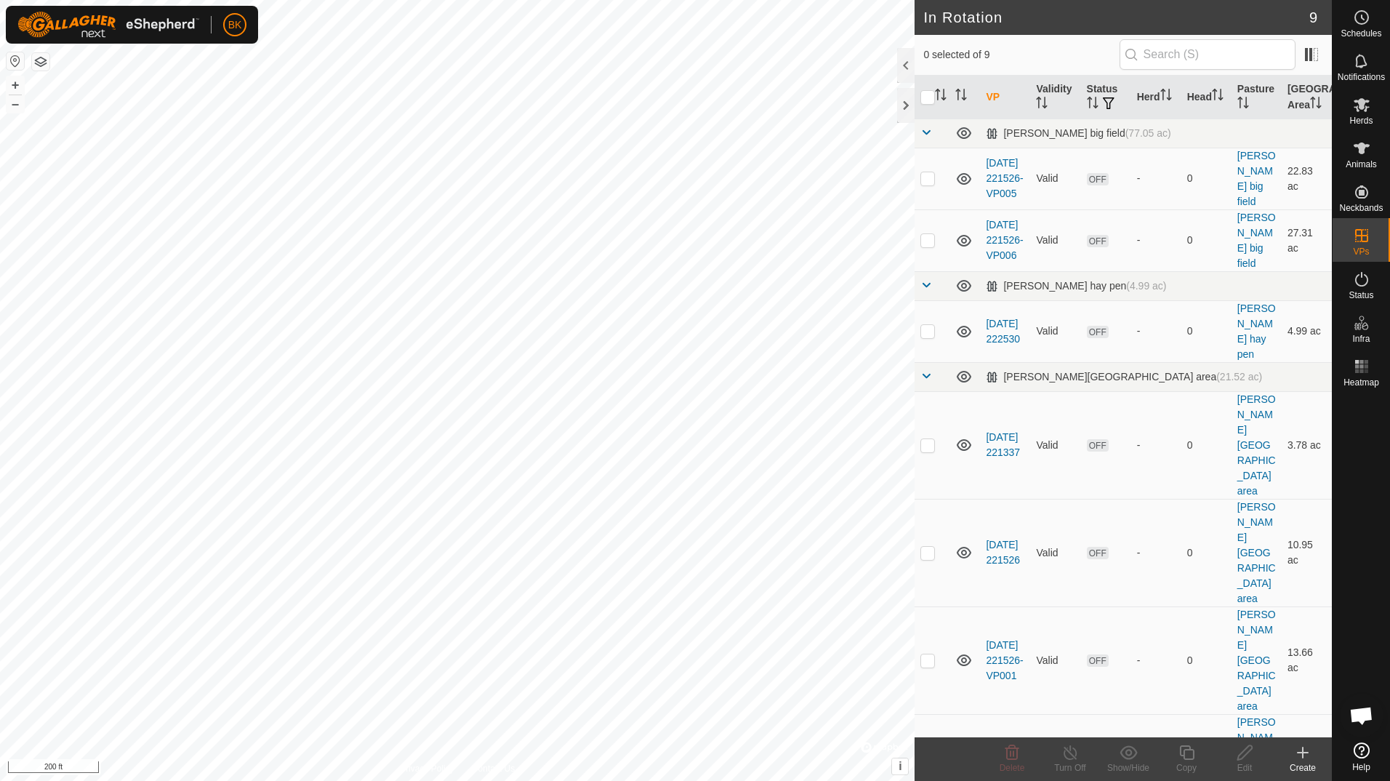
click at [1304, 753] on icon at bounding box center [1303, 753] width 10 height 0
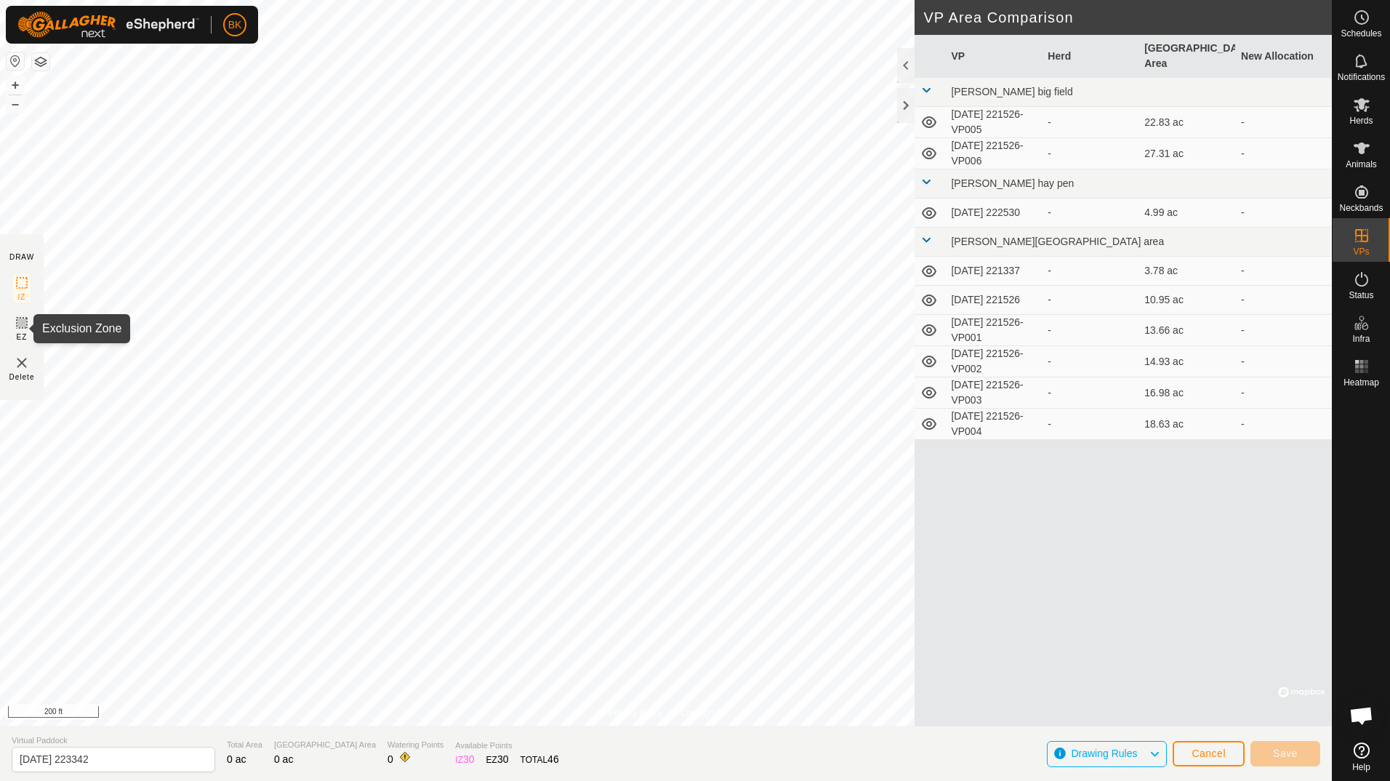
click at [15, 322] on icon at bounding box center [21, 322] width 17 height 17
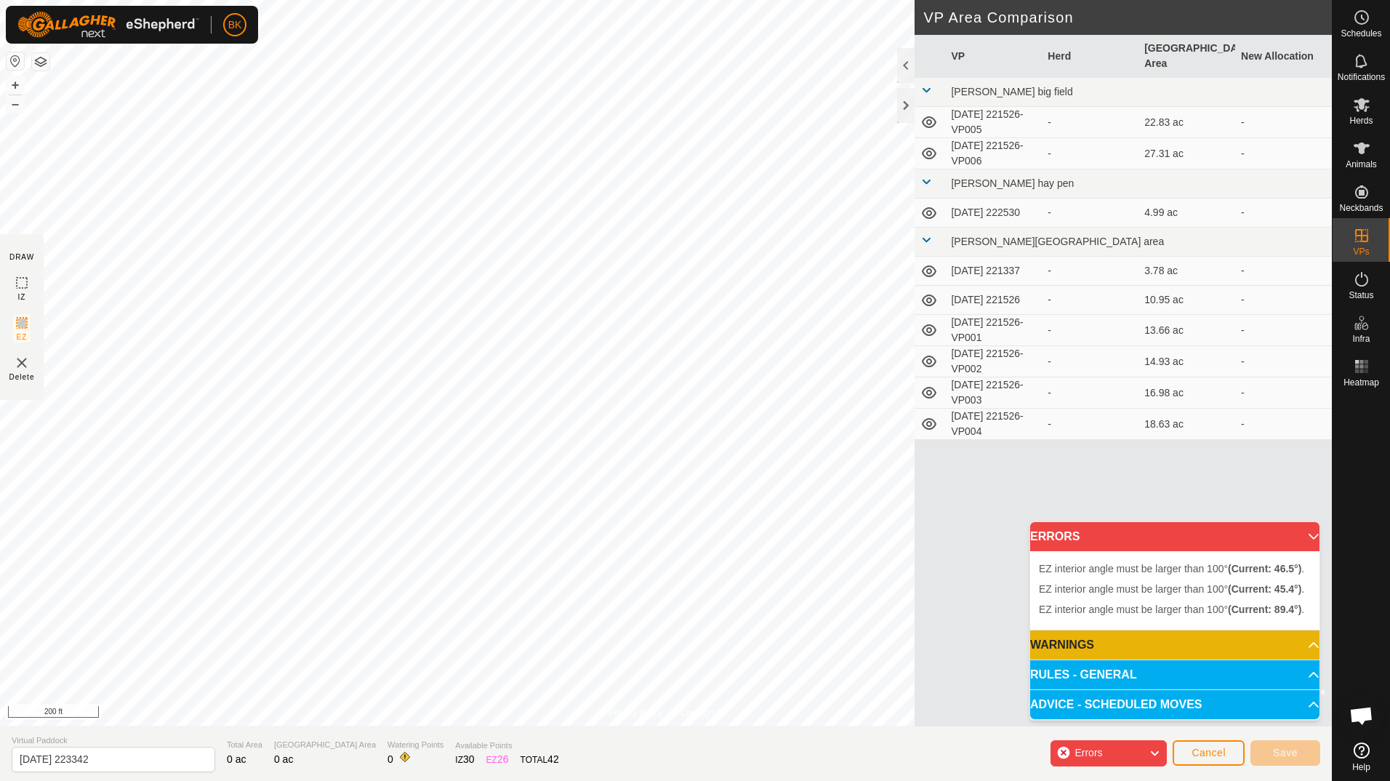
click at [25, 370] on img at bounding box center [21, 362] width 17 height 17
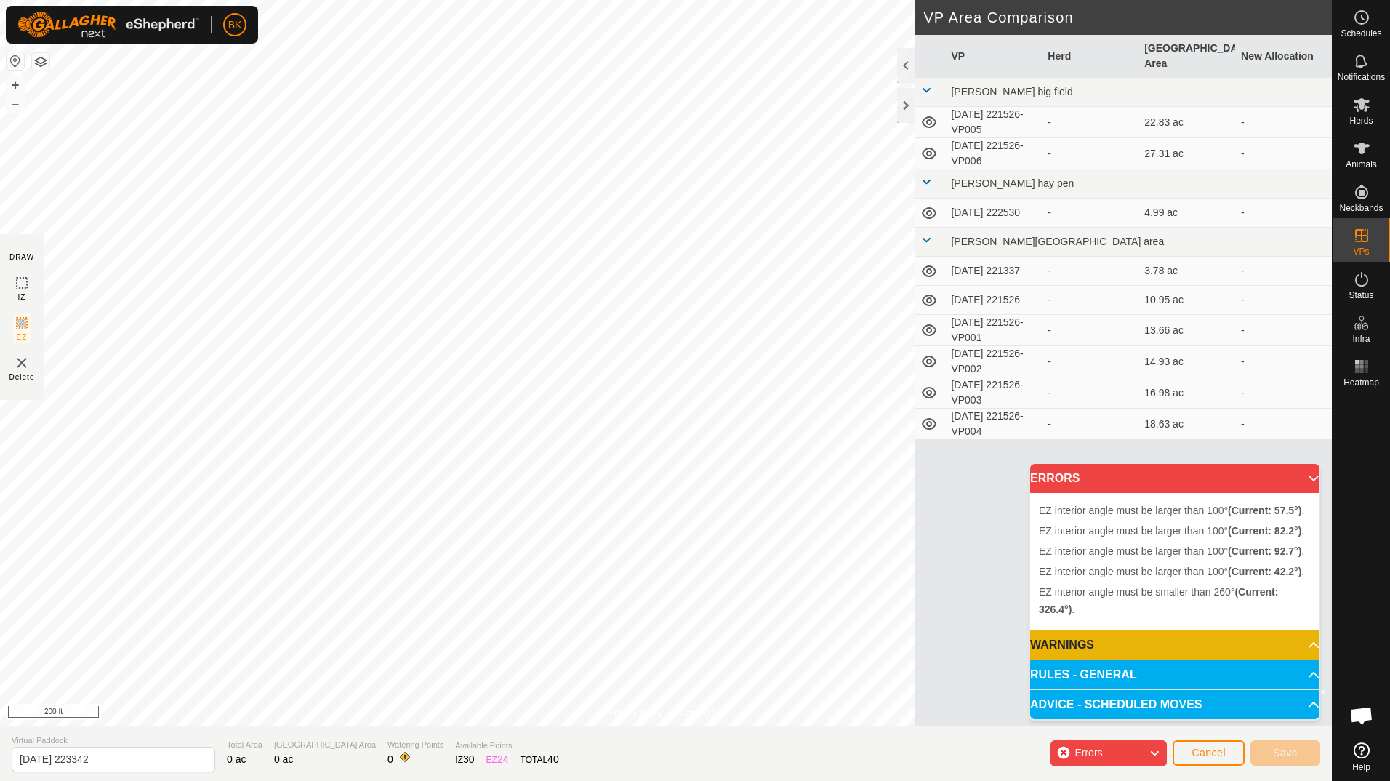
click at [1147, 668] on p-accordion-header "RULES - GENERAL" at bounding box center [1174, 674] width 289 height 29
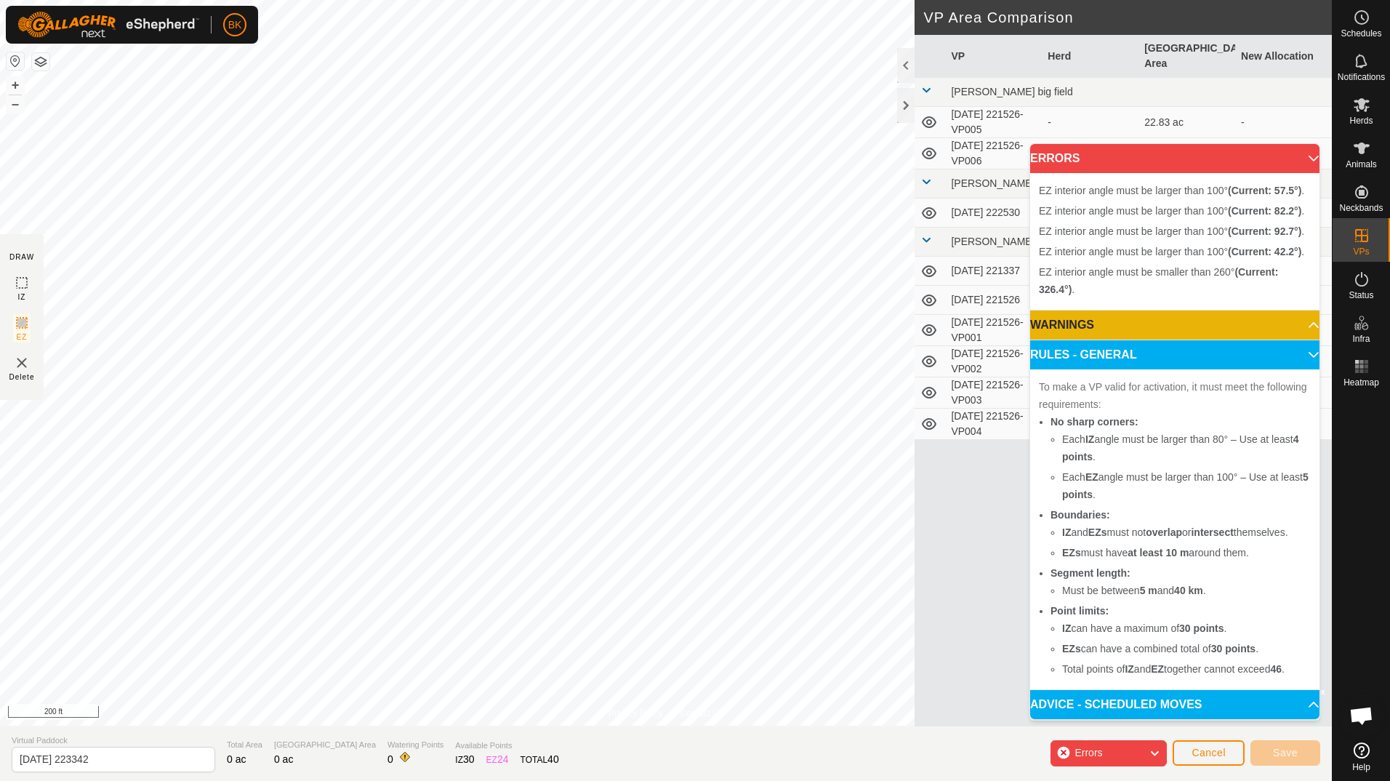
click at [1157, 326] on p-accordion-header "WARNINGS" at bounding box center [1174, 324] width 289 height 29
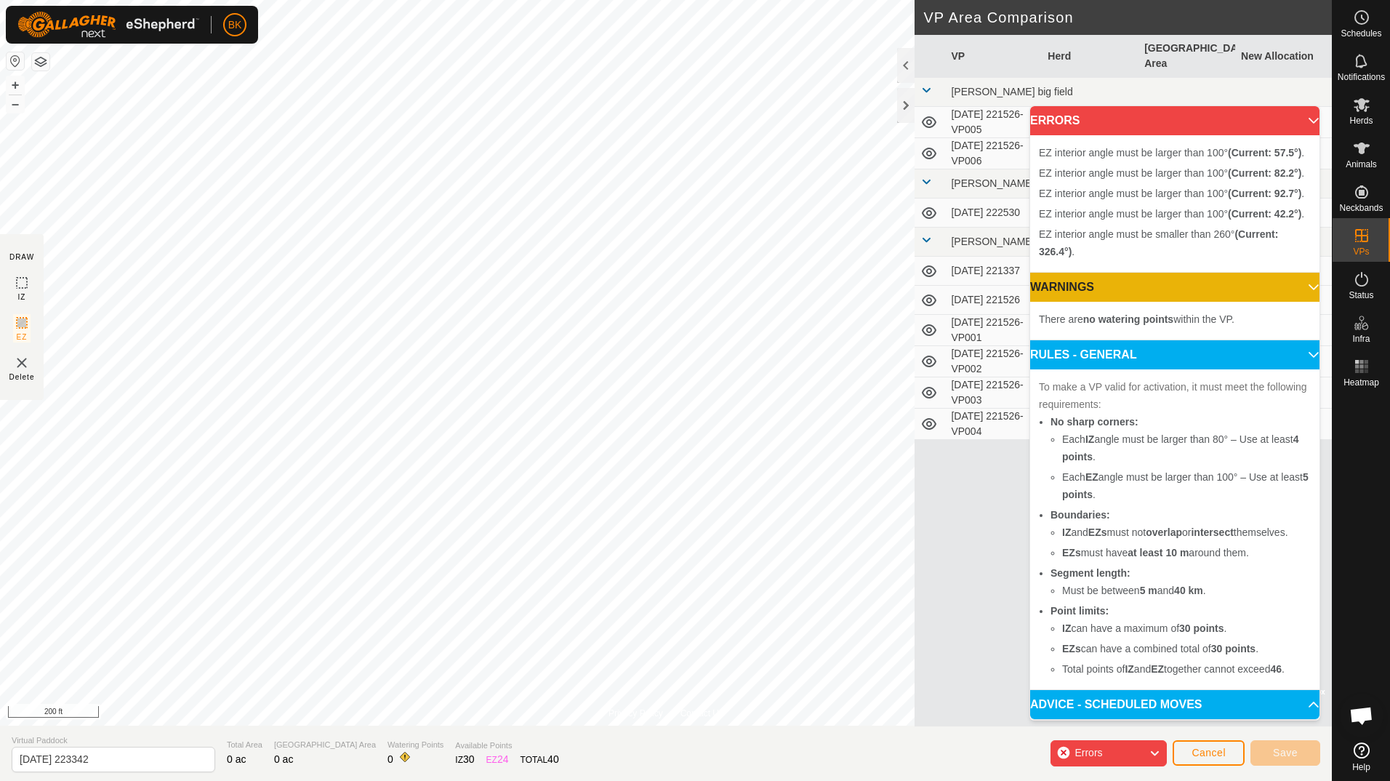
click at [1172, 347] on p-accordion-header "RULES - GENERAL" at bounding box center [1174, 354] width 289 height 29
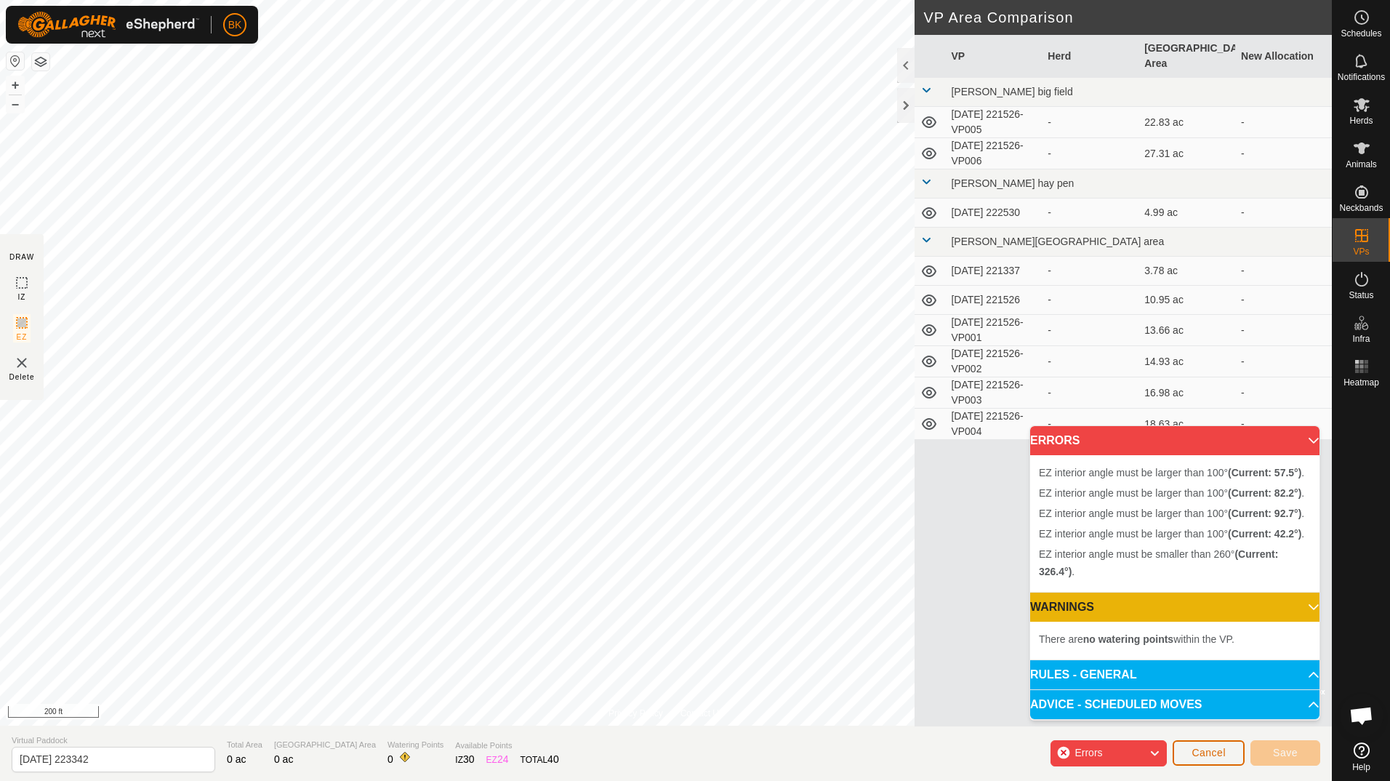
click at [1204, 750] on span "Cancel" at bounding box center [1209, 753] width 34 height 12
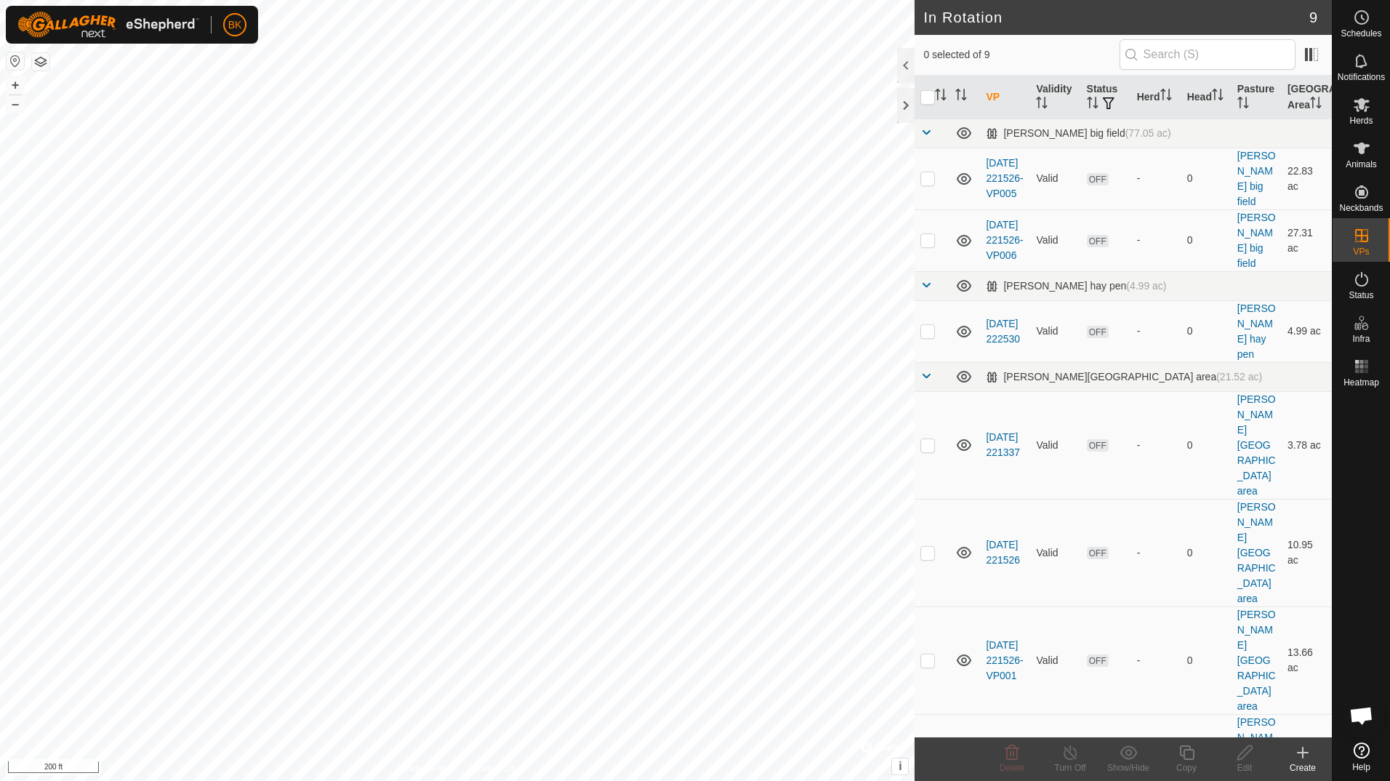
click at [1306, 751] on icon at bounding box center [1302, 752] width 17 height 17
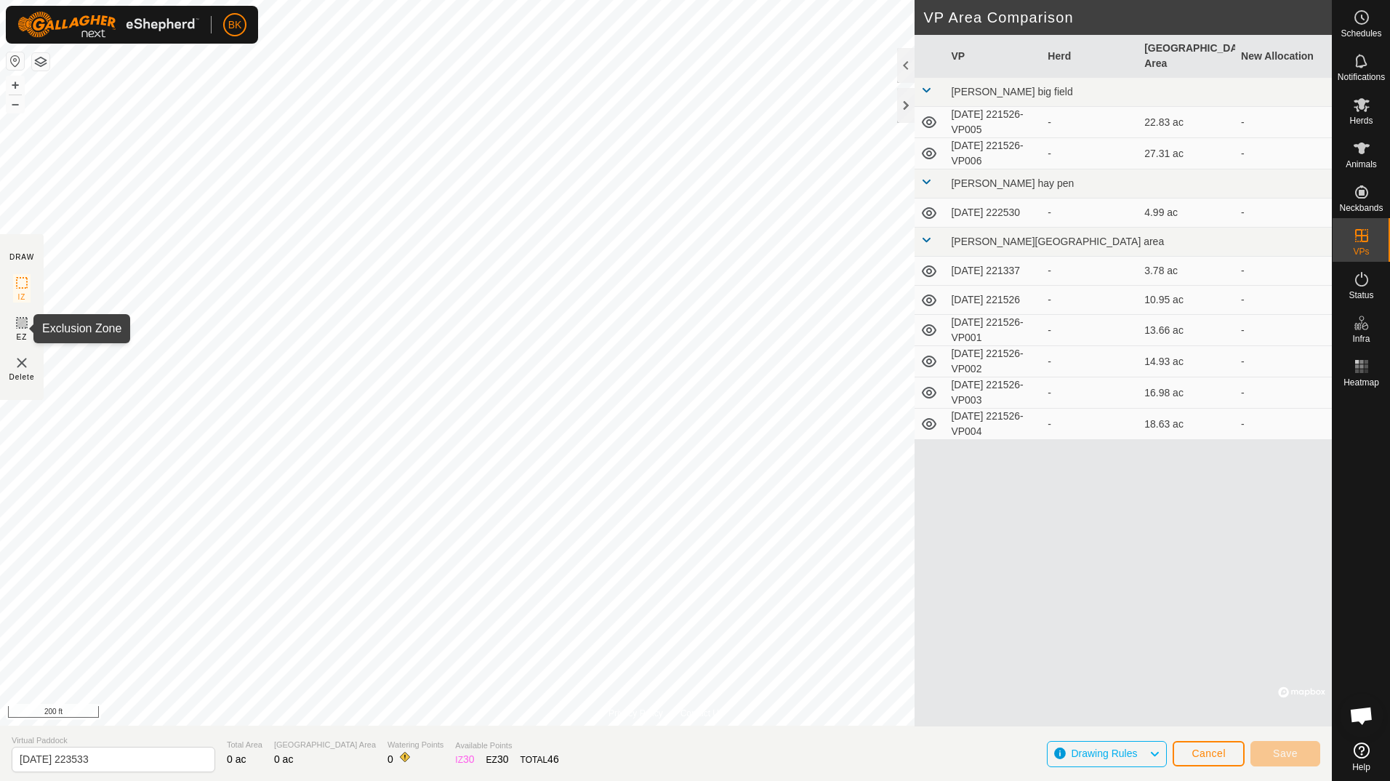
click at [22, 328] on rect at bounding box center [22, 323] width 12 height 12
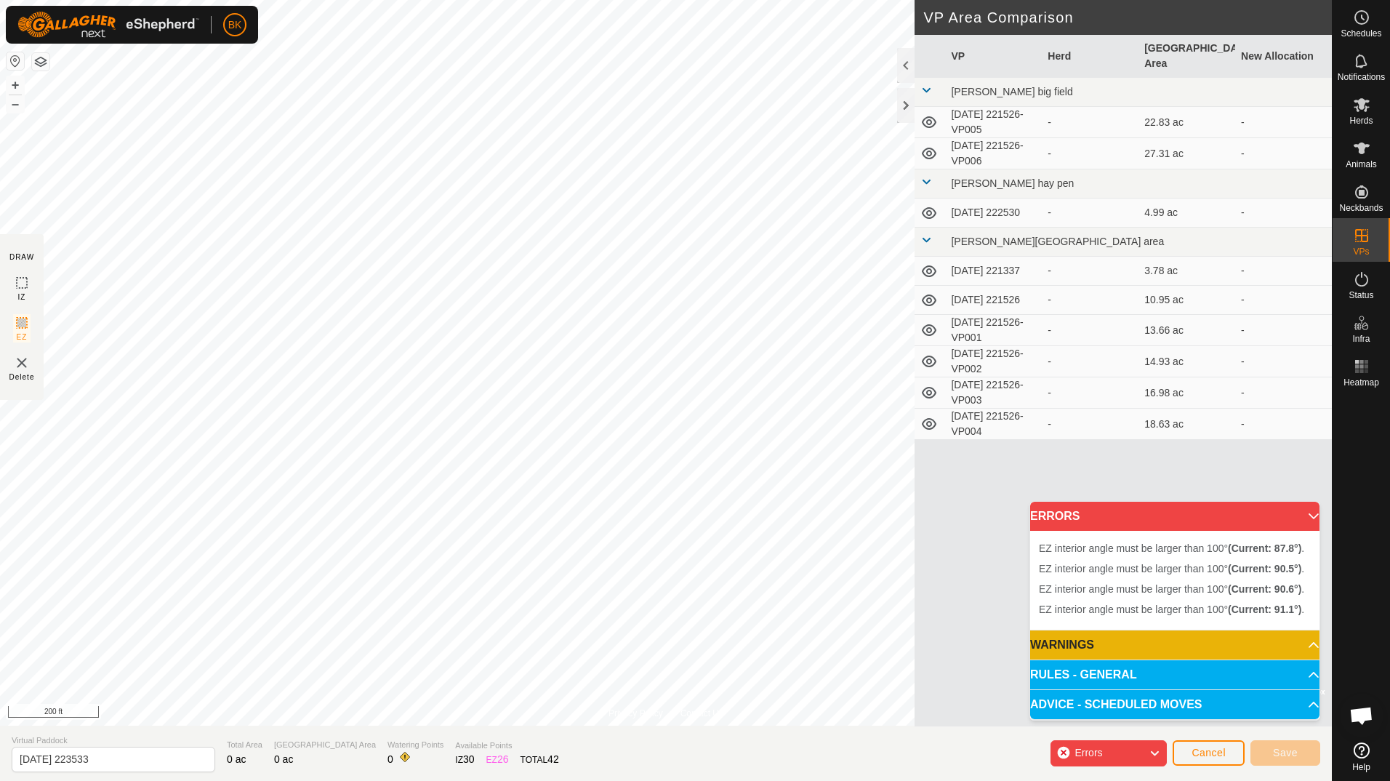
click at [1201, 570] on span "EZ interior angle must be larger than 100° (Current: 90.5°) ." at bounding box center [1171, 569] width 265 height 12
click at [1221, 755] on span "Cancel" at bounding box center [1209, 753] width 34 height 12
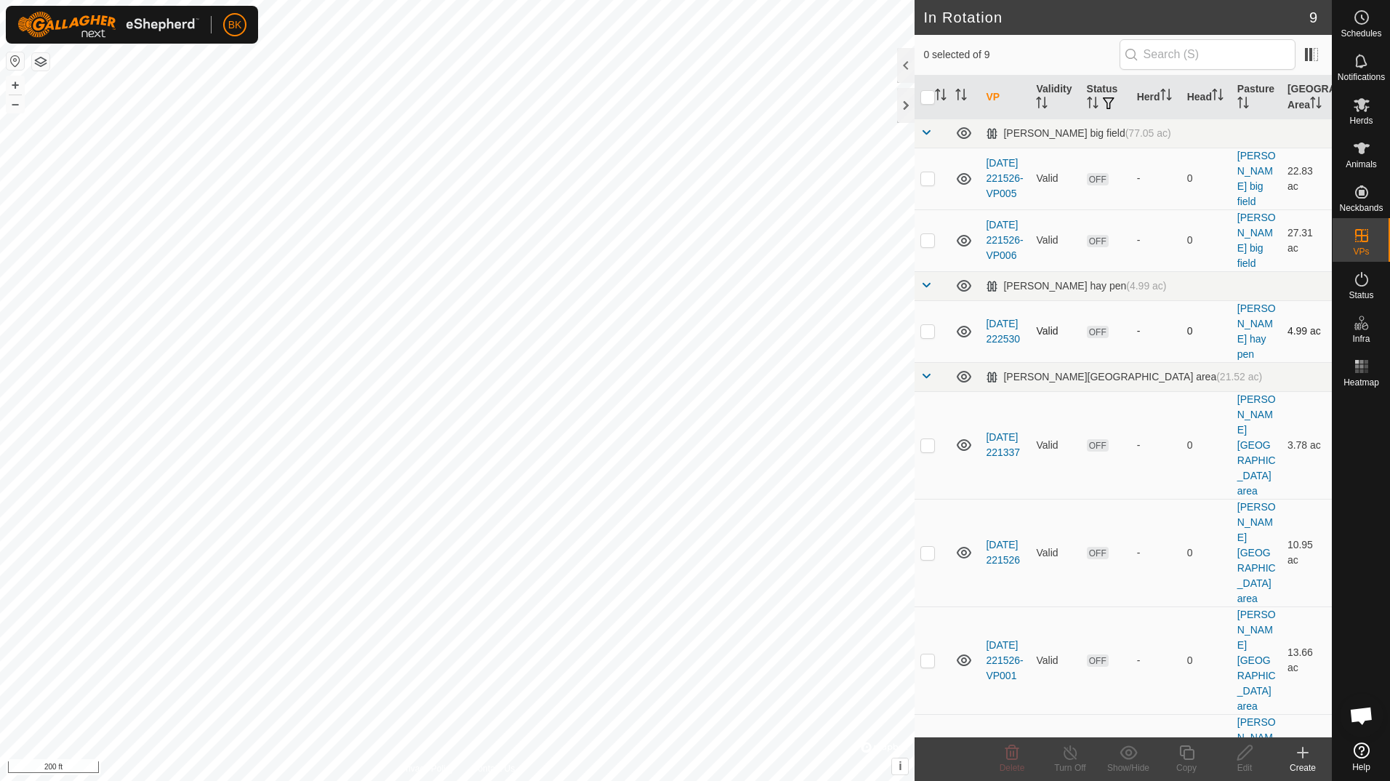
click at [932, 325] on p-checkbox at bounding box center [928, 331] width 15 height 12
checkbox input "true"
click at [1252, 763] on div "Edit" at bounding box center [1245, 767] width 58 height 13
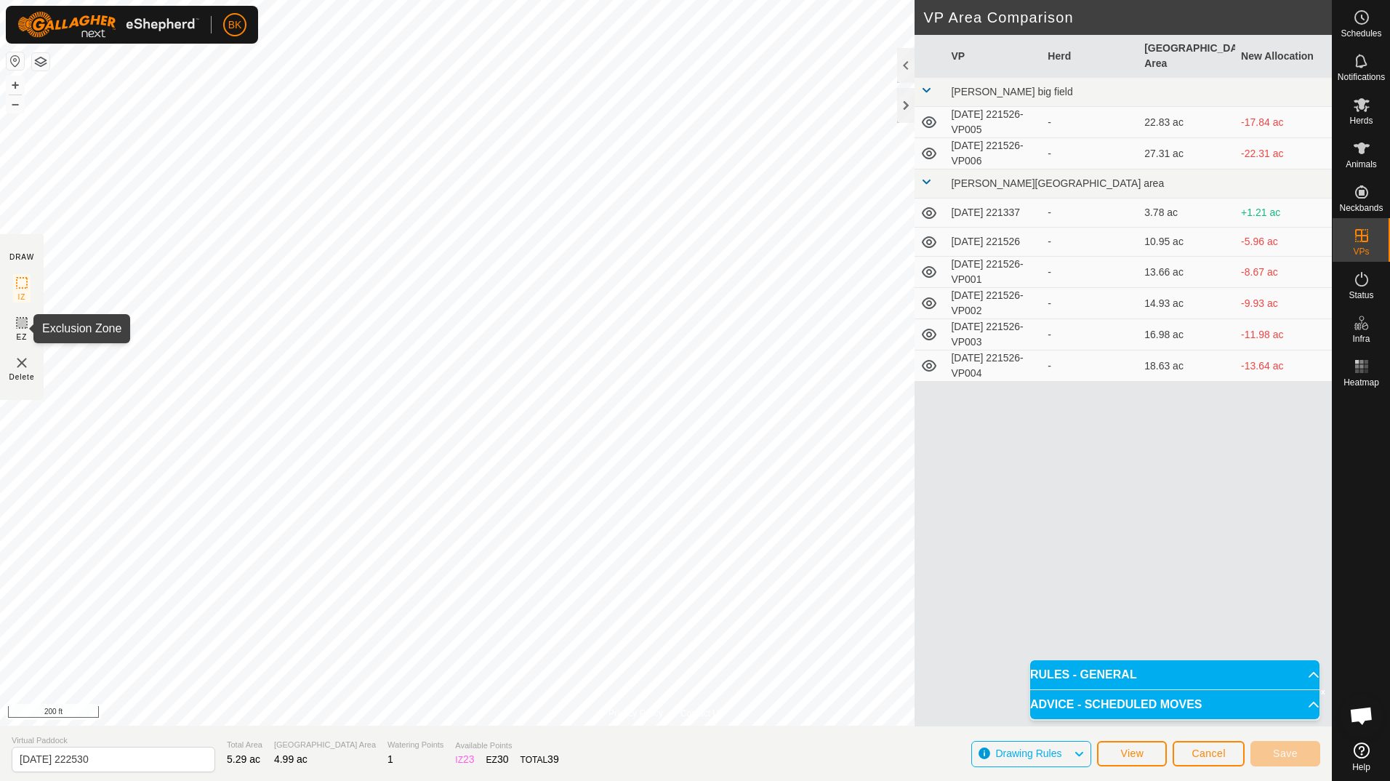
click at [23, 329] on icon at bounding box center [21, 322] width 17 height 17
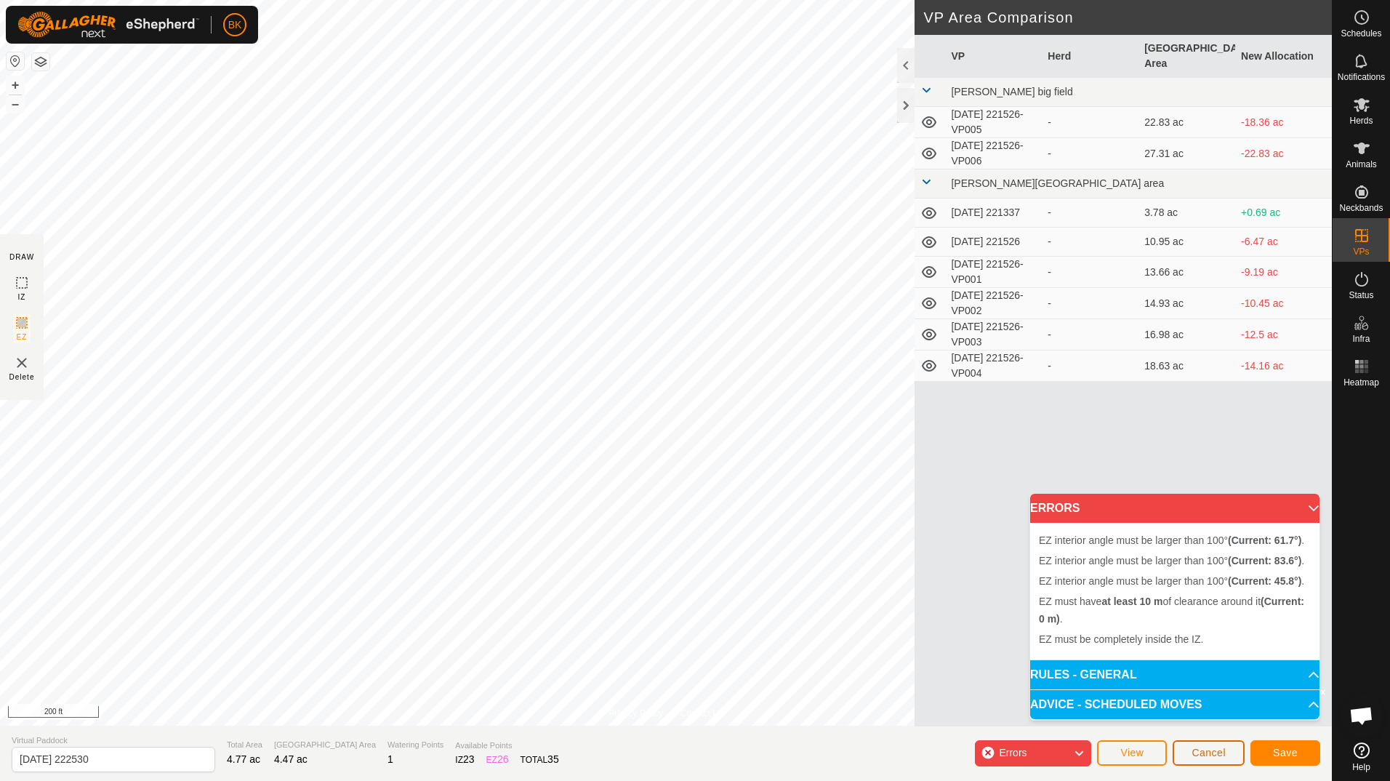
click at [1212, 758] on span "Cancel" at bounding box center [1209, 753] width 34 height 12
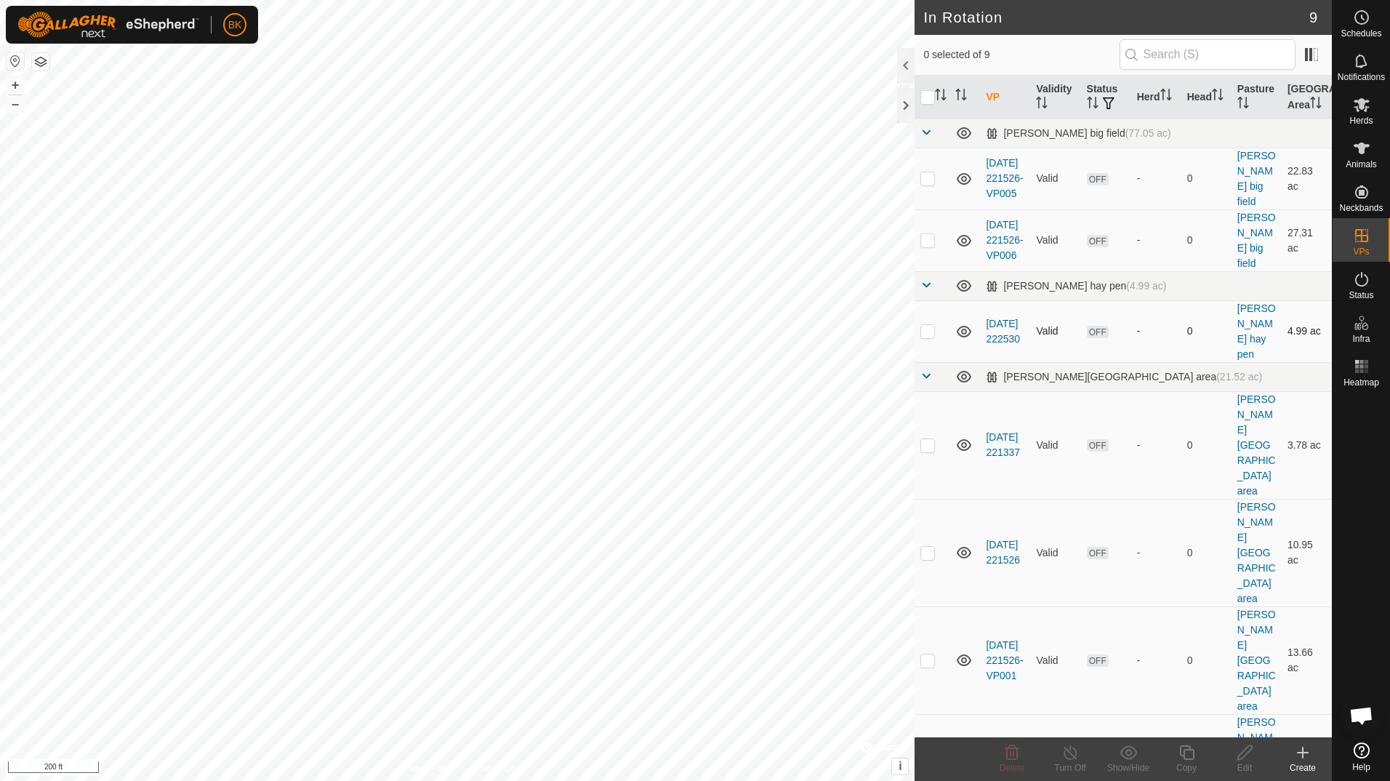
click at [928, 329] on p-checkbox at bounding box center [928, 331] width 15 height 12
checkbox input "true"
click at [1245, 750] on icon at bounding box center [1245, 752] width 15 height 15
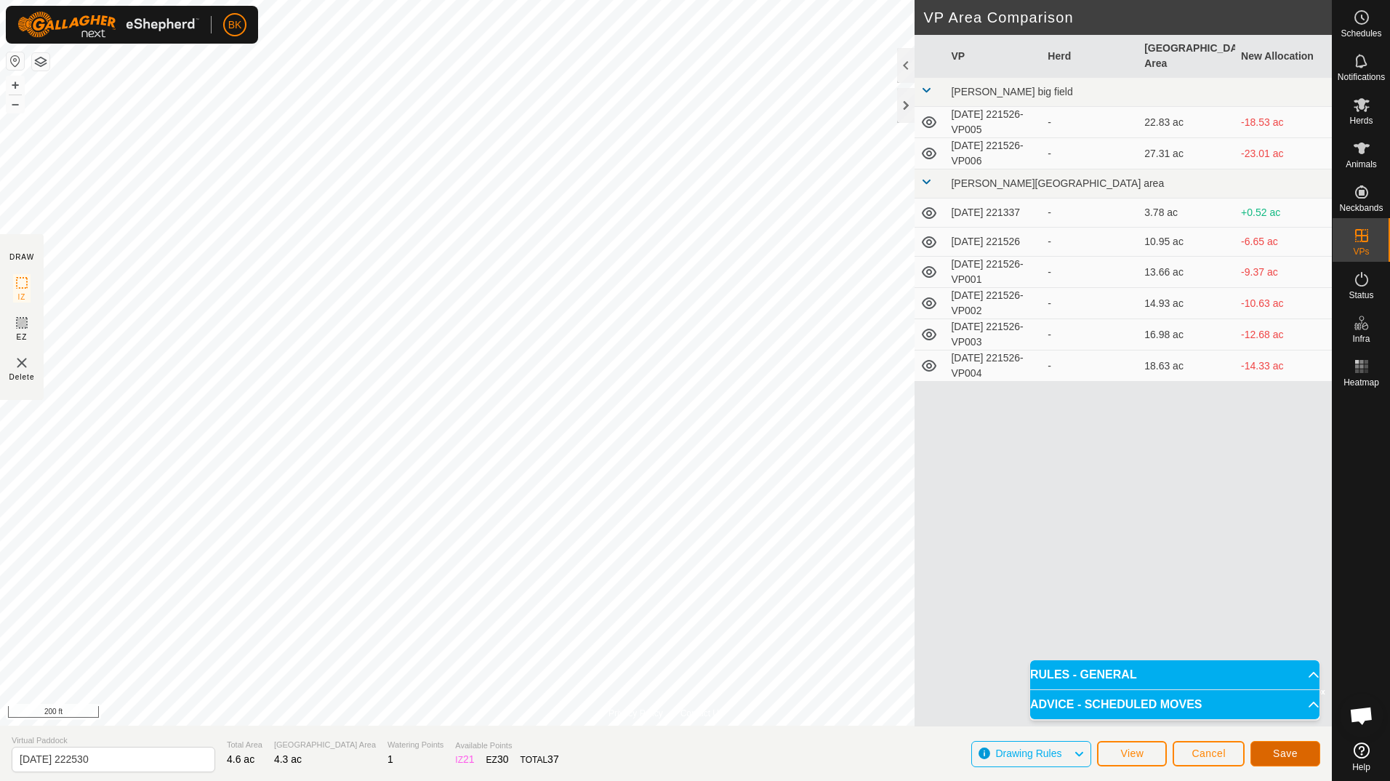
click at [1293, 754] on span "Save" at bounding box center [1285, 753] width 25 height 12
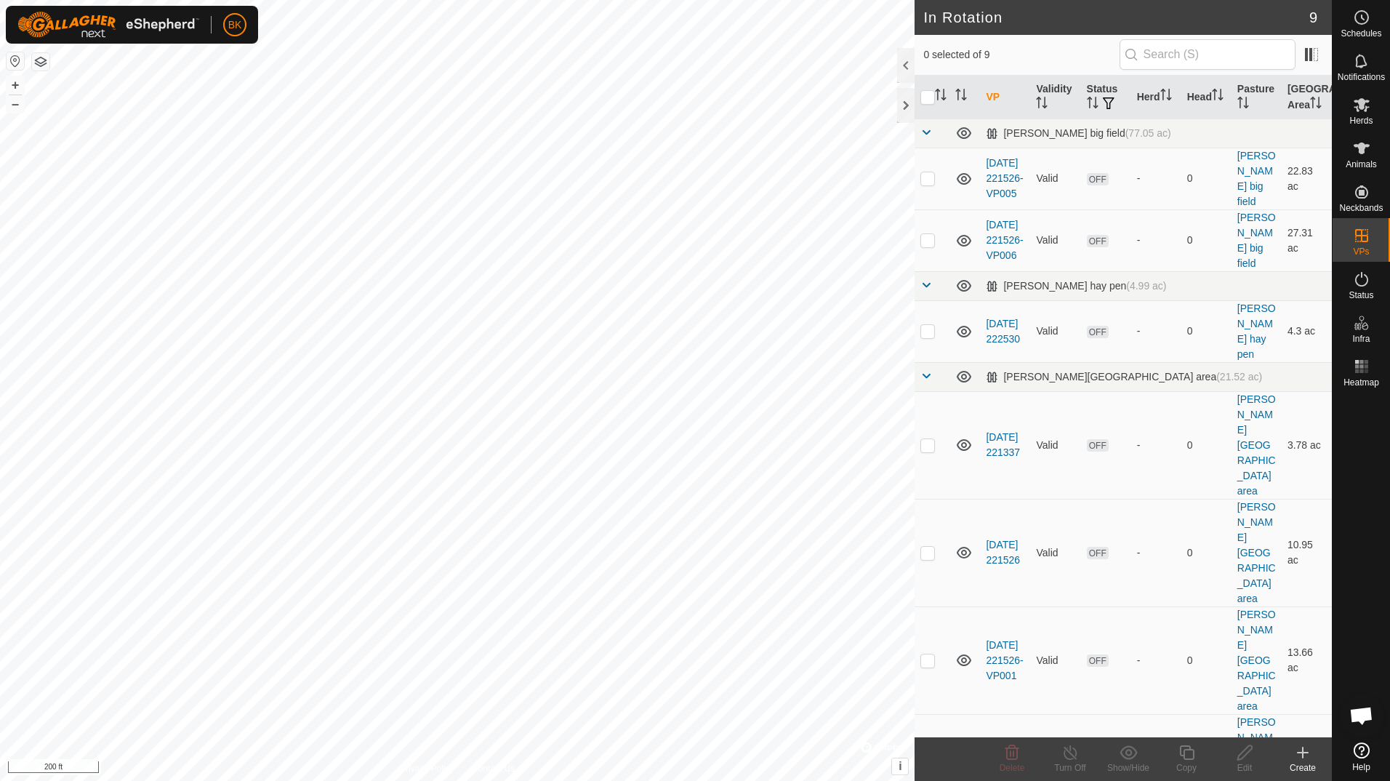
click at [387, 0] on html "BK Schedules Notifications Herds Animals Neckbands VPs Status Infra Heatmap Hel…" at bounding box center [695, 390] width 1390 height 781
click at [932, 439] on p-checkbox at bounding box center [928, 445] width 15 height 12
checkbox input "true"
click at [930, 547] on p-checkbox at bounding box center [928, 553] width 15 height 12
checkbox input "true"
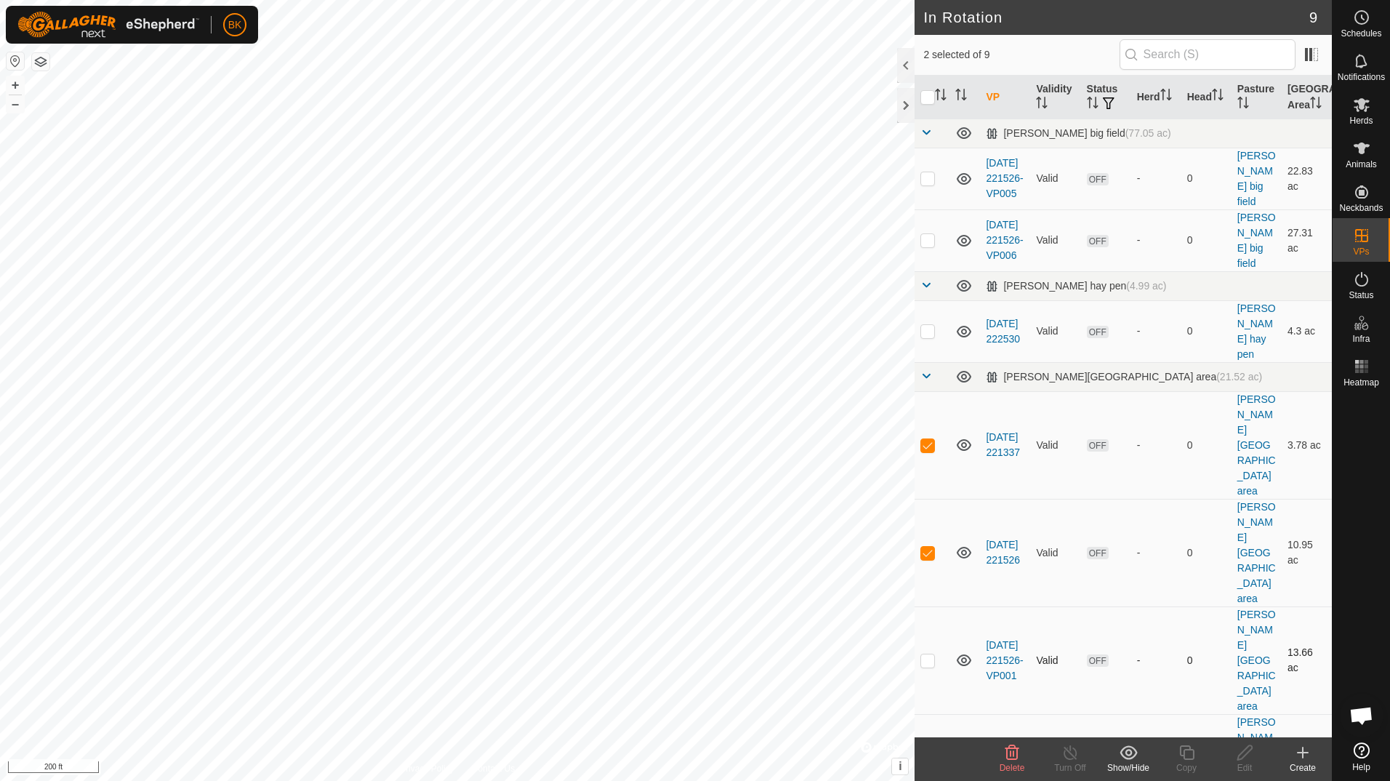
click at [928, 654] on p-checkbox at bounding box center [928, 660] width 15 height 12
checkbox input "true"
click at [925, 762] on p-checkbox at bounding box center [928, 768] width 15 height 12
checkbox input "true"
click at [934, 439] on p-checkbox at bounding box center [928, 445] width 15 height 12
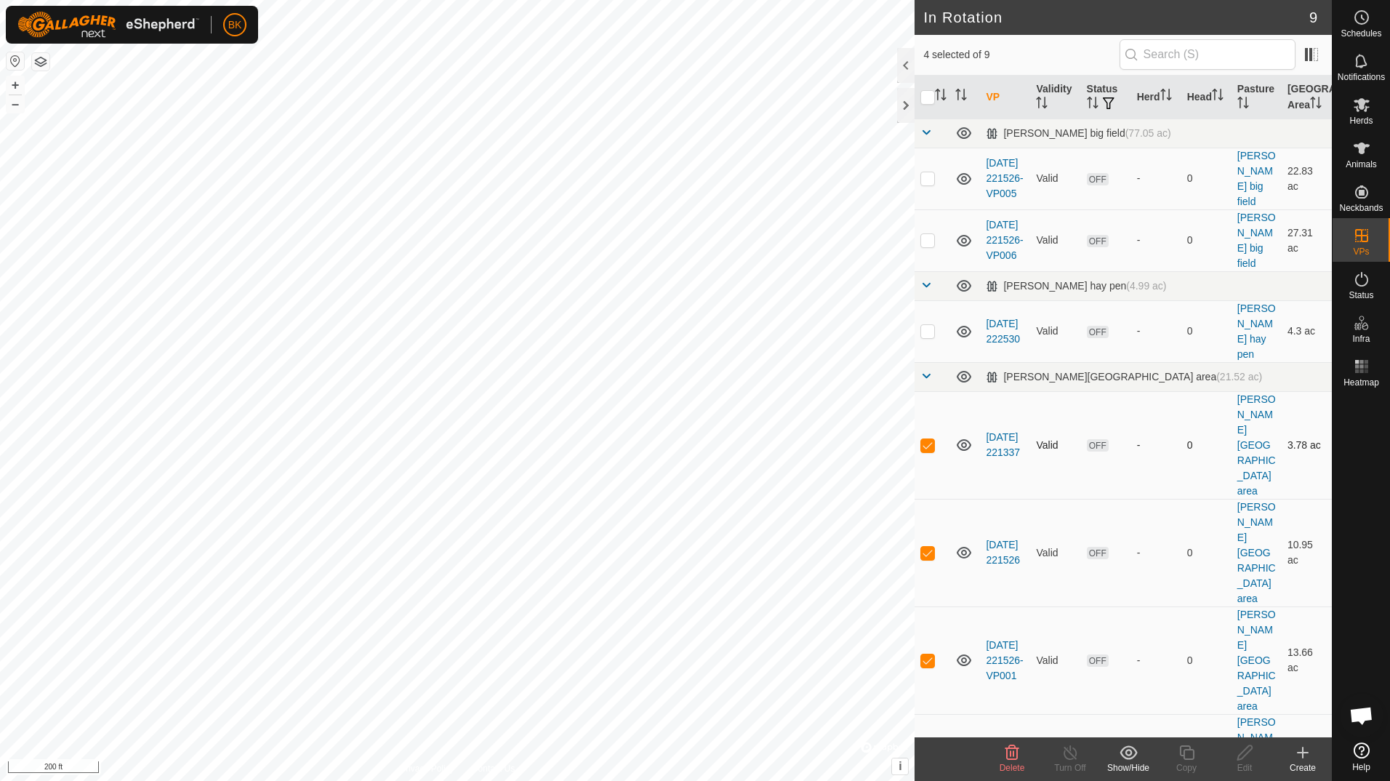
checkbox input "false"
click at [929, 547] on p-checkbox at bounding box center [928, 553] width 15 height 12
checkbox input "false"
click at [926, 654] on p-checkbox at bounding box center [928, 660] width 15 height 12
checkbox input "false"
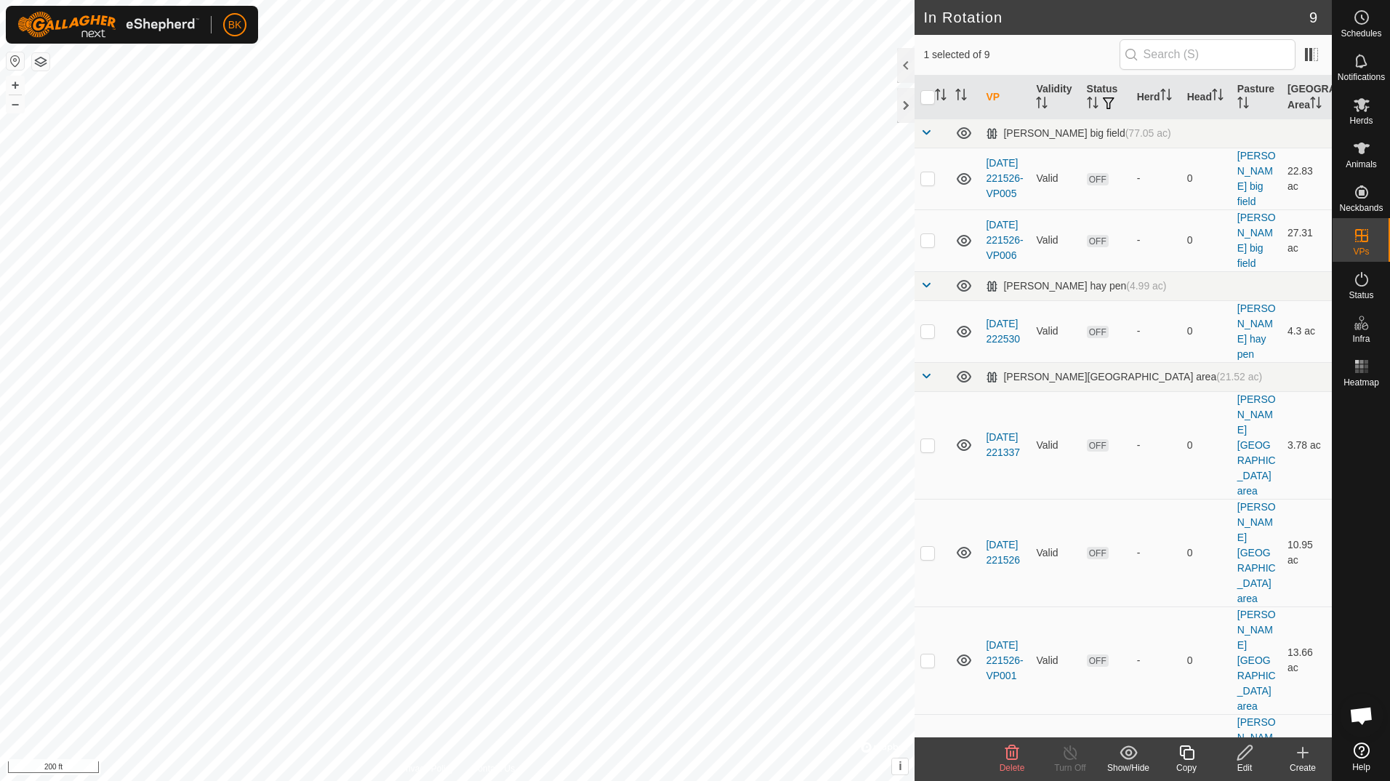
click at [929, 762] on p-checkbox at bounding box center [928, 768] width 15 height 12
checkbox input "false"
click at [15, 103] on button "–" at bounding box center [15, 103] width 17 height 17
click at [514, 0] on html "BK Schedules Notifications Herds Animals Neckbands VPs Status Infra Heatmap Hel…" at bounding box center [695, 390] width 1390 height 781
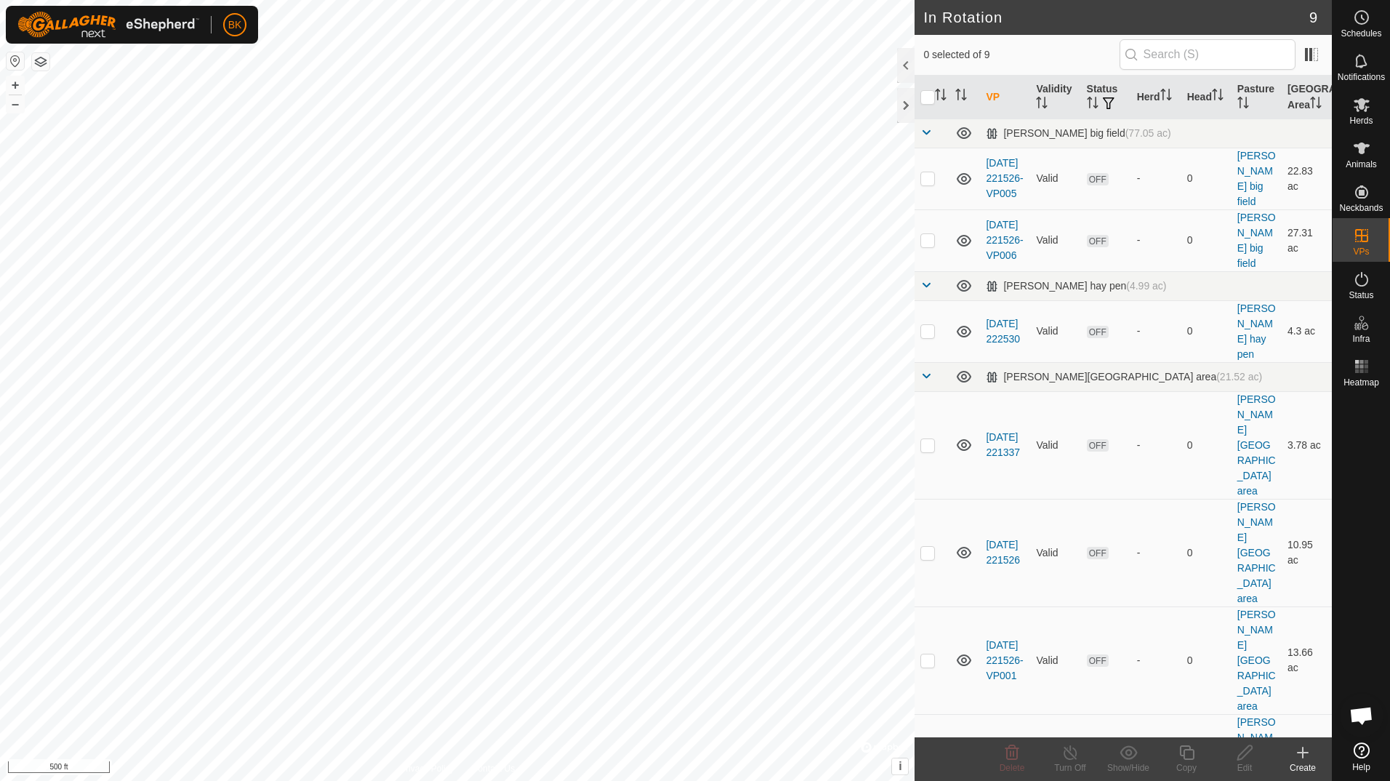
scroll to position [10, 0]
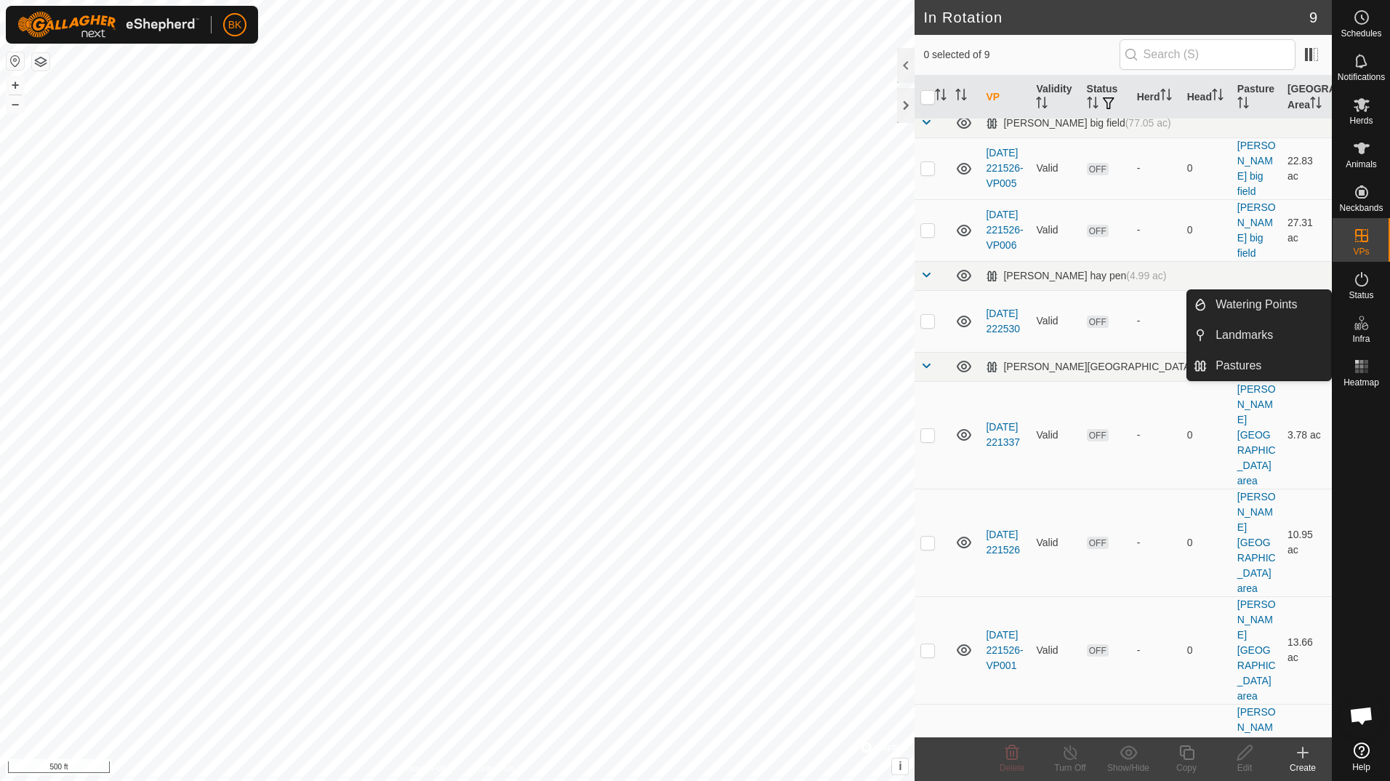
click at [1368, 320] on icon at bounding box center [1361, 322] width 17 height 17
click at [1232, 361] on link "Pastures" at bounding box center [1269, 365] width 124 height 29
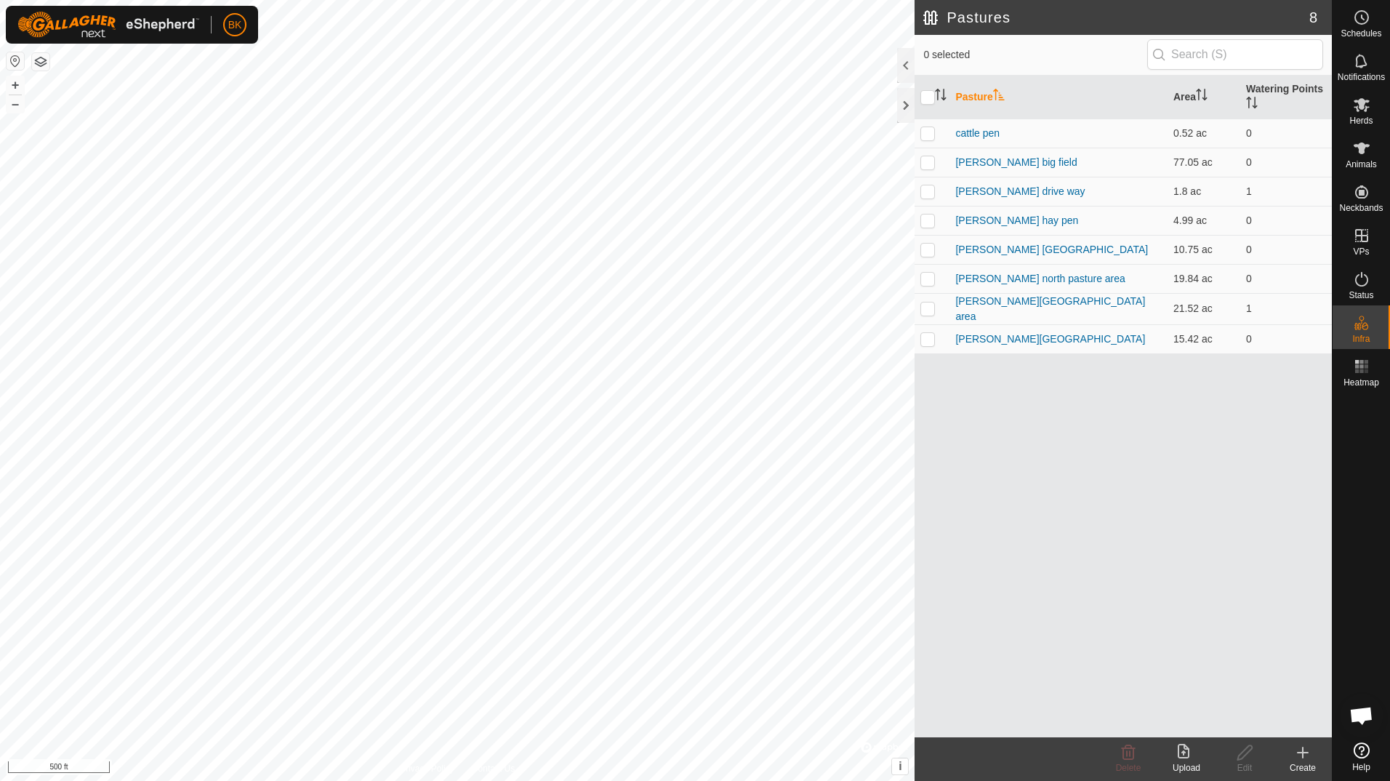
click at [1181, 757] on icon at bounding box center [1184, 751] width 12 height 15
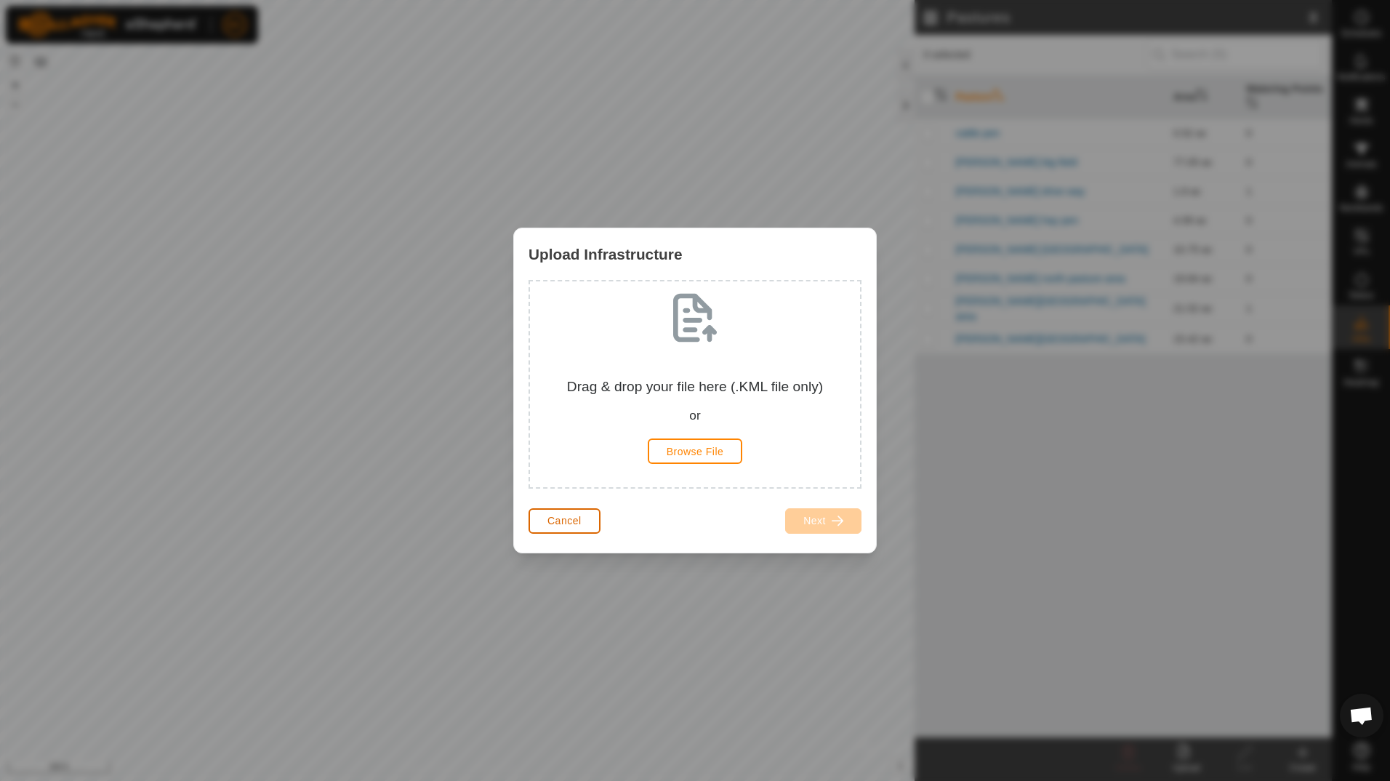
click at [579, 513] on button "Cancel" at bounding box center [565, 520] width 72 height 25
